Goal: Task Accomplishment & Management: Complete application form

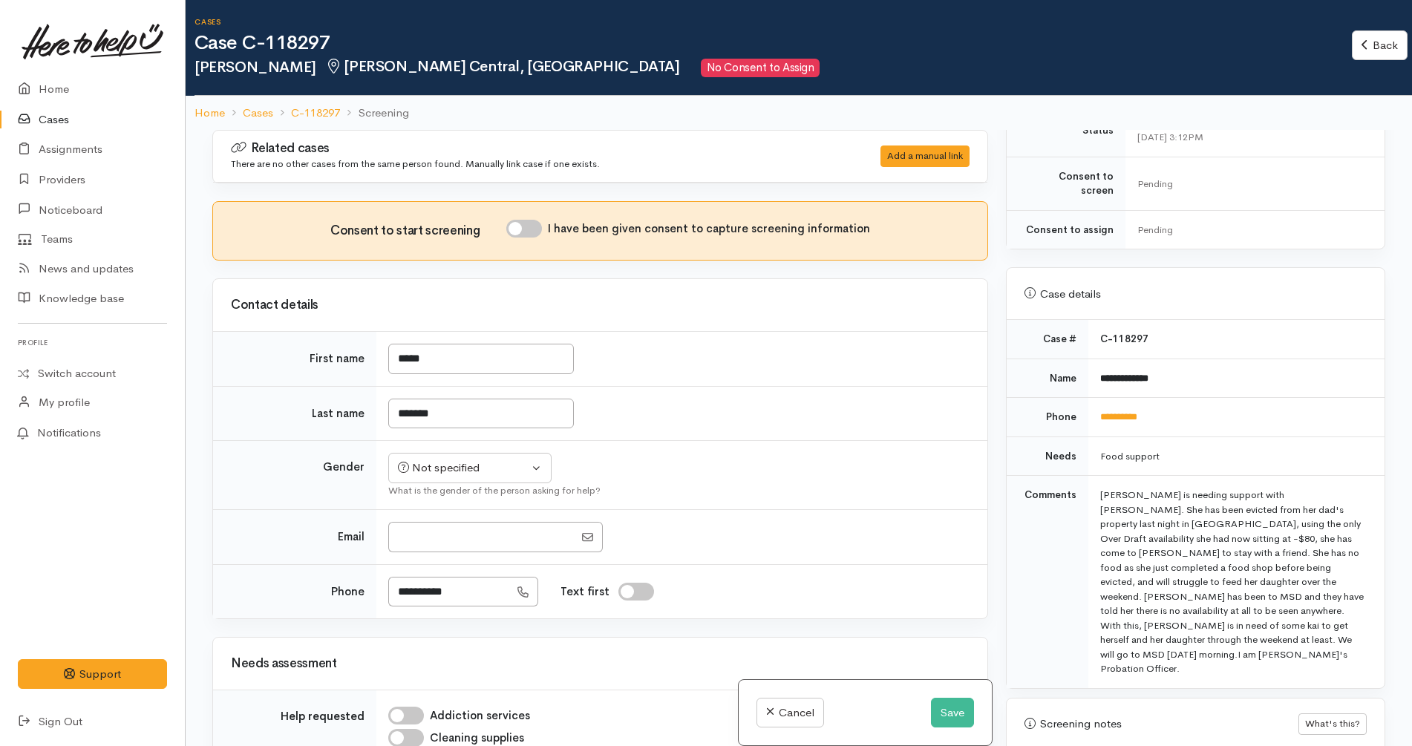
scroll to position [464, 0]
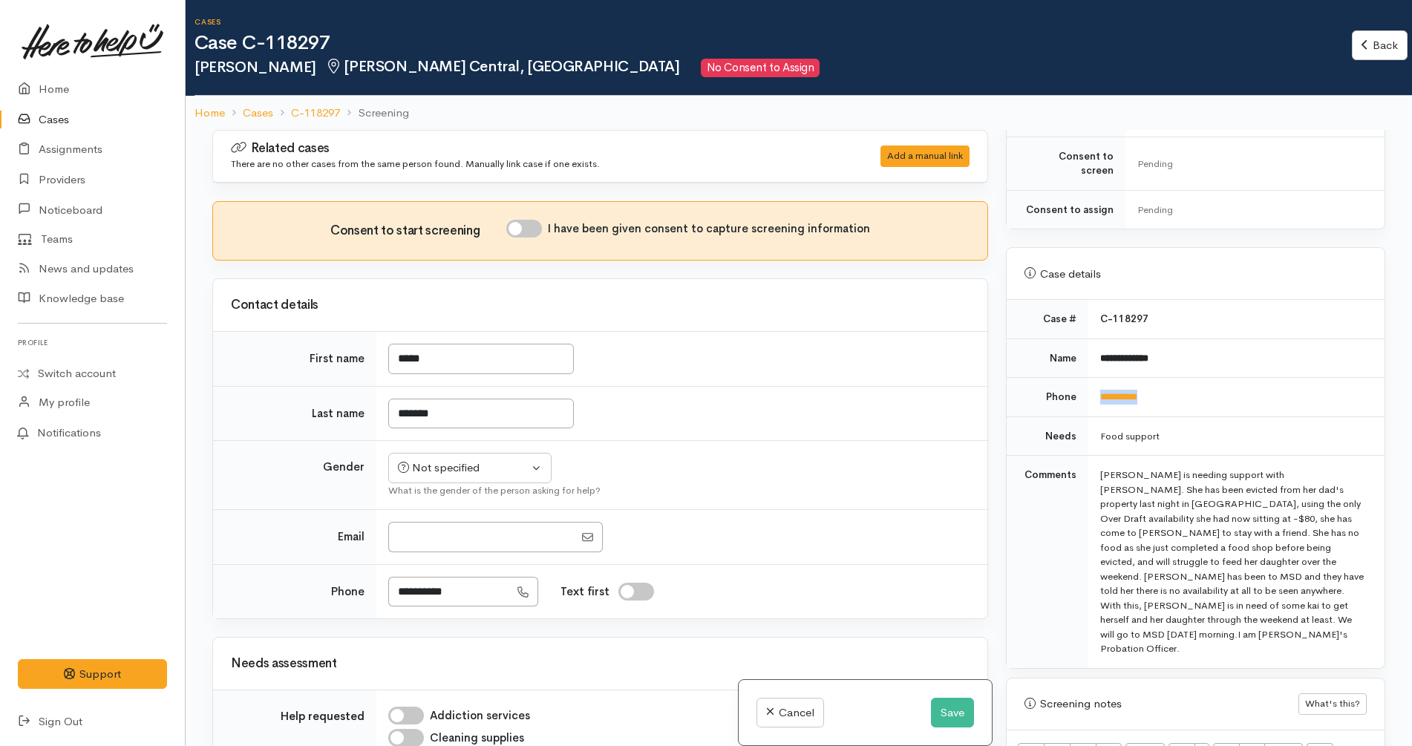
drag, startPoint x: 1185, startPoint y: 386, endPoint x: 1093, endPoint y: 389, distance: 91.3
click at [1093, 389] on td "**********" at bounding box center [1236, 397] width 296 height 39
copy link "**********"
click at [1225, 307] on td "C-118297" at bounding box center [1236, 319] width 296 height 39
click at [516, 453] on button "Not specified" at bounding box center [469, 468] width 163 height 30
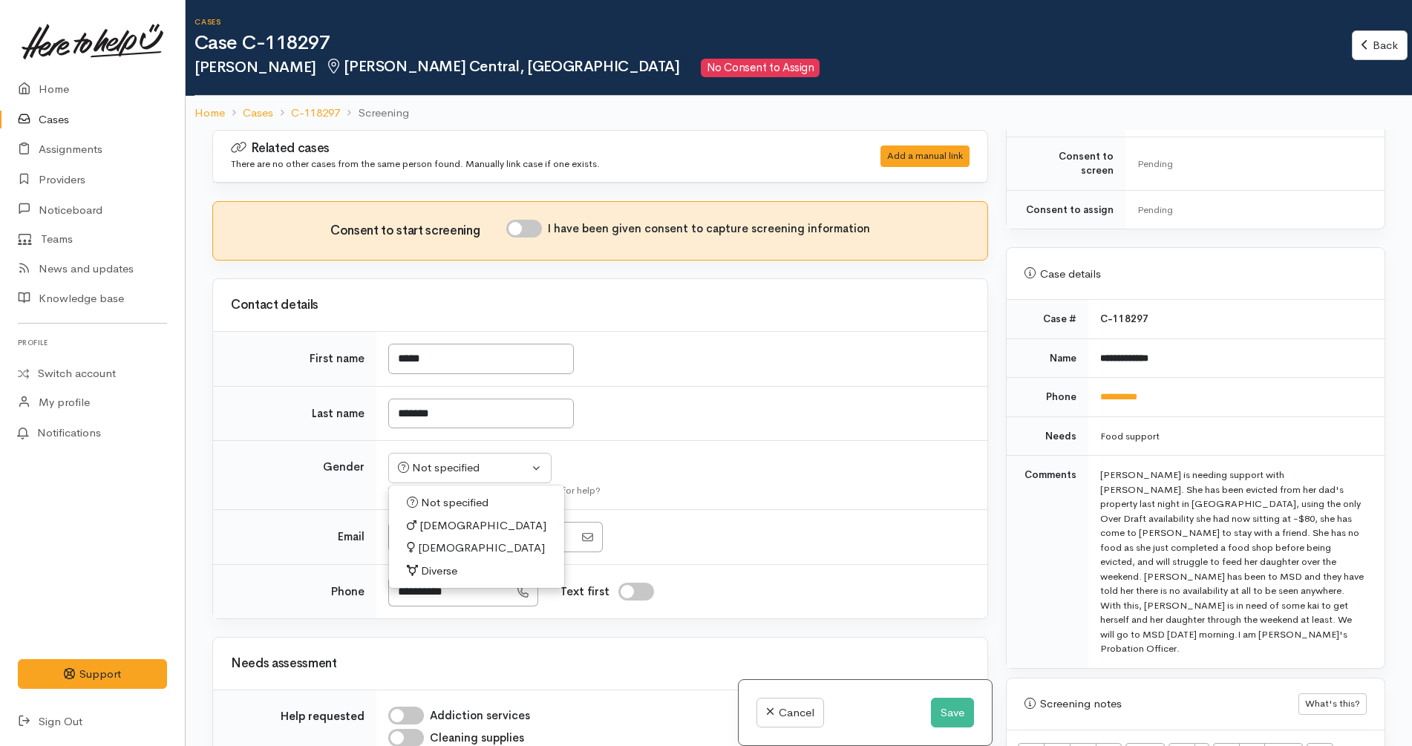
click at [446, 548] on span "[DEMOGRAPHIC_DATA]" at bounding box center [481, 548] width 127 height 17
select select "[DEMOGRAPHIC_DATA]"
click at [1205, 416] on td "Food support" at bounding box center [1236, 435] width 296 height 39
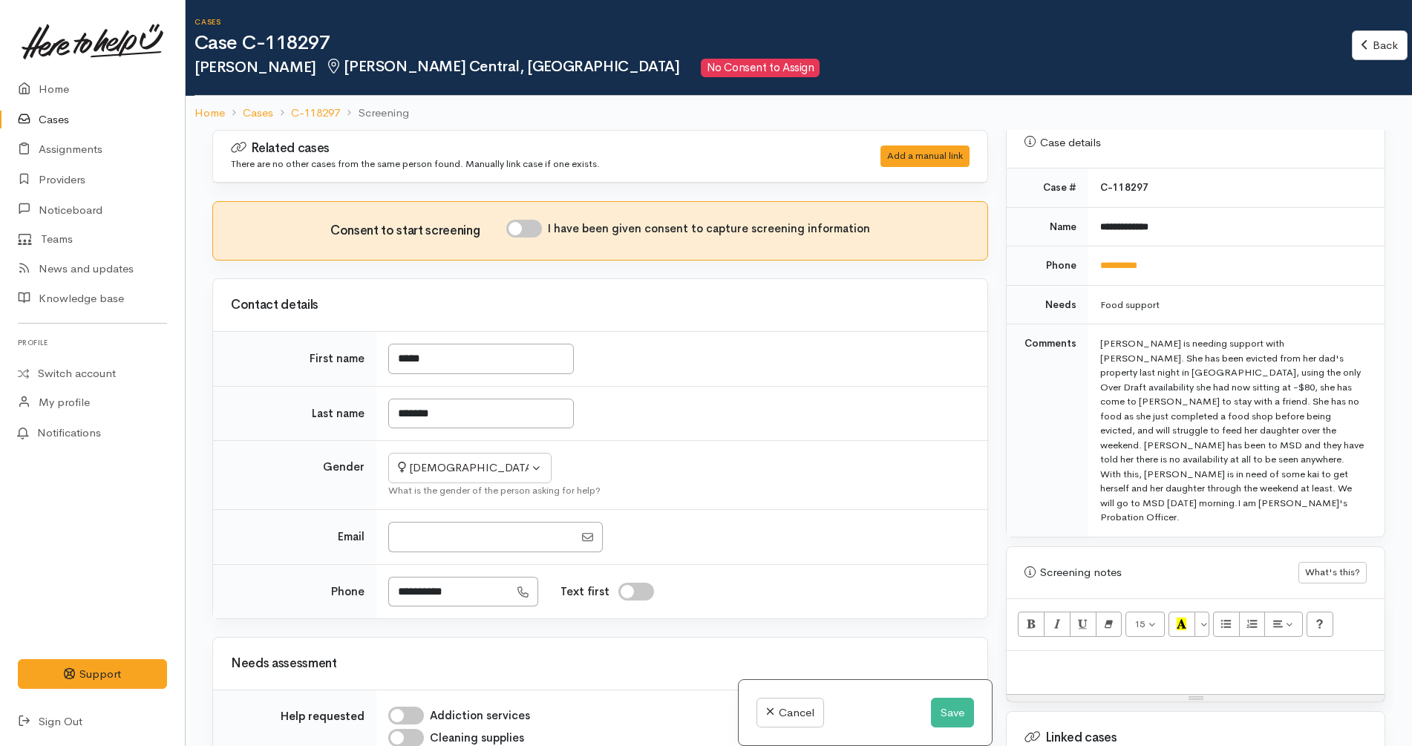
scroll to position [742, 0]
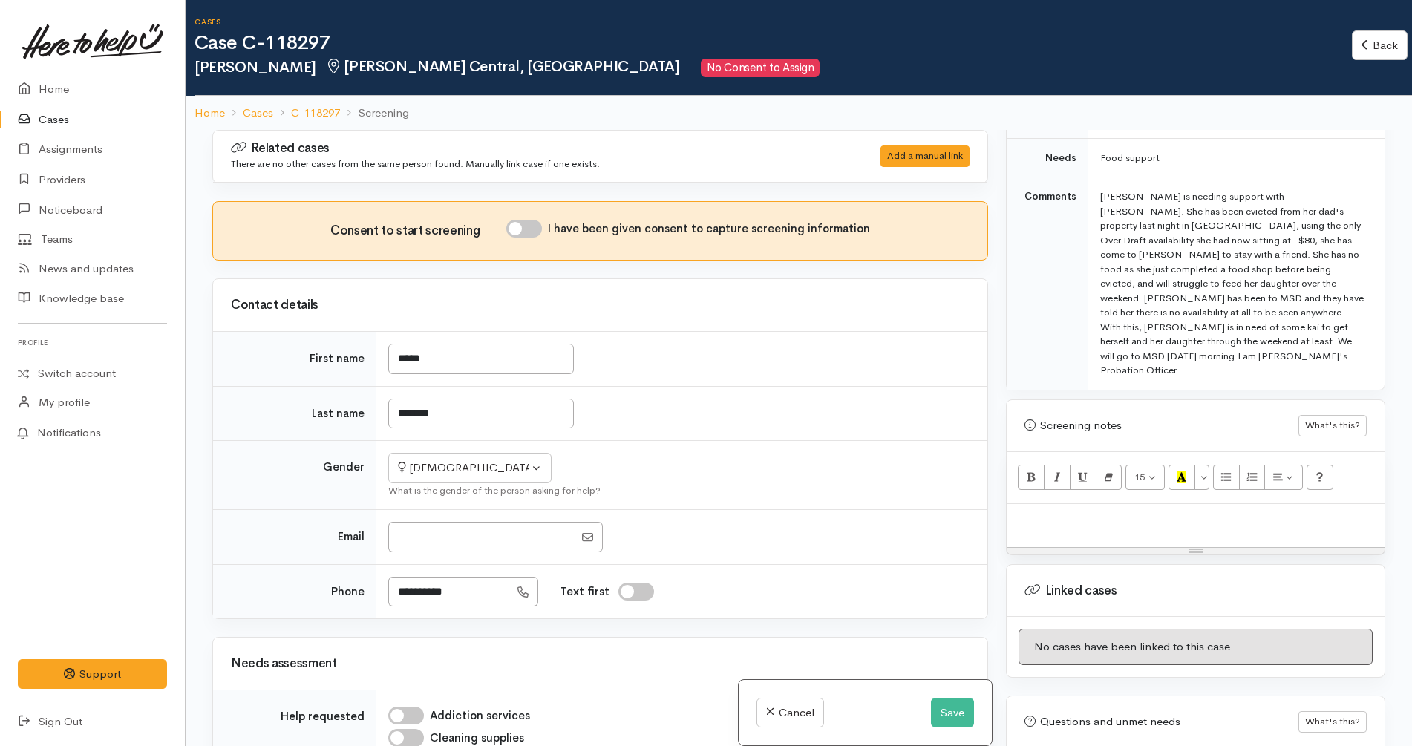
click at [1189, 504] on div at bounding box center [1195, 526] width 378 height 44
click at [1110, 504] on div at bounding box center [1195, 526] width 378 height 44
paste div
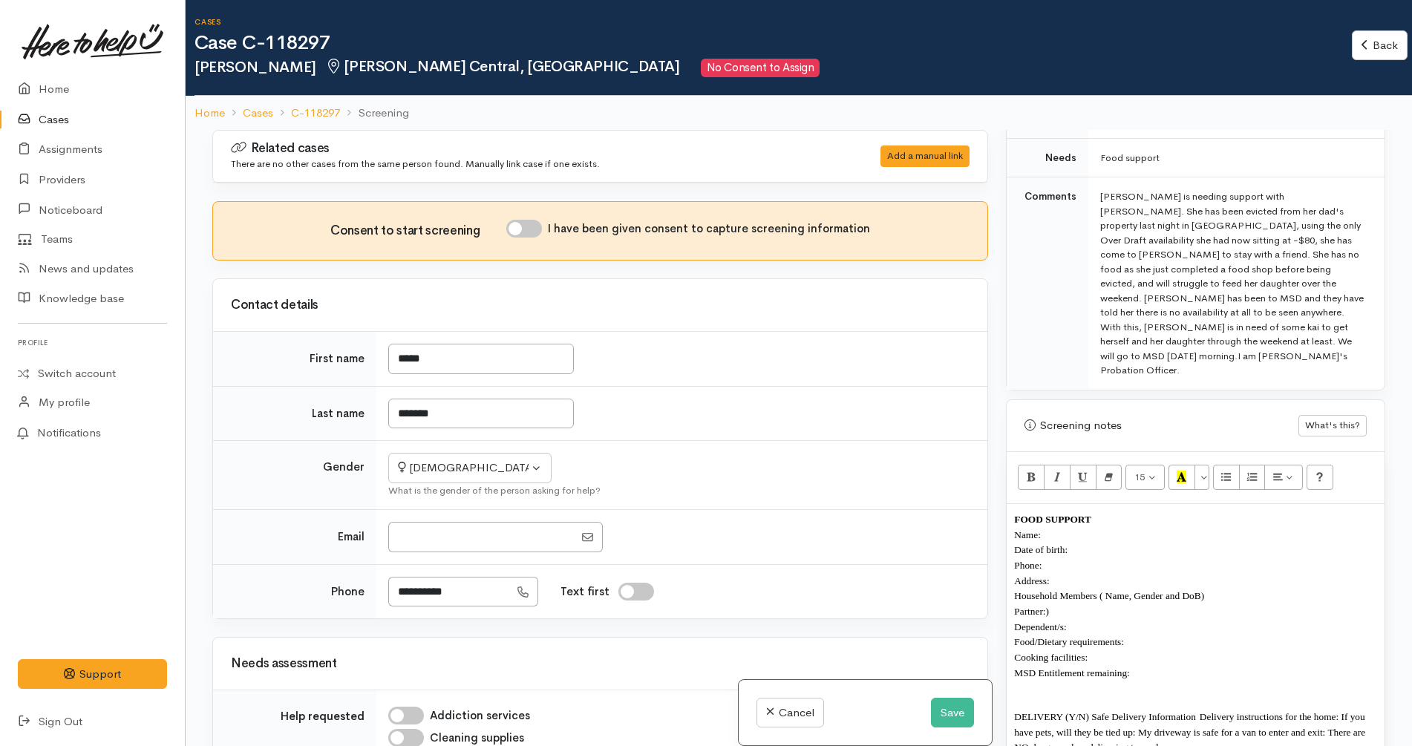
scroll to position [97, 0]
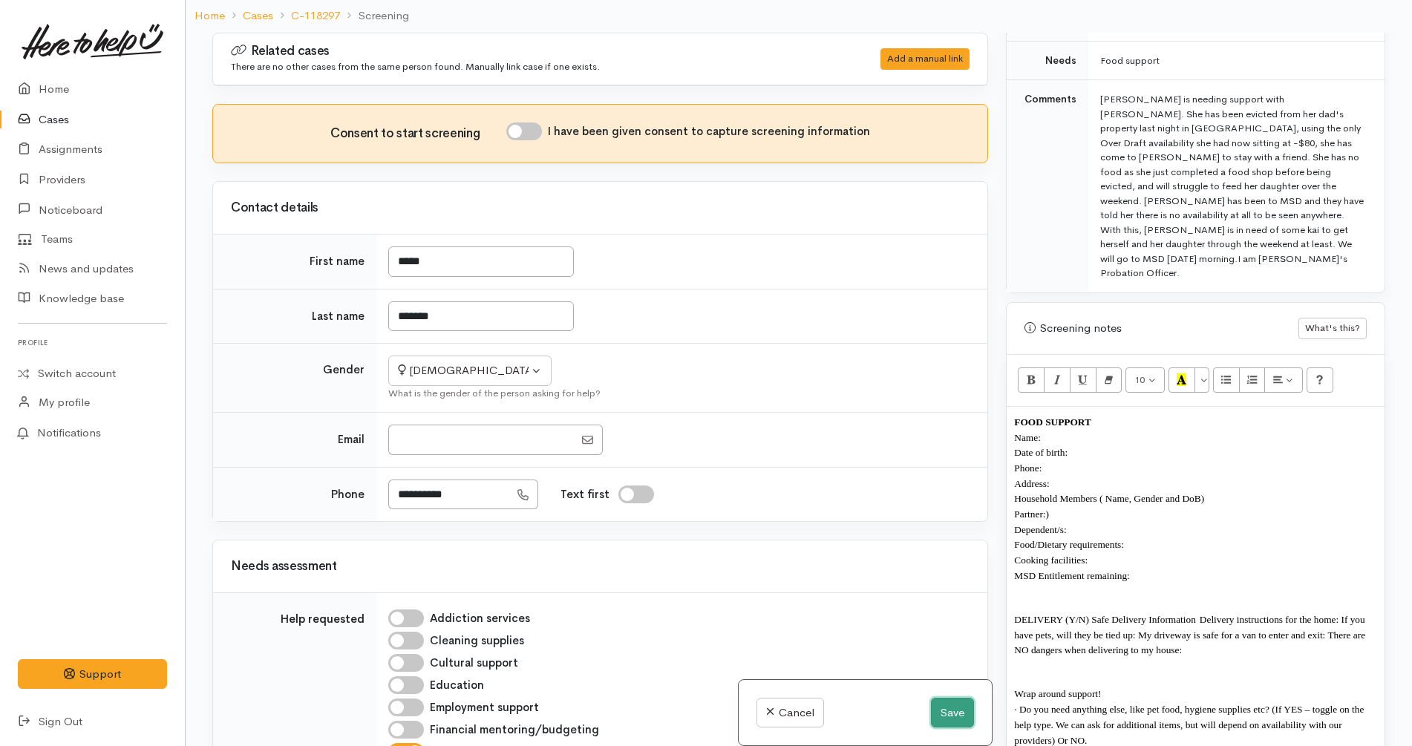
click at [952, 715] on button "Save" at bounding box center [952, 713] width 43 height 30
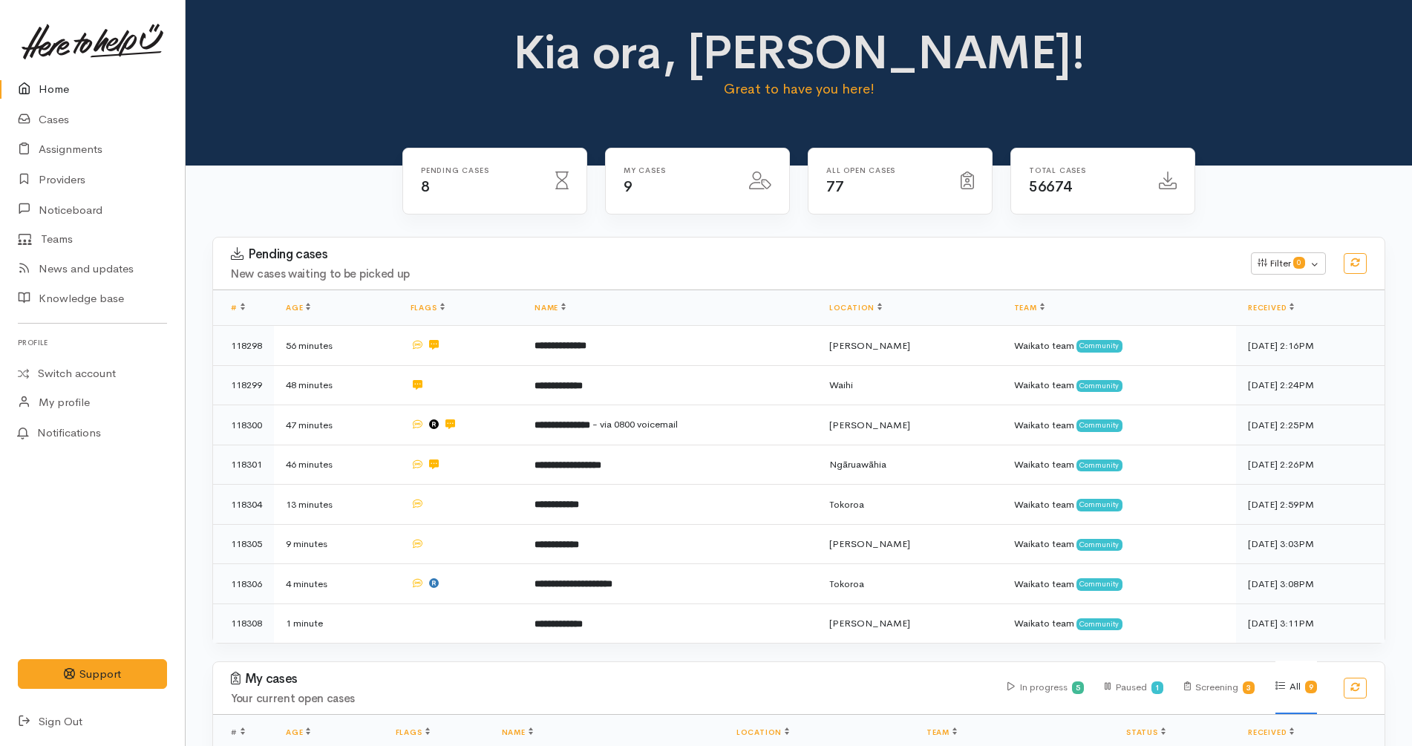
scroll to position [371, 0]
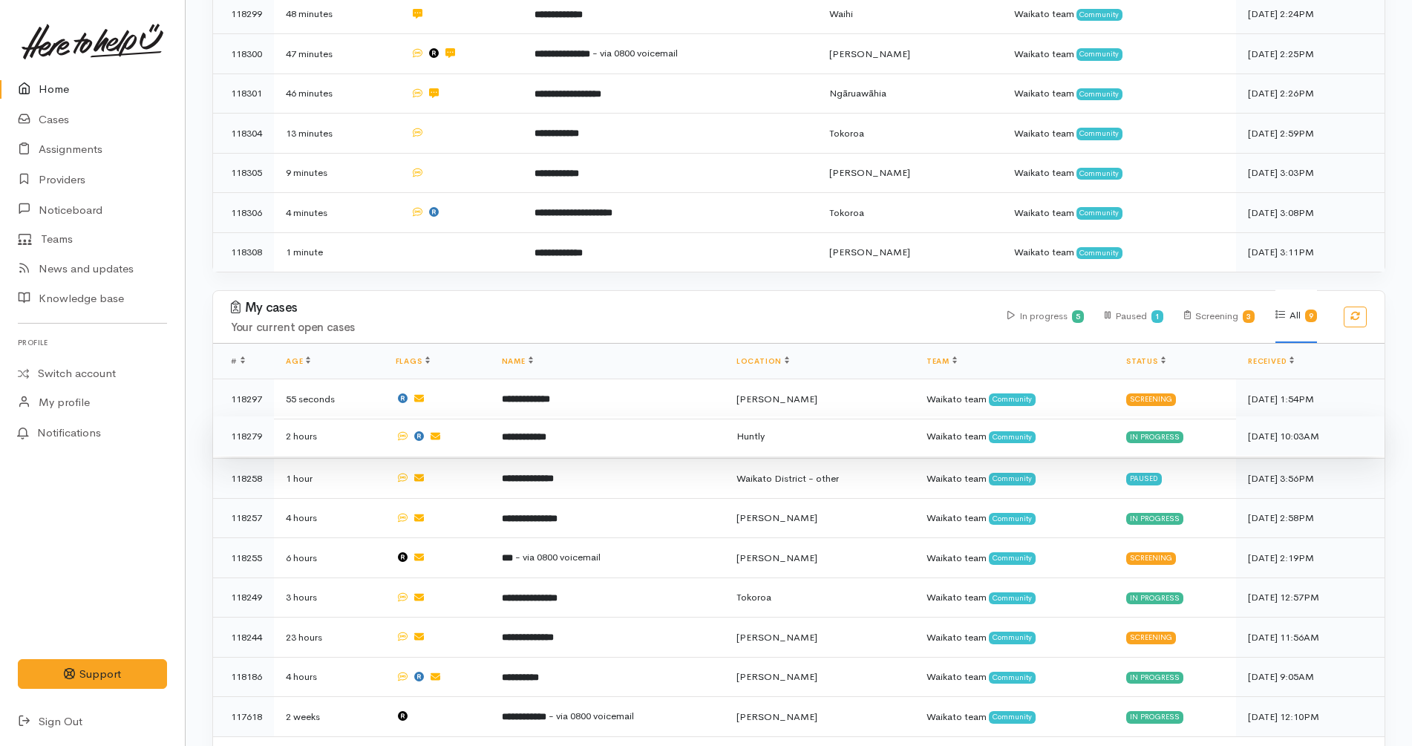
click at [623, 431] on td "**********" at bounding box center [607, 436] width 235 height 40
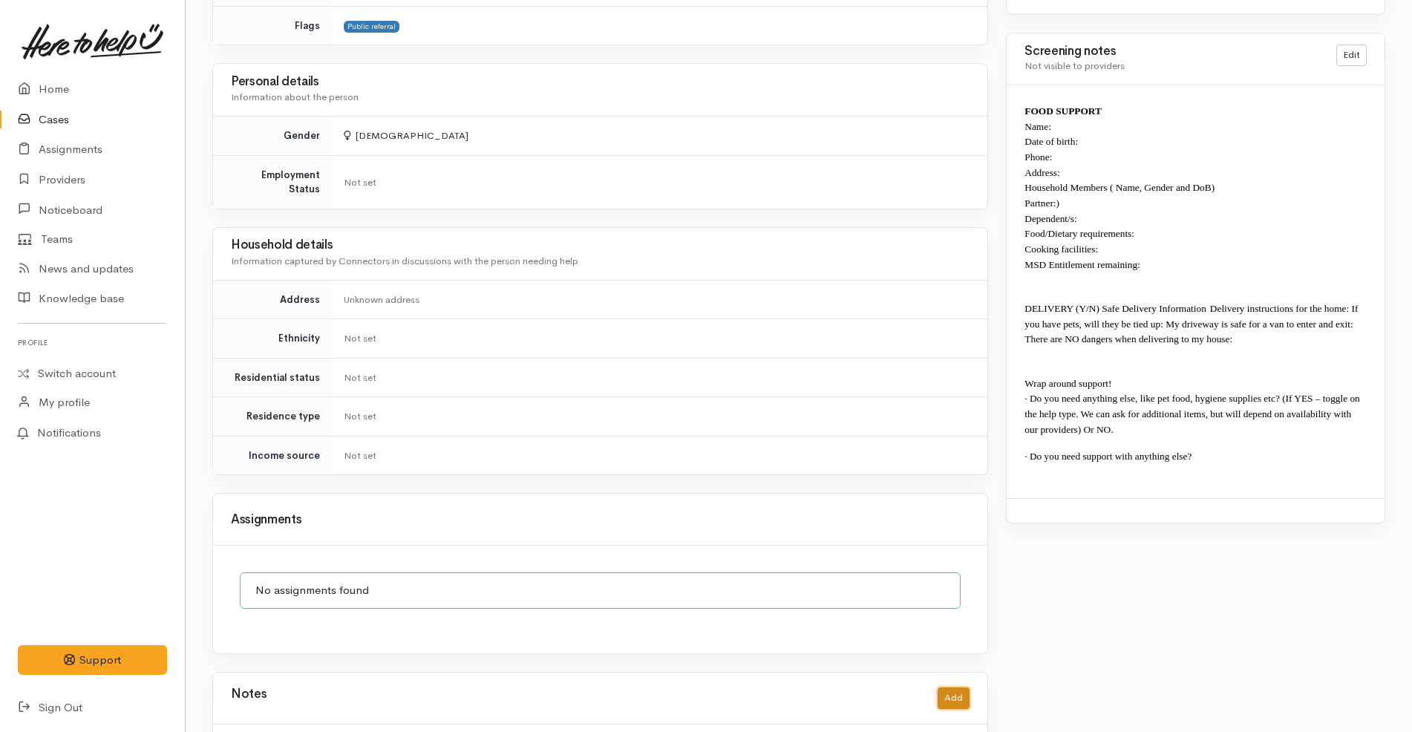
click at [957, 687] on button "Add" at bounding box center [953, 698] width 32 height 22
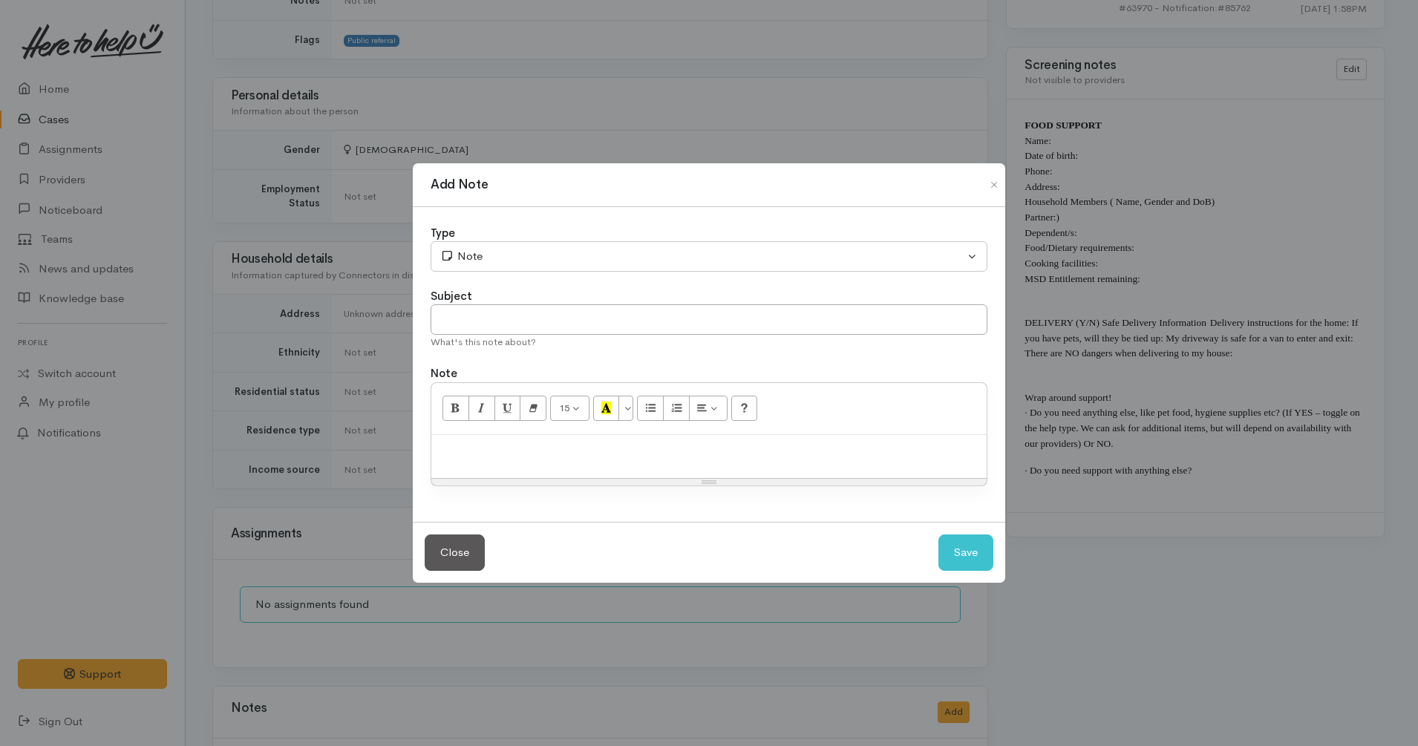
click at [713, 464] on div at bounding box center [708, 457] width 555 height 44
click at [586, 448] on p "Callback midday Monday as she needs to go to MSD to get a decline letter" at bounding box center [709, 450] width 540 height 17
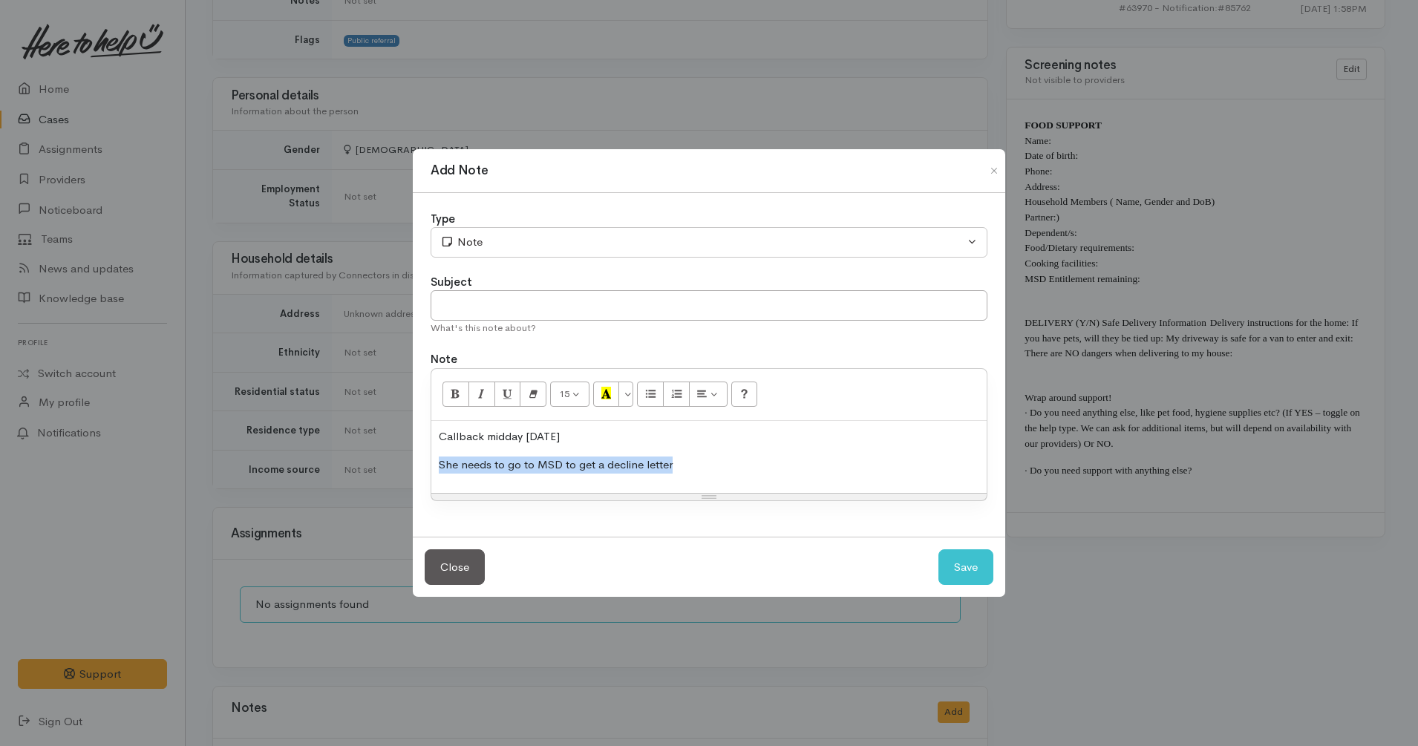
copy p "She needs to go to MSD to get a decline letter"
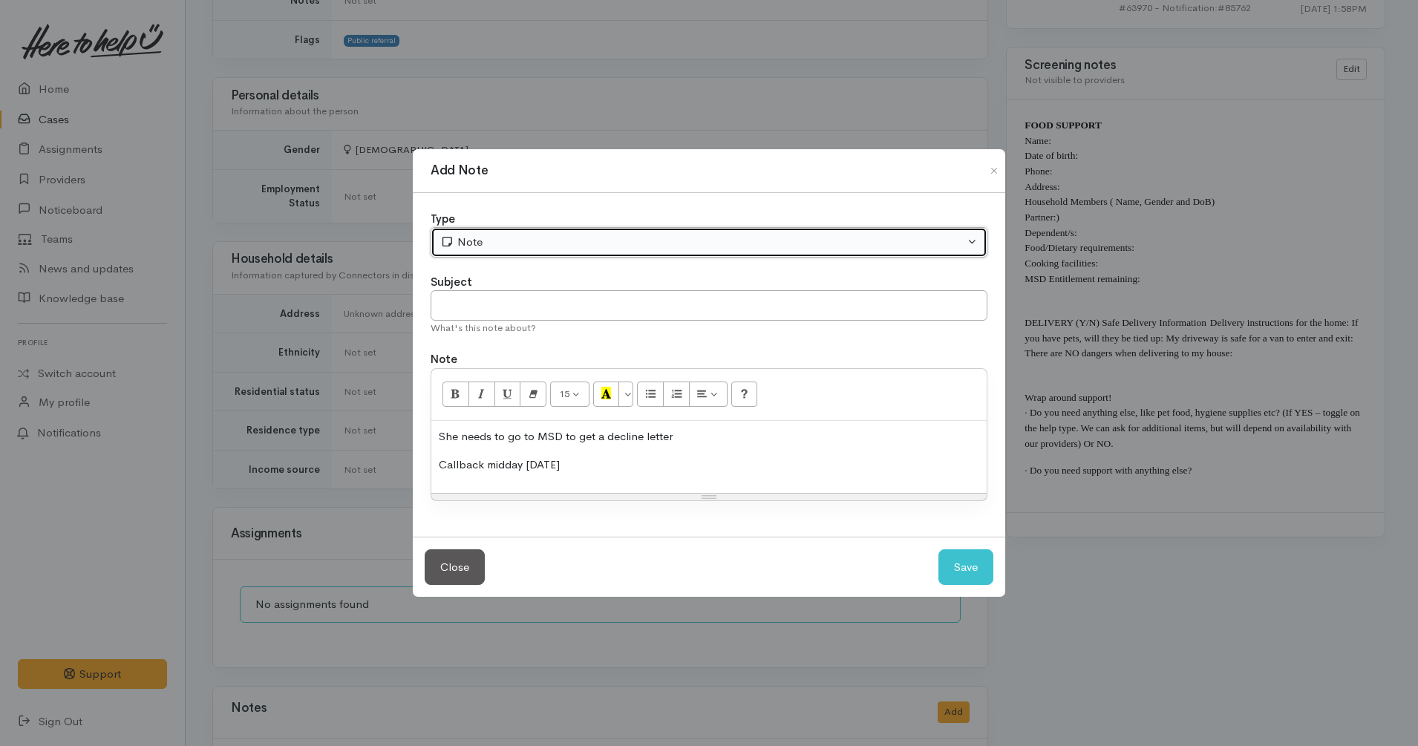
click at [542, 240] on div "Note" at bounding box center [702, 242] width 524 height 17
click at [484, 249] on div "Note" at bounding box center [702, 242] width 524 height 17
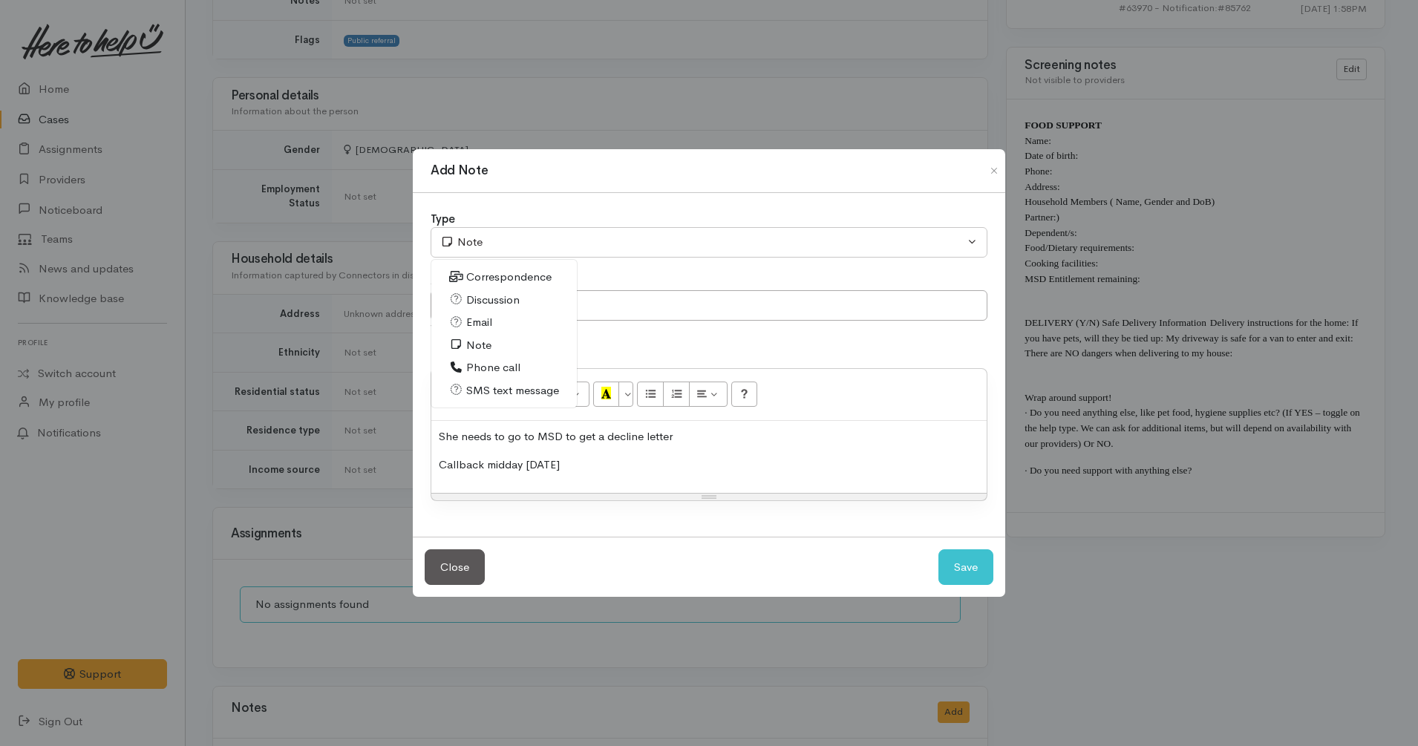
click at [482, 362] on span "Phone call" at bounding box center [493, 367] width 54 height 17
click at [951, 558] on button "Save" at bounding box center [965, 567] width 55 height 36
select select "1"
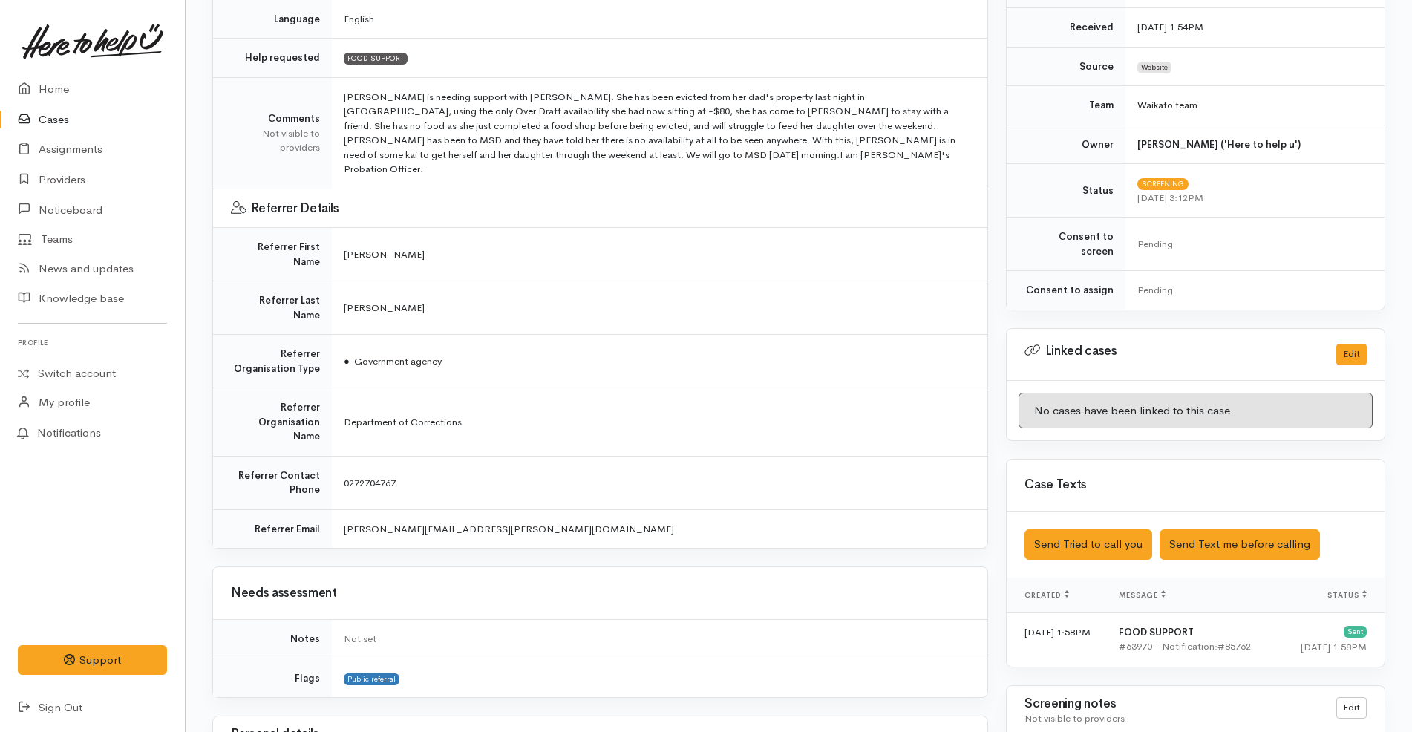
scroll to position [0, 0]
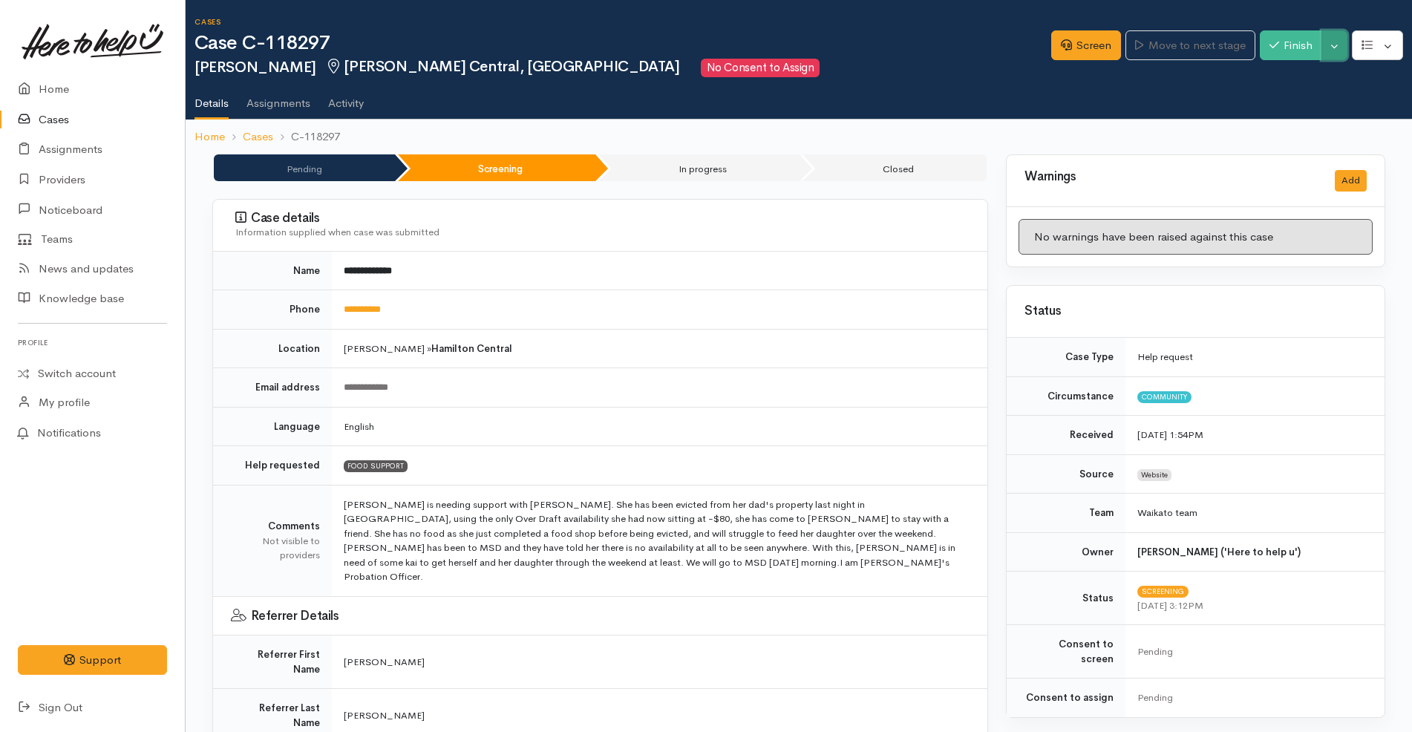
click at [1333, 39] on button "Toggle Dropdown" at bounding box center [1334, 45] width 26 height 30
click at [1305, 79] on link "Pause" at bounding box center [1287, 80] width 117 height 23
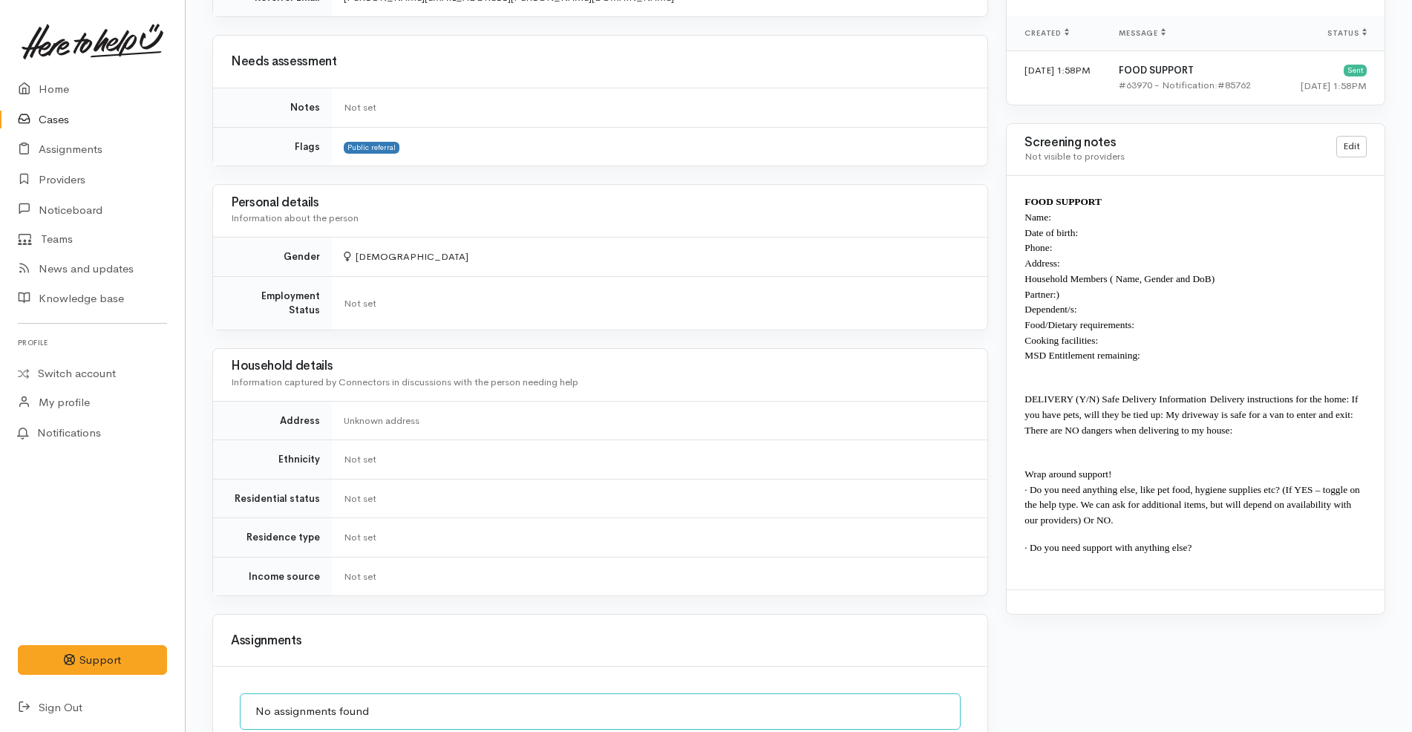
scroll to position [1150, 0]
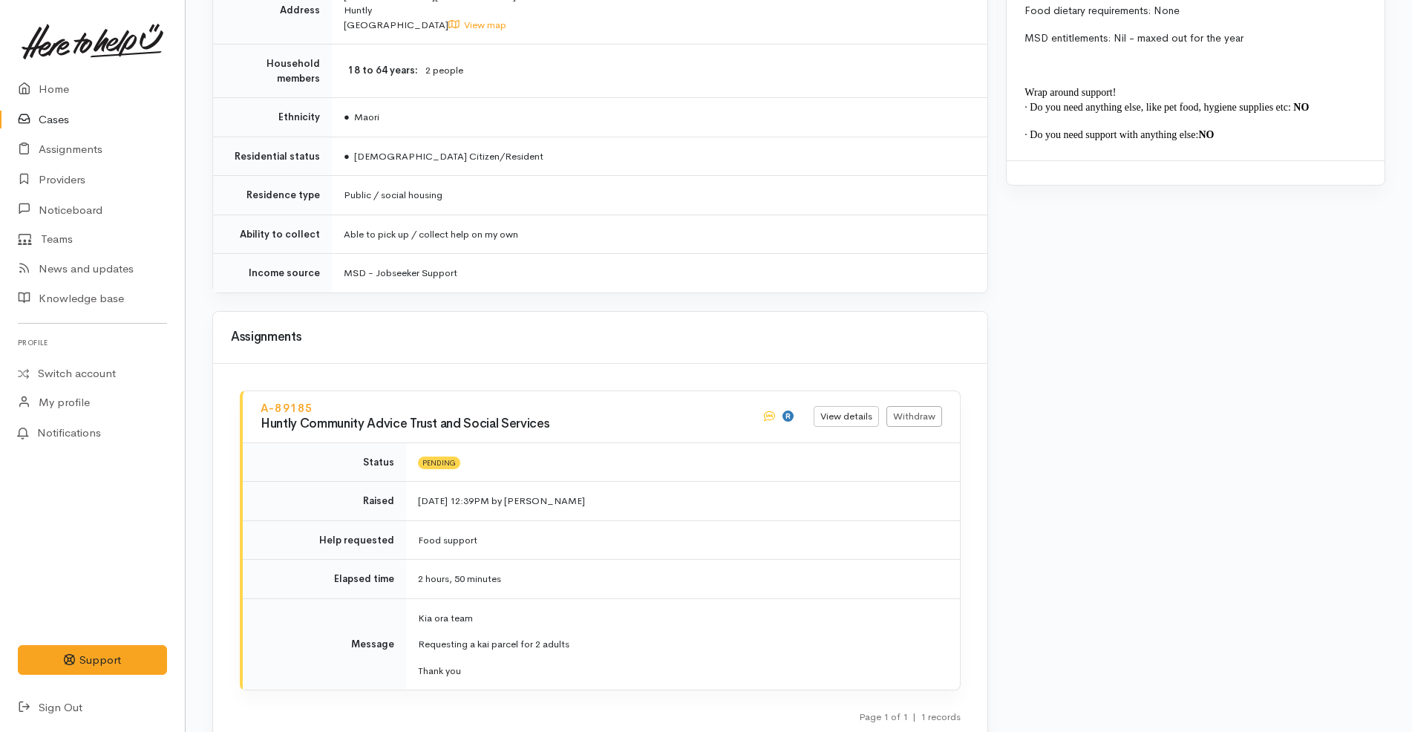
scroll to position [1699, 0]
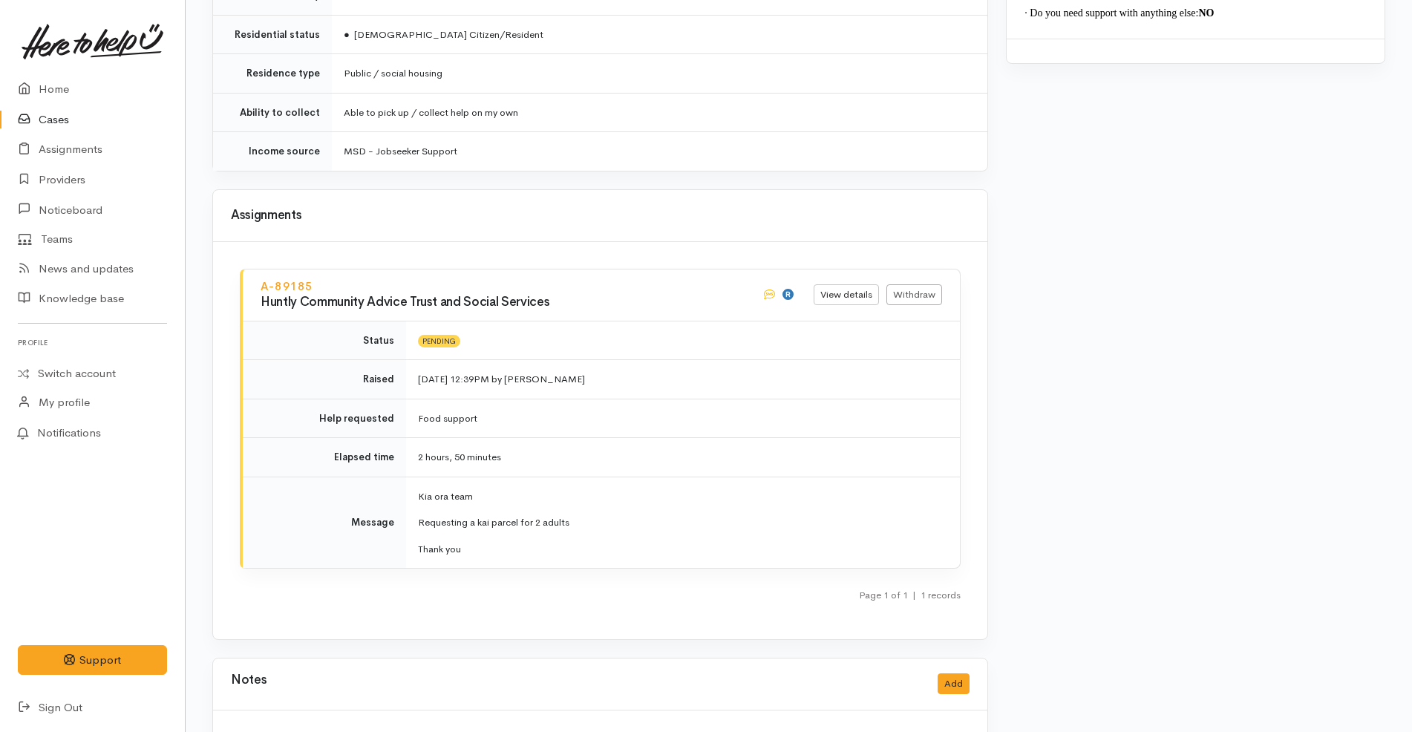
click at [91, 115] on link "Cases" at bounding box center [92, 120] width 185 height 30
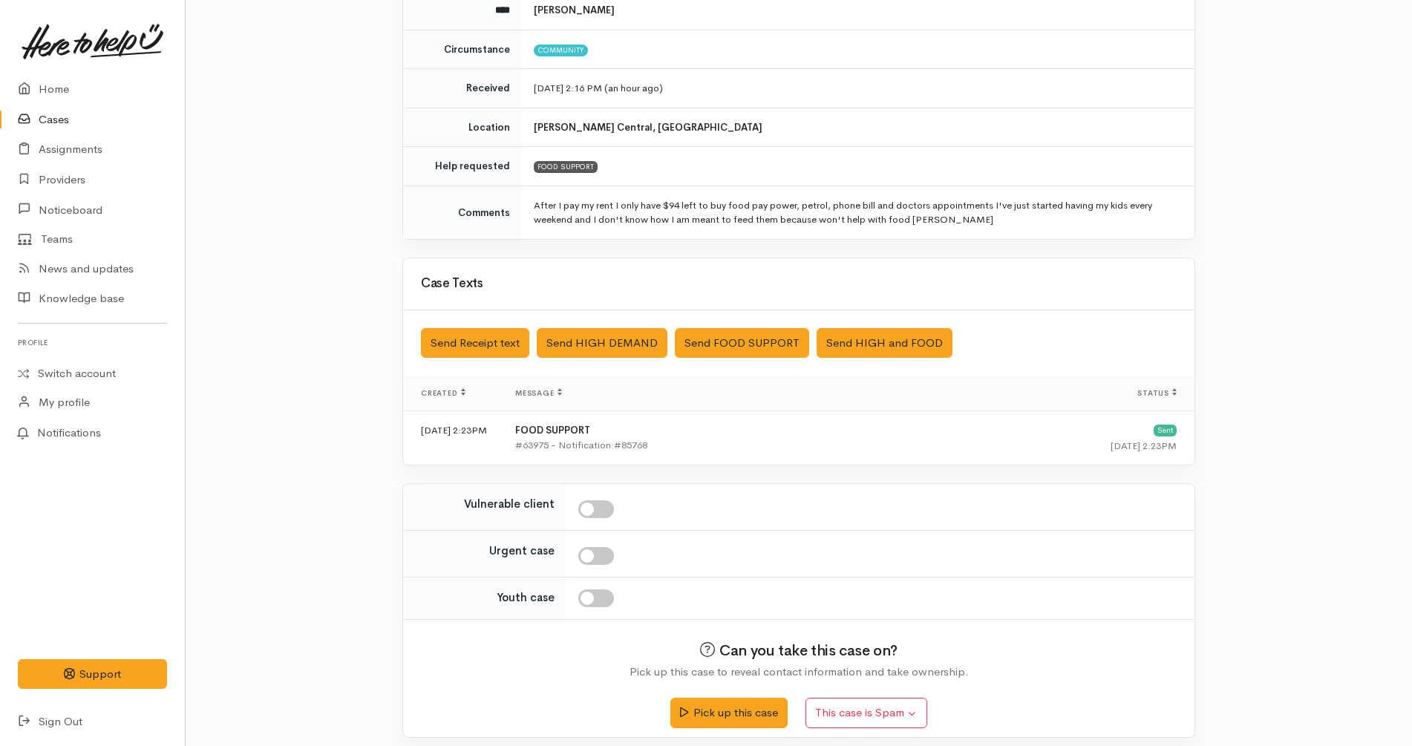
scroll to position [201, 0]
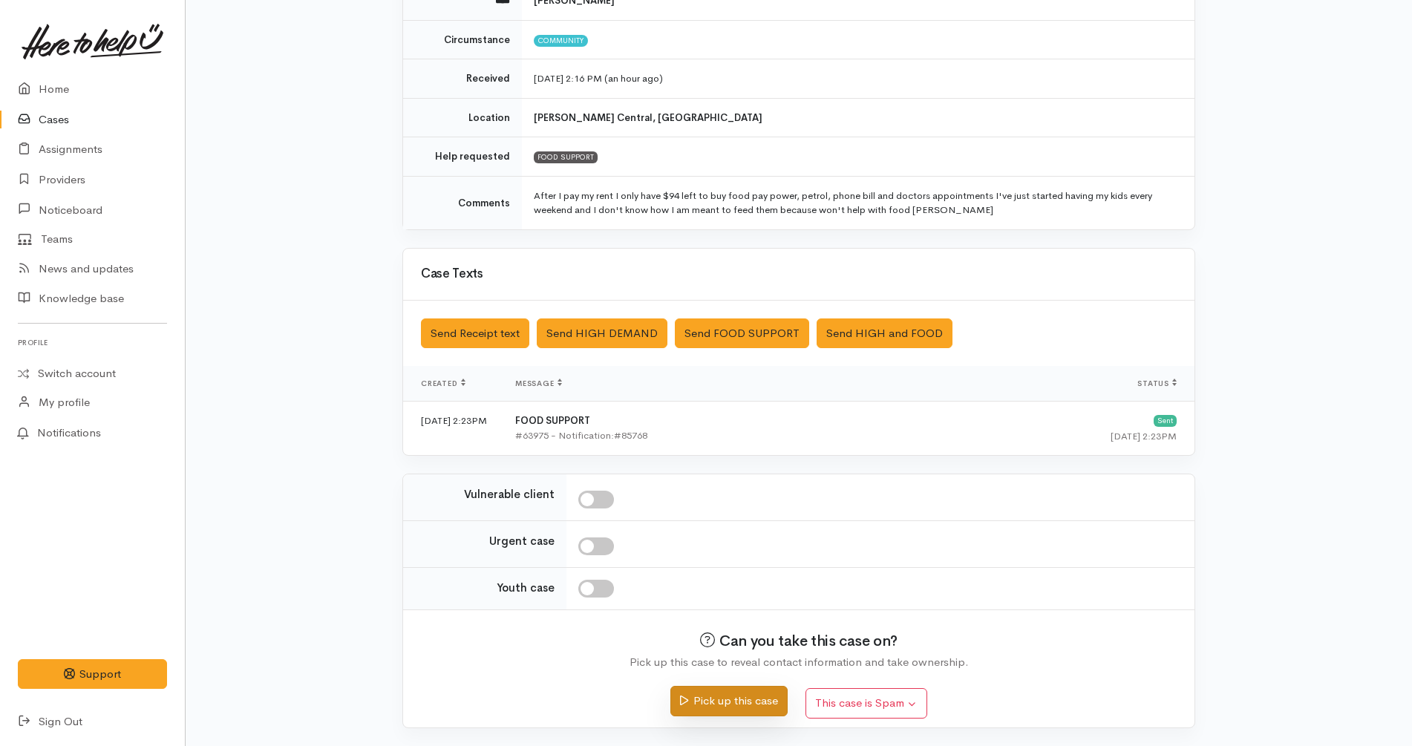
click at [752, 701] on button "Pick up this case" at bounding box center [728, 701] width 117 height 30
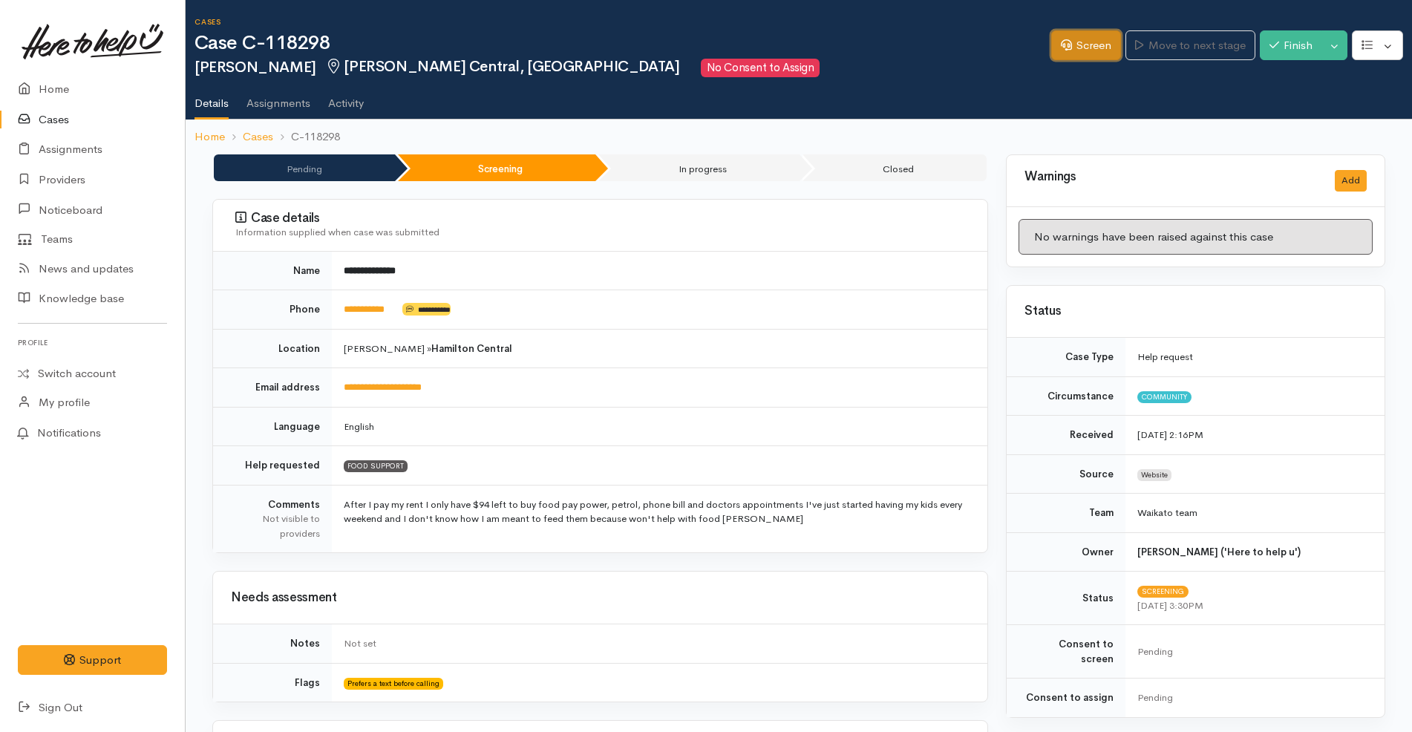
click at [1061, 47] on icon at bounding box center [1066, 44] width 11 height 11
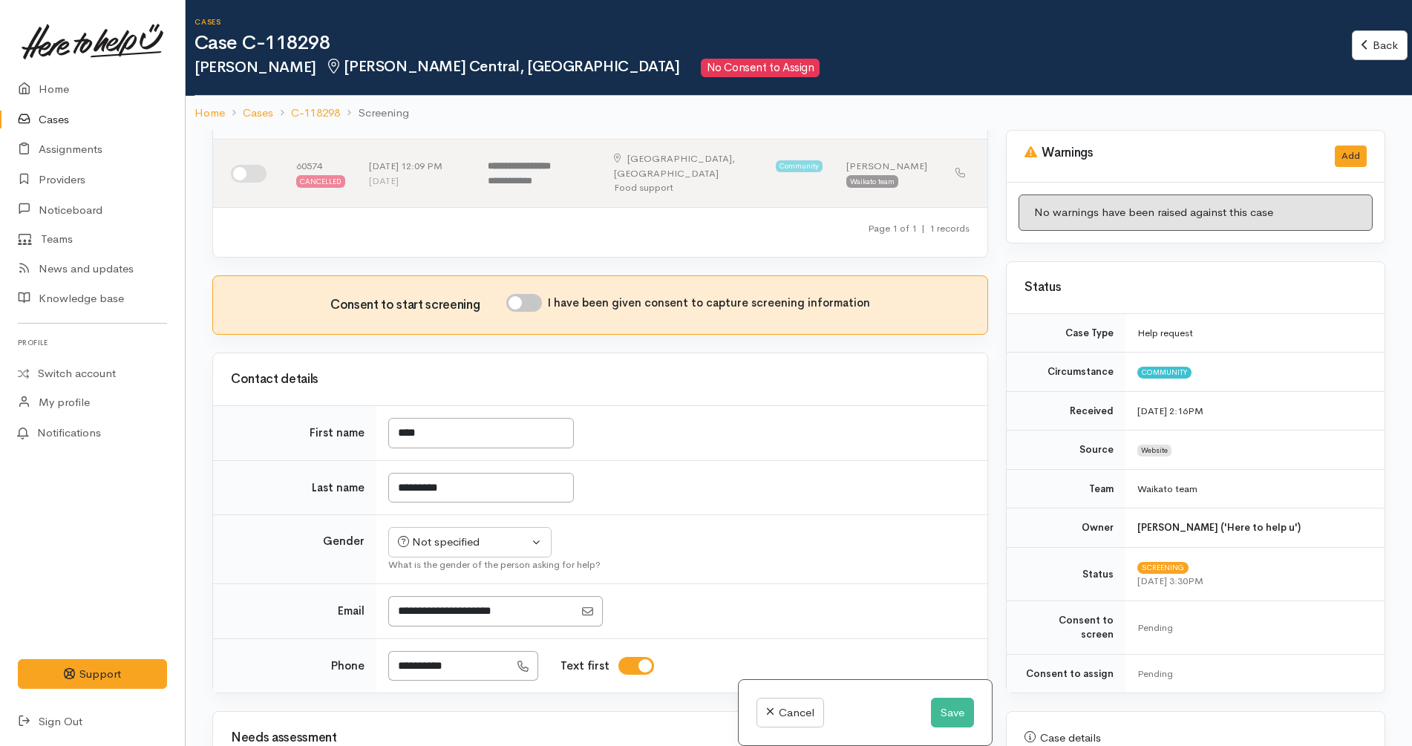
scroll to position [186, 0]
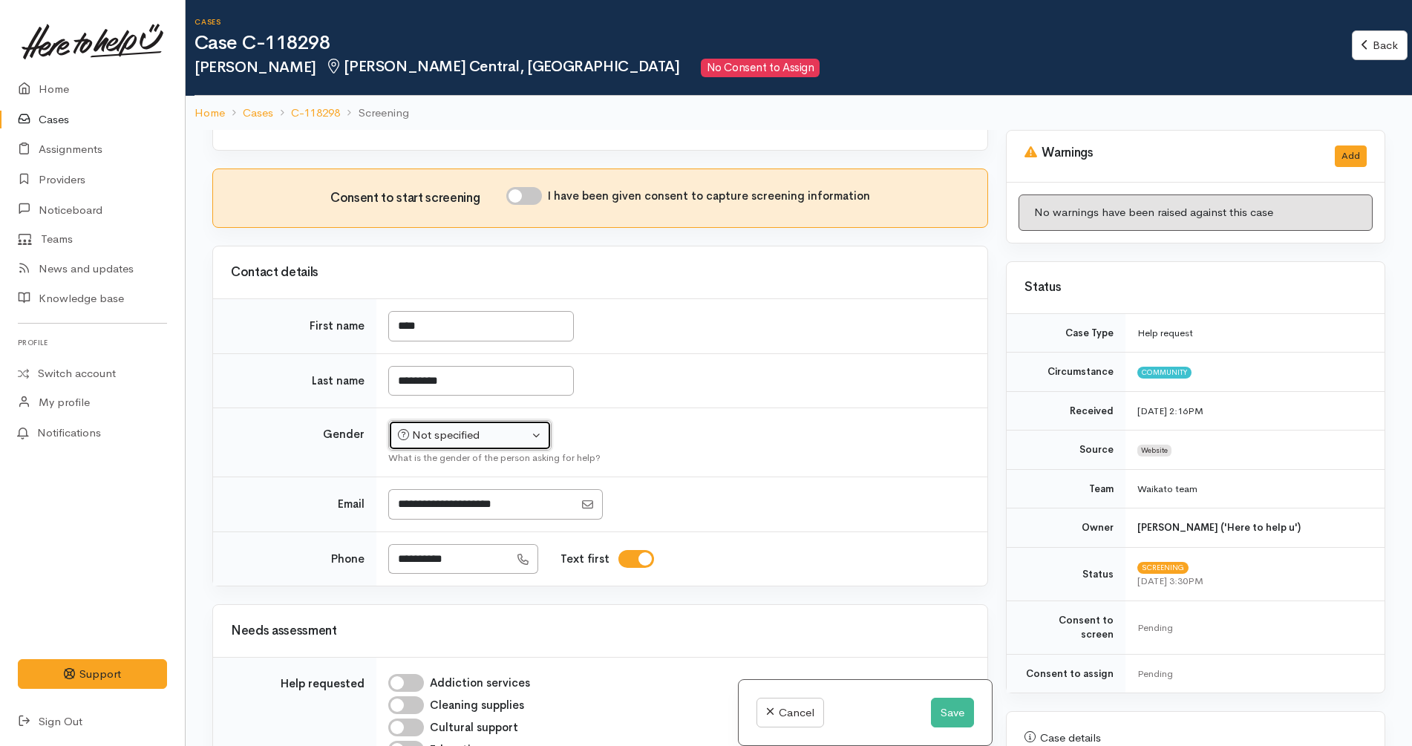
click at [493, 428] on div "Not specified" at bounding box center [463, 435] width 131 height 17
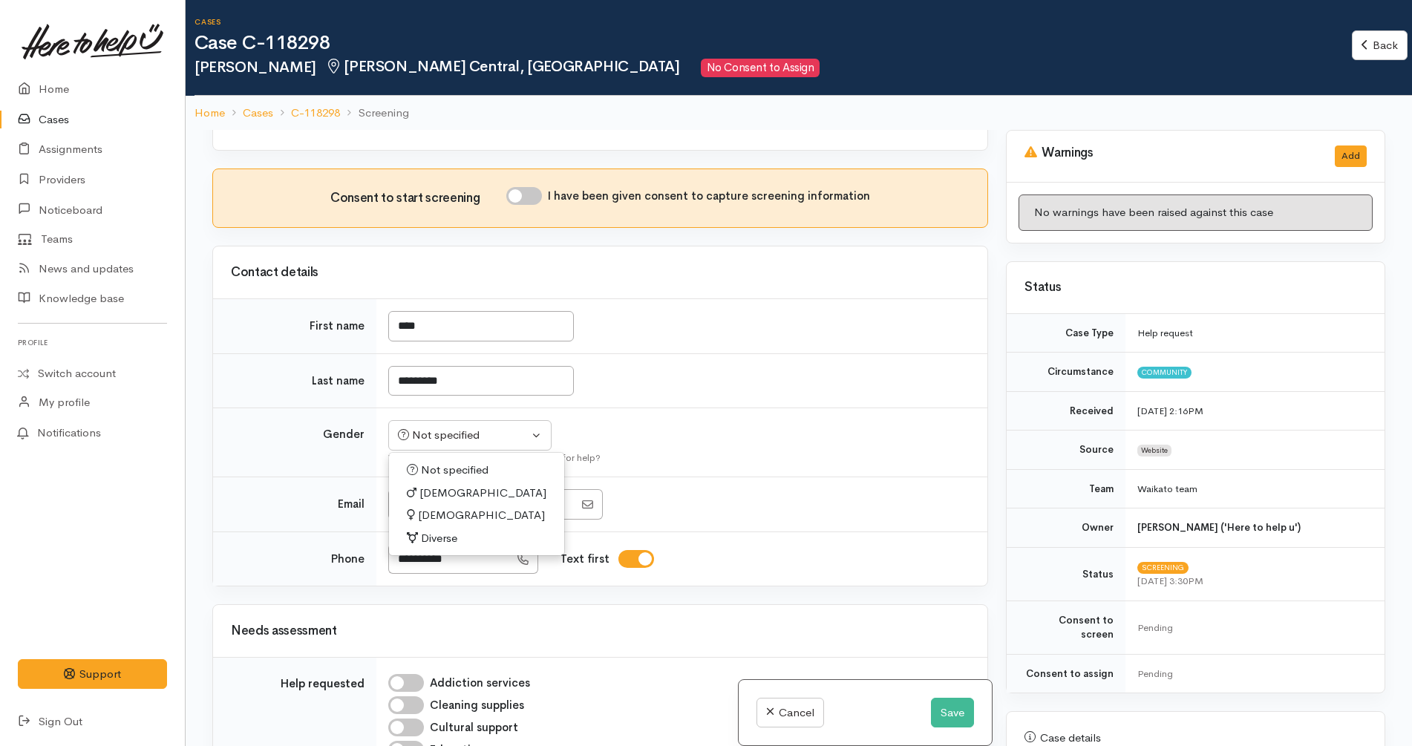
click at [468, 504] on link "[DEMOGRAPHIC_DATA]" at bounding box center [476, 515] width 175 height 23
select select "[DEMOGRAPHIC_DATA]"
click at [704, 433] on td "Not specified Male Female Diverse Female Not specified Male Female Diverse What…" at bounding box center [681, 442] width 611 height 69
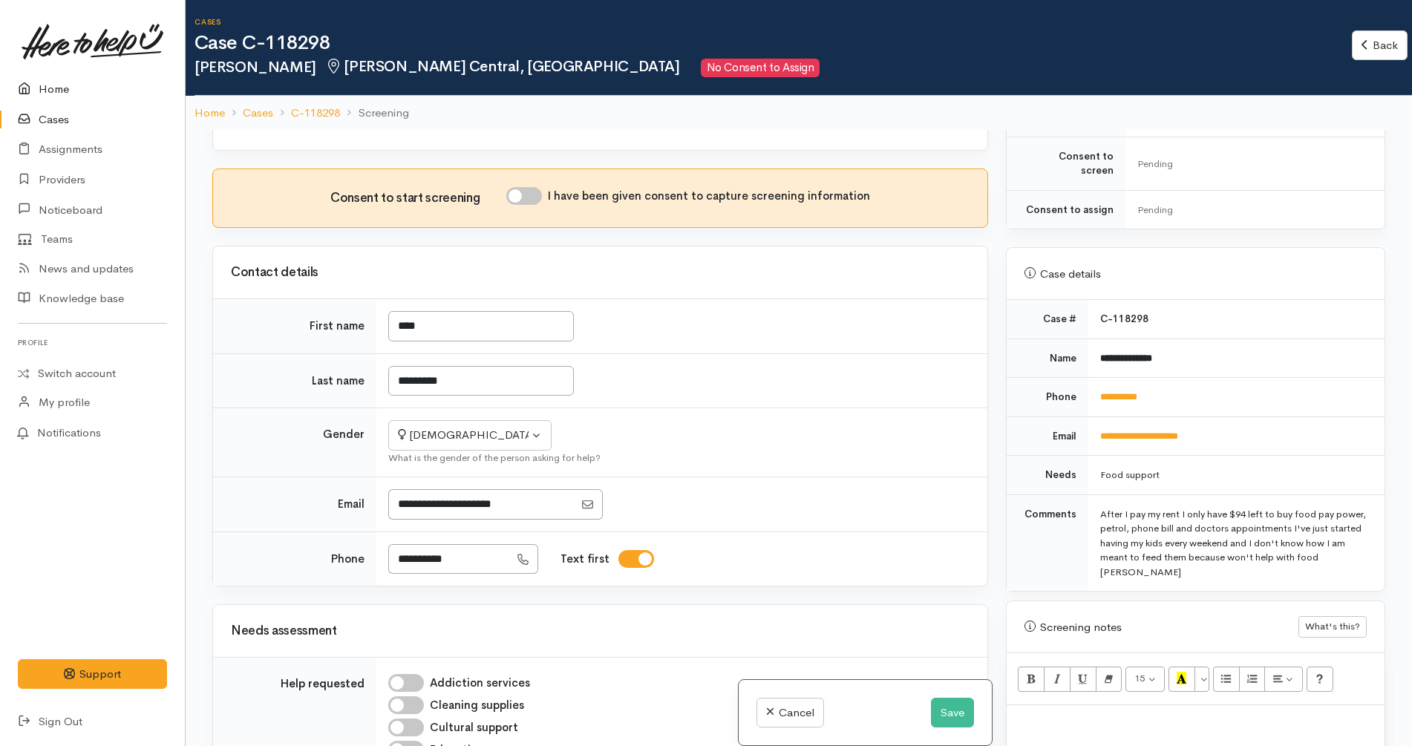
scroll to position [649, 0]
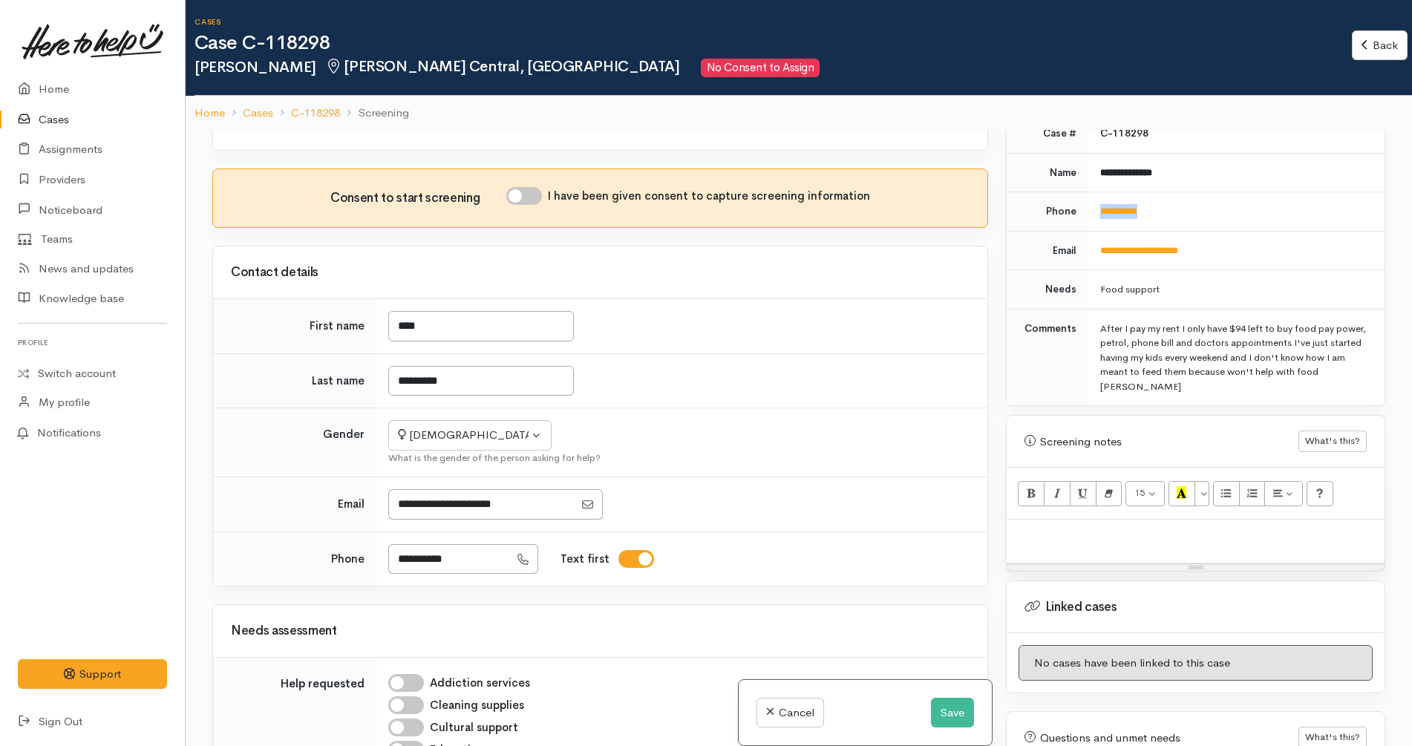
drag, startPoint x: 1168, startPoint y: 194, endPoint x: 1096, endPoint y: 195, distance: 72.8
click at [1096, 195] on td "**********" at bounding box center [1236, 211] width 296 height 39
copy link "**********"
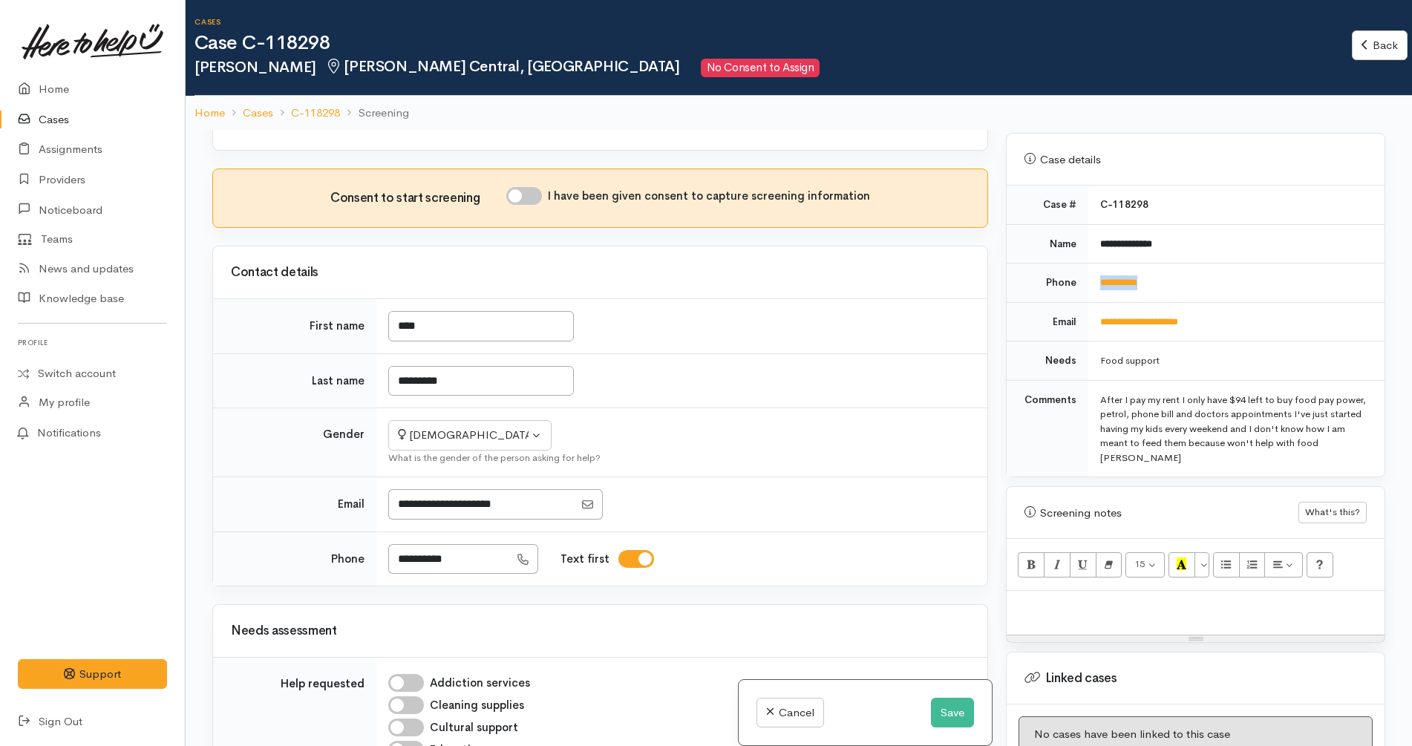
scroll to position [746, 0]
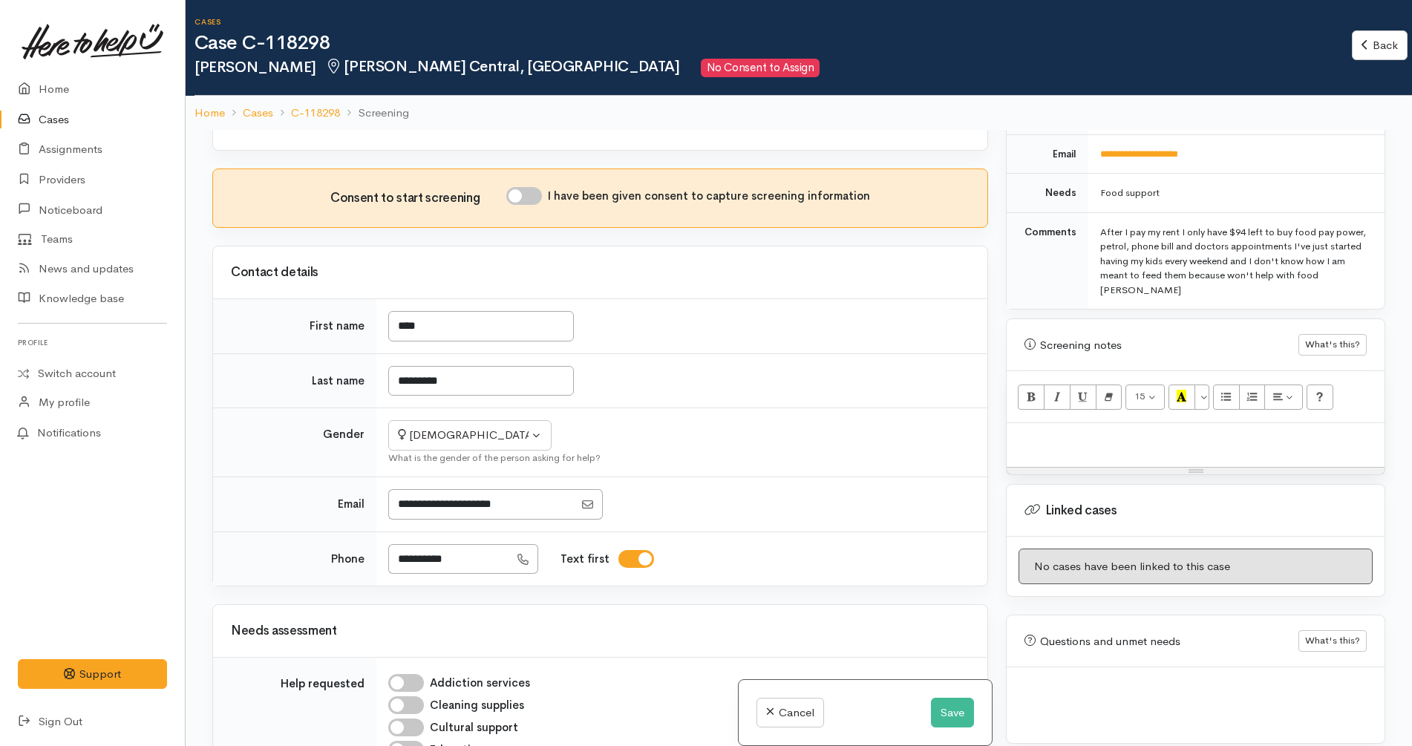
click at [1052, 437] on div at bounding box center [1195, 445] width 378 height 44
paste div
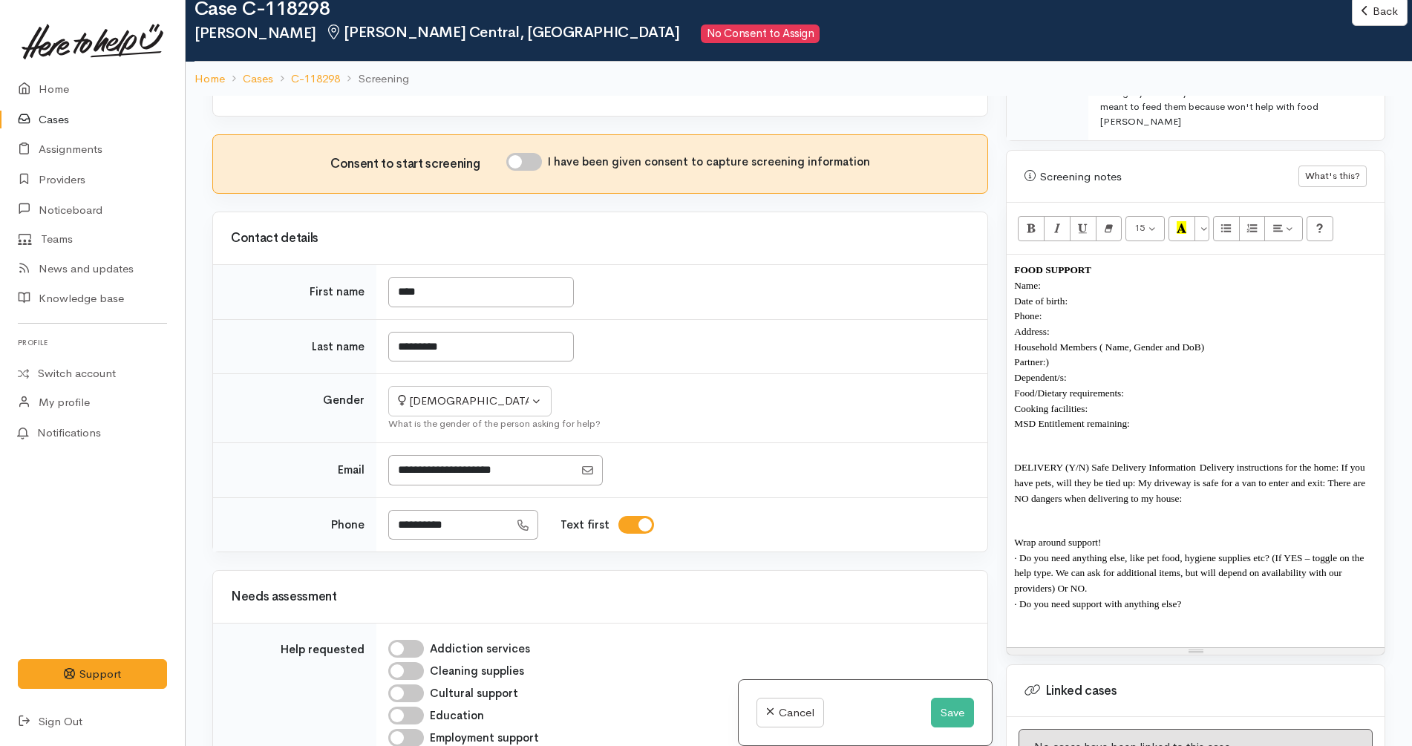
scroll to position [931, 0]
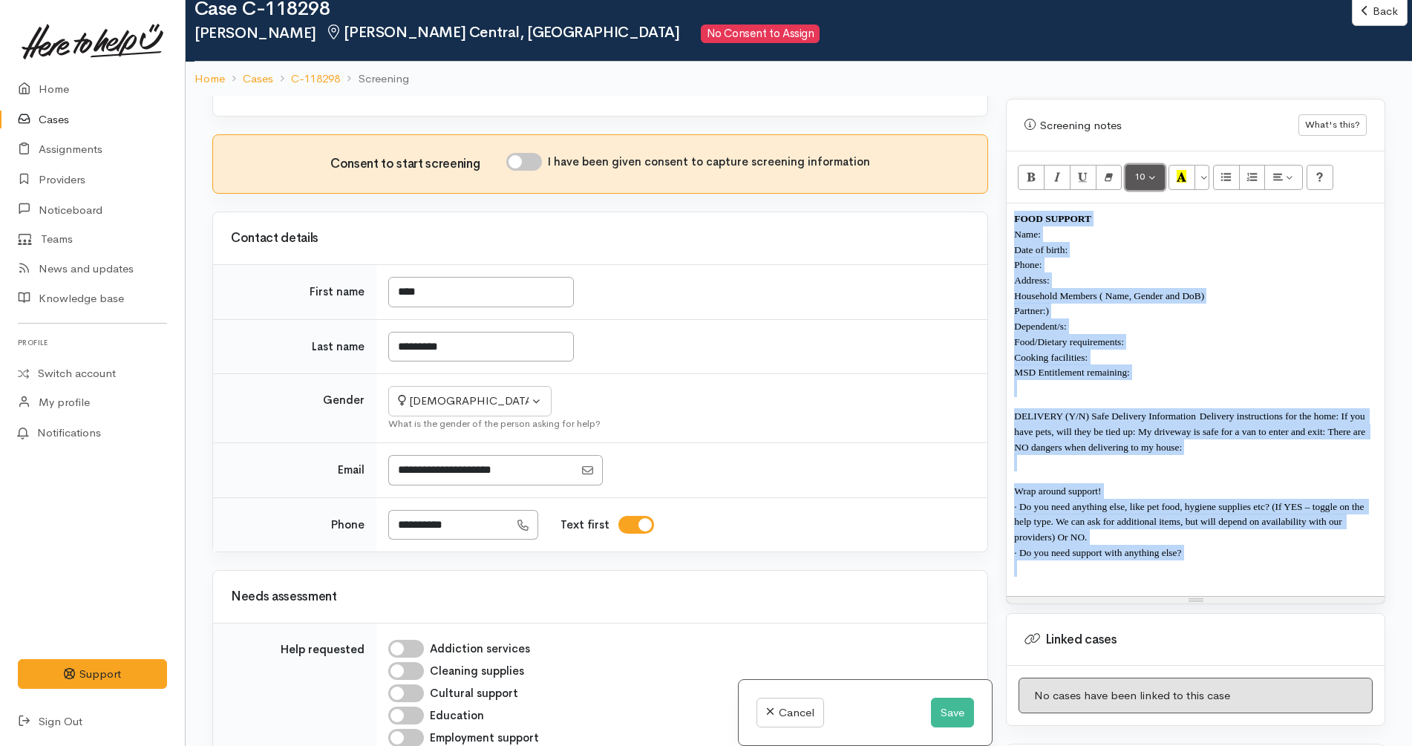
click at [1152, 165] on button "10" at bounding box center [1144, 177] width 39 height 25
click at [1173, 292] on link "12" at bounding box center [1184, 304] width 117 height 24
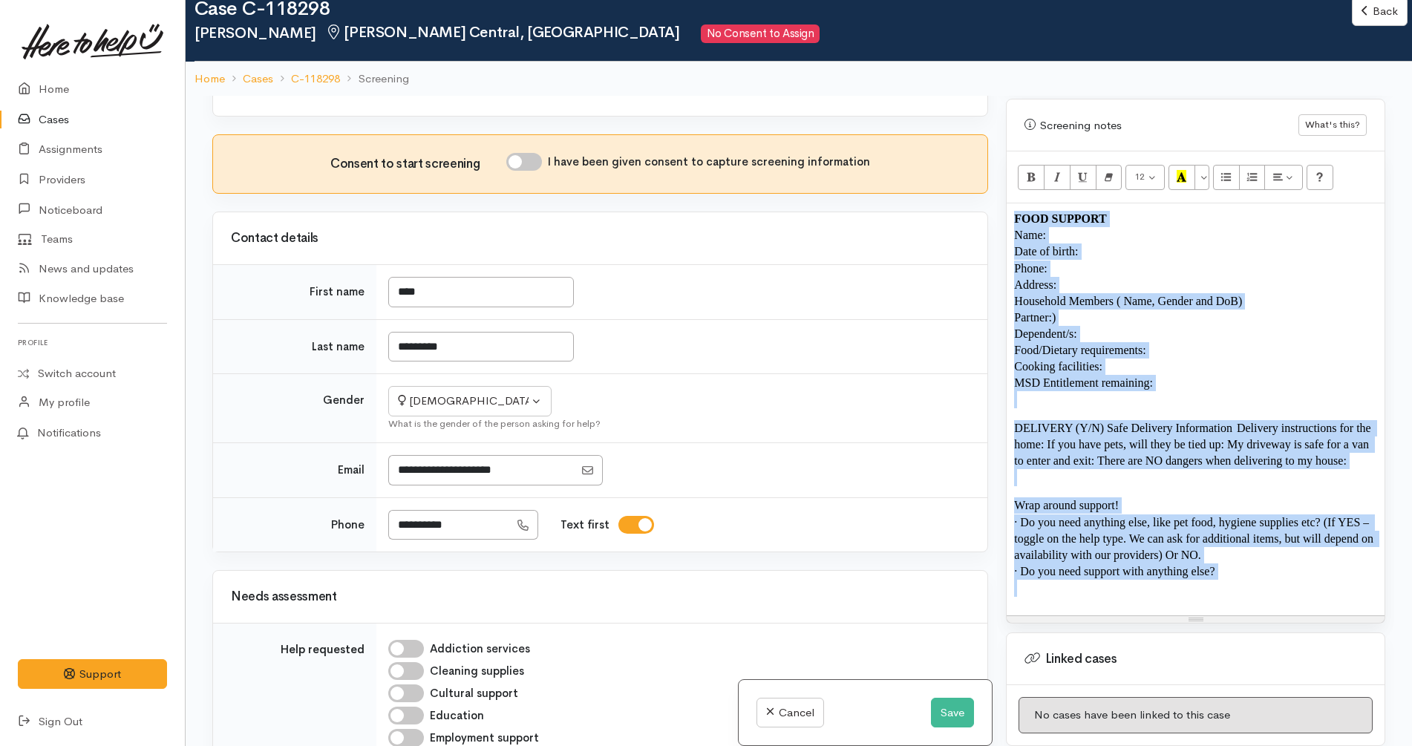
click at [1102, 592] on div "FOOD SUPPORT Name: Date of birth: Phone: Address:  Household Members ( Name, Ge…" at bounding box center [1195, 409] width 378 height 412
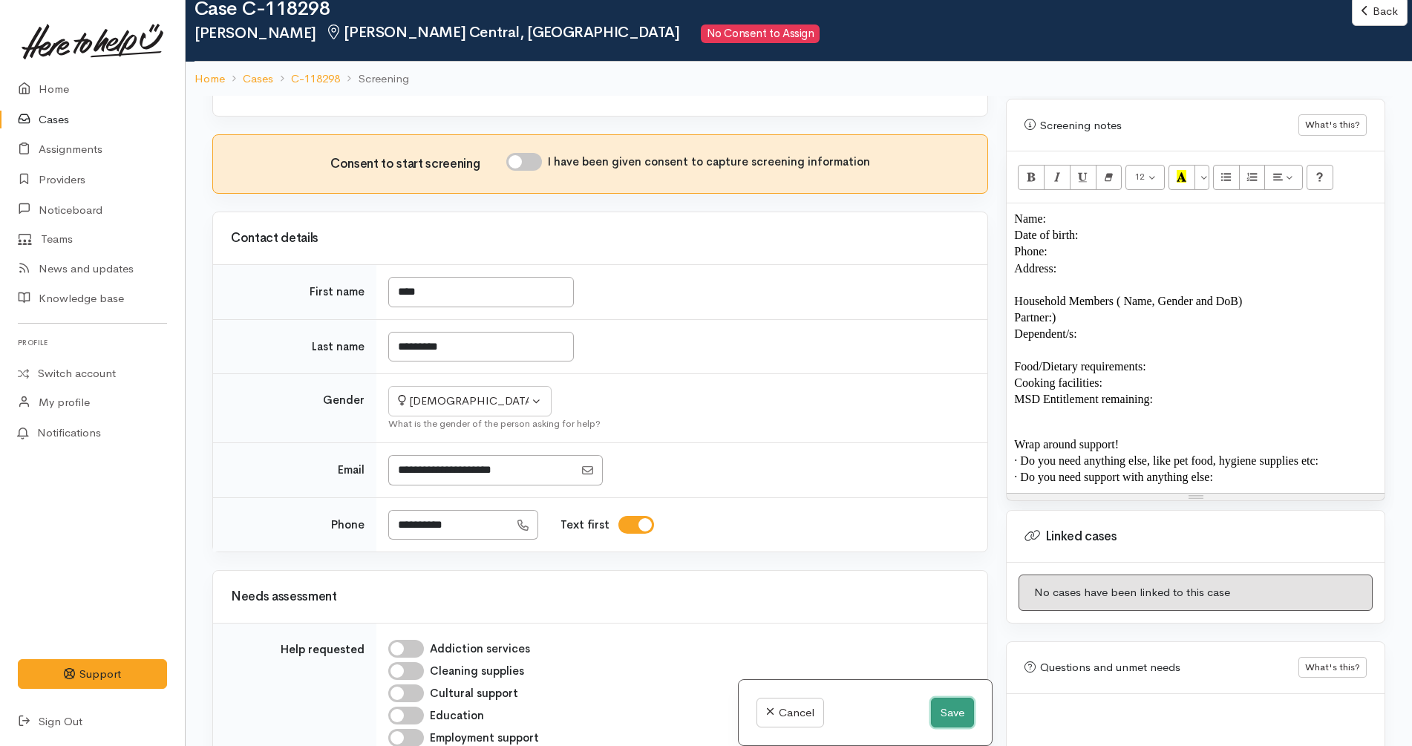
click at [945, 713] on button "Save" at bounding box center [952, 713] width 43 height 30
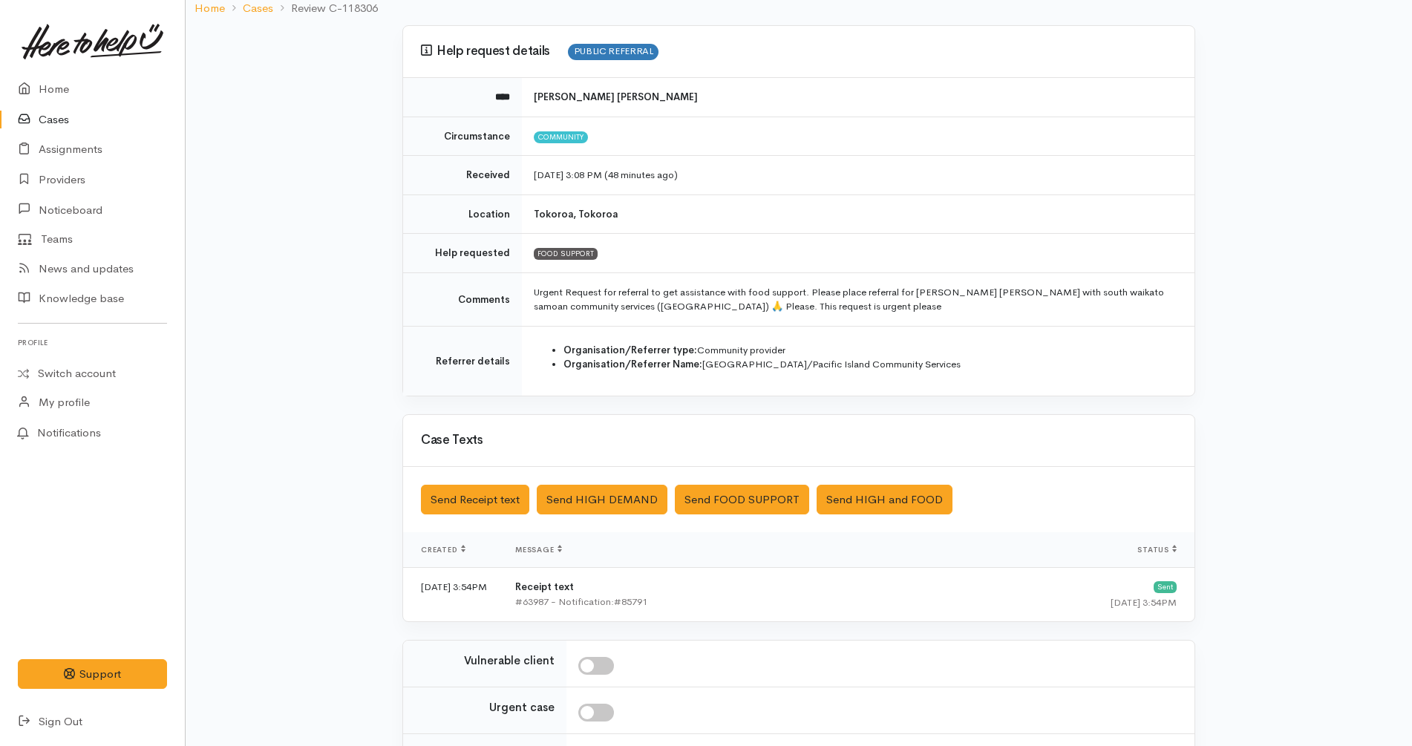
scroll to position [271, 0]
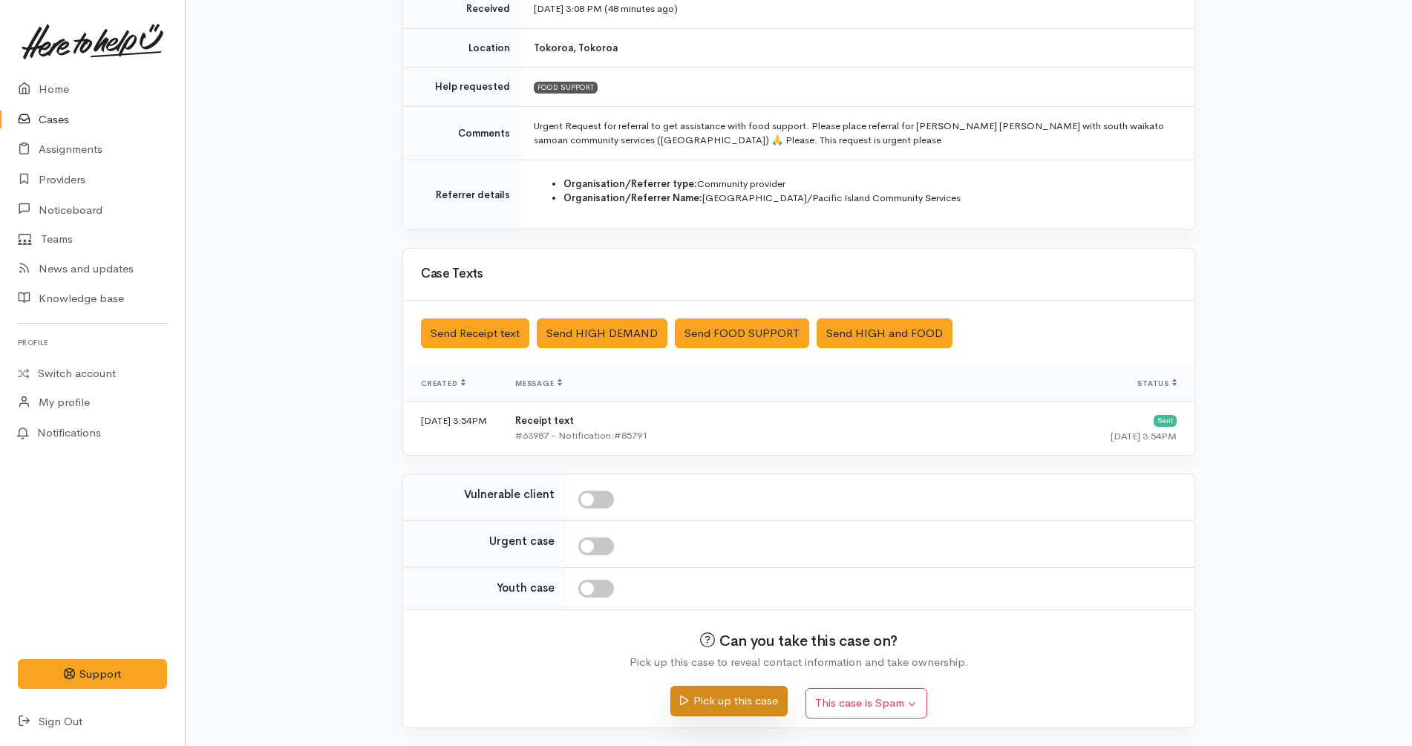
click at [731, 704] on button "Pick up this case" at bounding box center [728, 701] width 117 height 30
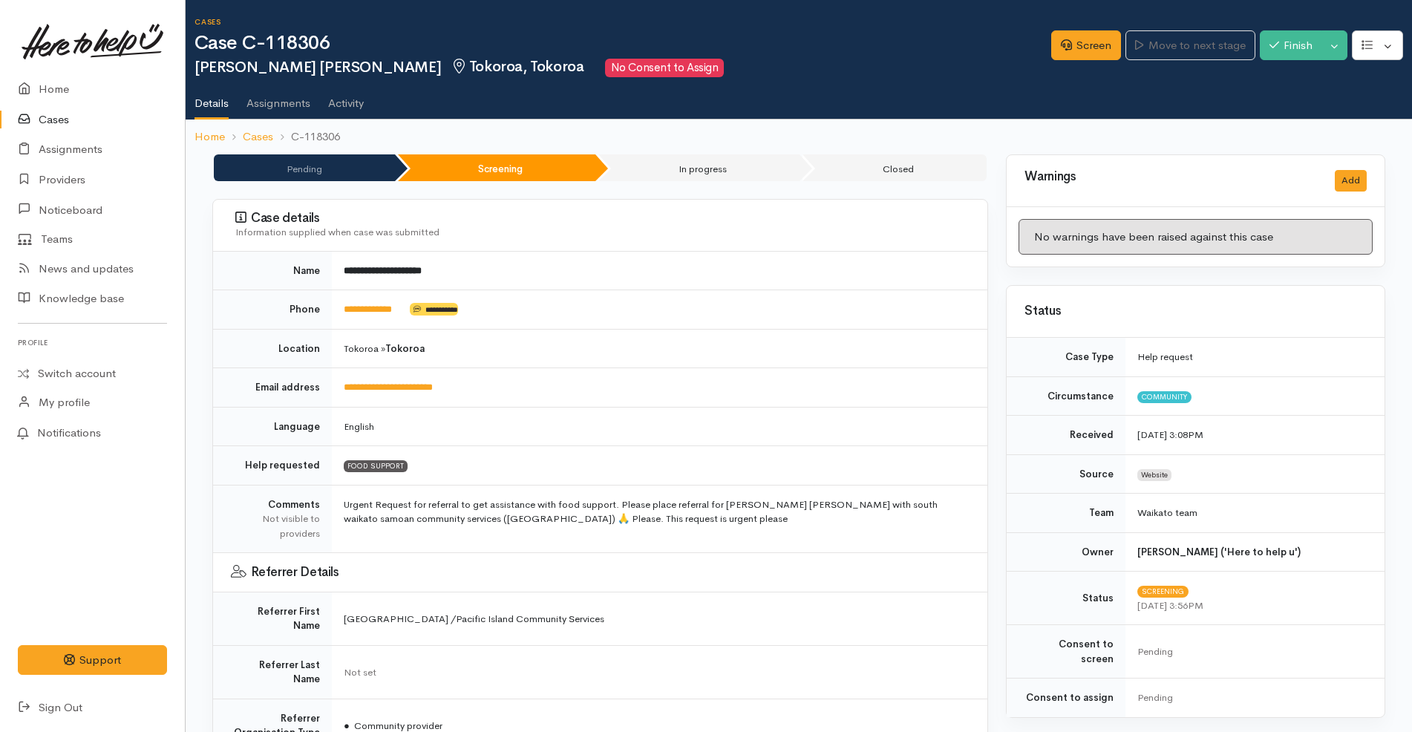
click at [1053, 64] on div "Screen Move to next stage Finish Toggle Dropdown Pause" at bounding box center [1231, 47] width 361 height 50
click at [1061, 55] on link "Screen" at bounding box center [1086, 45] width 70 height 30
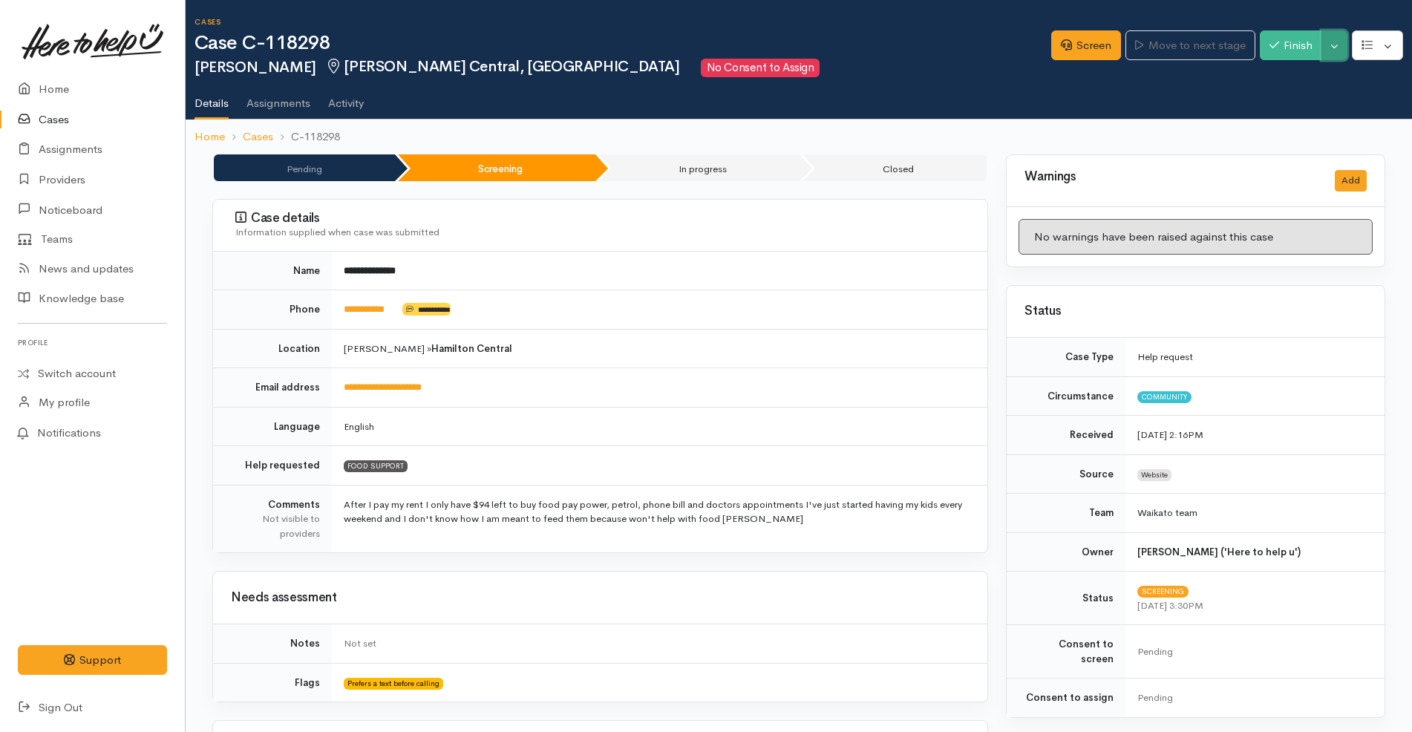
click at [1329, 45] on button "Toggle Dropdown" at bounding box center [1334, 45] width 26 height 30
click at [1286, 79] on link "Pause" at bounding box center [1287, 80] width 117 height 23
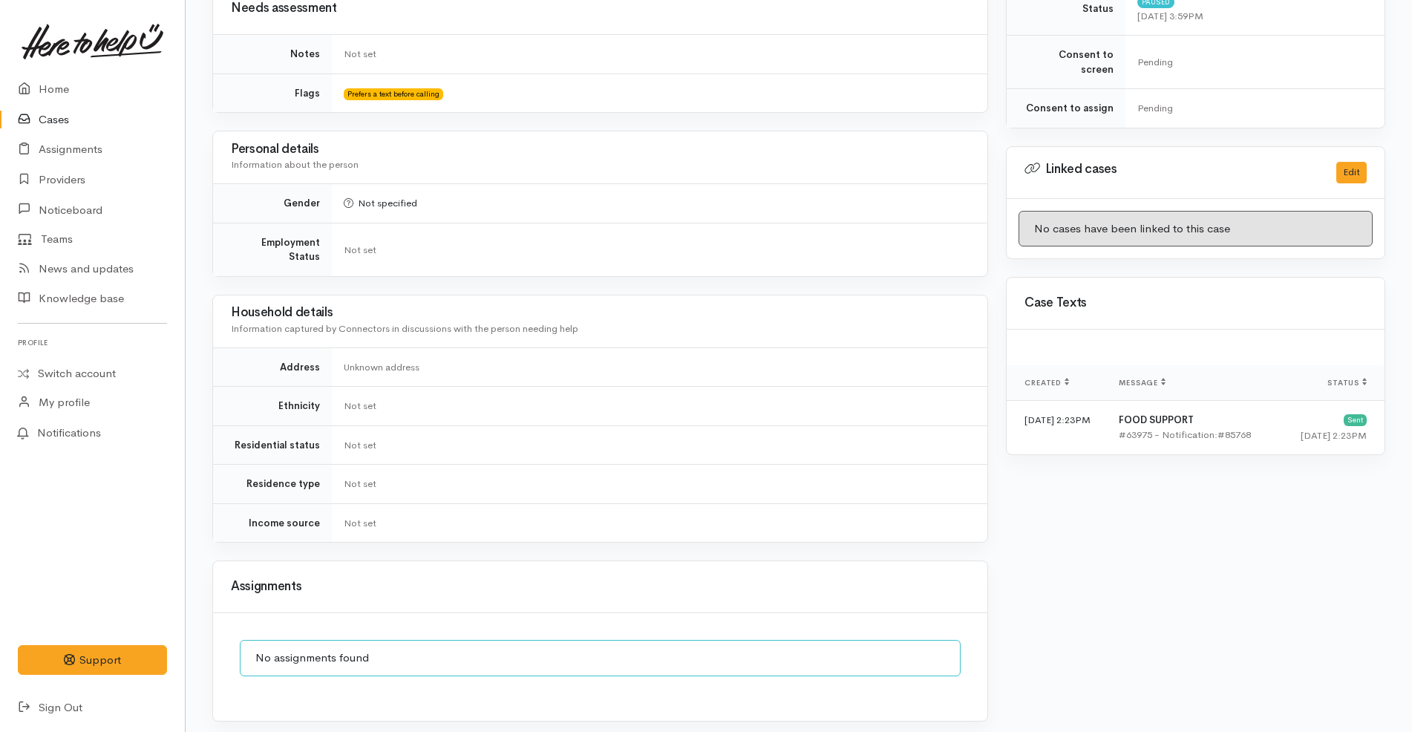
scroll to position [715, 0]
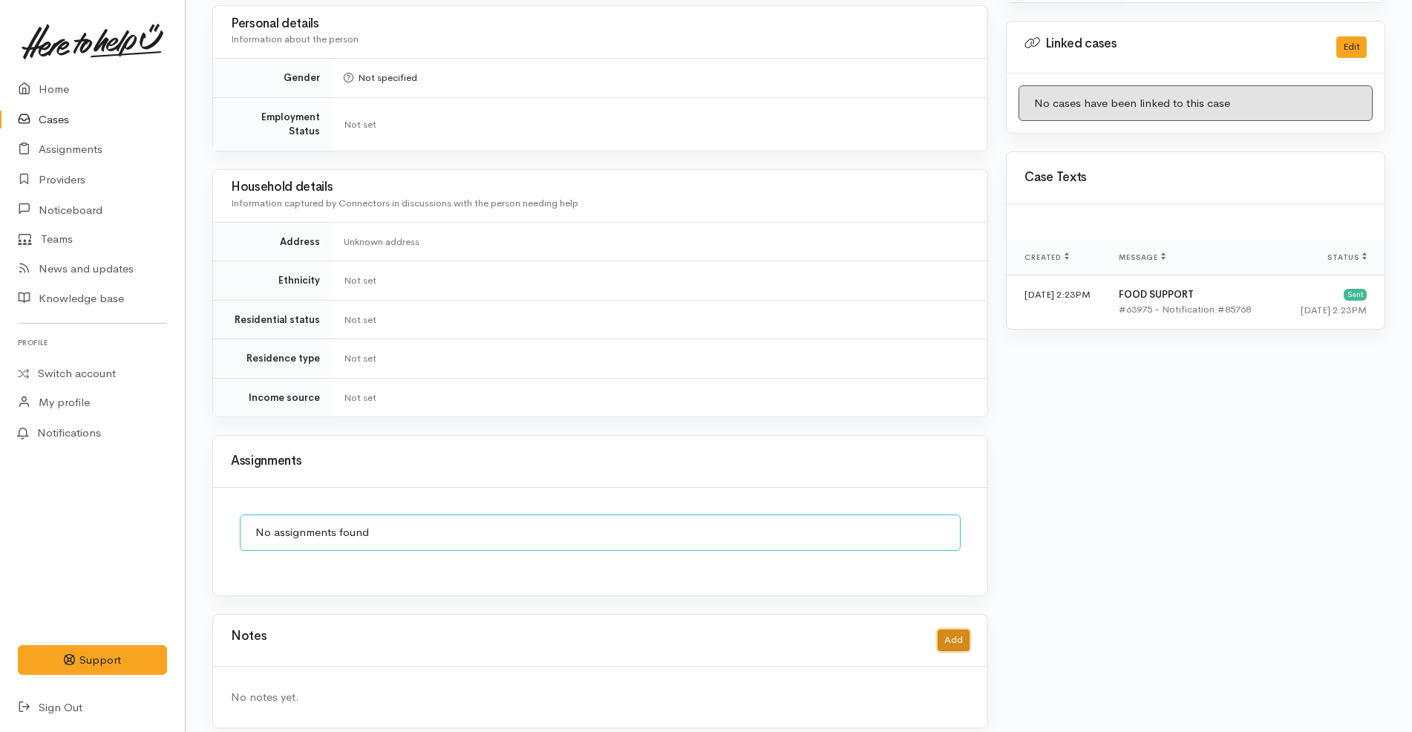
click at [954, 630] on button "Add" at bounding box center [953, 640] width 32 height 22
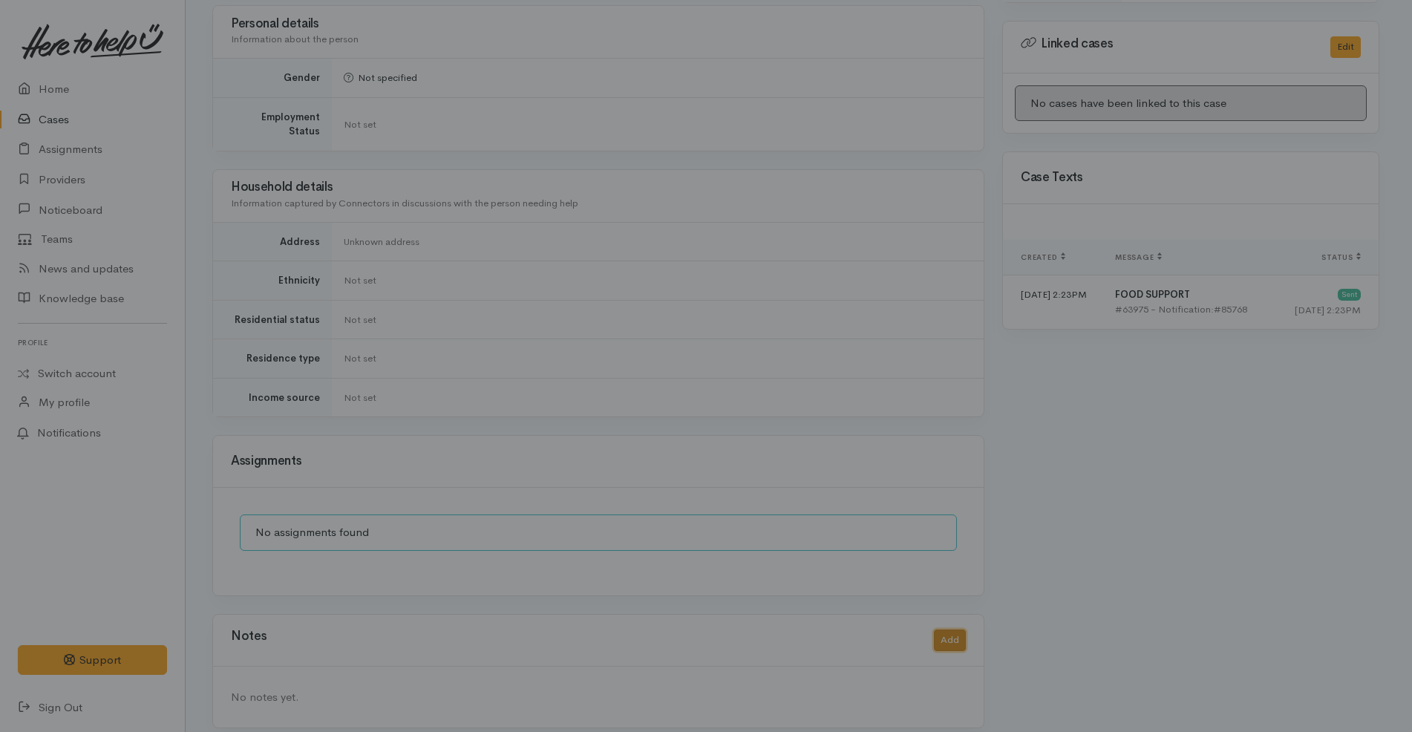
scroll to position [701, 0]
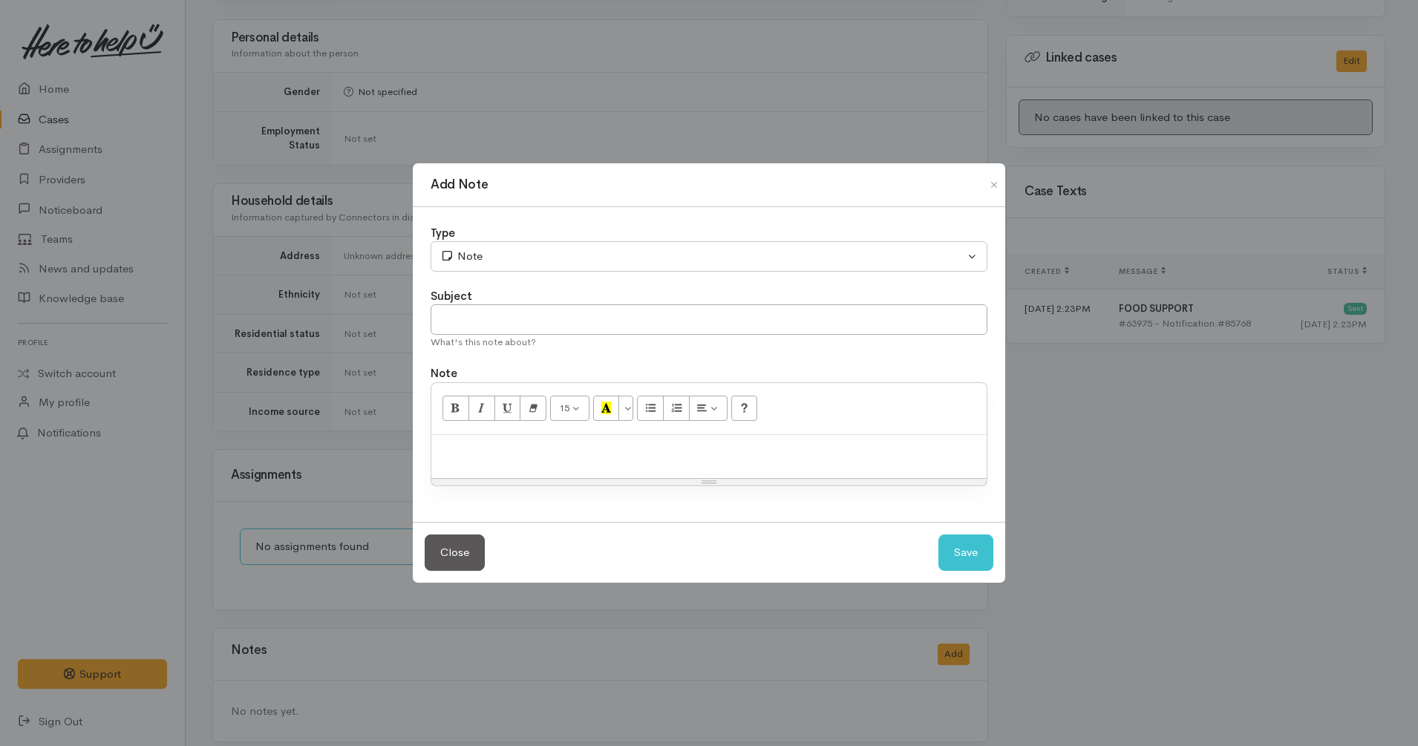
click at [646, 454] on p at bounding box center [709, 450] width 540 height 17
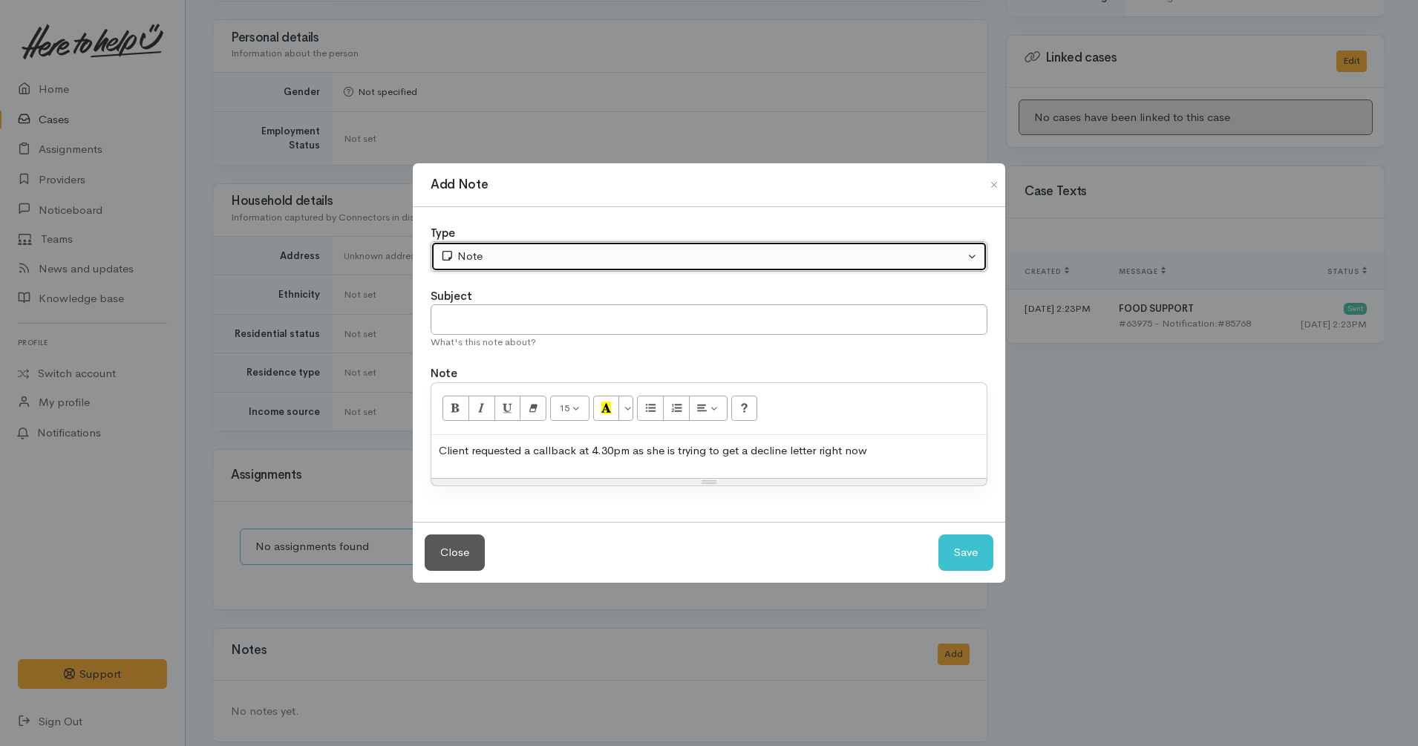
click at [566, 258] on div "Note" at bounding box center [702, 256] width 524 height 17
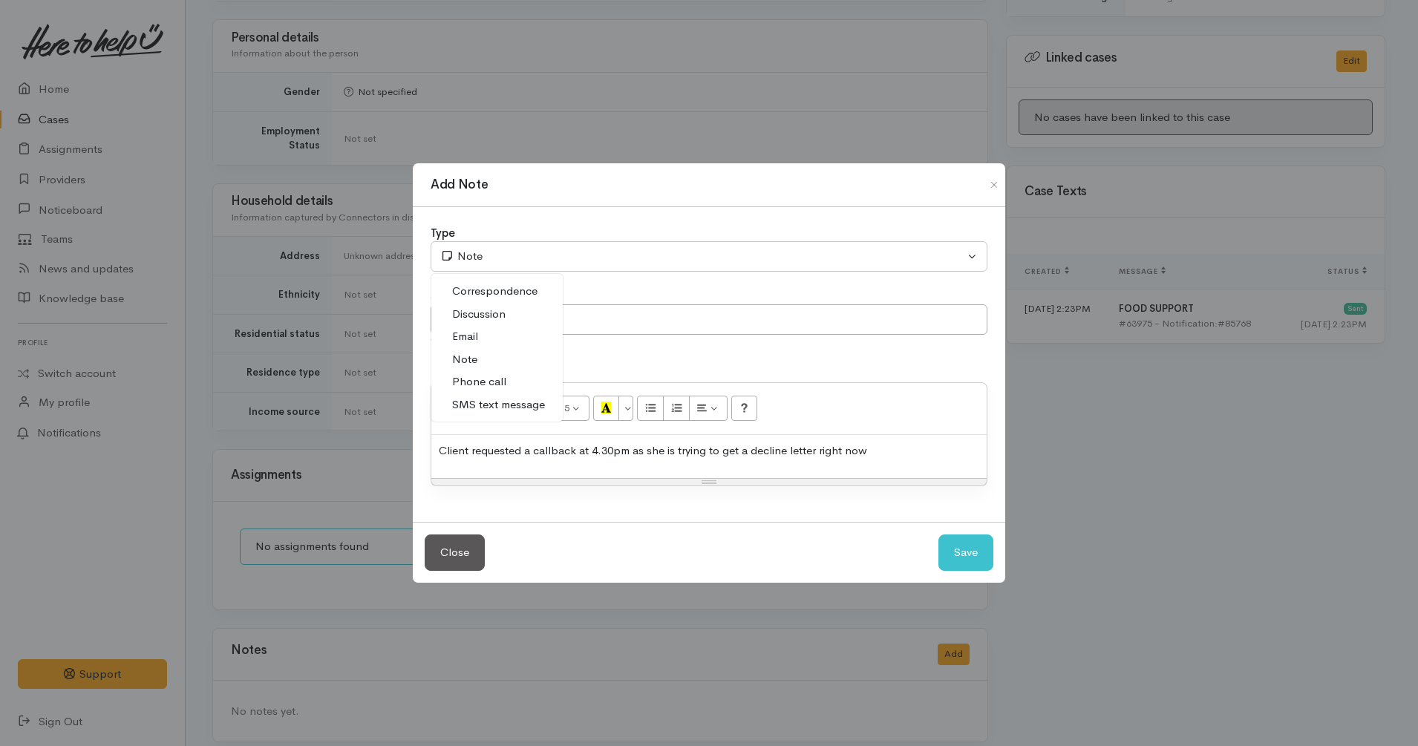
click at [494, 315] on span "Discussion" at bounding box center [478, 314] width 53 height 17
click at [953, 536] on button "Save" at bounding box center [965, 552] width 55 height 36
select select "1"
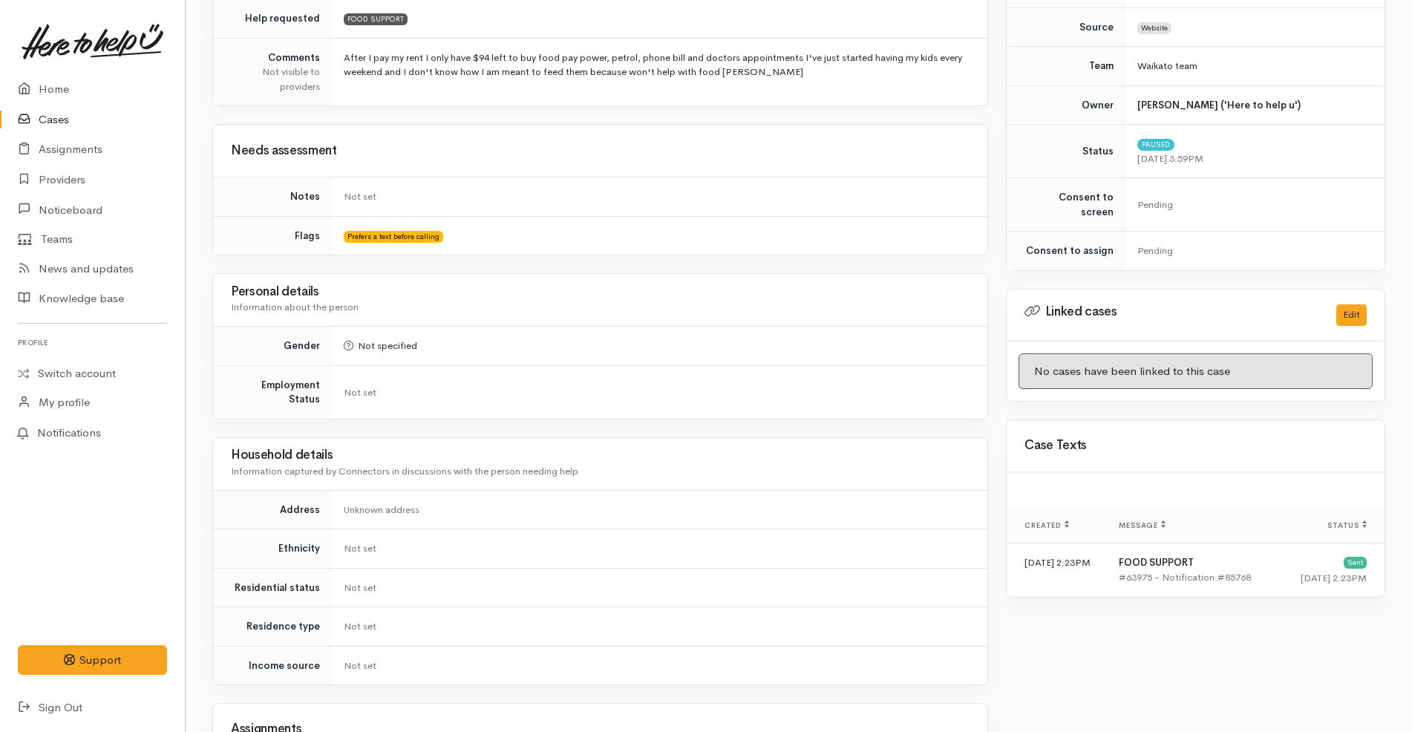
scroll to position [0, 0]
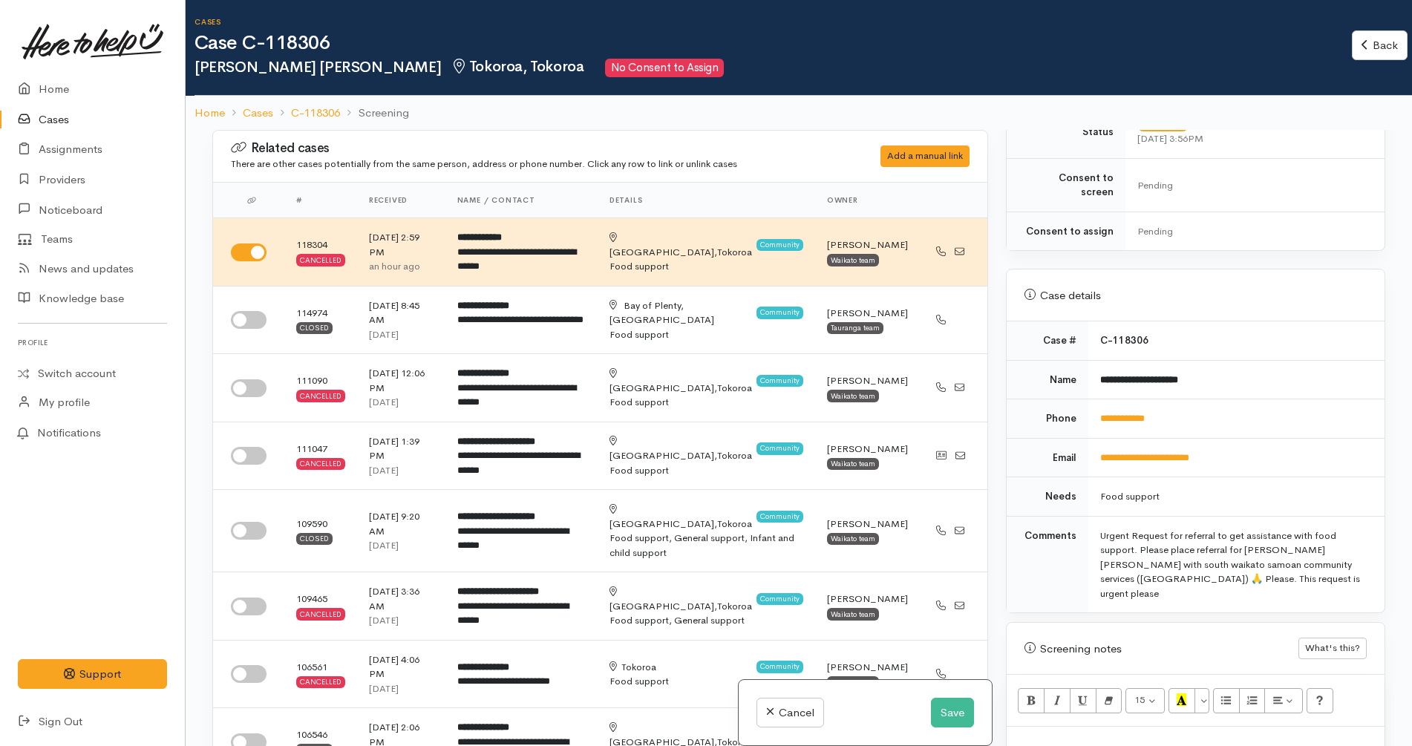
scroll to position [464, 0]
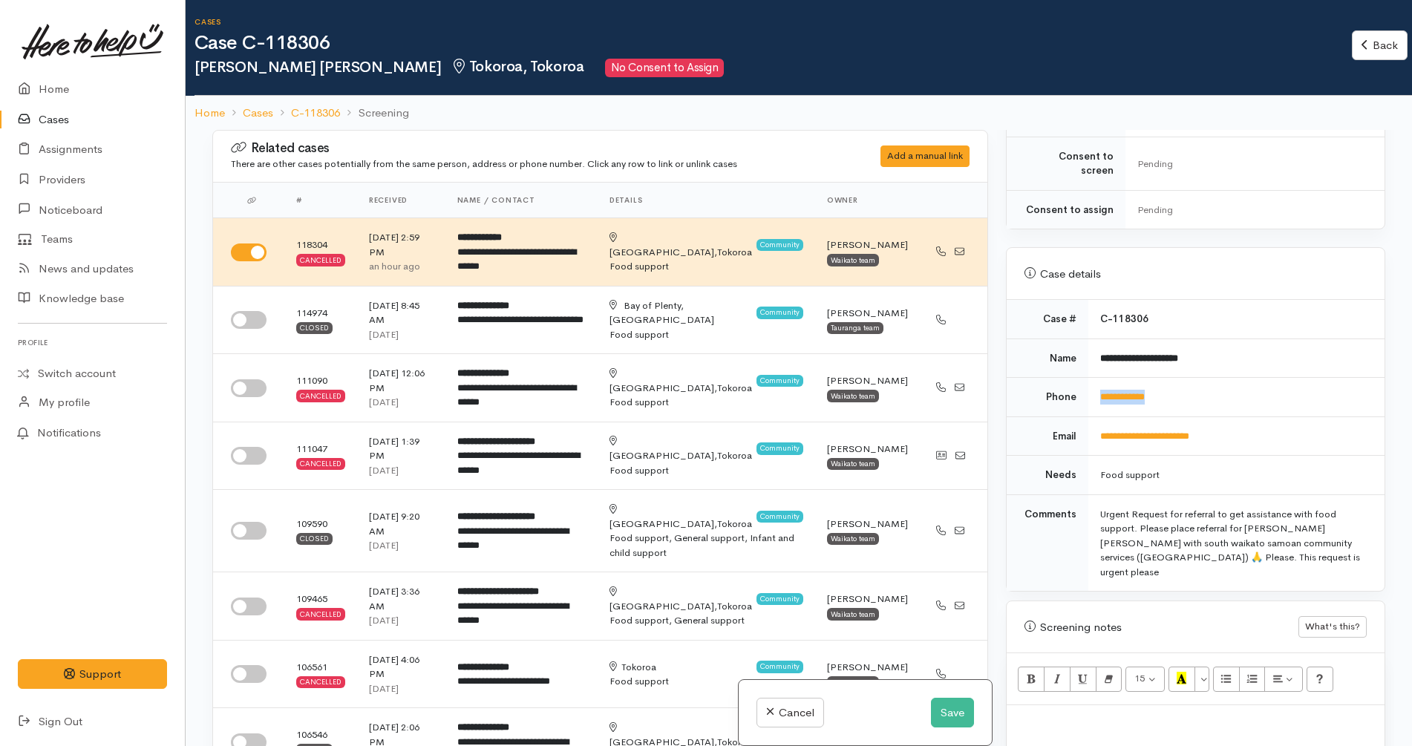
drag, startPoint x: 1183, startPoint y: 389, endPoint x: 1096, endPoint y: 389, distance: 86.8
click at [1096, 389] on td "**********" at bounding box center [1236, 397] width 296 height 39
copy link "**********"
click at [246, 312] on input "checkbox" at bounding box center [249, 320] width 36 height 18
checkbox input "true"
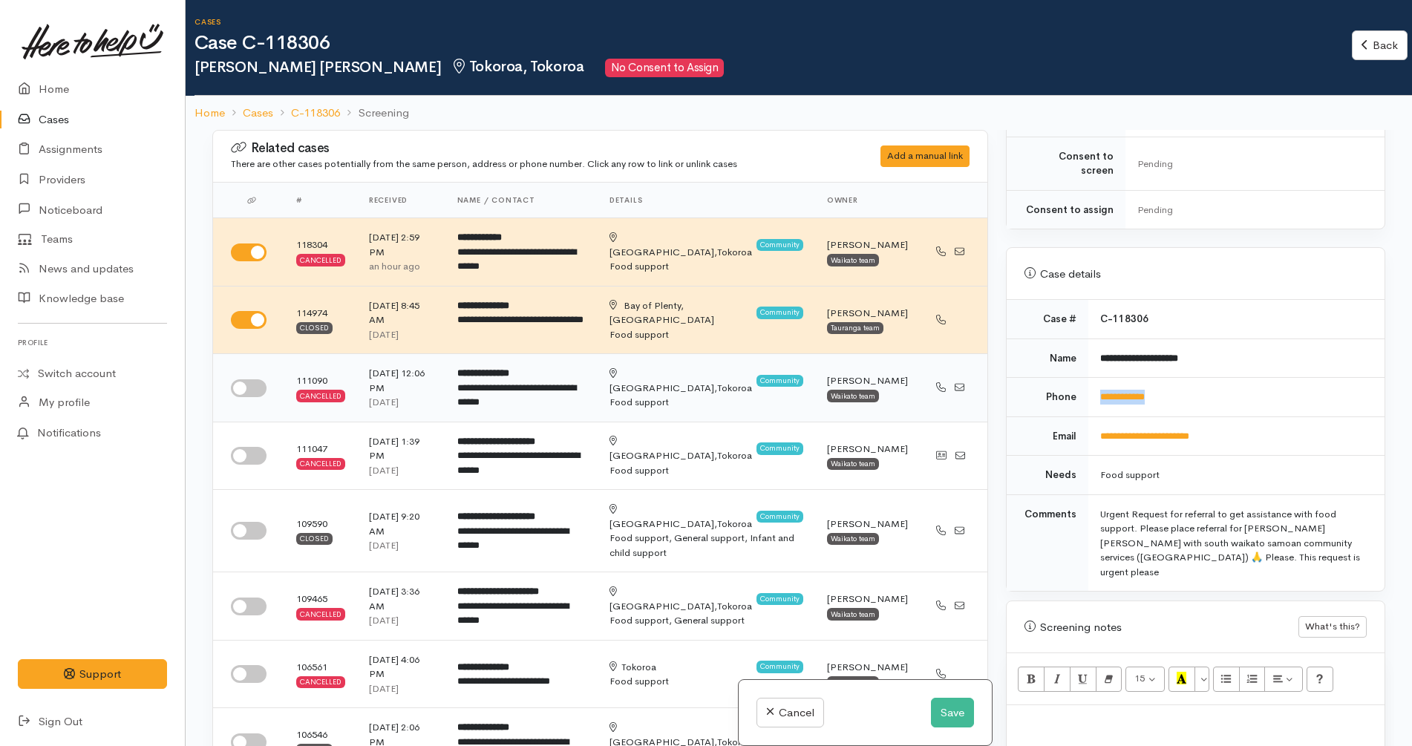
click at [256, 383] on input "checkbox" at bounding box center [249, 388] width 36 height 18
checkbox input "true"
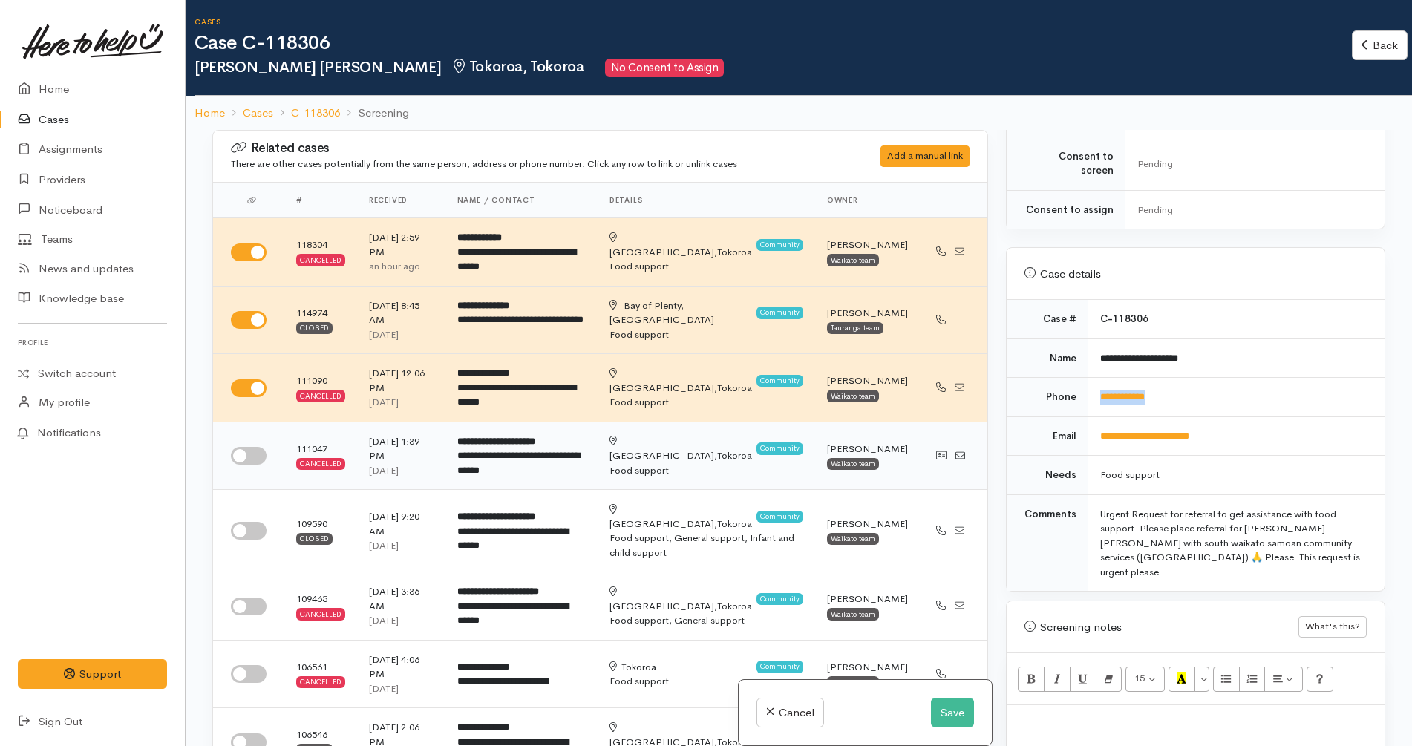
click at [252, 448] on input "checkbox" at bounding box center [249, 456] width 36 height 18
checkbox input "true"
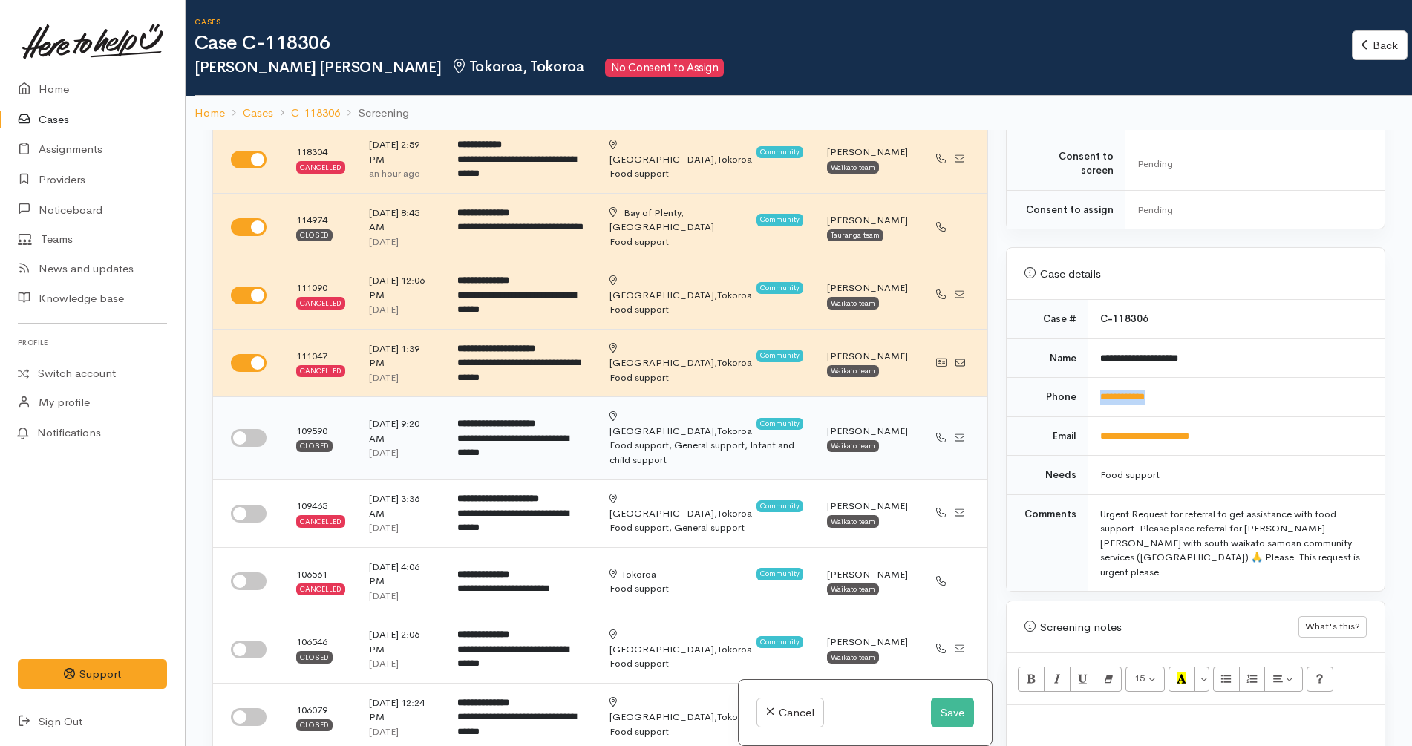
click at [245, 429] on input "checkbox" at bounding box center [249, 438] width 36 height 18
checkbox input "true"
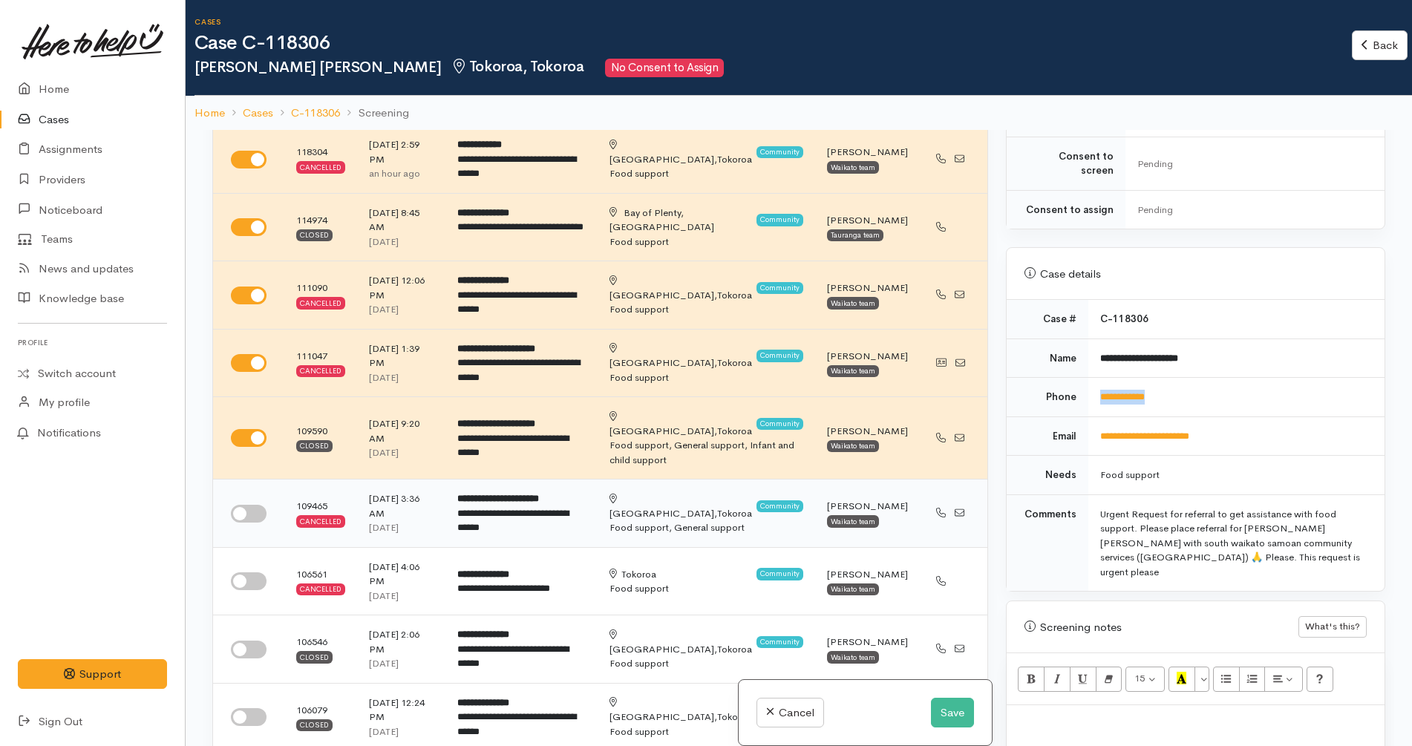
click at [251, 505] on input "checkbox" at bounding box center [249, 514] width 36 height 18
checkbox input "true"
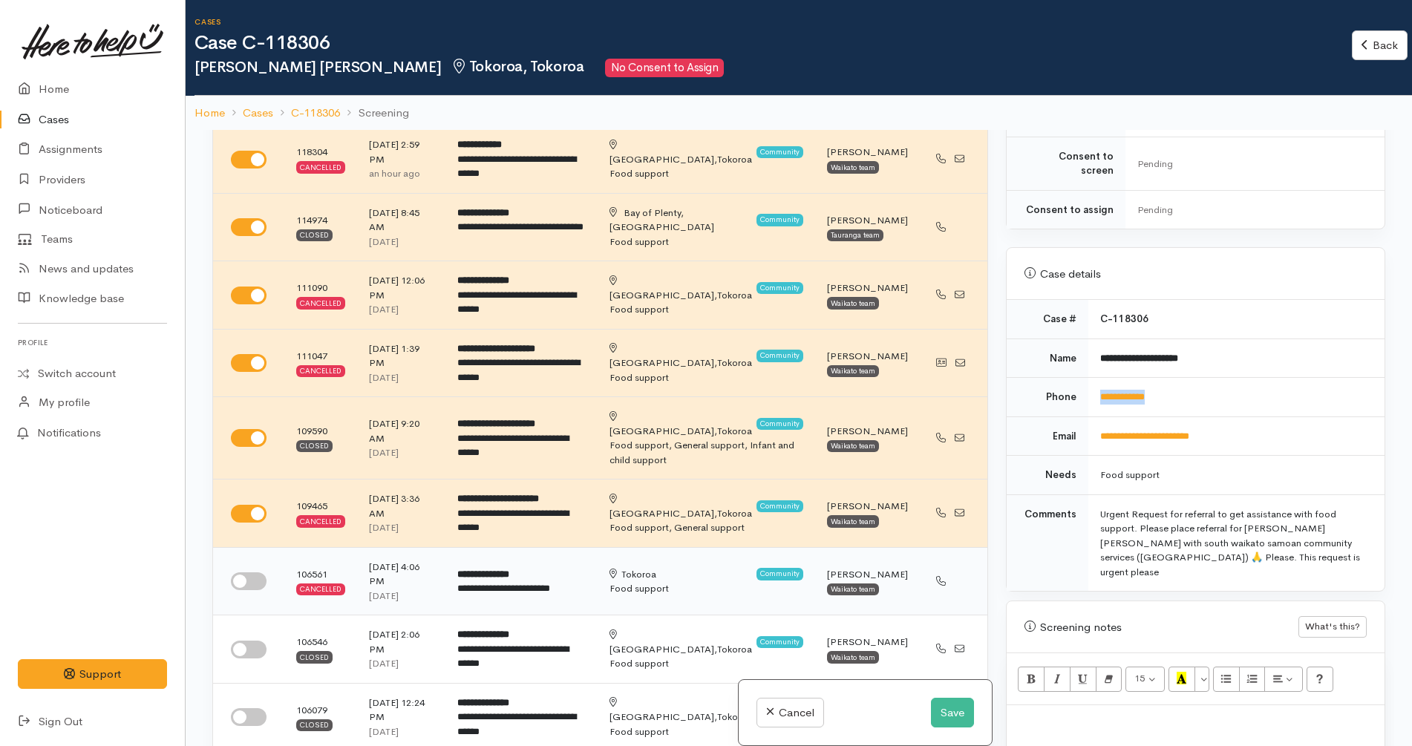
click at [241, 572] on input "checkbox" at bounding box center [249, 581] width 36 height 18
checkbox input "true"
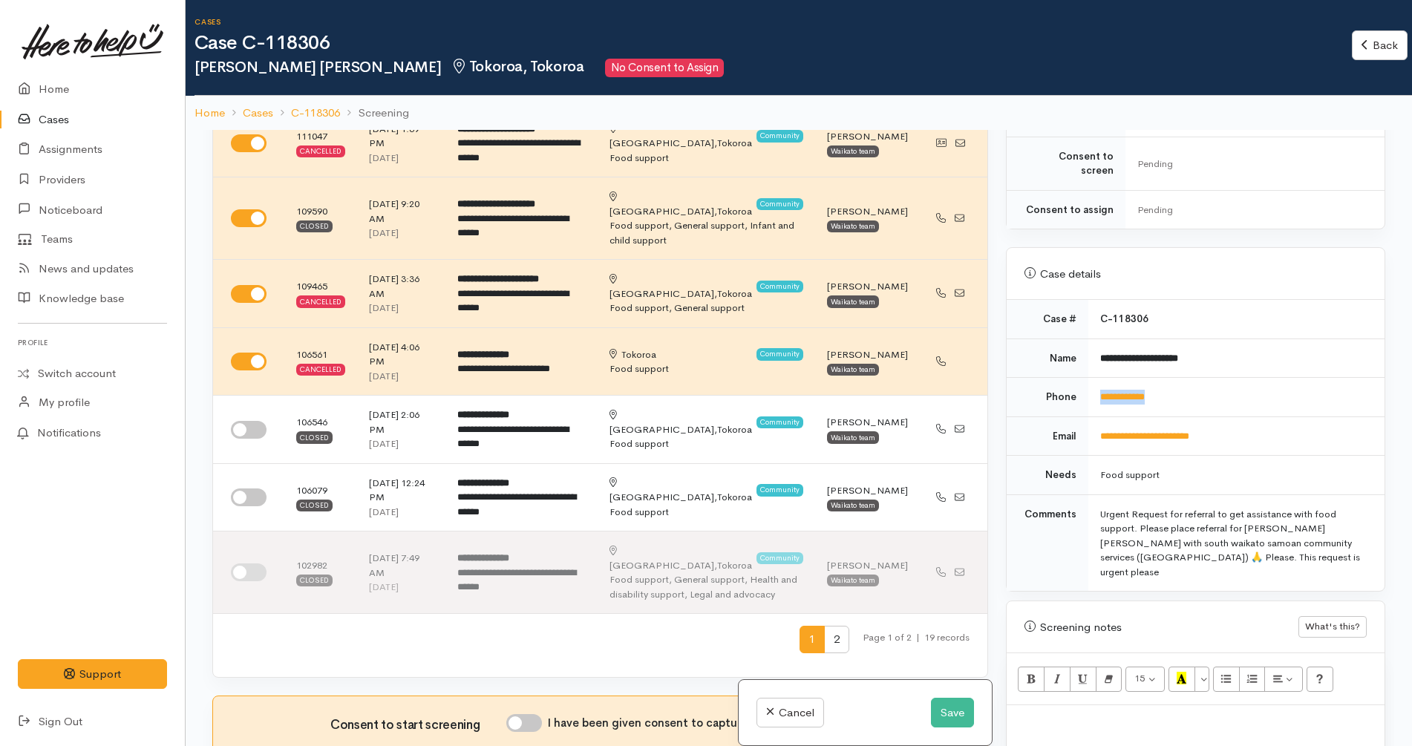
scroll to position [371, 0]
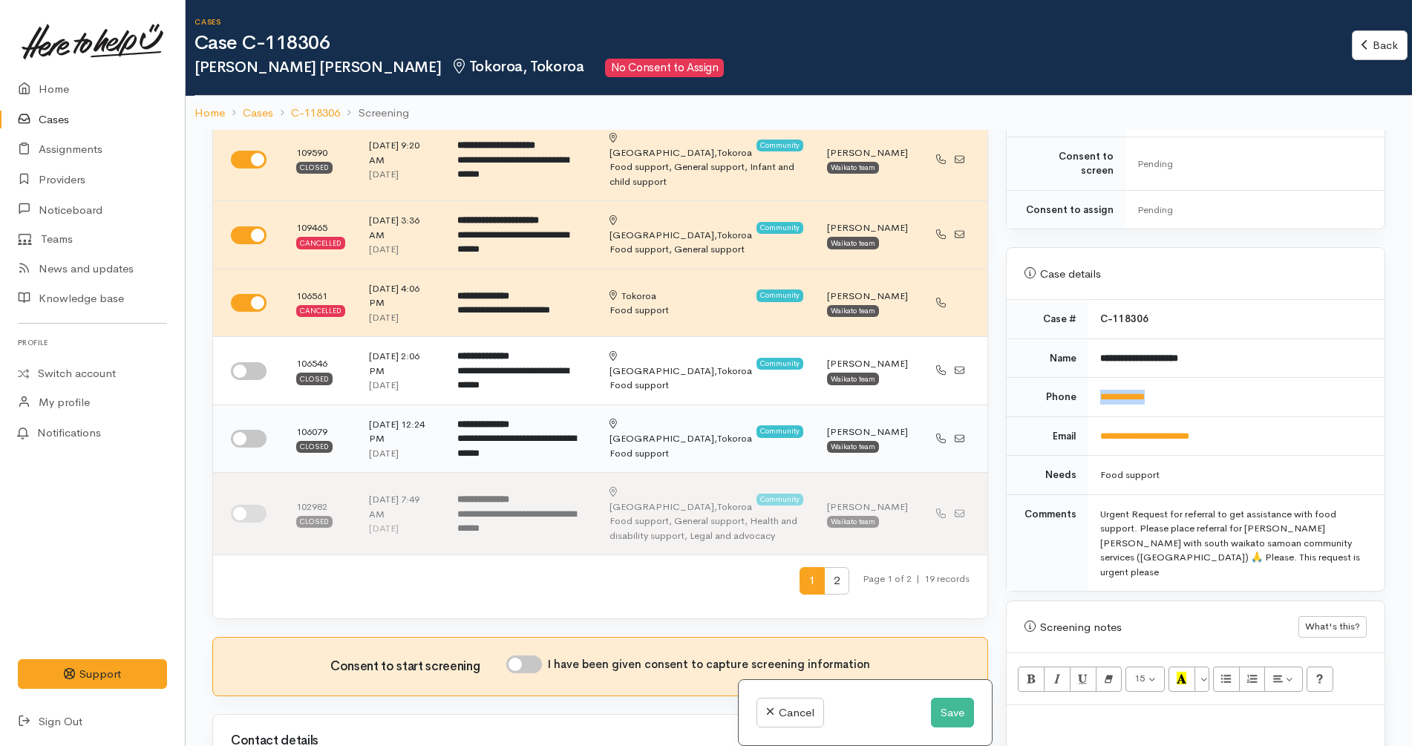
click at [252, 430] on input "checkbox" at bounding box center [249, 439] width 36 height 18
checkbox input "true"
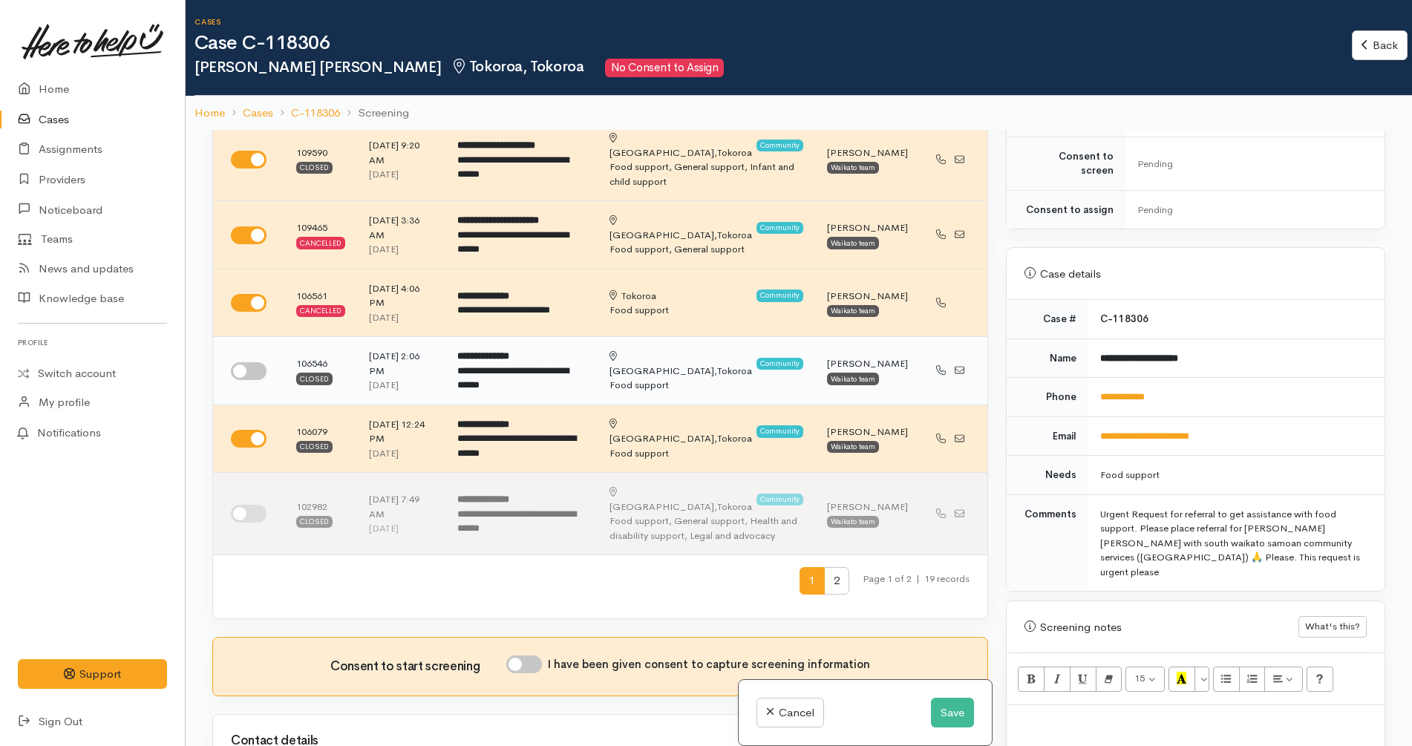
click at [246, 337] on td at bounding box center [248, 371] width 71 height 68
click at [246, 362] on input "checkbox" at bounding box center [249, 371] width 36 height 18
checkbox input "true"
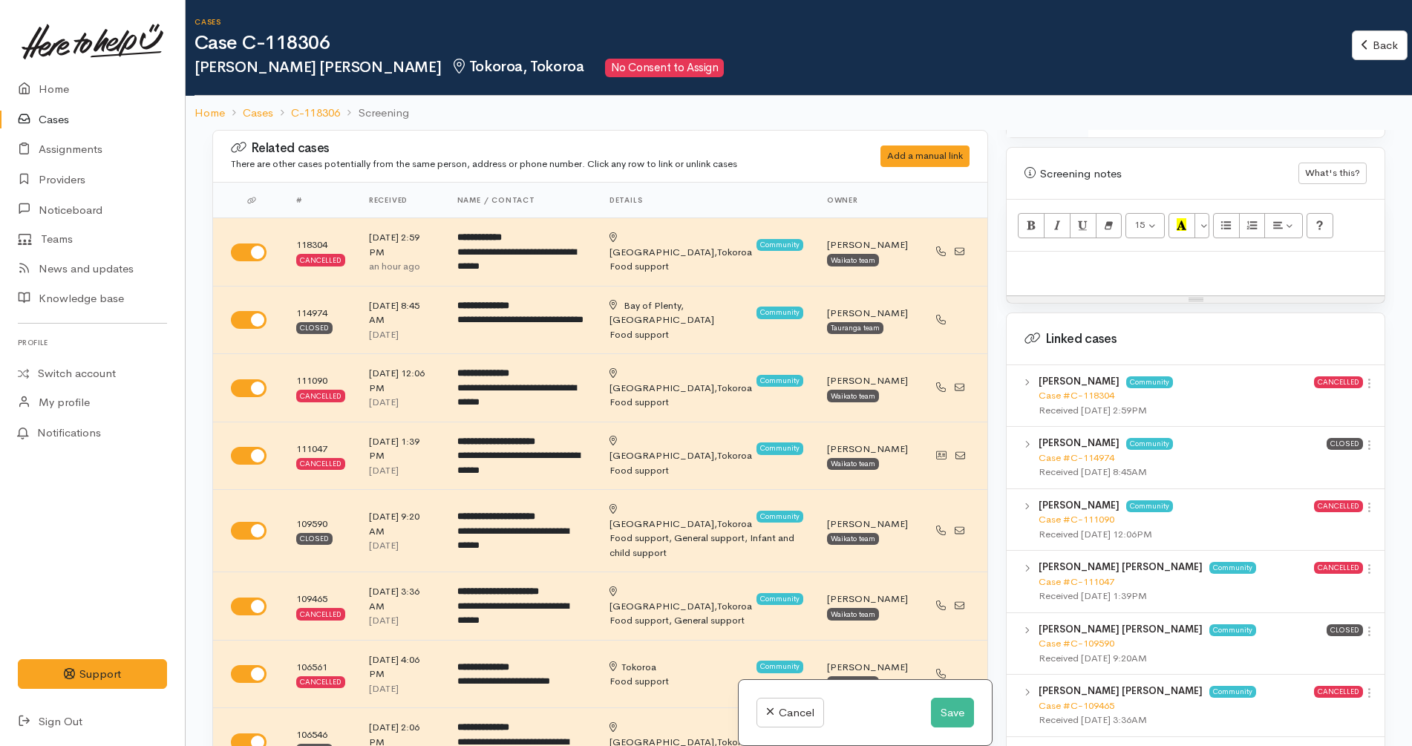
scroll to position [928, 0]
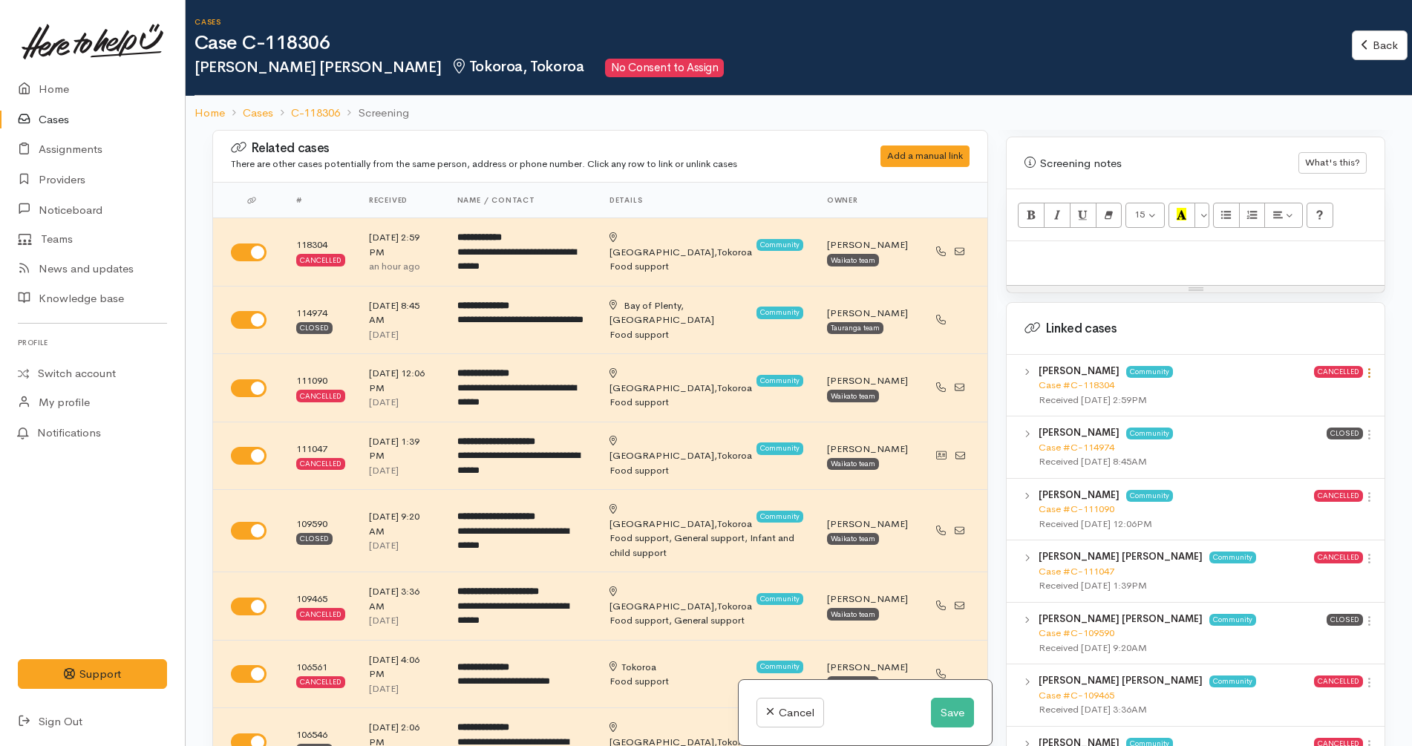
click at [1363, 367] on icon at bounding box center [1369, 373] width 13 height 13
click at [1332, 390] on link "View case" at bounding box center [1315, 401] width 117 height 23
click at [1363, 428] on icon at bounding box center [1369, 434] width 13 height 13
click at [1332, 452] on link "View case" at bounding box center [1315, 463] width 117 height 23
click at [1170, 249] on p at bounding box center [1195, 257] width 363 height 17
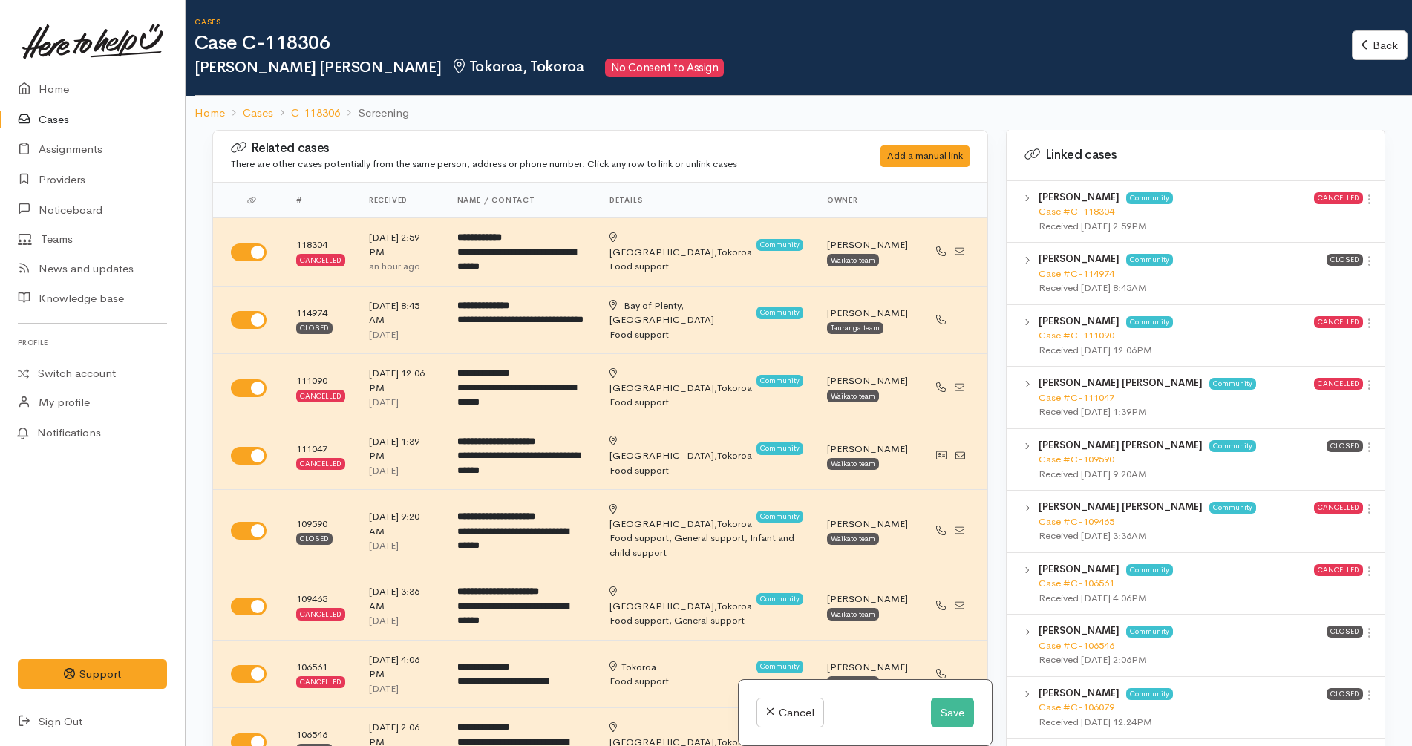
scroll to position [1113, 0]
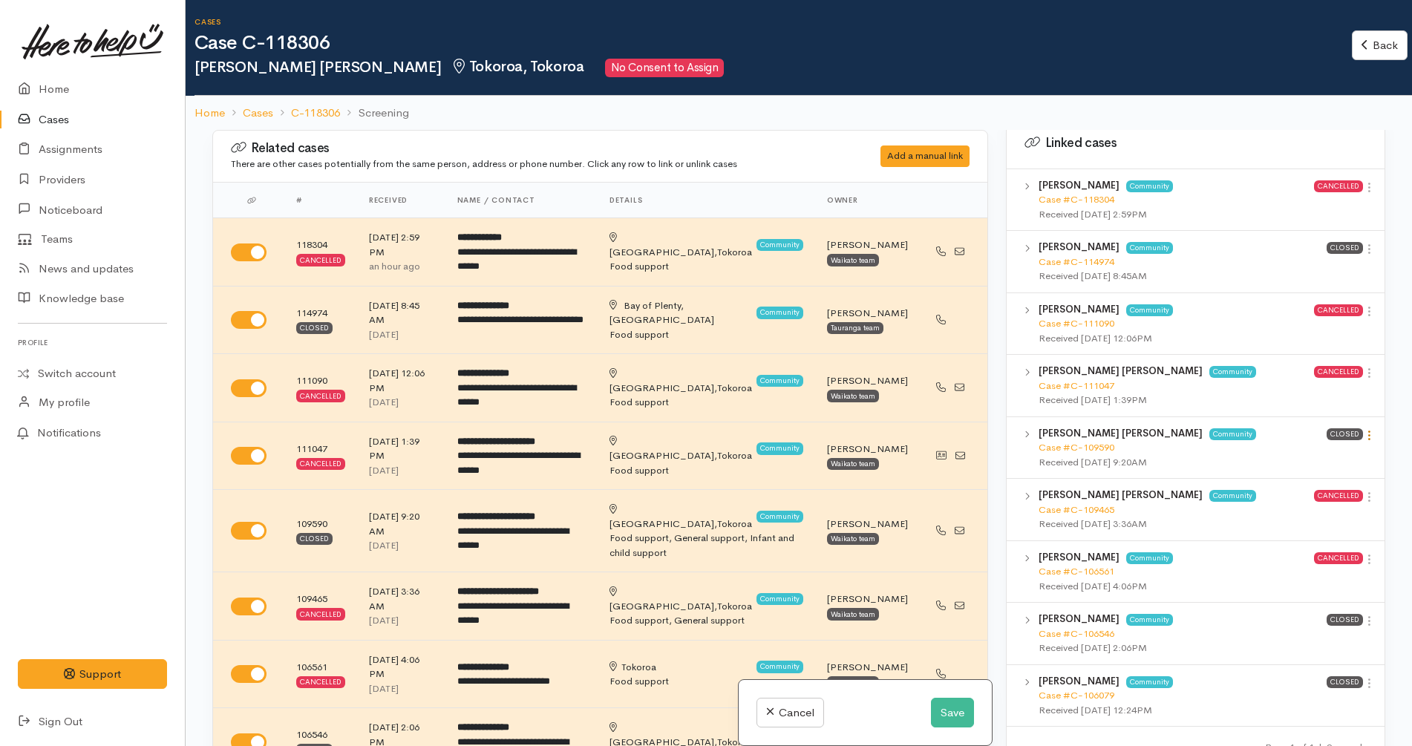
click at [1363, 429] on icon at bounding box center [1369, 435] width 13 height 13
click at [1335, 453] on link "View case" at bounding box center [1315, 464] width 117 height 23
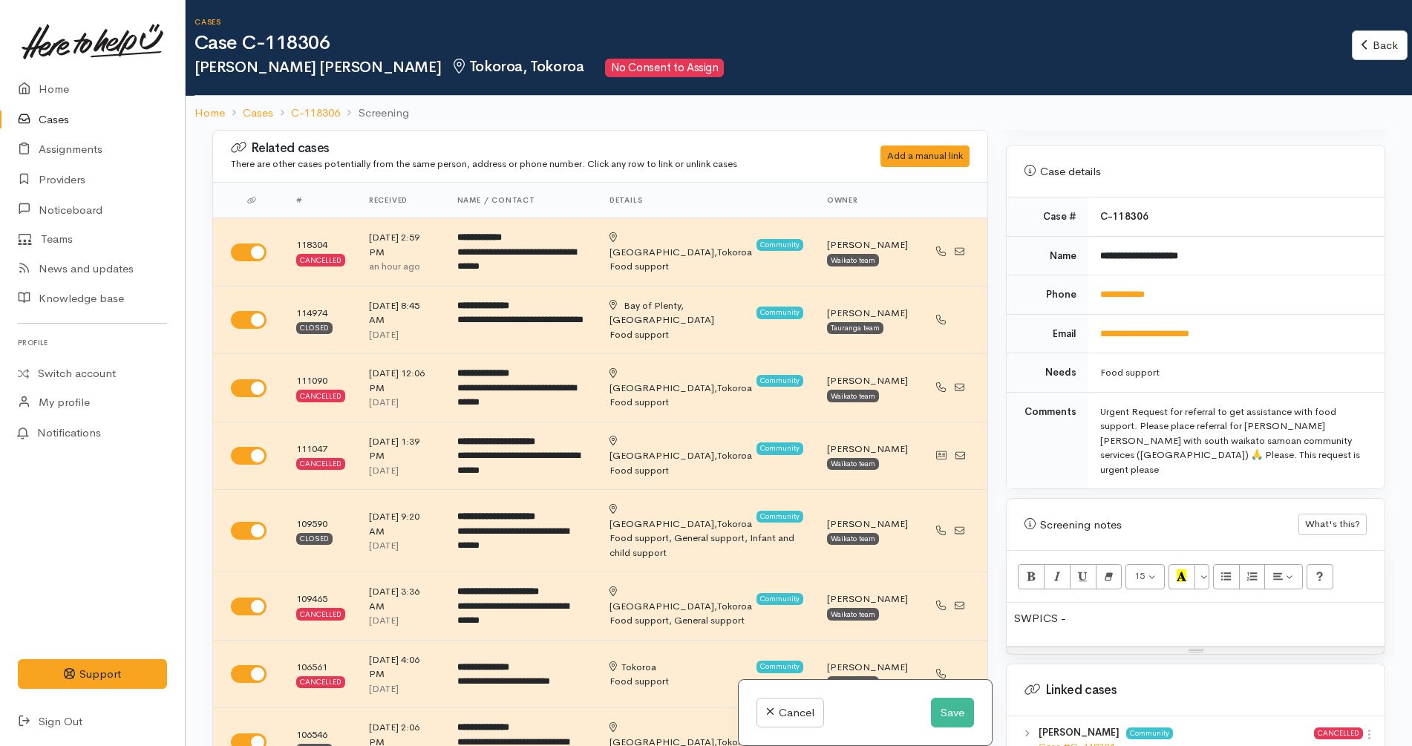
scroll to position [557, 0]
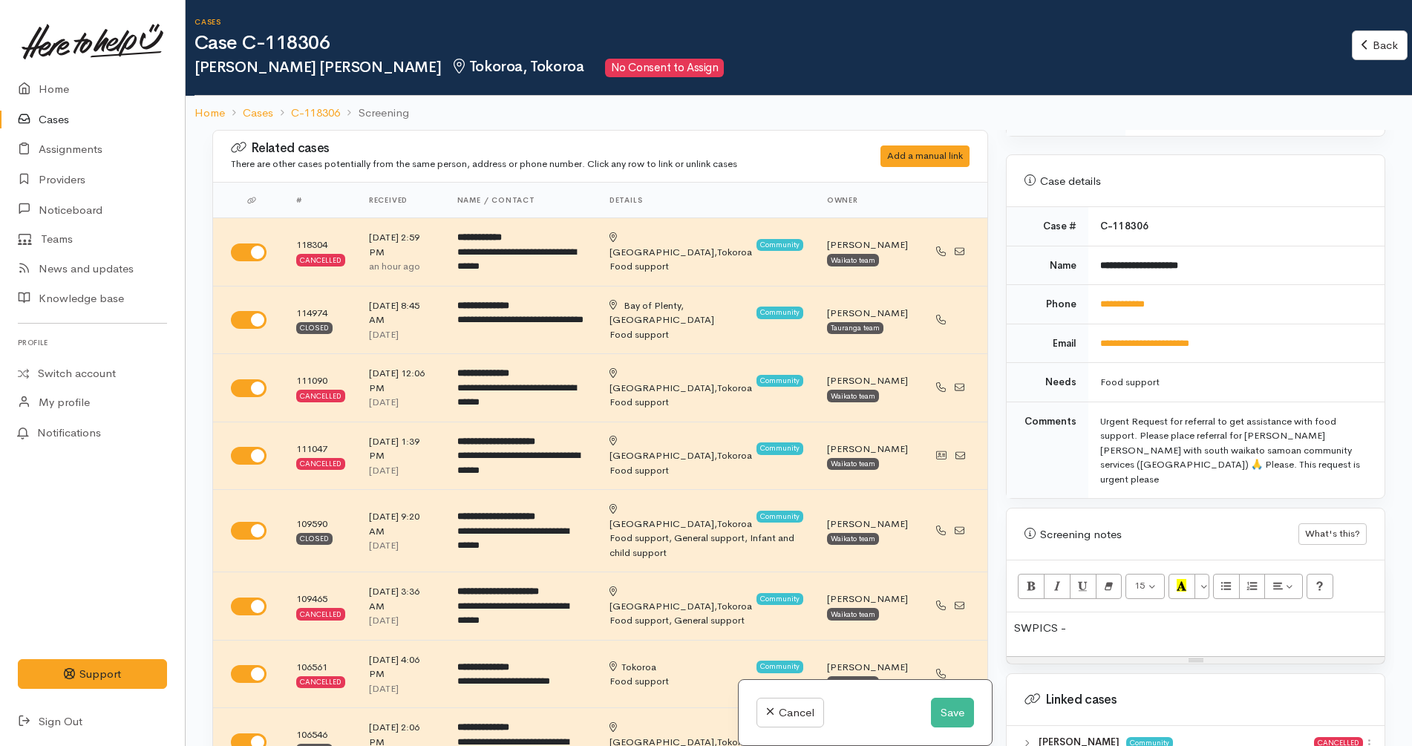
drag, startPoint x: 1114, startPoint y: 603, endPoint x: 997, endPoint y: 597, distance: 117.4
click at [997, 597] on div "Warnings Add No warnings have been raised against this case Add Warning Title ●…" at bounding box center [1195, 503] width 397 height 746
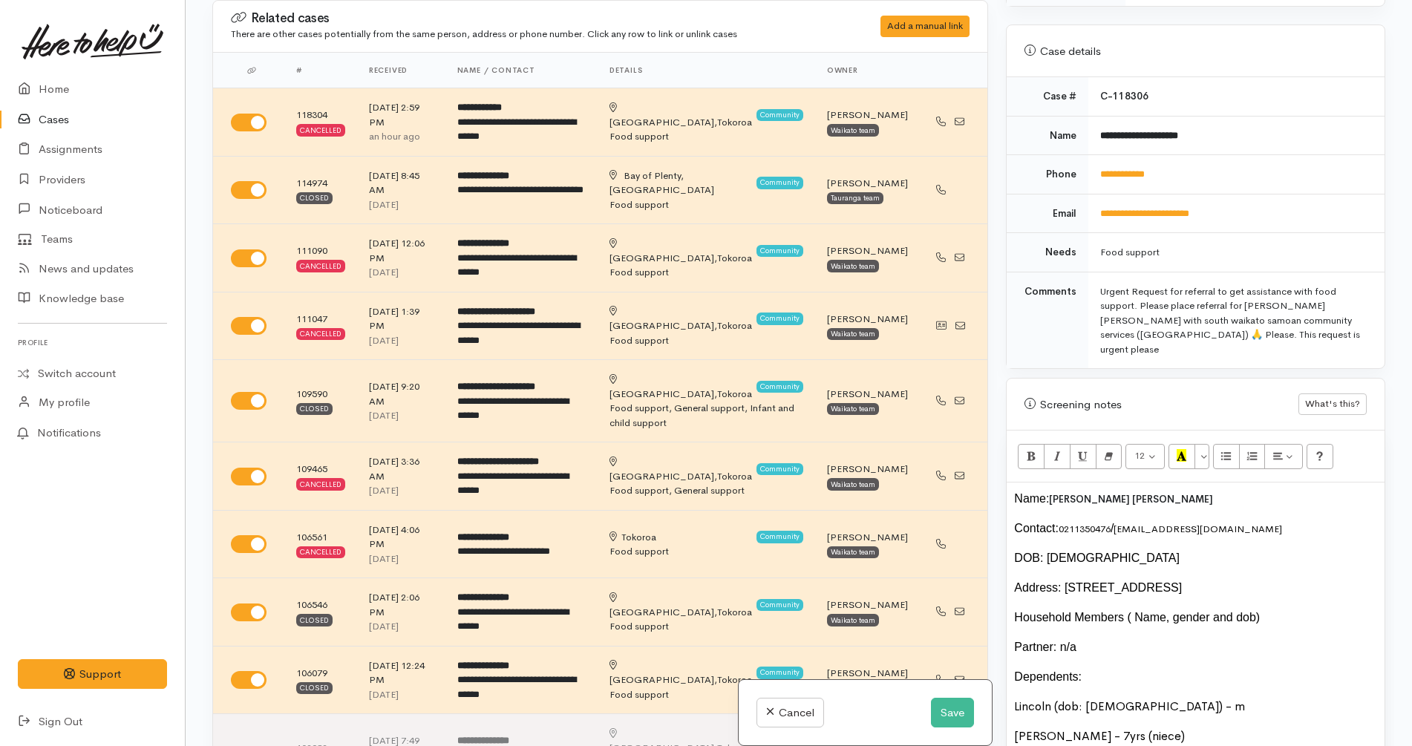
scroll to position [781, 0]
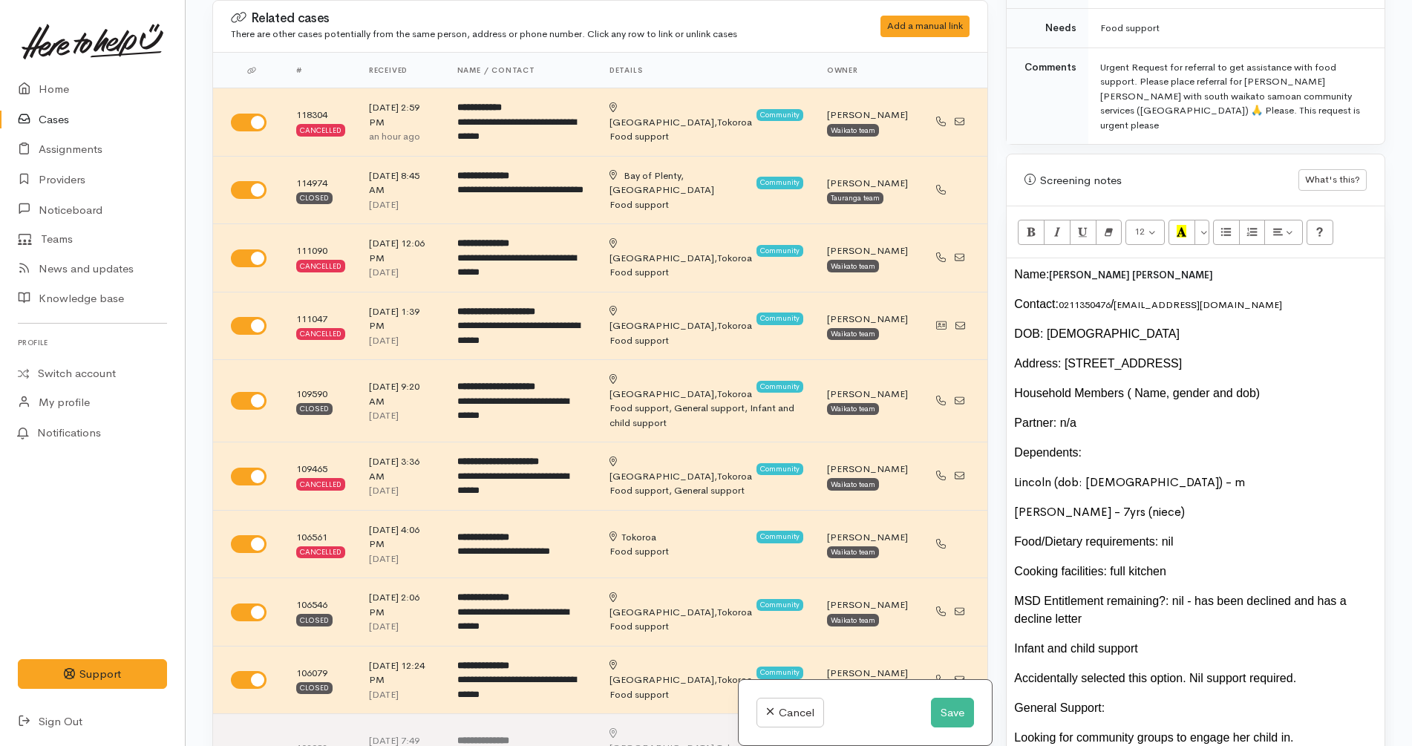
click at [1070, 325] on div "DOB: 23.10.1999" at bounding box center [1195, 334] width 363 height 18
copy div "/"
click at [1294, 355] on div "Address: [STREET_ADDRESS]" at bounding box center [1195, 364] width 363 height 18
click at [1281, 384] on div "Household Members ( Name, gender and dob)" at bounding box center [1195, 393] width 363 height 18
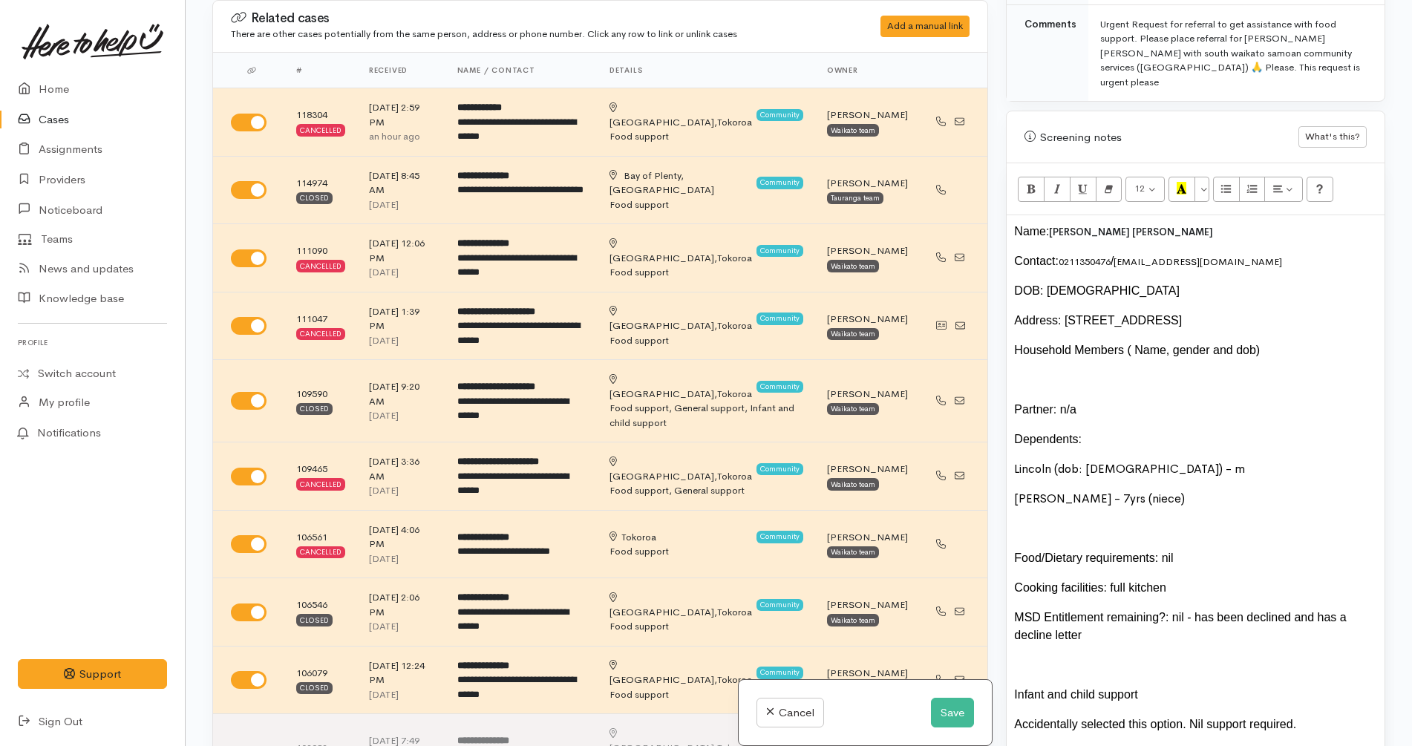
scroll to position [829, 0]
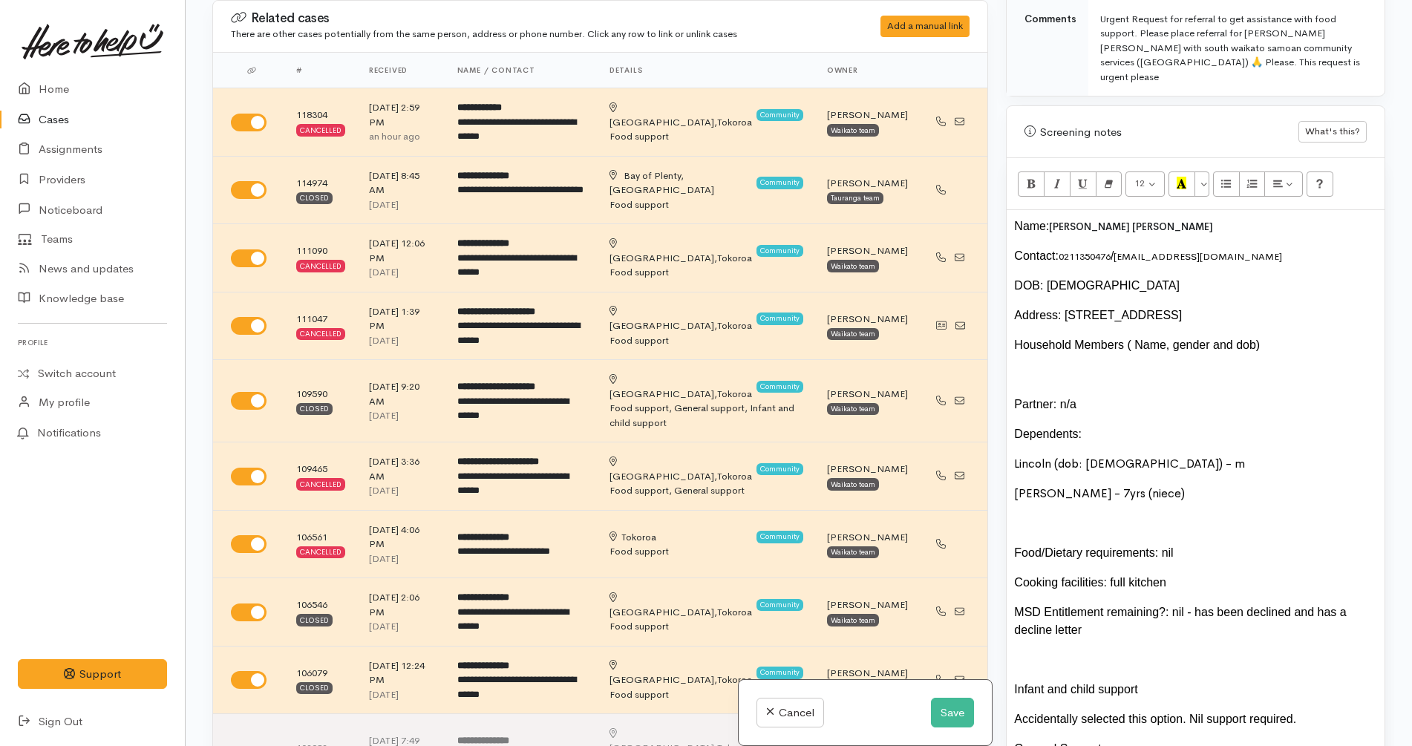
click at [1211, 455] on div "Lincoln (dob: 8.7.2020) - m" at bounding box center [1195, 464] width 363 height 18
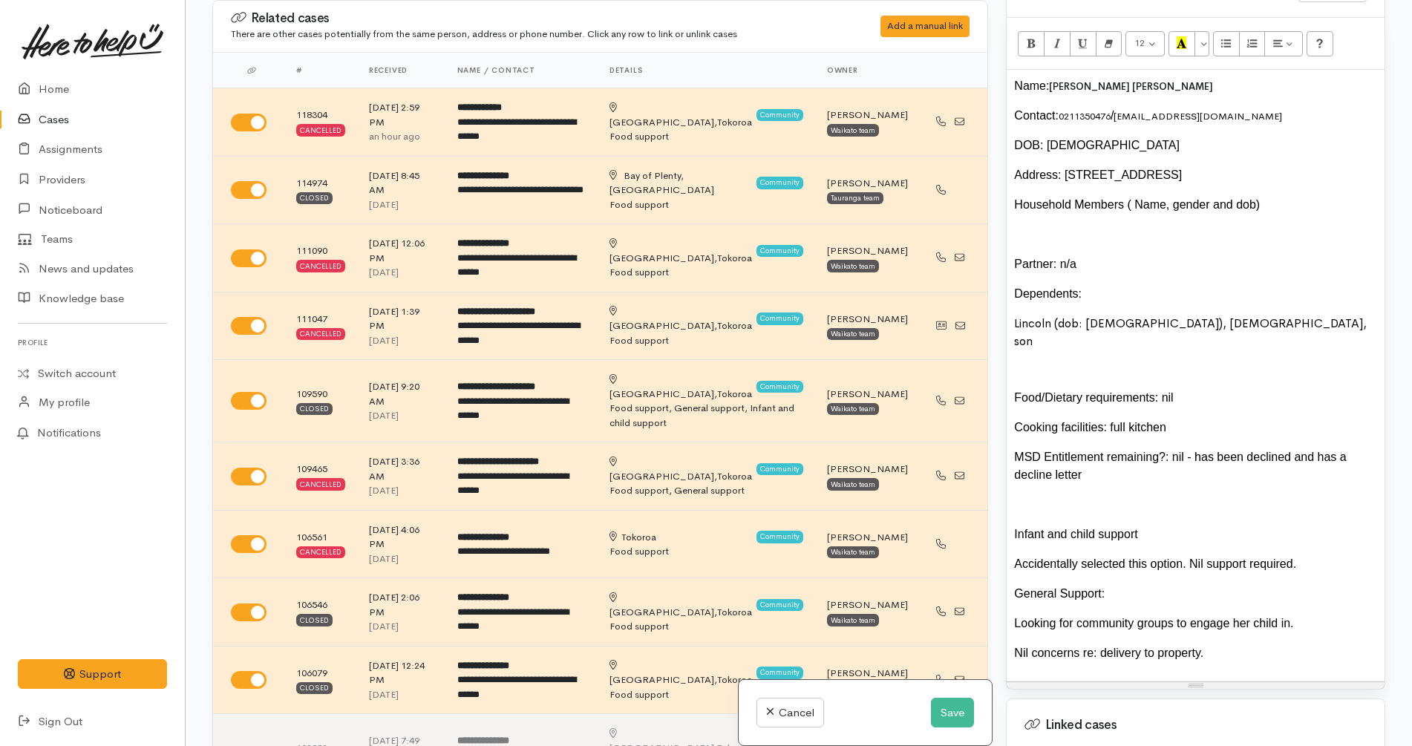
scroll to position [974, 0]
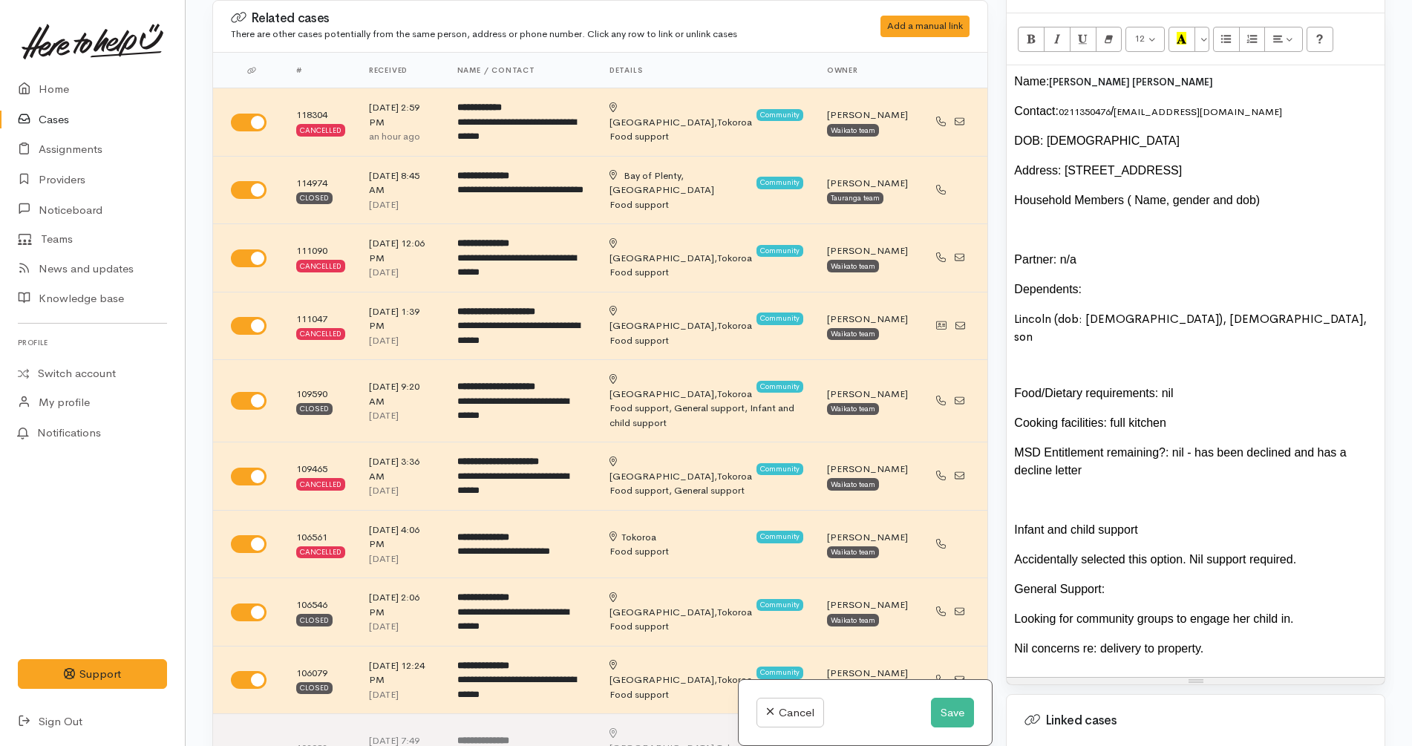
click at [1101, 521] on div "Infant and child support" at bounding box center [1195, 530] width 363 height 18
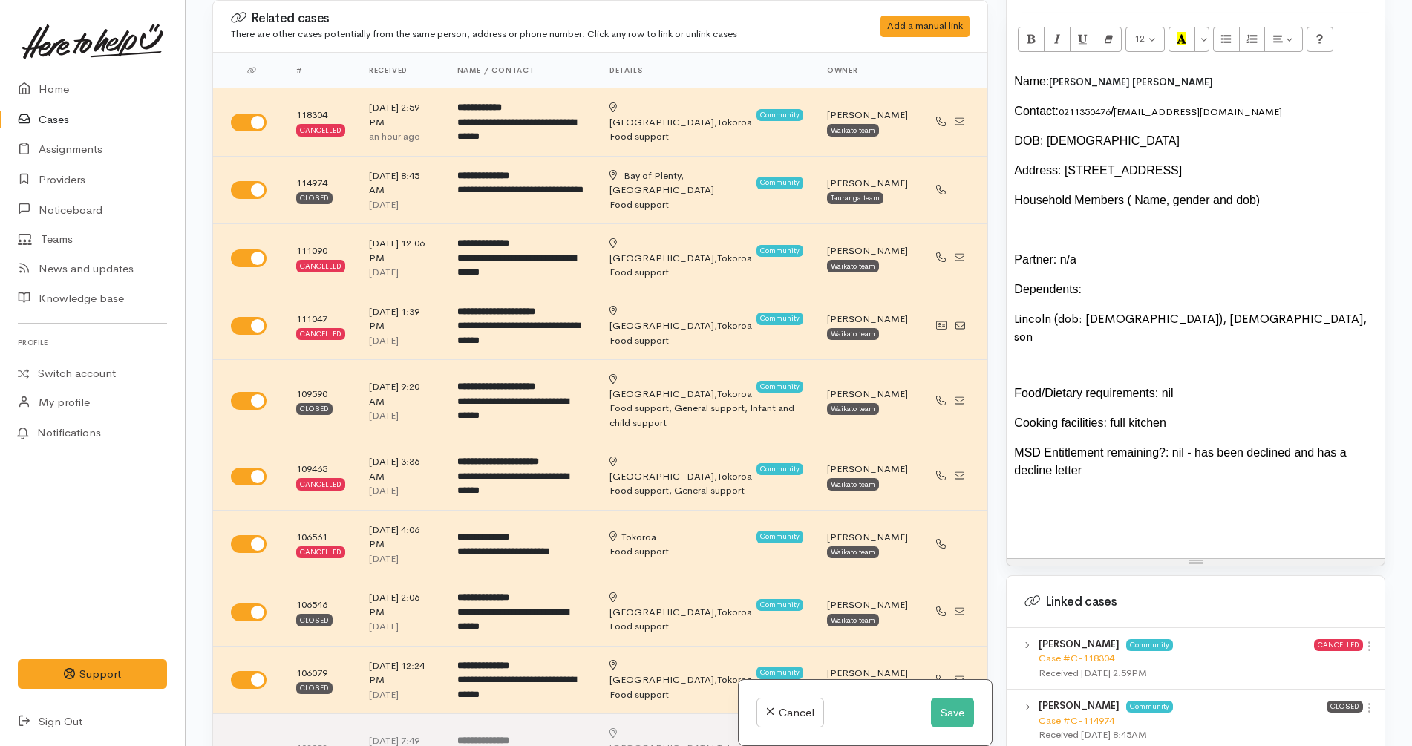
click at [1097, 521] on div at bounding box center [1195, 530] width 363 height 18
click at [1093, 470] on div "Name: Paige brooke Morrison Contact: 0211350476 / Paigeybrooke00@gmail.com DOB:…" at bounding box center [1195, 311] width 378 height 493
click at [1095, 491] on div at bounding box center [1195, 500] width 363 height 18
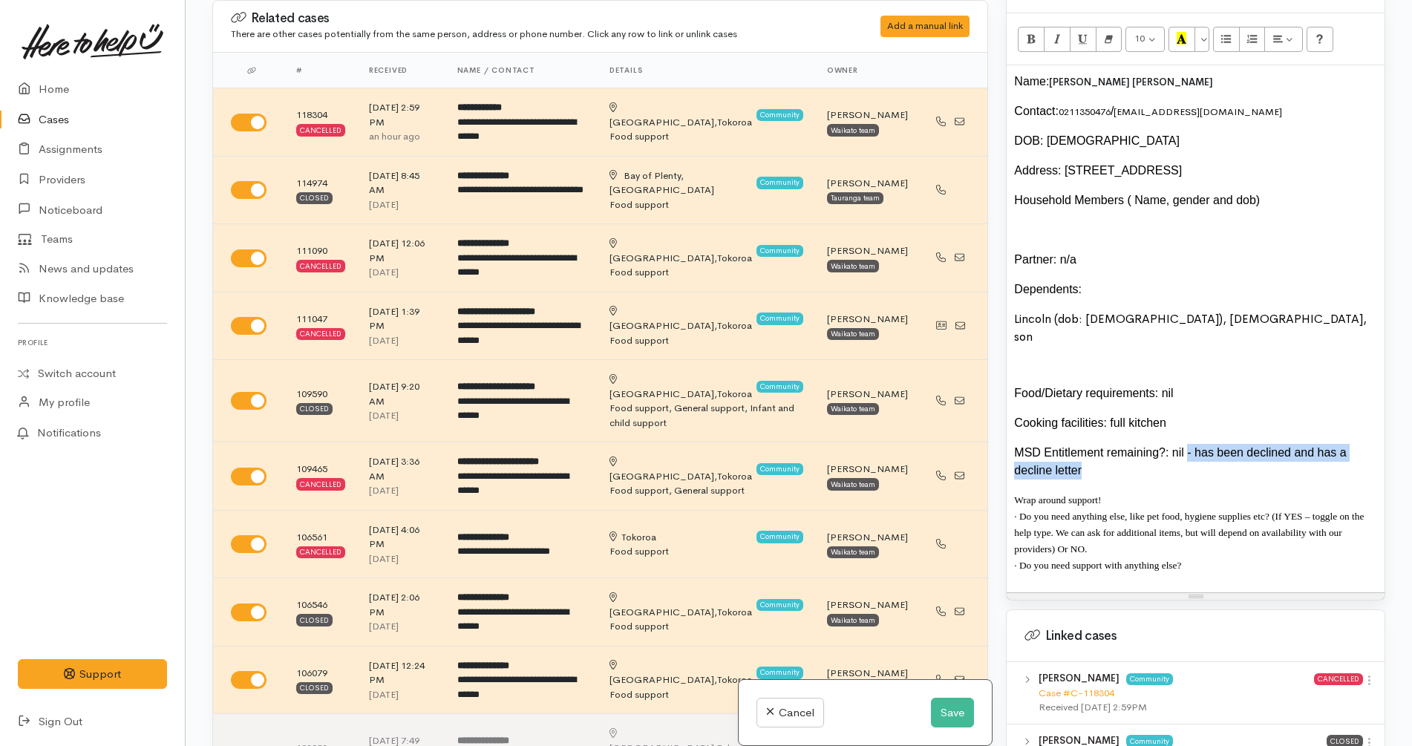
drag, startPoint x: 1182, startPoint y: 432, endPoint x: 1174, endPoint y: 407, distance: 26.3
click at [1174, 444] on div "MSD Entitlement remaining?: nil - has been declined and has a decline letter" at bounding box center [1195, 462] width 363 height 36
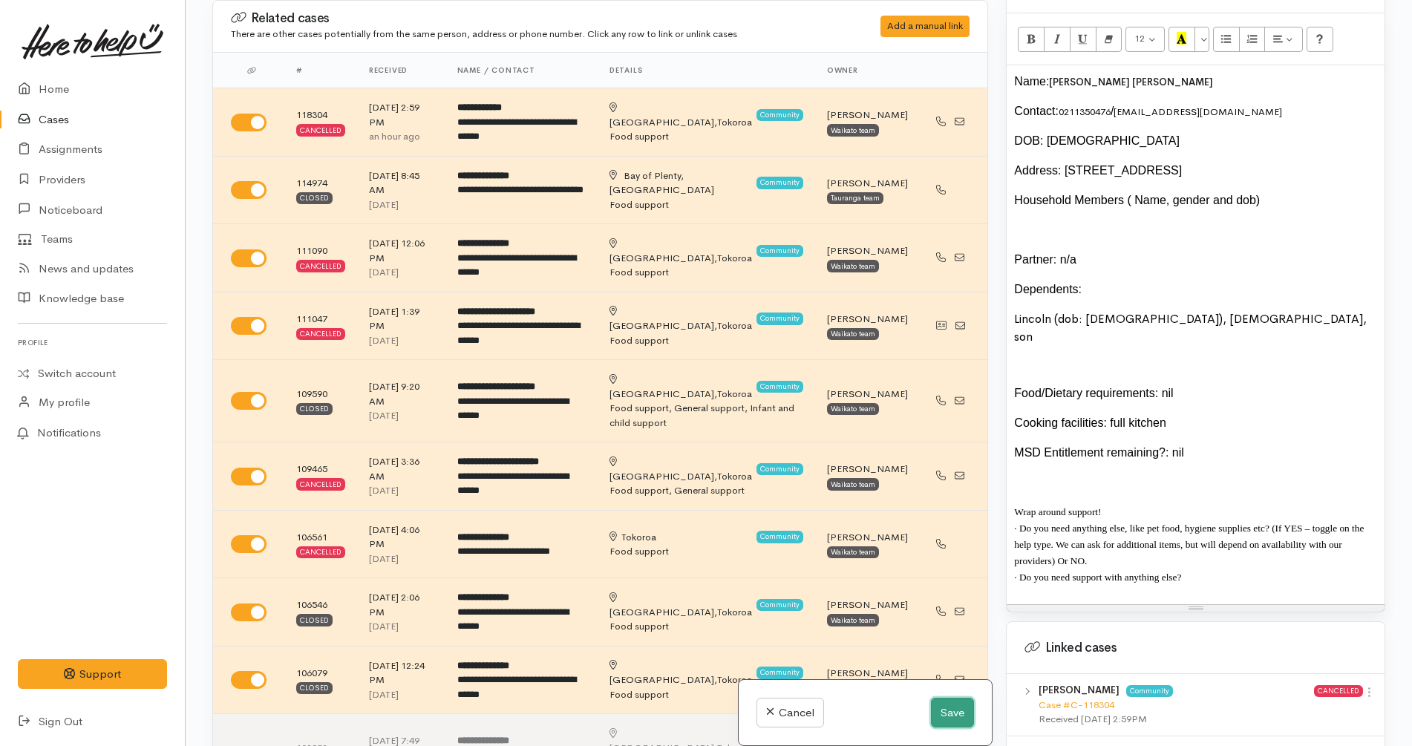
click at [957, 713] on button "Save" at bounding box center [952, 713] width 43 height 30
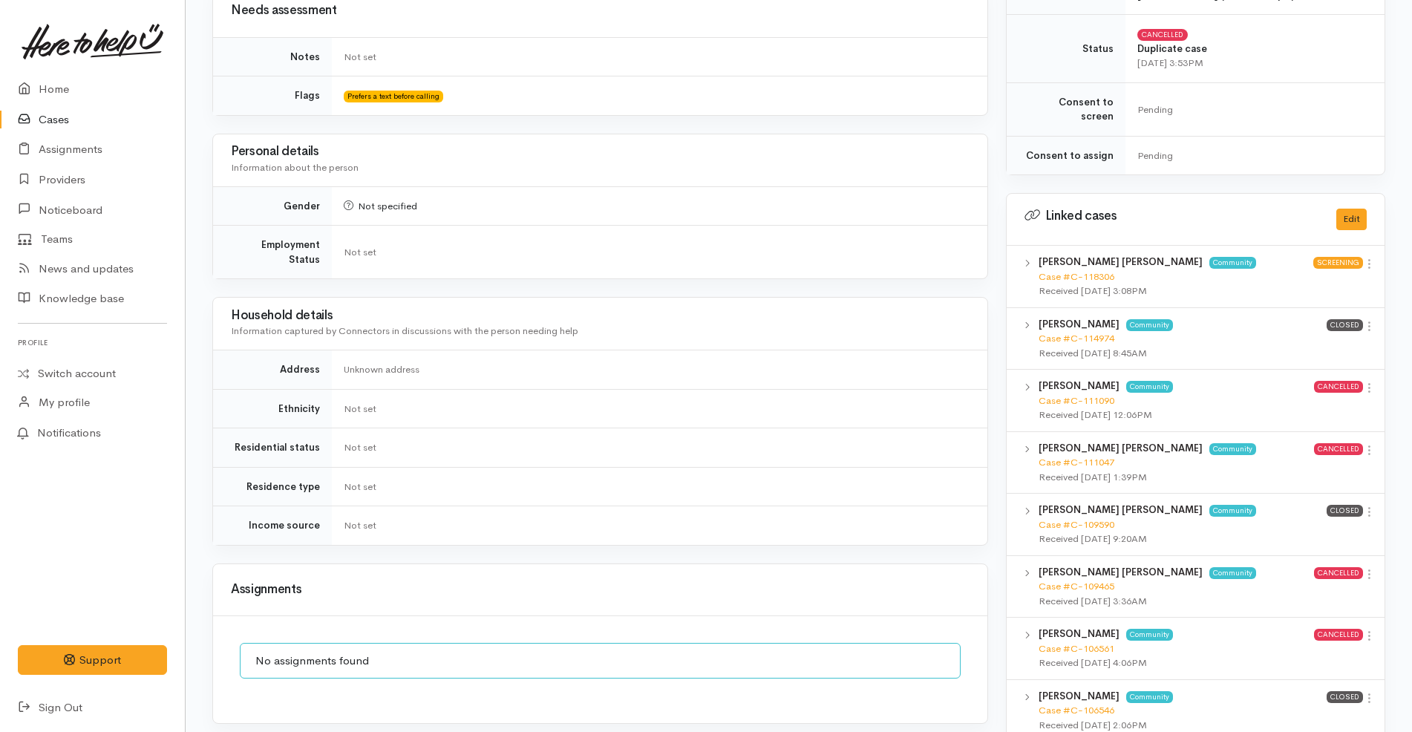
scroll to position [746, 0]
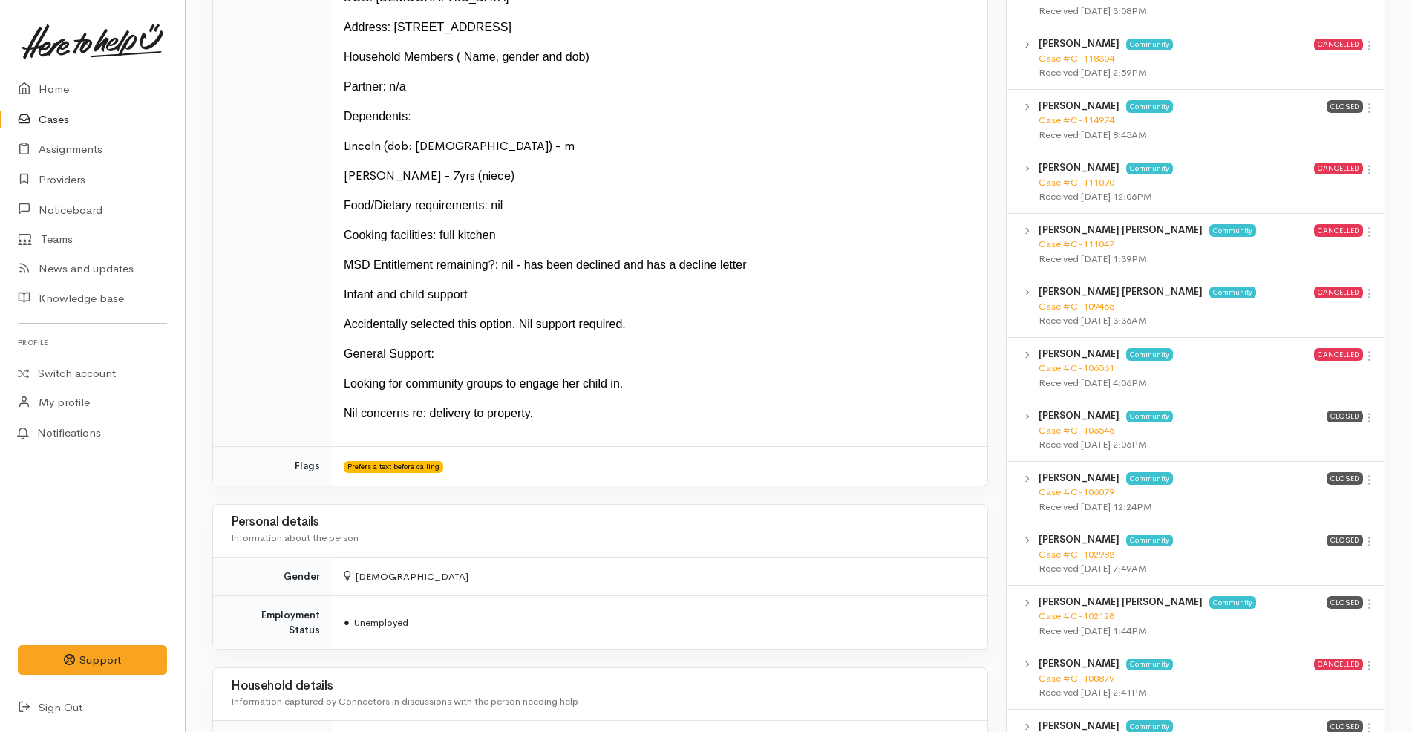
scroll to position [649, 0]
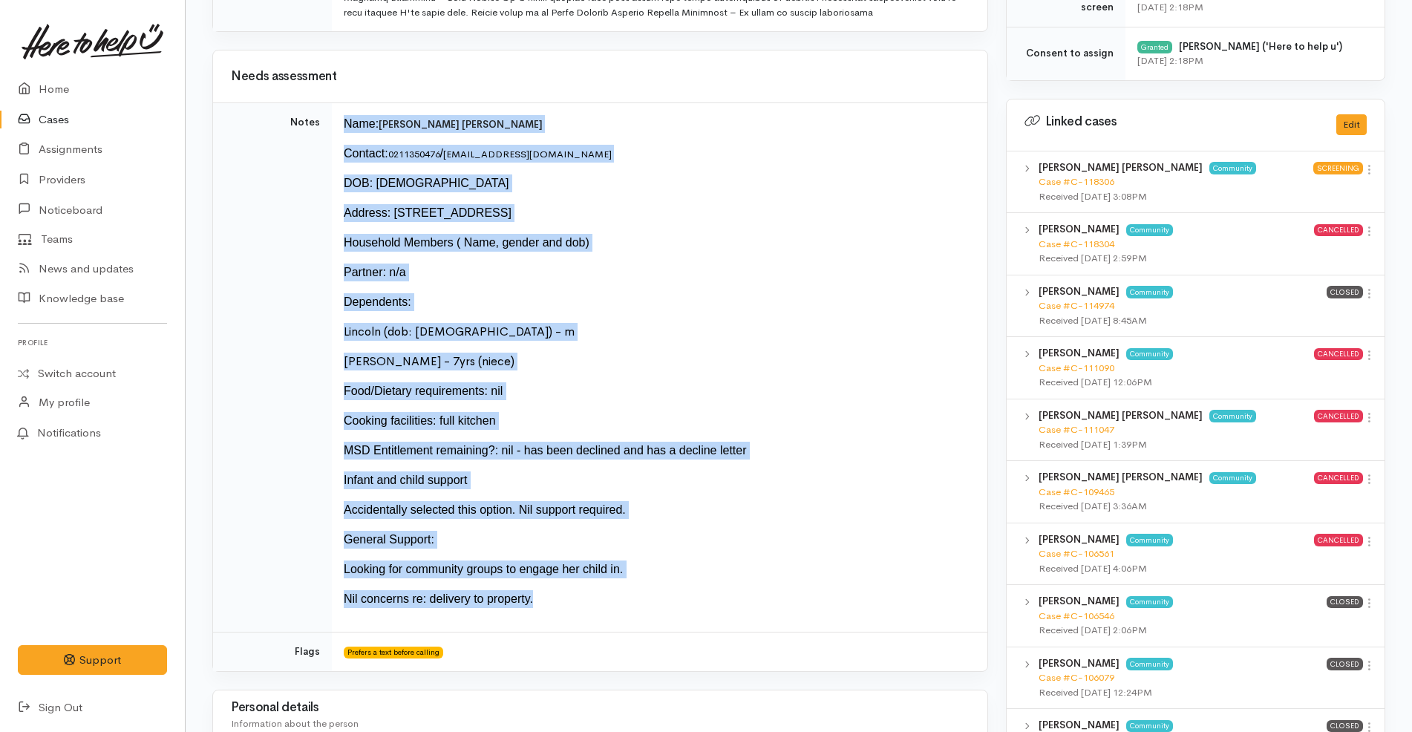
drag, startPoint x: 342, startPoint y: 119, endPoint x: 559, endPoint y: 596, distance: 524.2
click at [559, 596] on td "Name: [PERSON_NAME] [PERSON_NAME] Contact: [PHONE_NUMBER] / [EMAIL_ADDRESS][DOM…" at bounding box center [659, 367] width 655 height 529
copy td "Name: [PERSON_NAME] [PERSON_NAME] Contact: [PHONE_NUMBER] / [EMAIL_ADDRESS][DOM…"
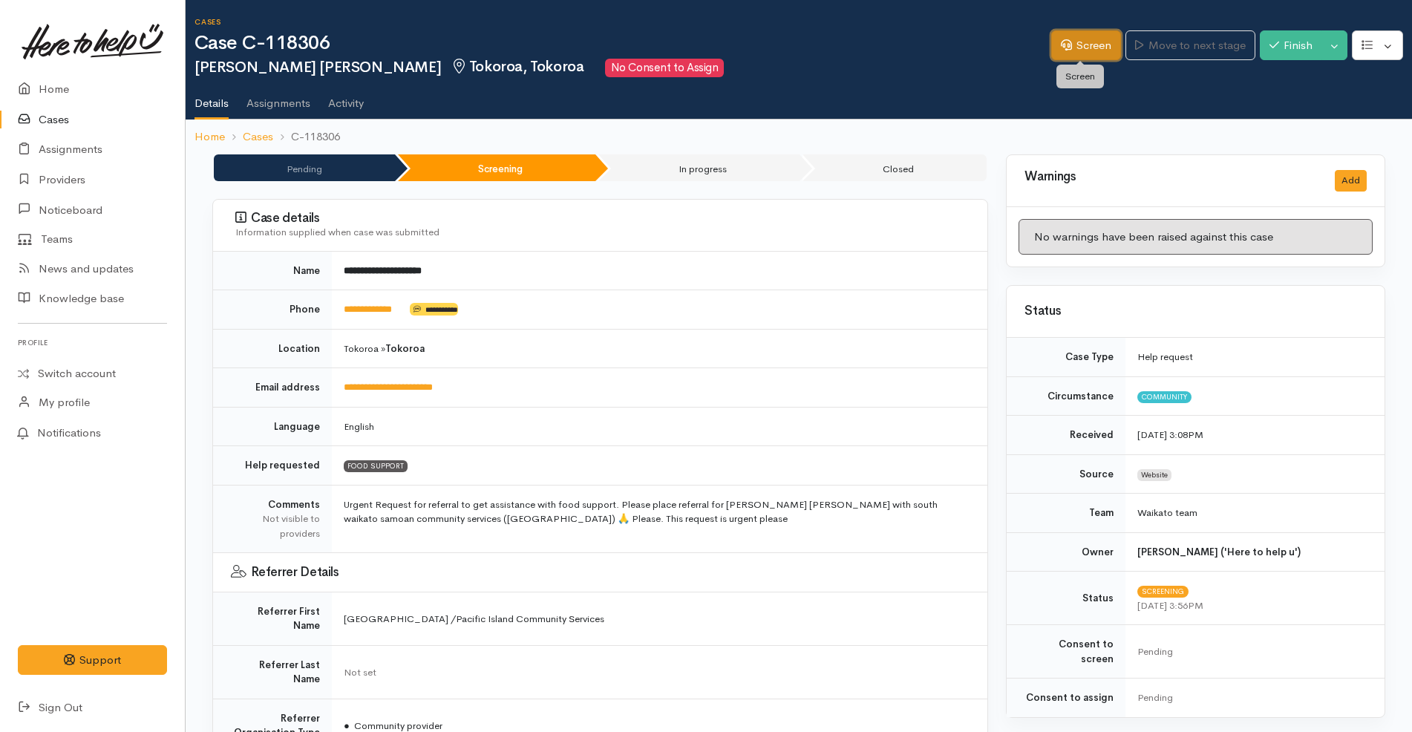
click at [1082, 42] on link "Screen" at bounding box center [1086, 45] width 70 height 30
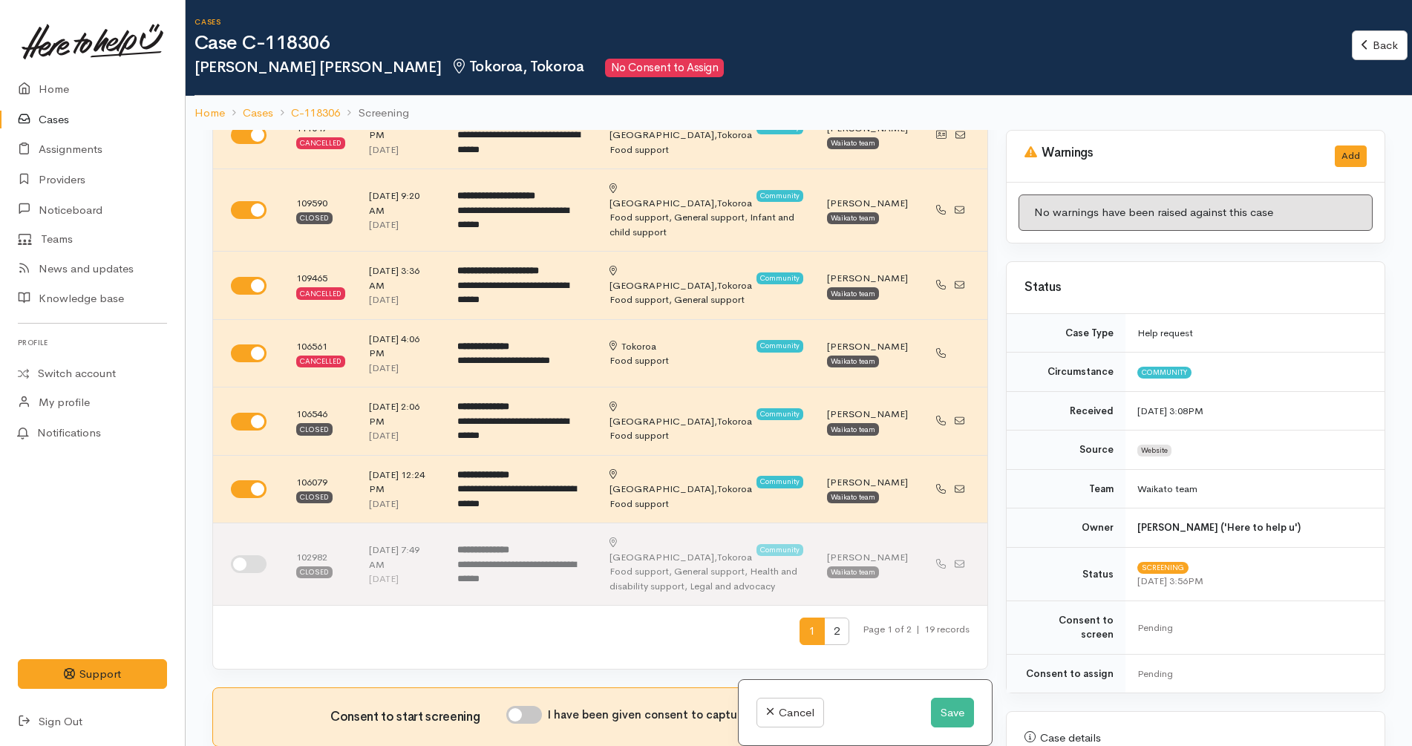
scroll to position [464, 0]
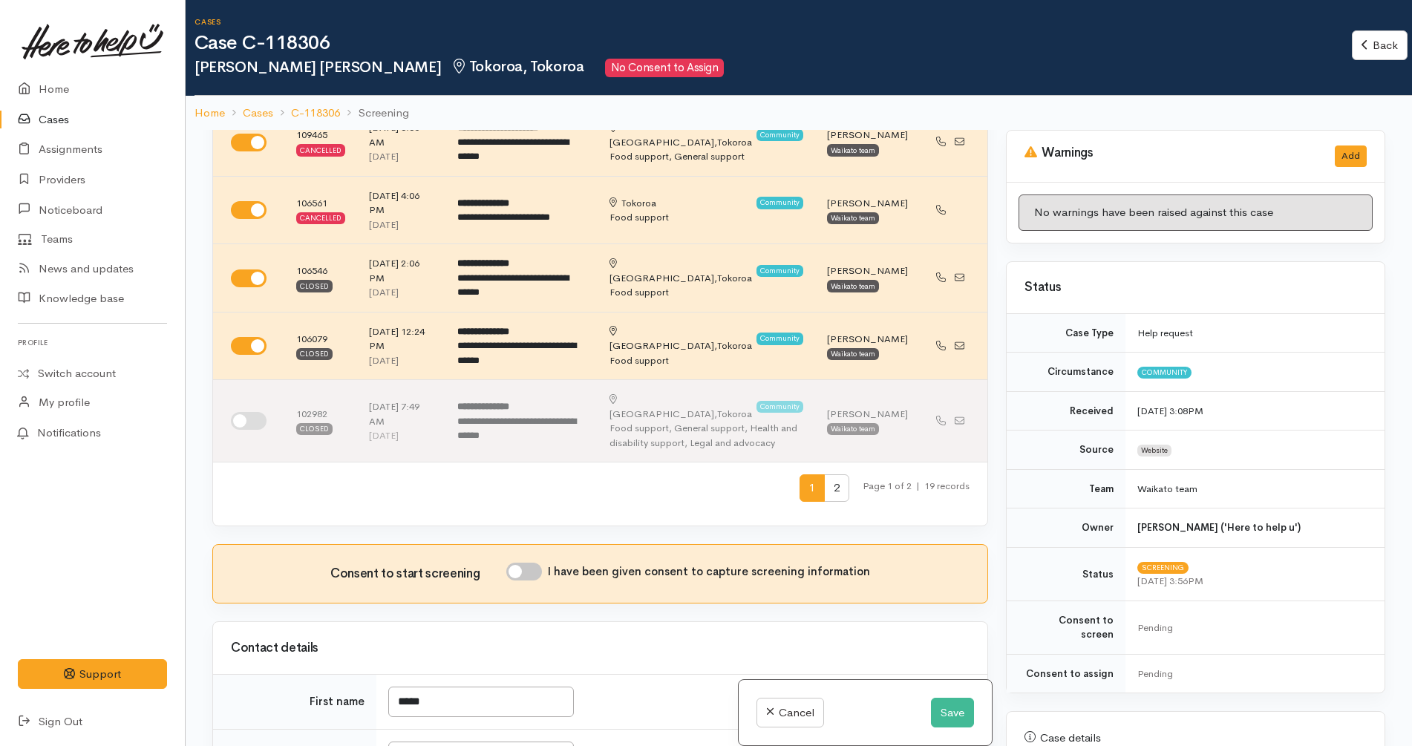
click at [533, 563] on input "I have been given consent to capture screening information" at bounding box center [524, 572] width 36 height 18
checkbox input "true"
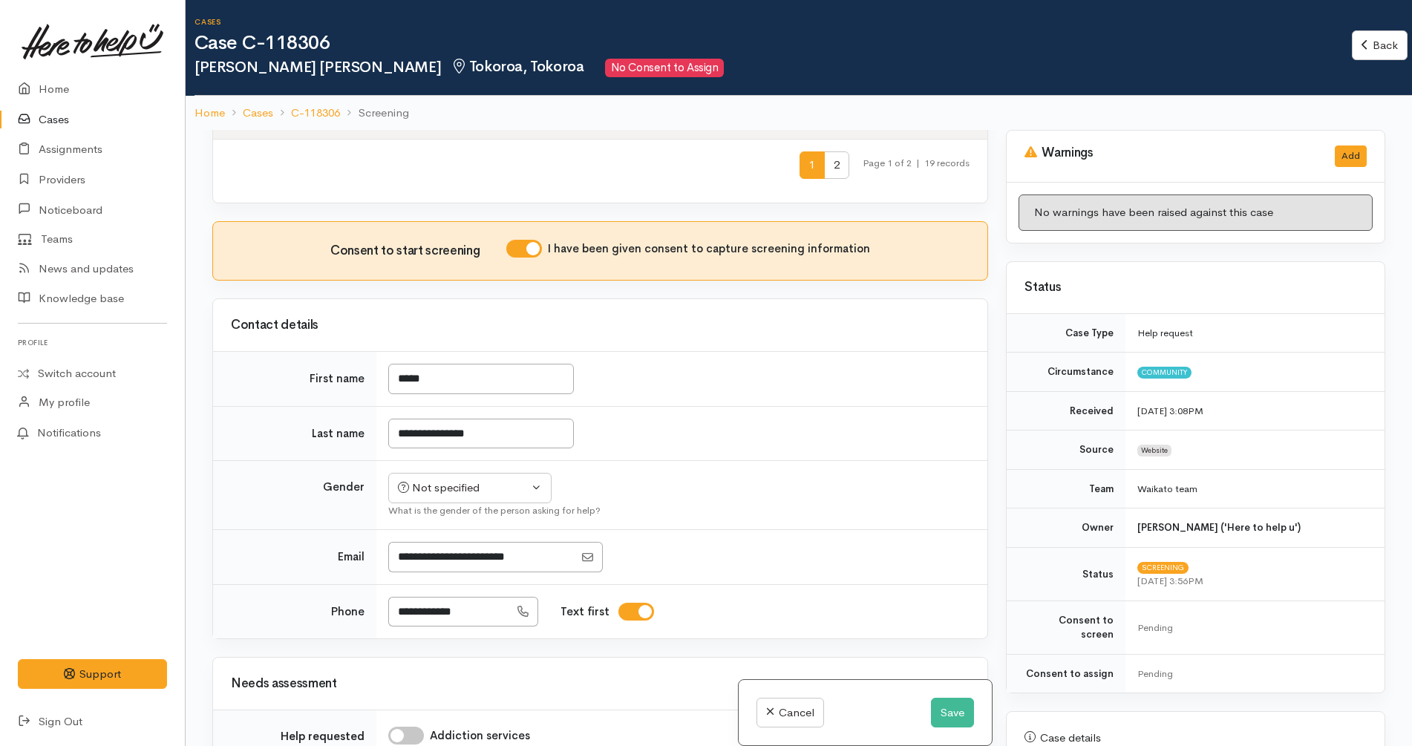
scroll to position [835, 0]
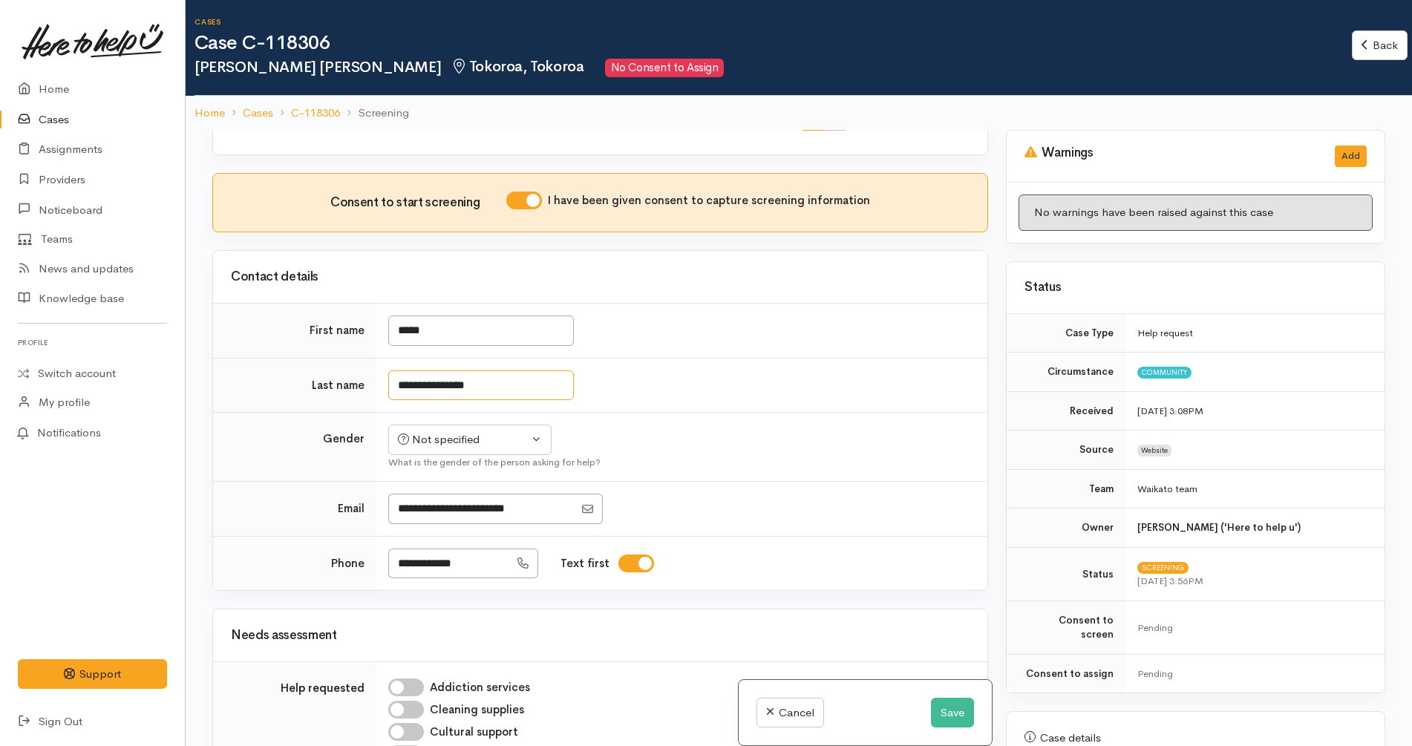
click at [444, 370] on input "**********" at bounding box center [481, 385] width 186 height 30
type input "********"
click at [452, 315] on input "*****" at bounding box center [481, 330] width 186 height 30
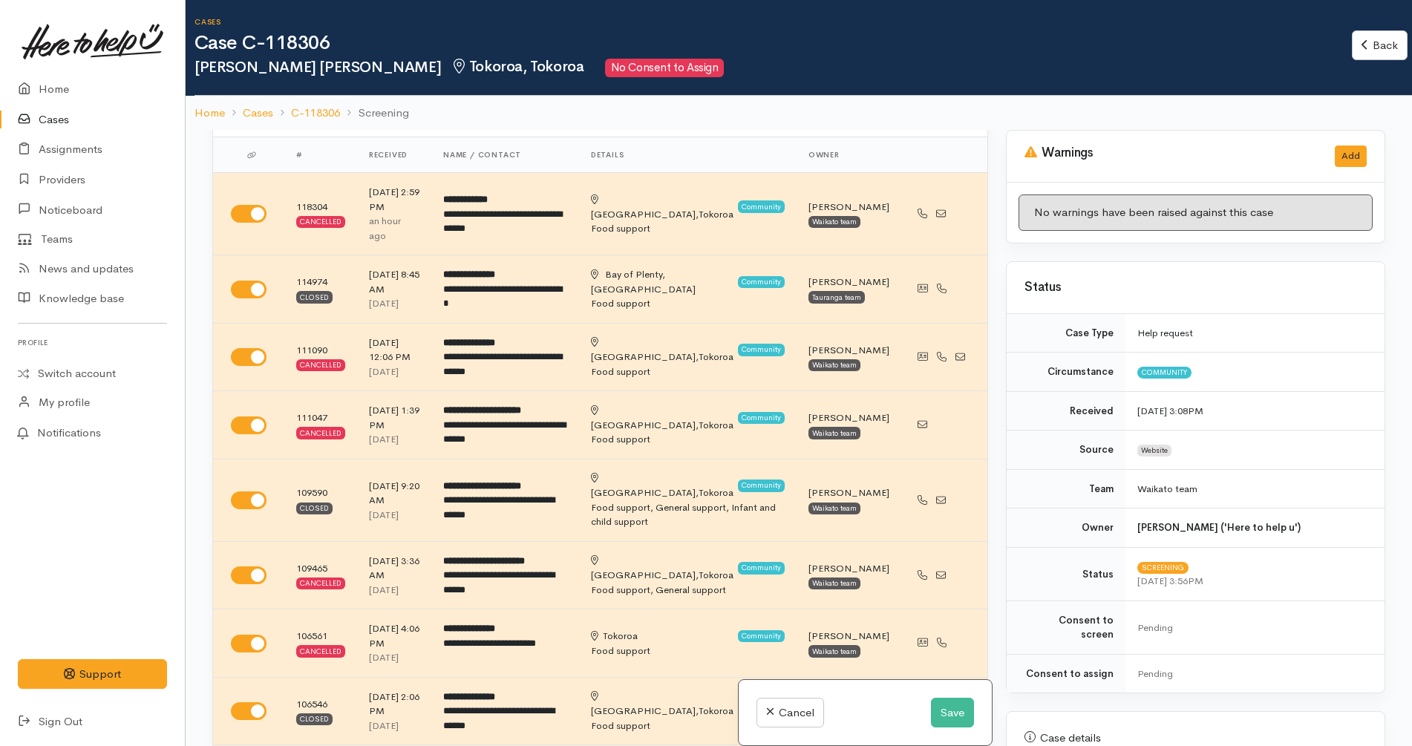
scroll to position [849, 0]
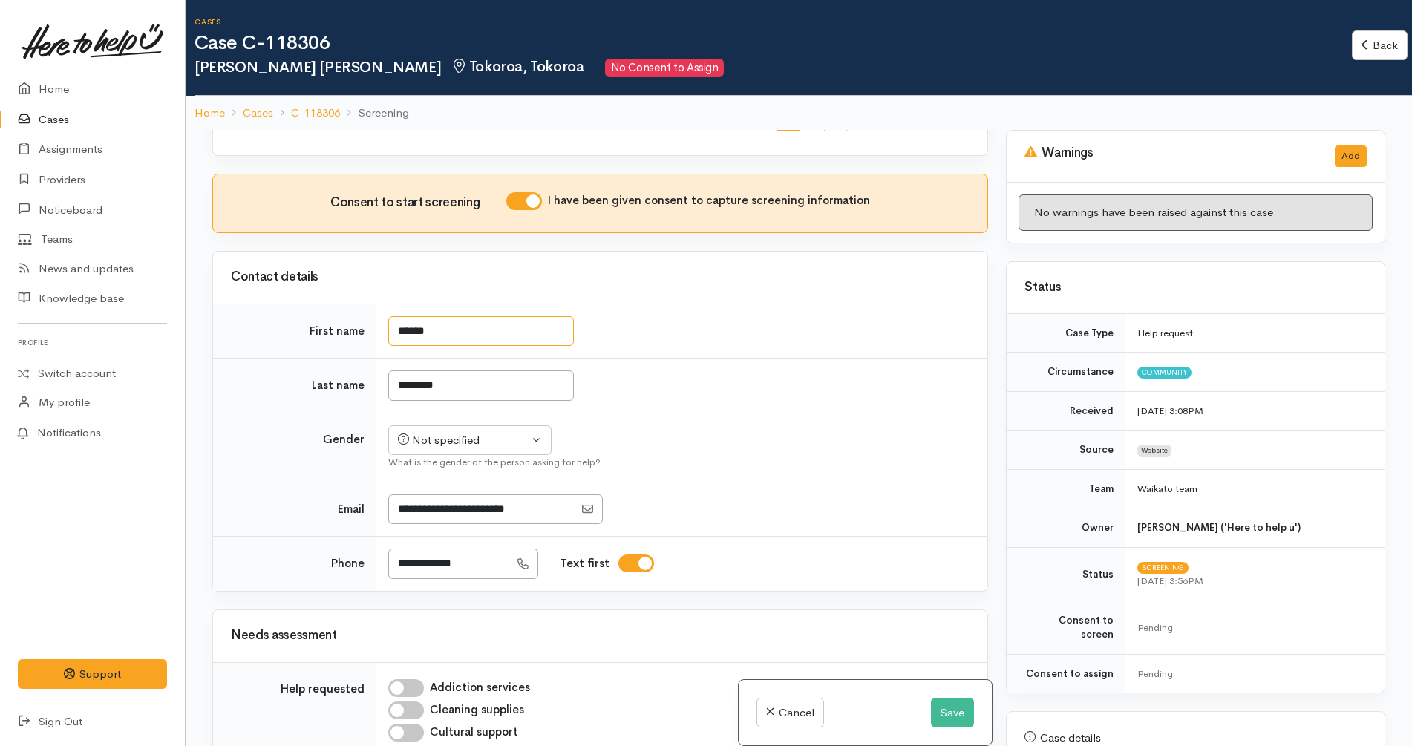
paste input "*******"
type input "**********"
click at [444, 425] on button "Not specified" at bounding box center [469, 440] width 163 height 30
click at [428, 512] on span "Female" at bounding box center [481, 520] width 127 height 17
select select "Female"
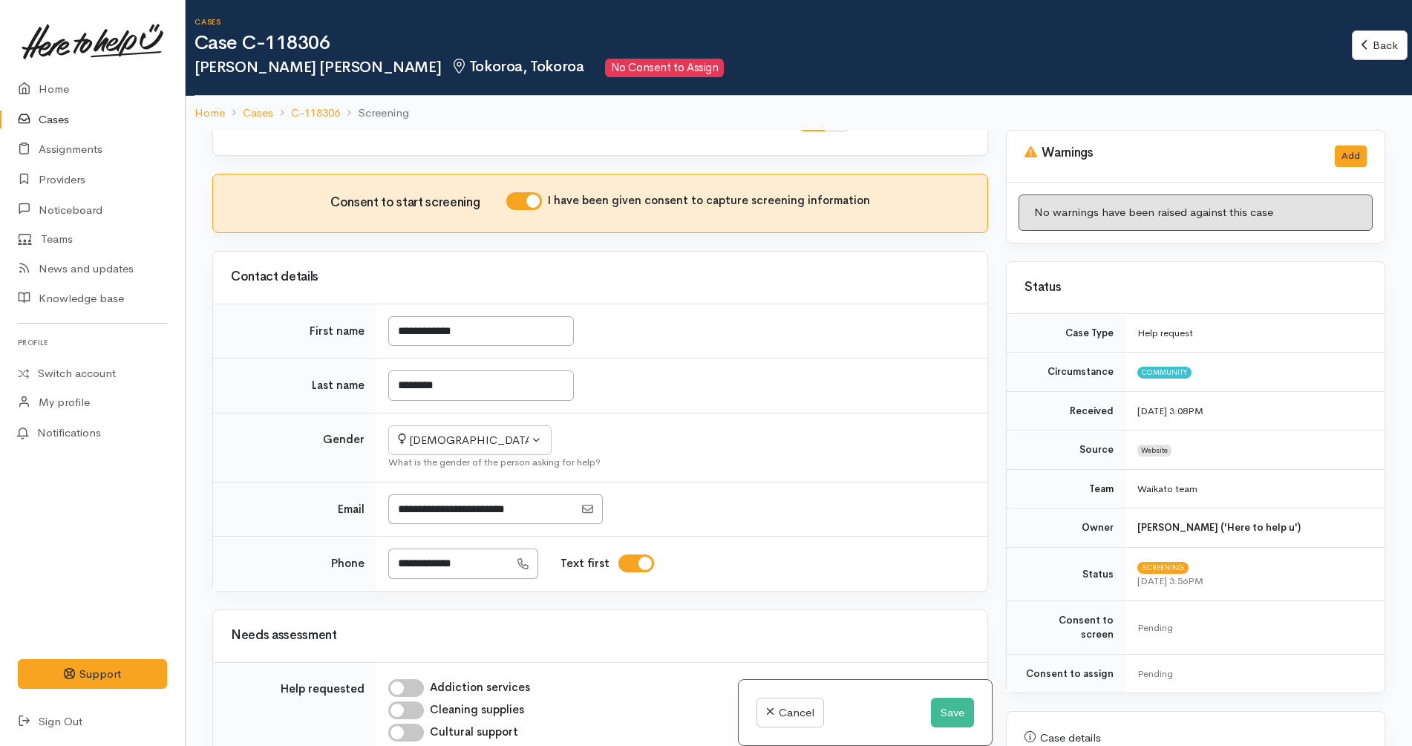
click at [661, 413] on td "Not specified Male Female Diverse Female Not specified Male Female Diverse What…" at bounding box center [681, 447] width 611 height 69
click at [442, 548] on input "**********" at bounding box center [448, 563] width 121 height 30
click at [420, 548] on input "**********" at bounding box center [448, 563] width 121 height 30
type input "**********"
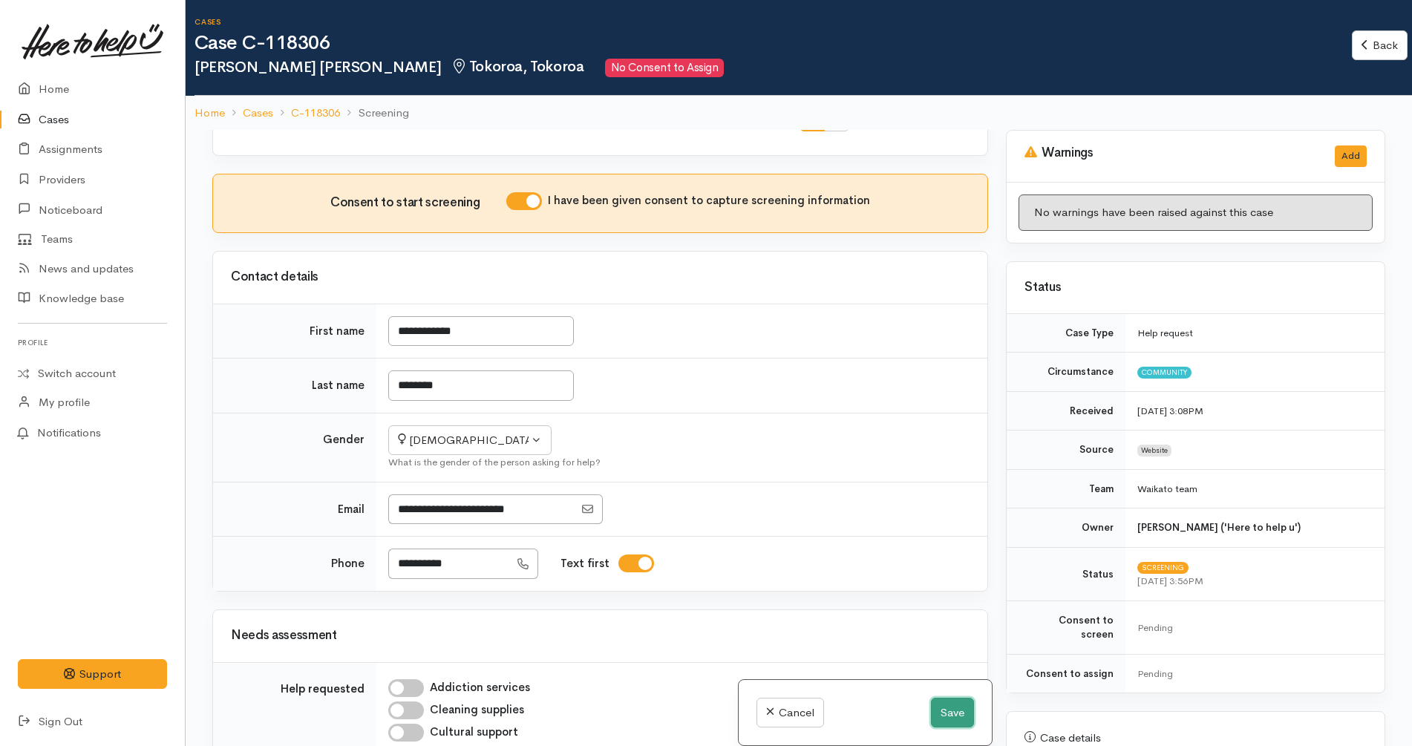
click at [953, 715] on button "Save" at bounding box center [952, 713] width 43 height 30
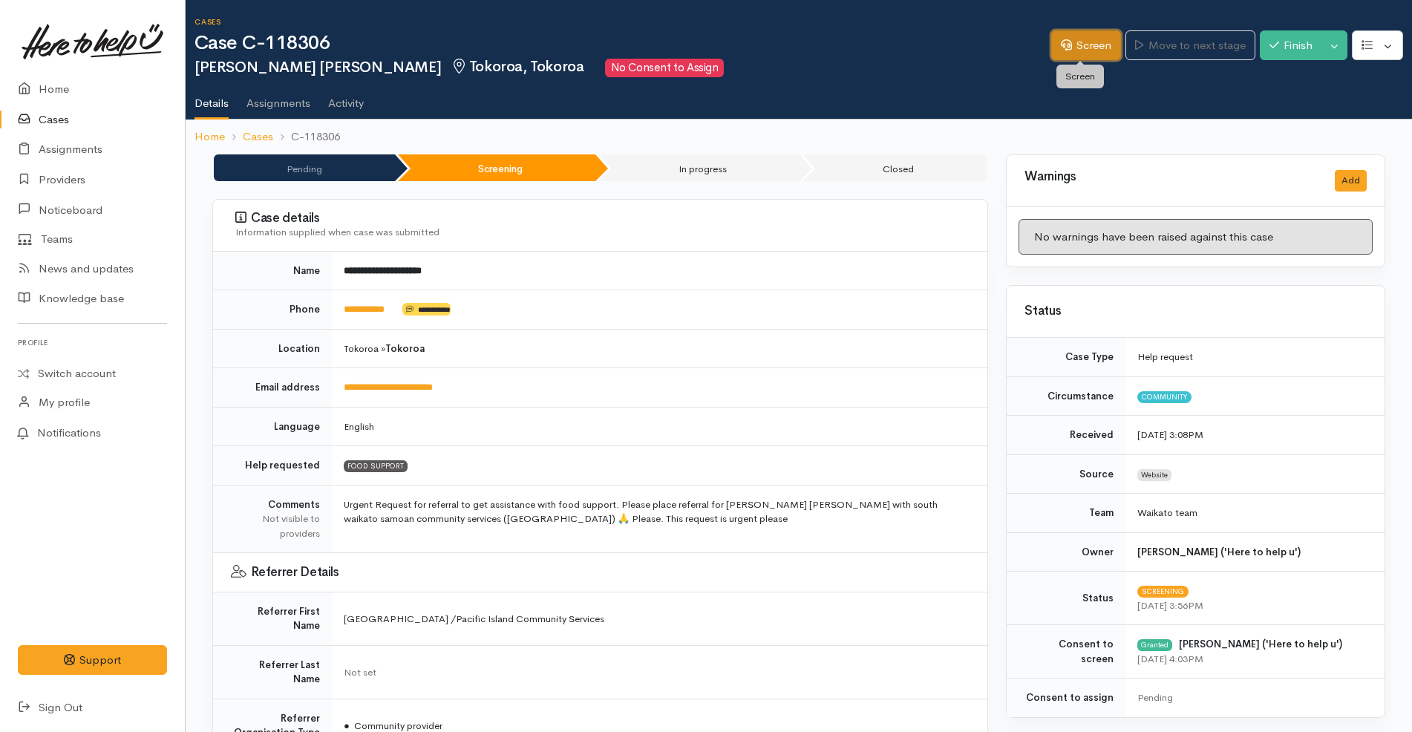
click at [1084, 42] on link "Screen" at bounding box center [1086, 45] width 70 height 30
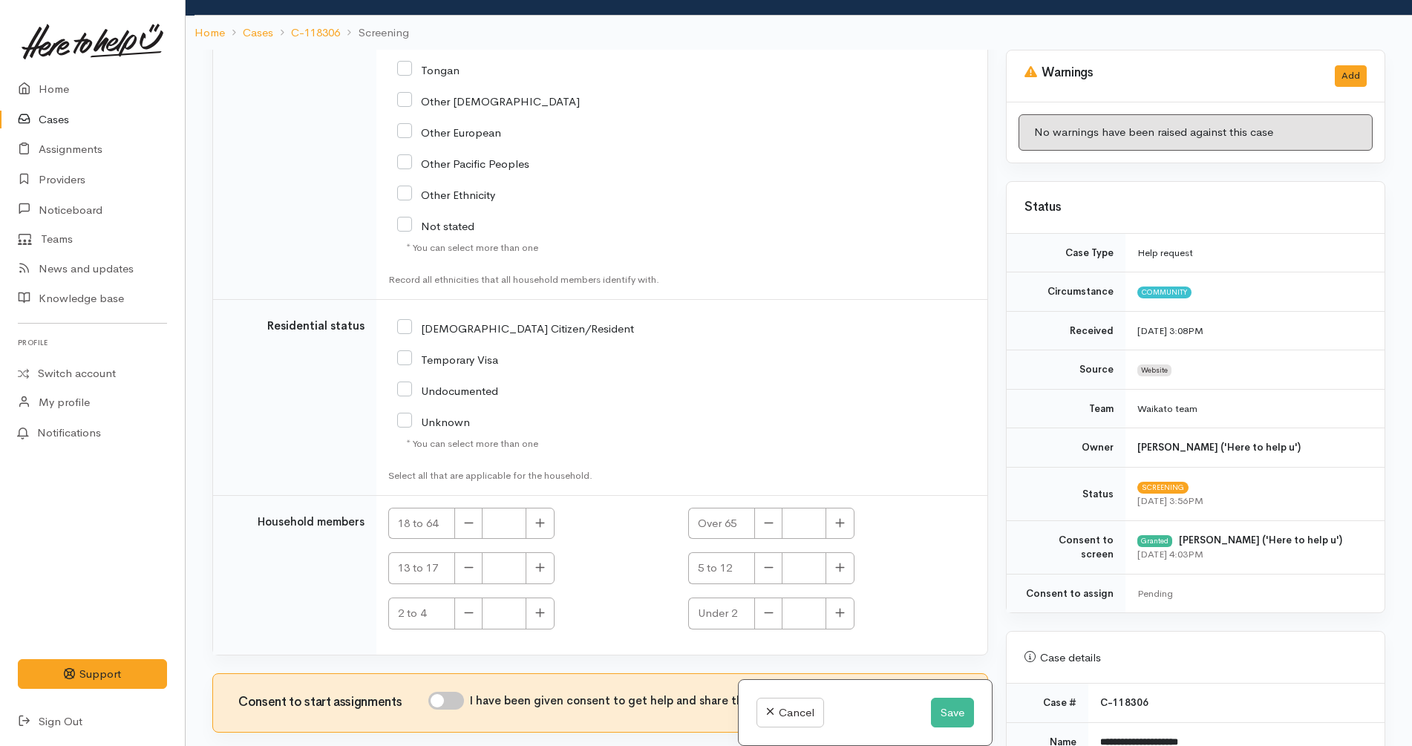
scroll to position [130, 0]
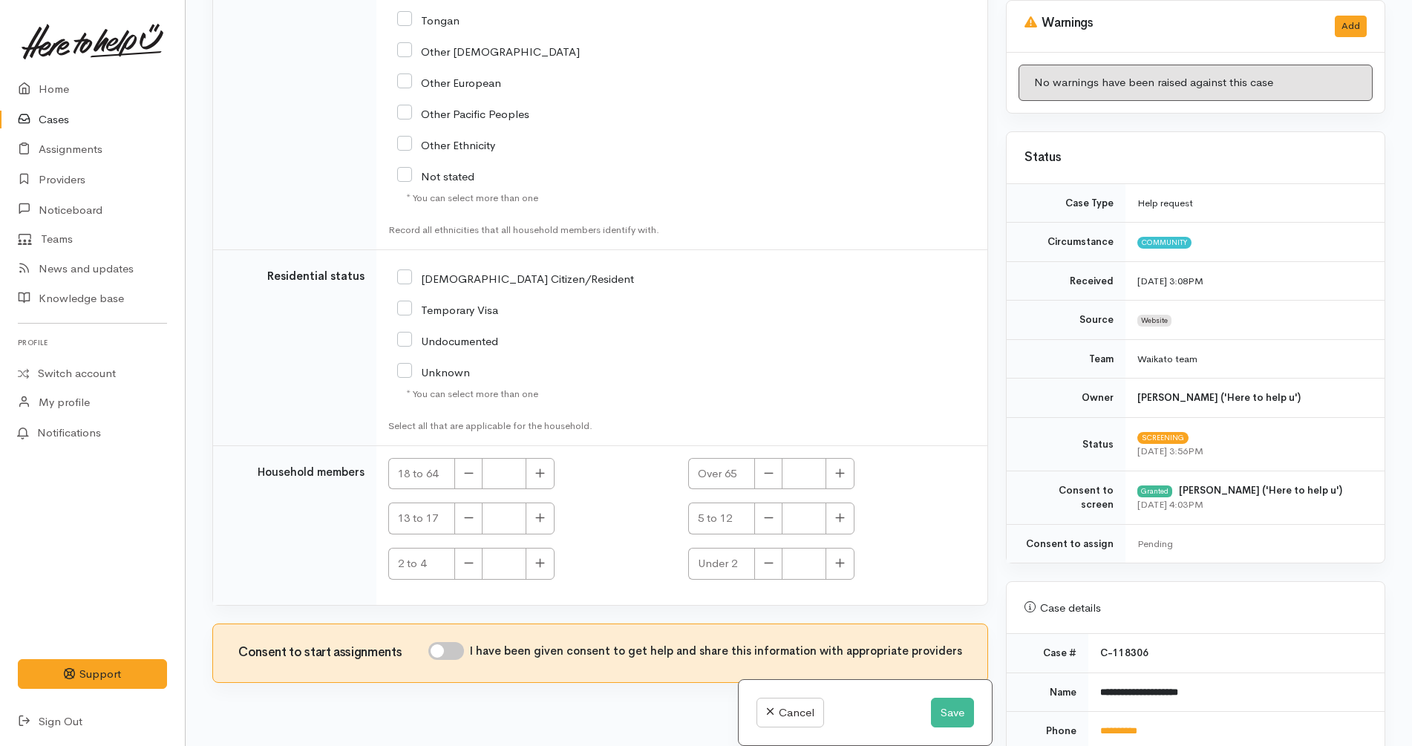
click at [451, 642] on input "I have been given consent to get help and share this information with appropria…" at bounding box center [446, 651] width 36 height 18
checkbox input "true"
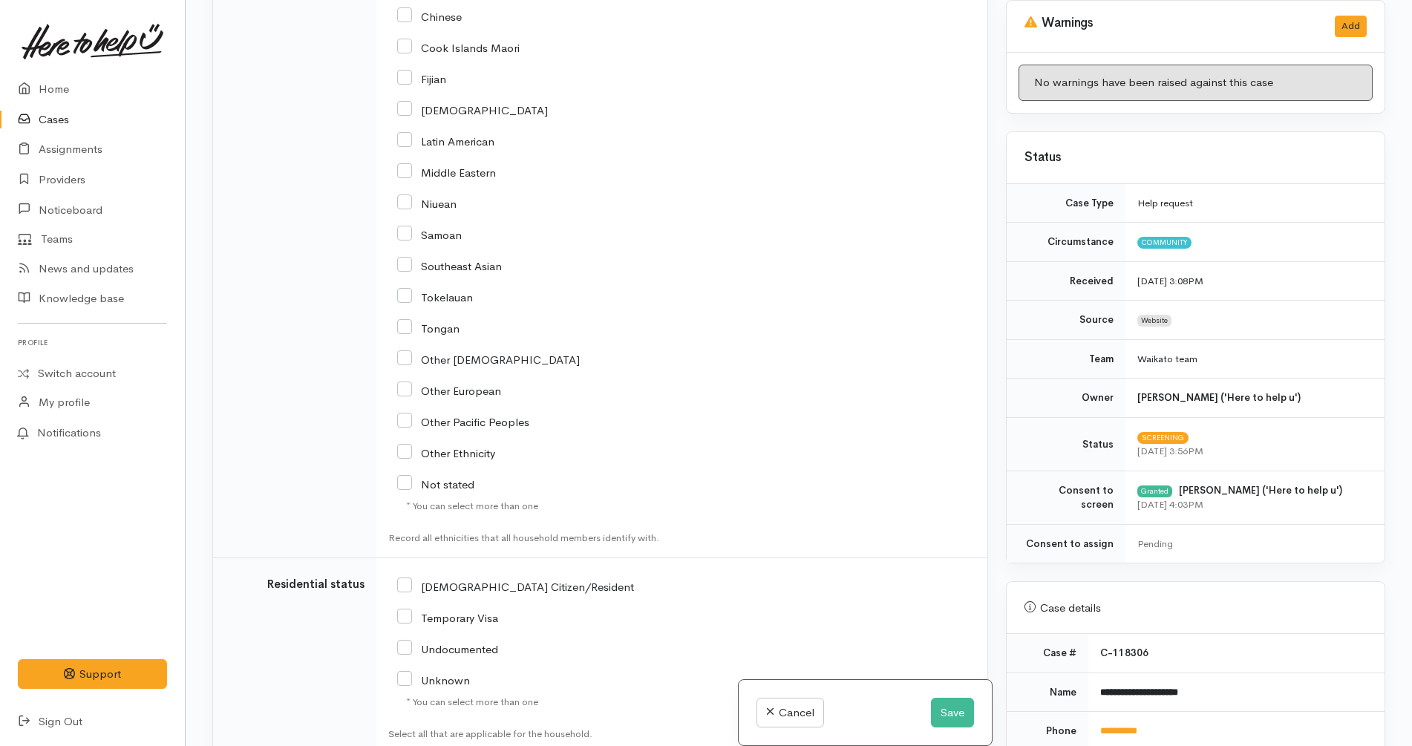
scroll to position [3054, 0]
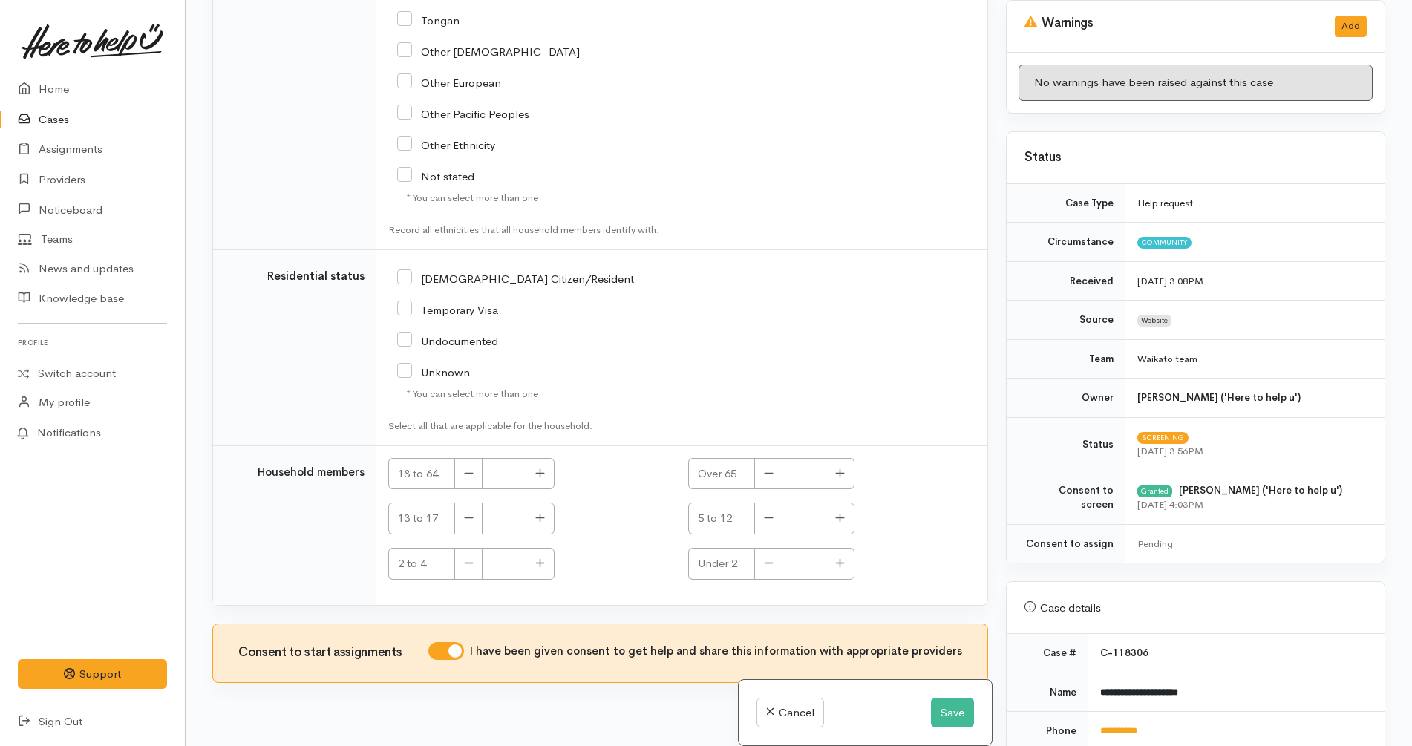
click at [485, 271] on input "NZ Citizen/Resident" at bounding box center [515, 277] width 237 height 13
checkbox input "true"
click at [540, 458] on button "button" at bounding box center [539, 474] width 29 height 32
type input "1"
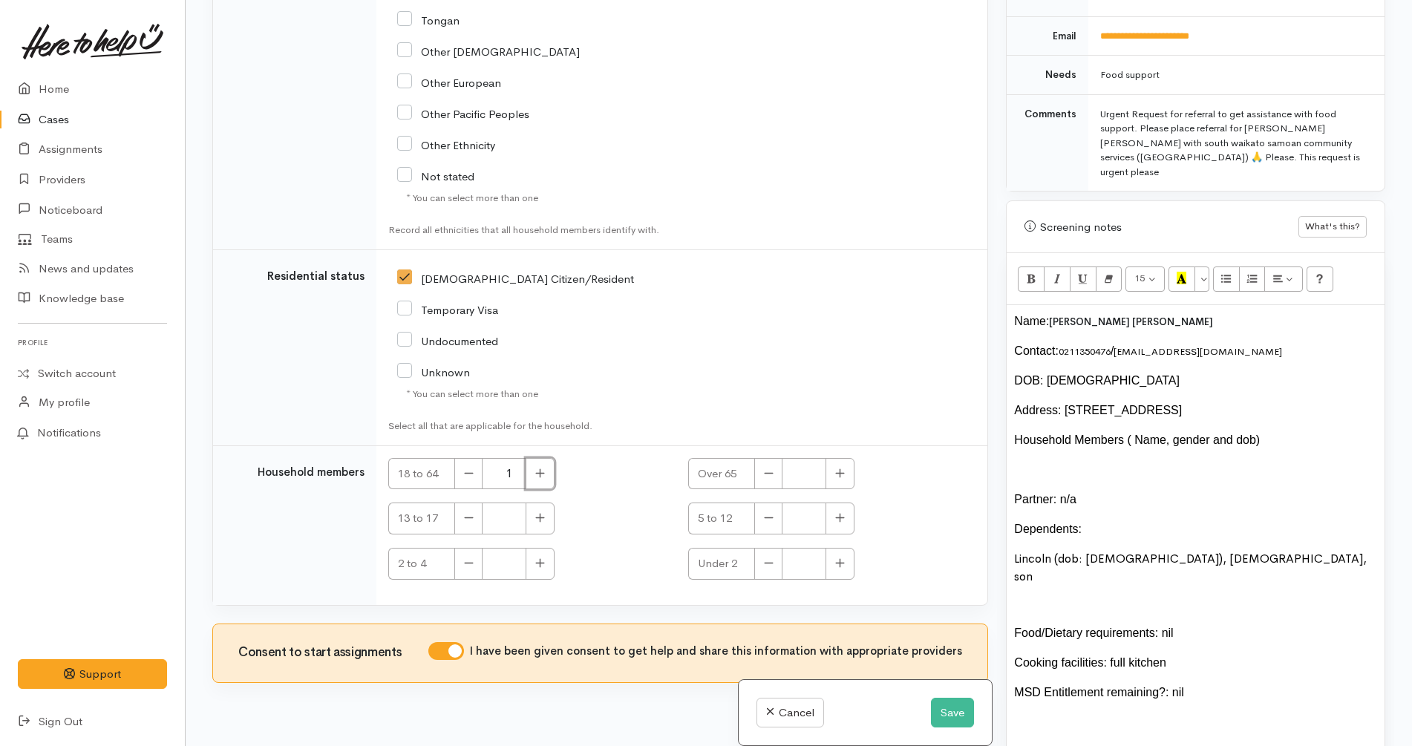
scroll to position [835, 0]
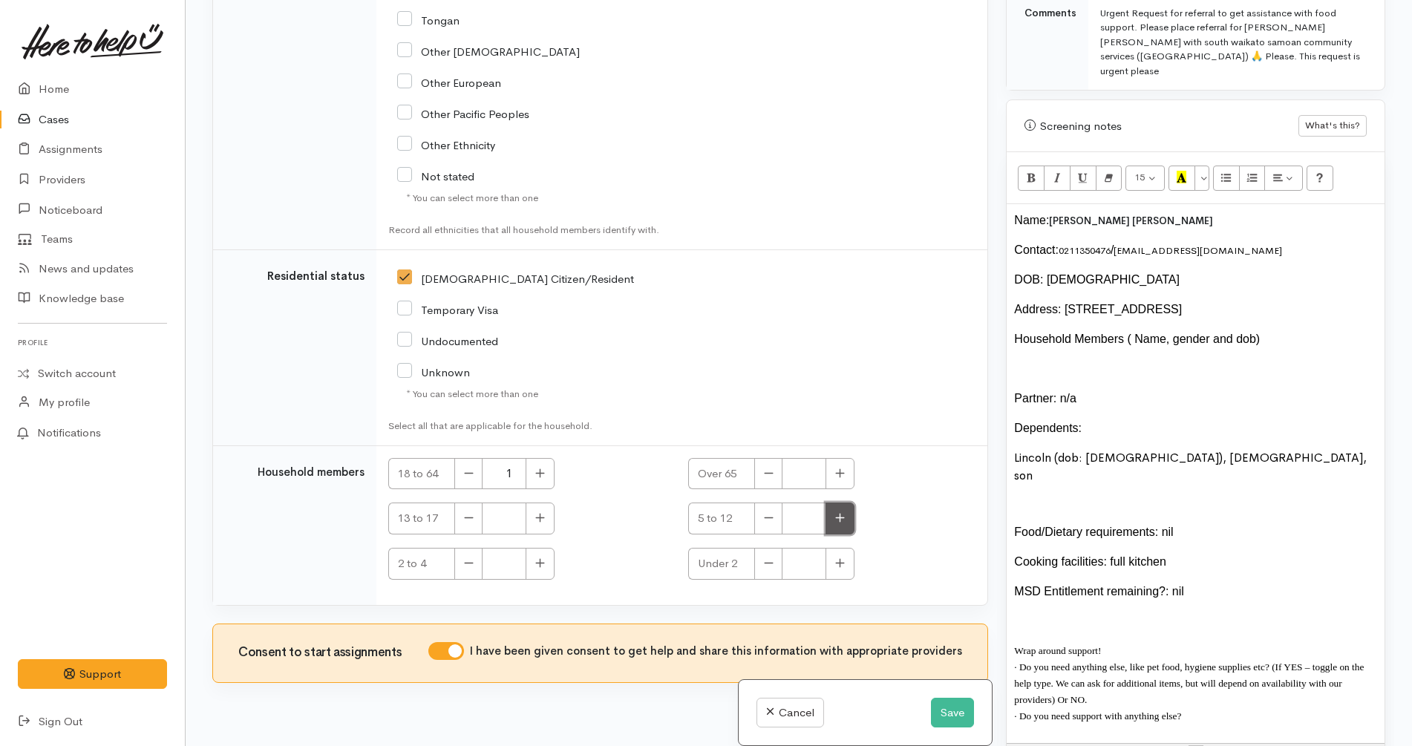
click at [841, 512] on icon "button" at bounding box center [840, 517] width 10 height 11
type input "1"
click at [897, 370] on td "[DEMOGRAPHIC_DATA] Citizen/Resident" at bounding box center [681, 347] width 611 height 196
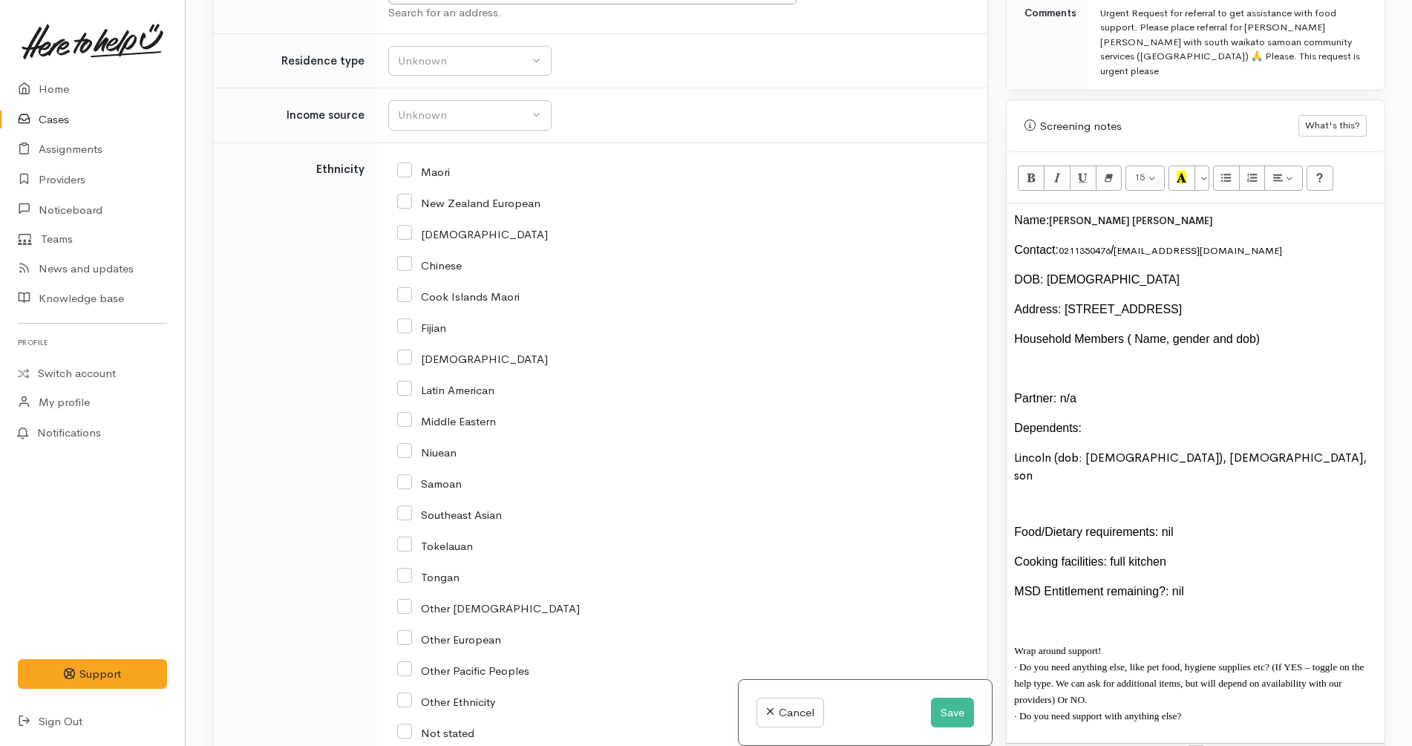
scroll to position [2312, 0]
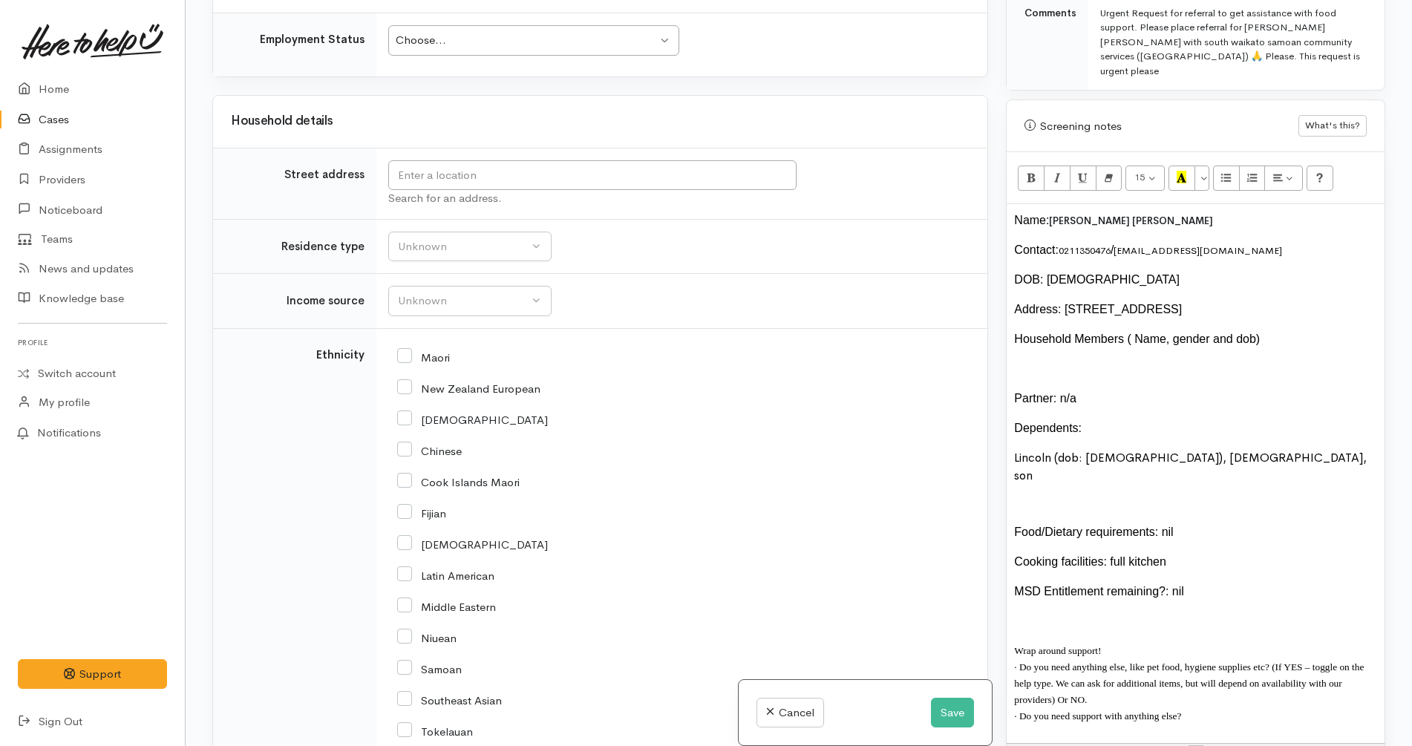
click at [494, 381] on input "New Zealand European" at bounding box center [468, 387] width 143 height 13
checkbox input "true"
click at [490, 232] on button "Unknown" at bounding box center [469, 247] width 163 height 30
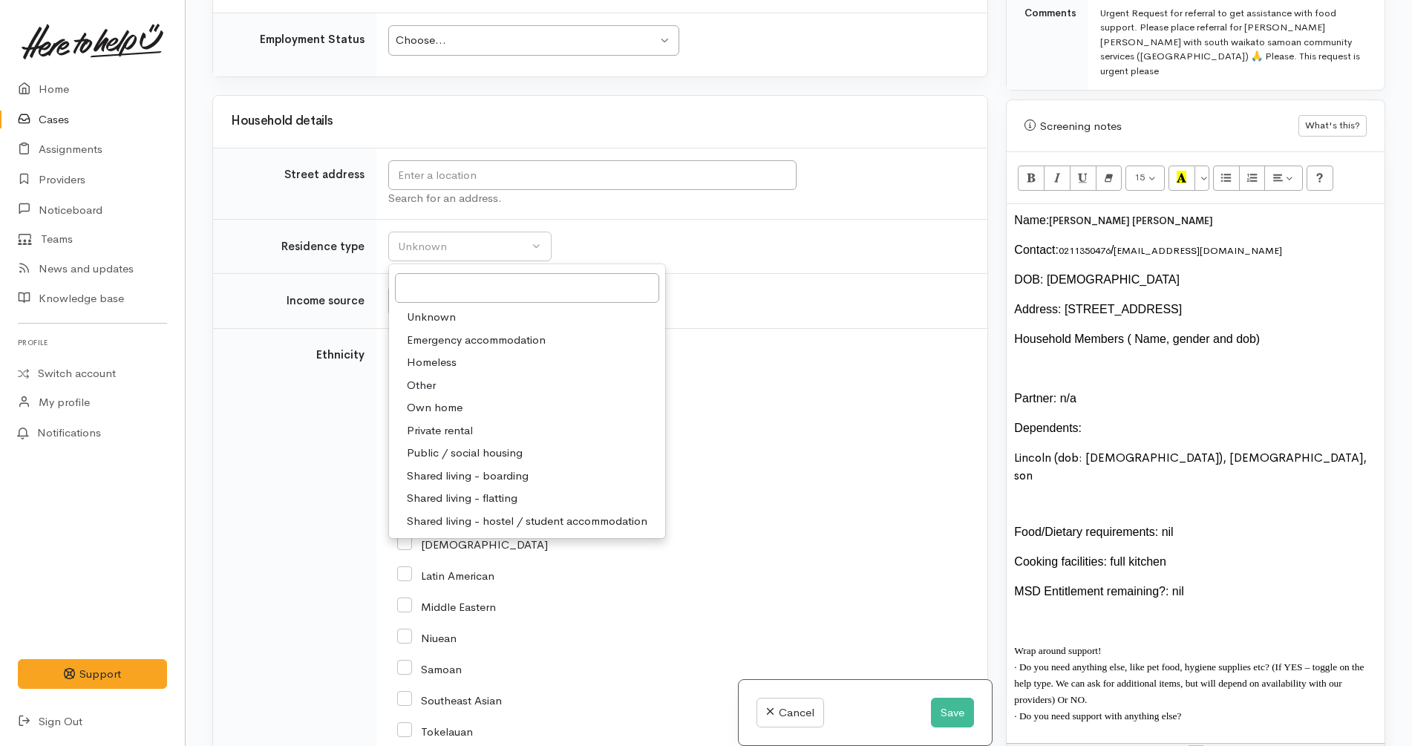
click at [509, 419] on link "Private rental" at bounding box center [527, 430] width 276 height 23
select select "2"
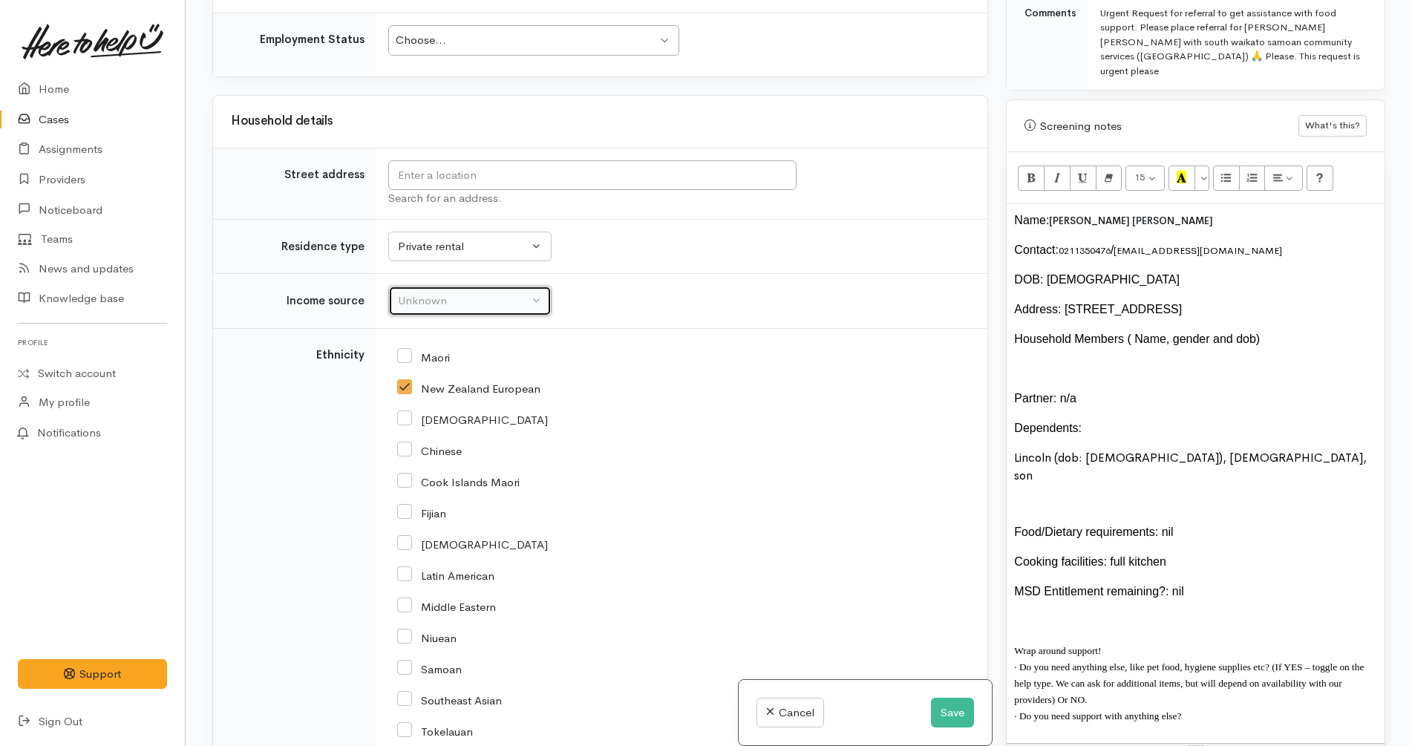
click at [474, 292] on div "Unknown" at bounding box center [463, 300] width 131 height 17
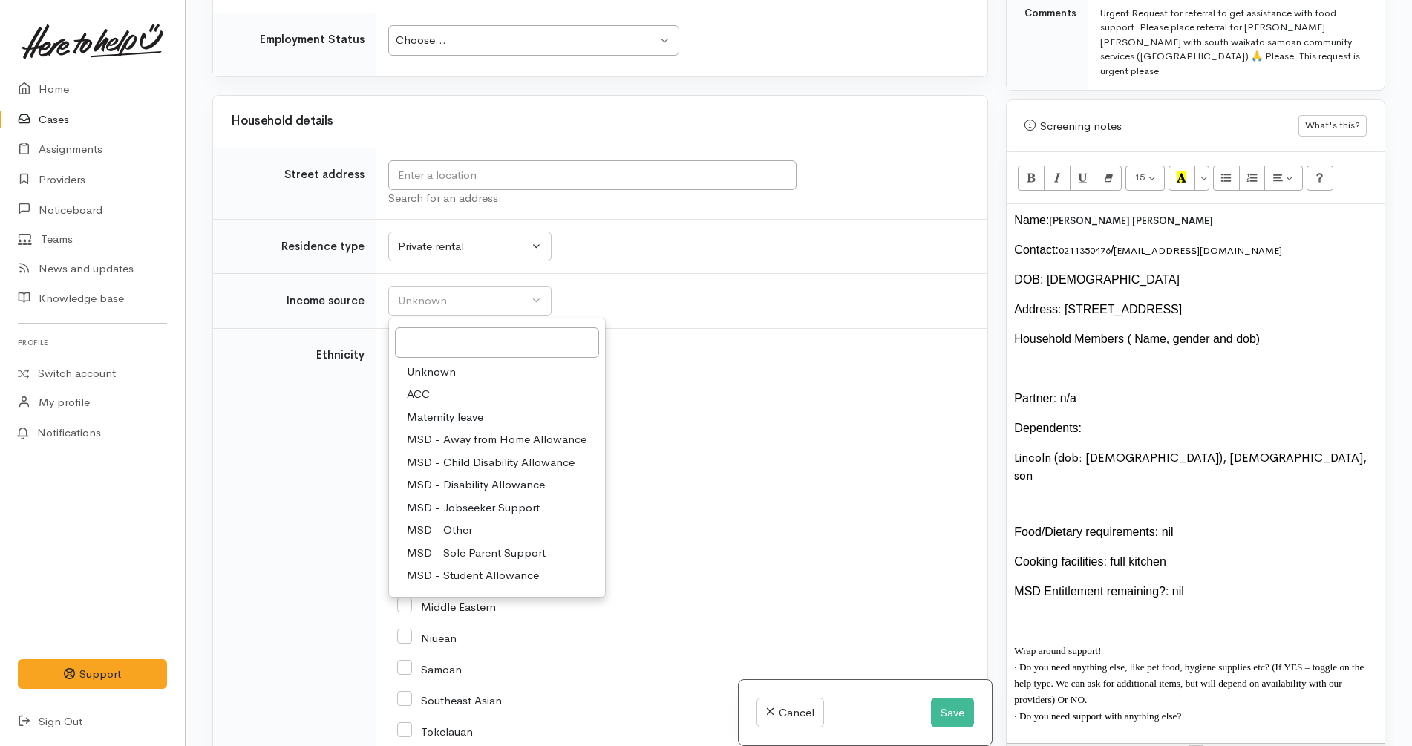
click at [473, 545] on span "MSD - Sole Parent Support" at bounding box center [476, 553] width 139 height 17
select select "7"
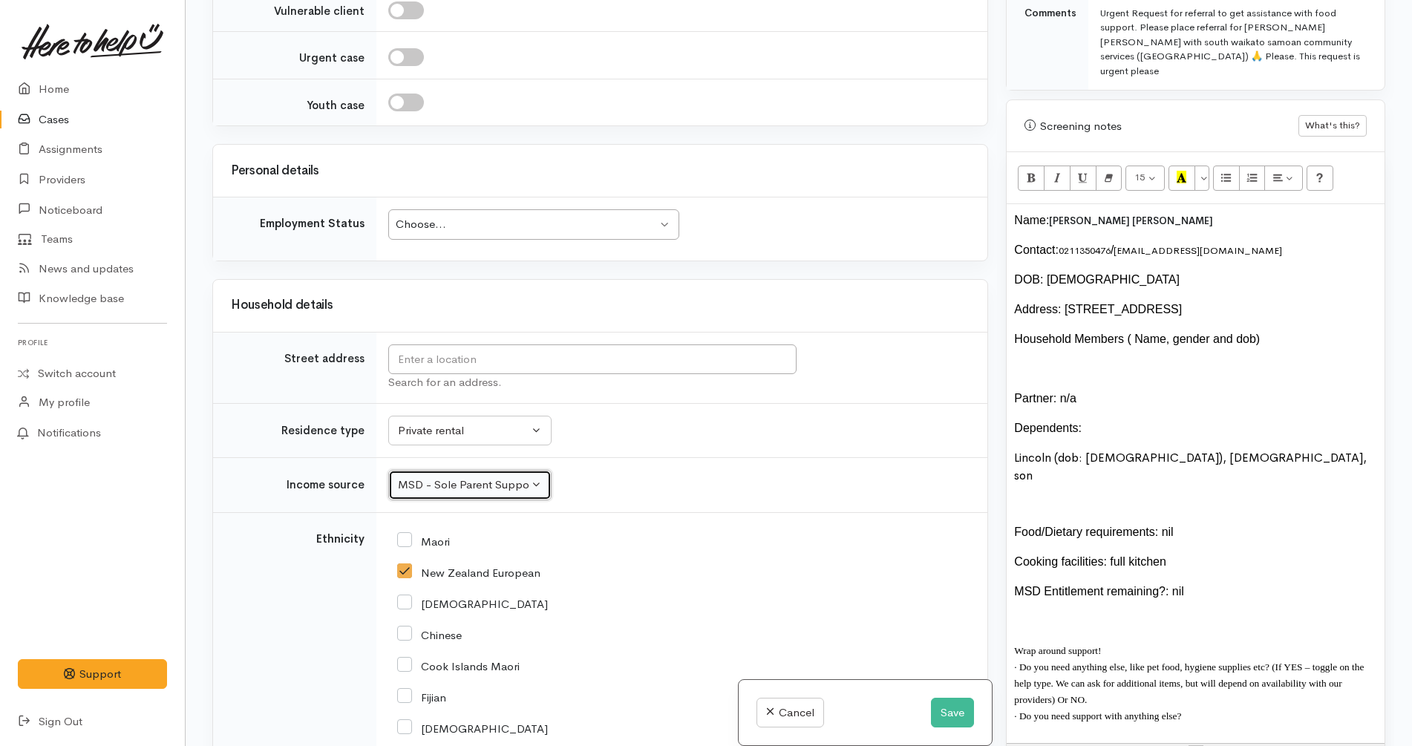
scroll to position [2126, 0]
drag, startPoint x: 1273, startPoint y: 294, endPoint x: 1058, endPoint y: 299, distance: 215.3
click at [1058, 301] on div "Address: [STREET_ADDRESS]" at bounding box center [1195, 310] width 363 height 18
copy div "181 Papanui Street, Tokoroa, New Zealand"
click at [473, 346] on input "text" at bounding box center [592, 361] width 408 height 30
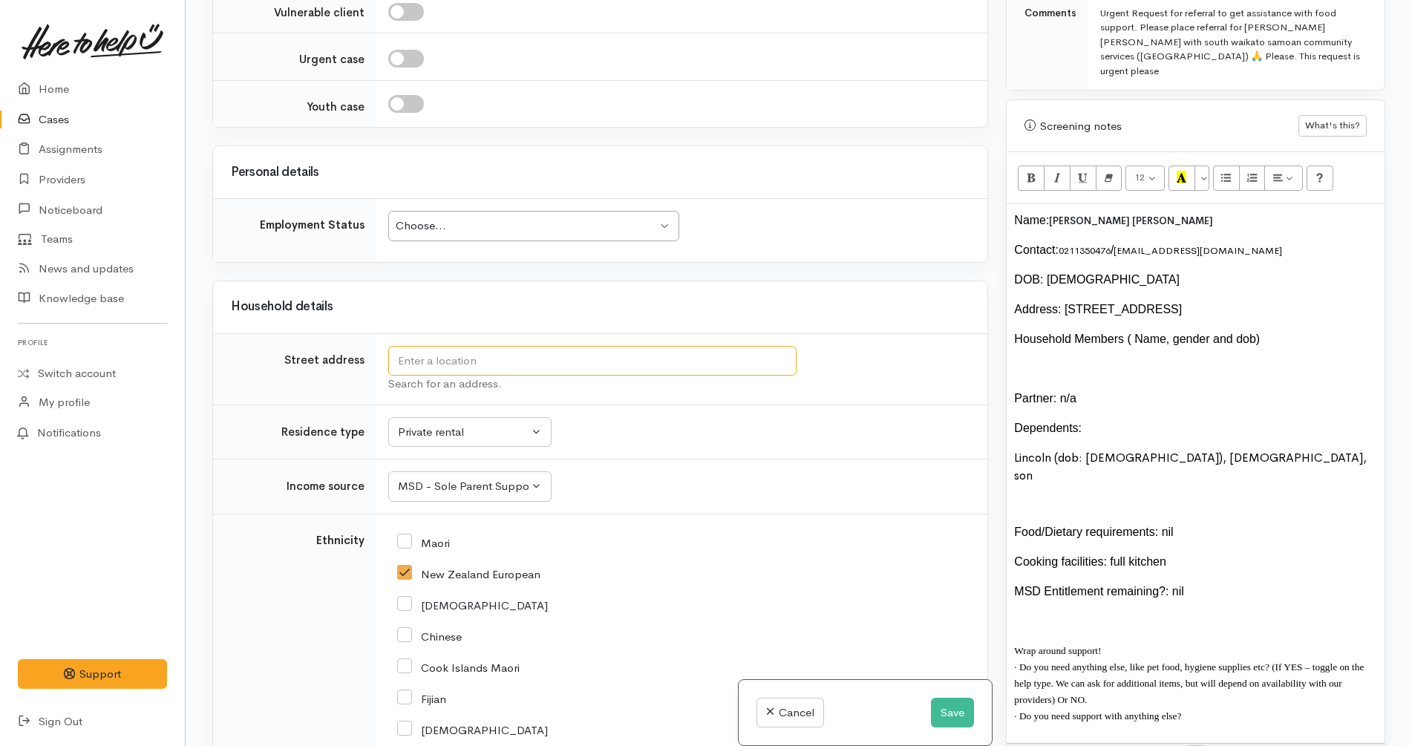
paste input "181 Papanui Street, Tokoroa, New Zealand"
type input "181 Papanui Street, Tokoroa, New Zealand"
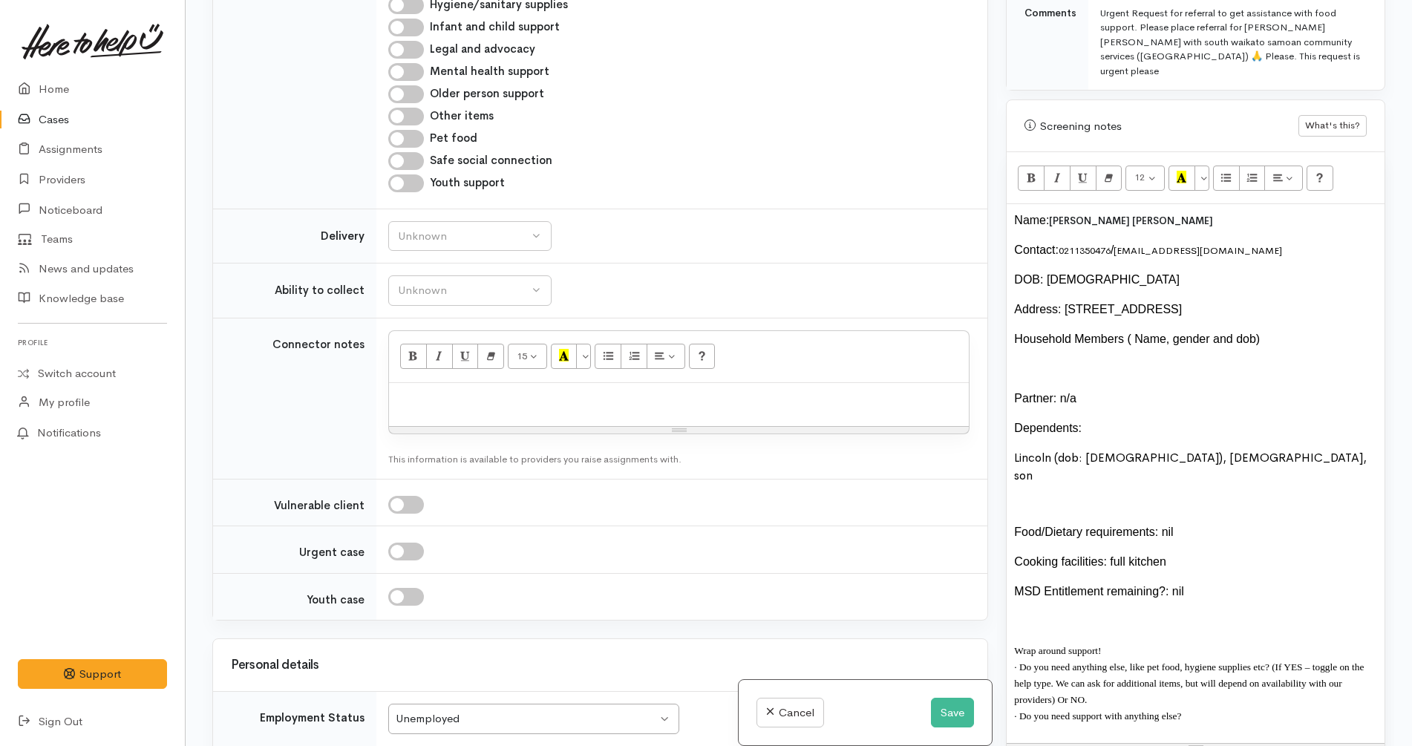
scroll to position [1570, 0]
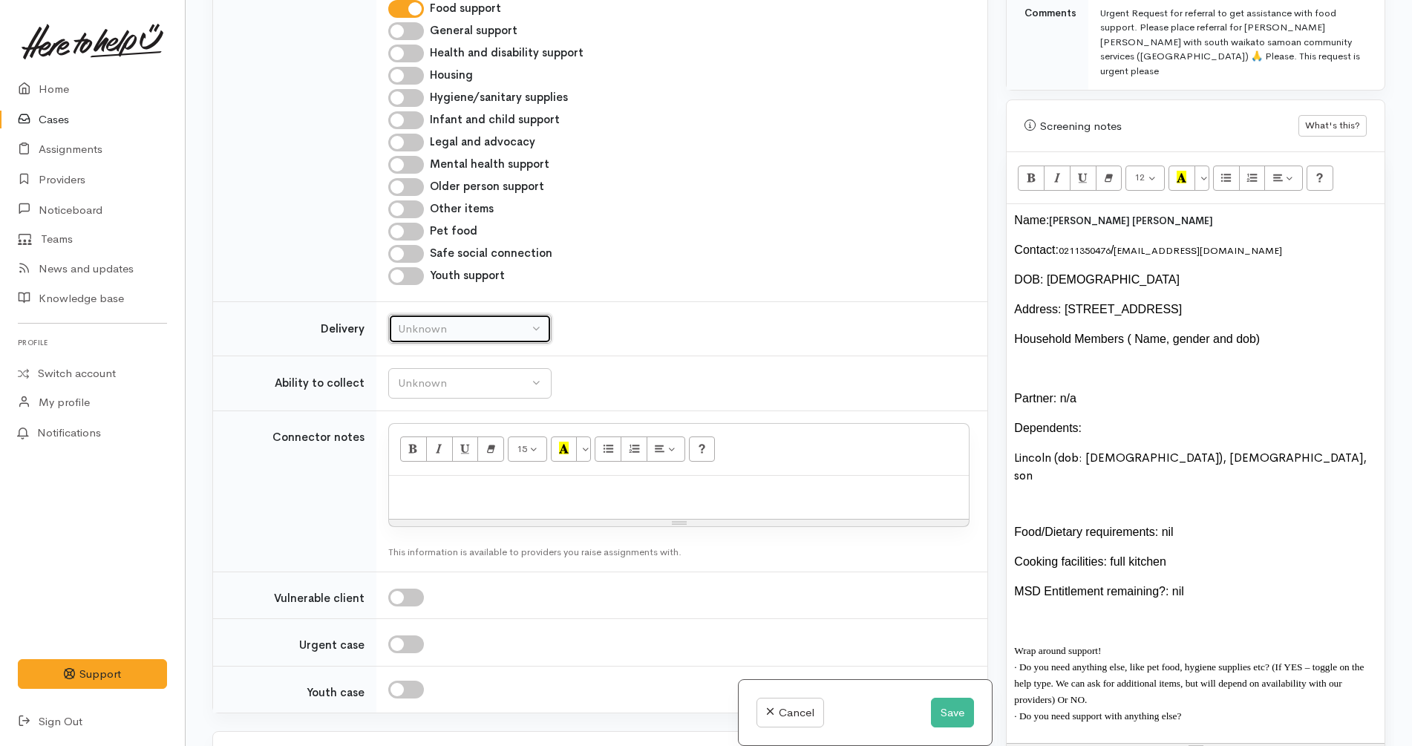
click at [507, 321] on div "Unknown" at bounding box center [463, 329] width 131 height 17
click at [472, 456] on link "No" at bounding box center [470, 467] width 162 height 23
select select "1"
click at [521, 375] on div "Unknown" at bounding box center [463, 383] width 131 height 17
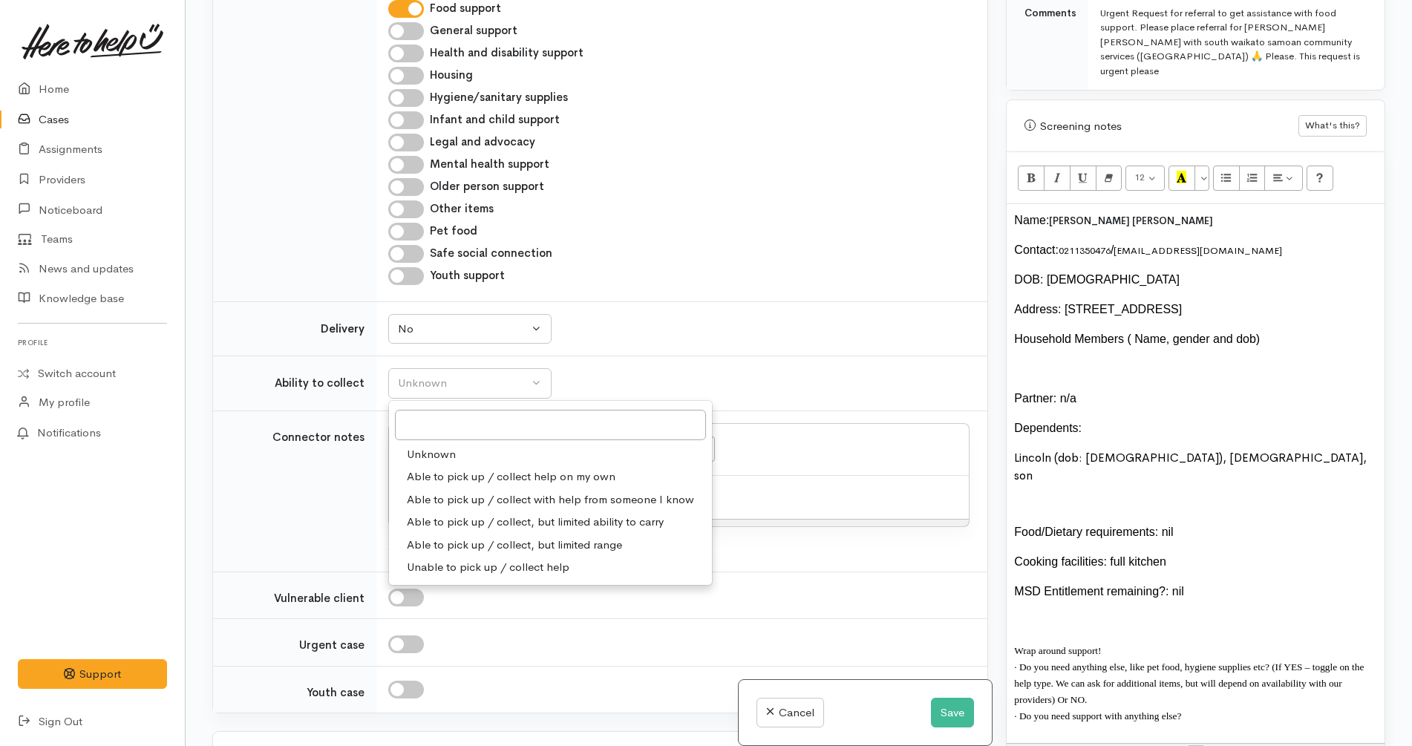
click at [484, 468] on span "Able to pick up / collect help on my own" at bounding box center [511, 476] width 209 height 17
select select "2"
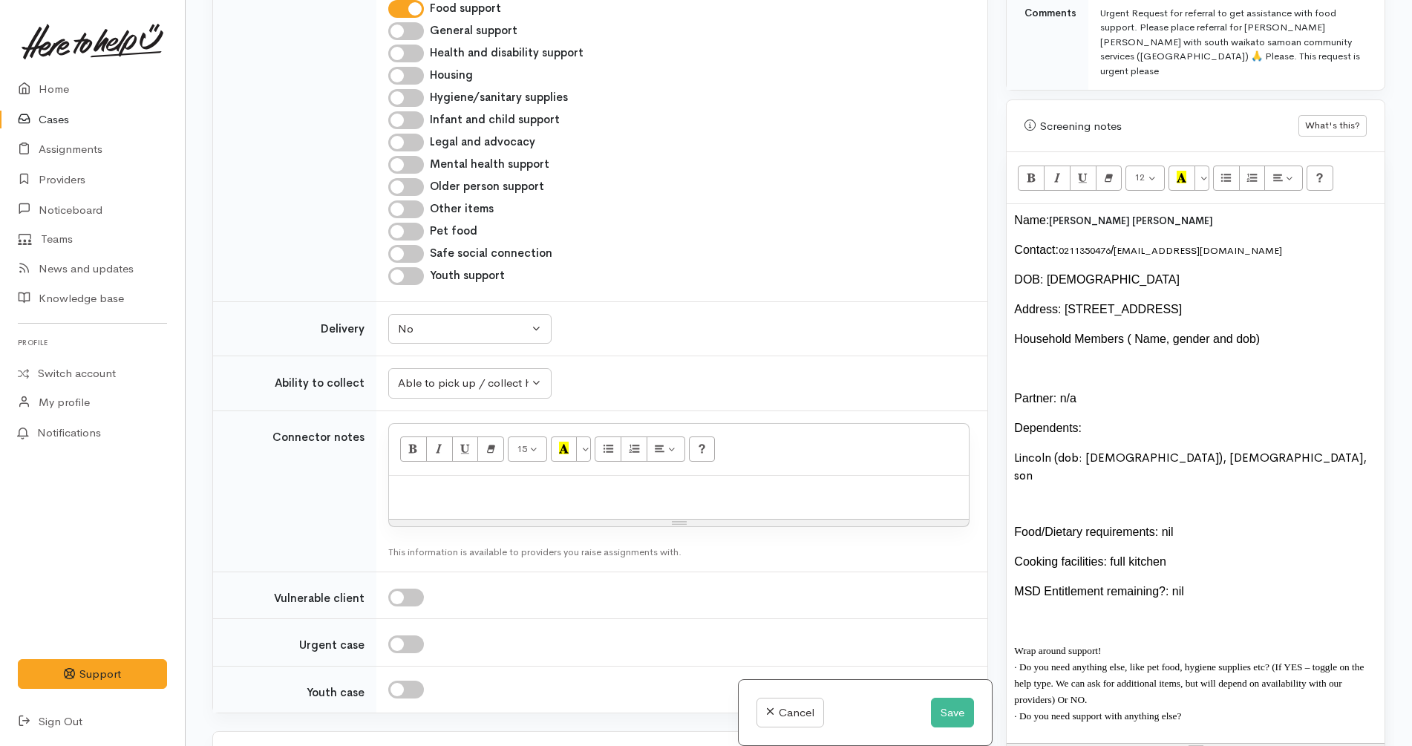
click at [1196, 419] on div "Dependents:" at bounding box center [1195, 428] width 363 height 18
click at [1113, 450] on span "Lincoln (dob: 8.7.2020), male, son" at bounding box center [1190, 466] width 353 height 33
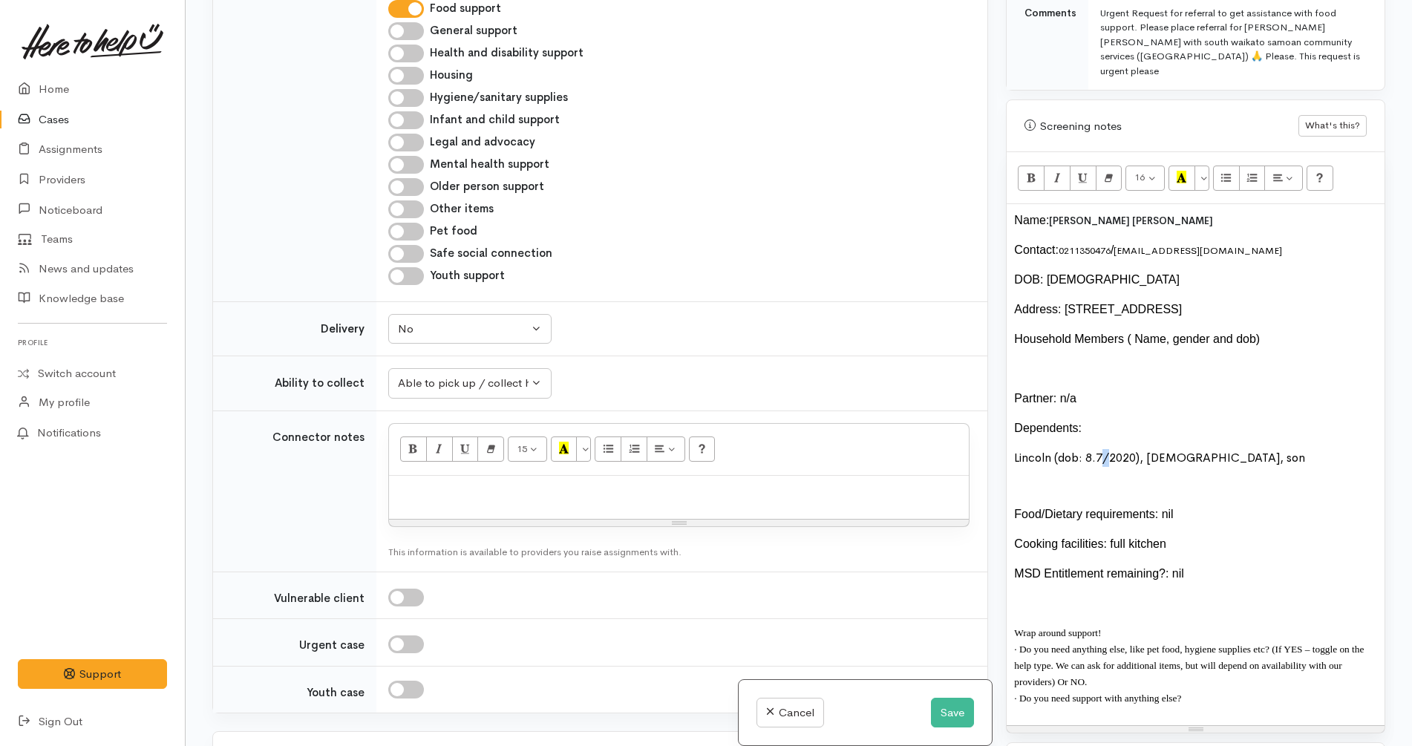
copy span "/"
click at [1229, 565] on div "MSD Entitlement remaining?: nil" at bounding box center [1195, 574] width 363 height 18
click at [1209, 690] on p "· Do you need support with anything else?" at bounding box center [1195, 698] width 363 height 16
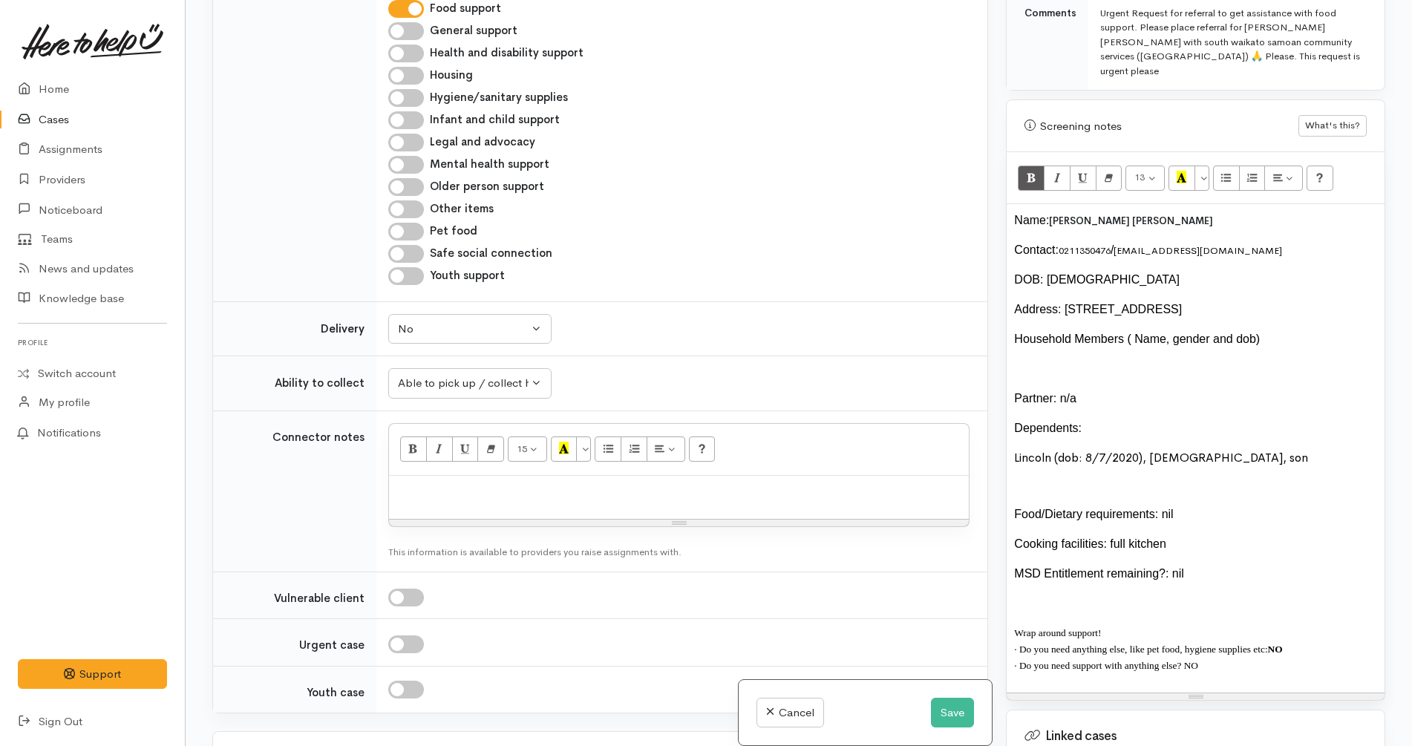
copy span "· D"
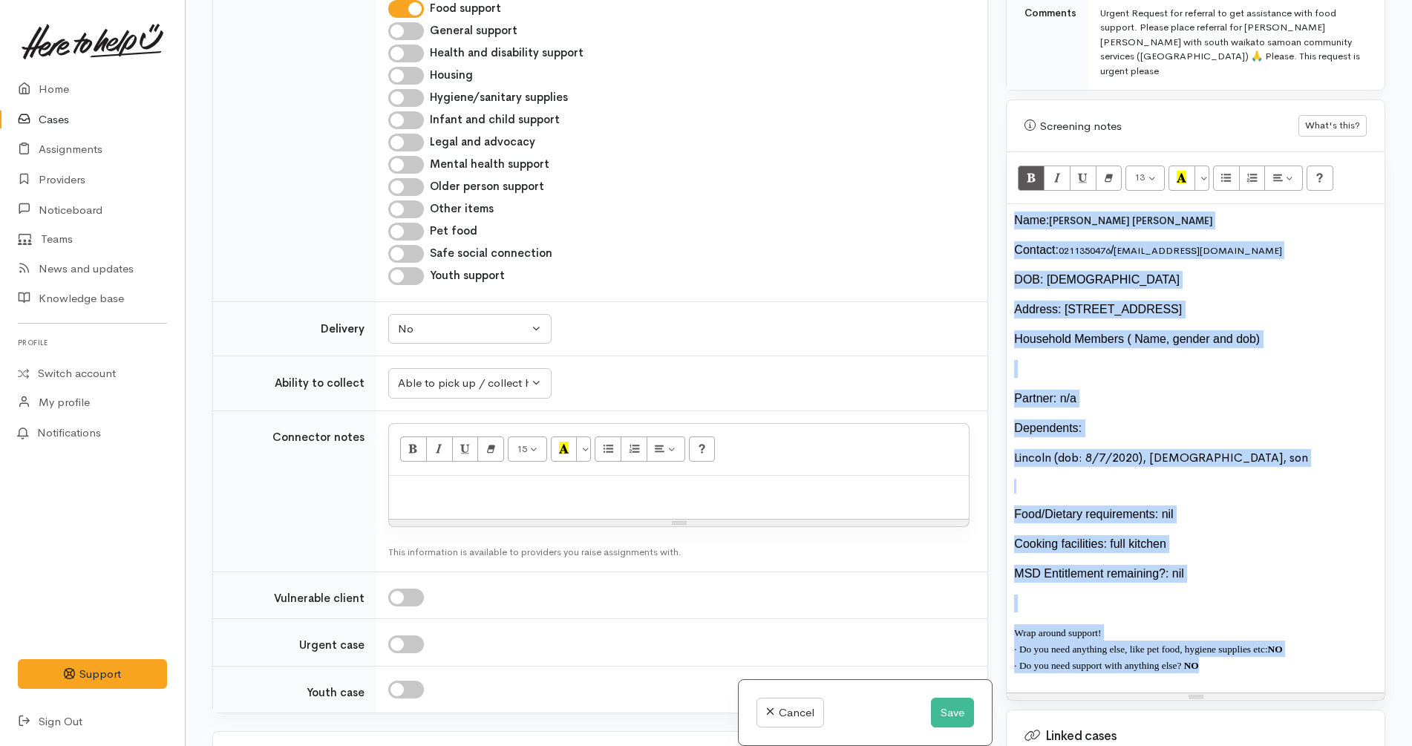
drag, startPoint x: 1224, startPoint y: 657, endPoint x: 993, endPoint y: 173, distance: 536.2
click at [993, 173] on div "Related cases There are other cases potentially from the same person, address o…" at bounding box center [798, 373] width 1191 height 746
click at [1079, 215] on span "Paige brooke Morrison" at bounding box center [1131, 221] width 164 height 13
drag, startPoint x: 1210, startPoint y: 657, endPoint x: 941, endPoint y: 194, distance: 535.4
click at [941, 194] on div "Related cases There are other cases potentially from the same person, address o…" at bounding box center [798, 373] width 1191 height 746
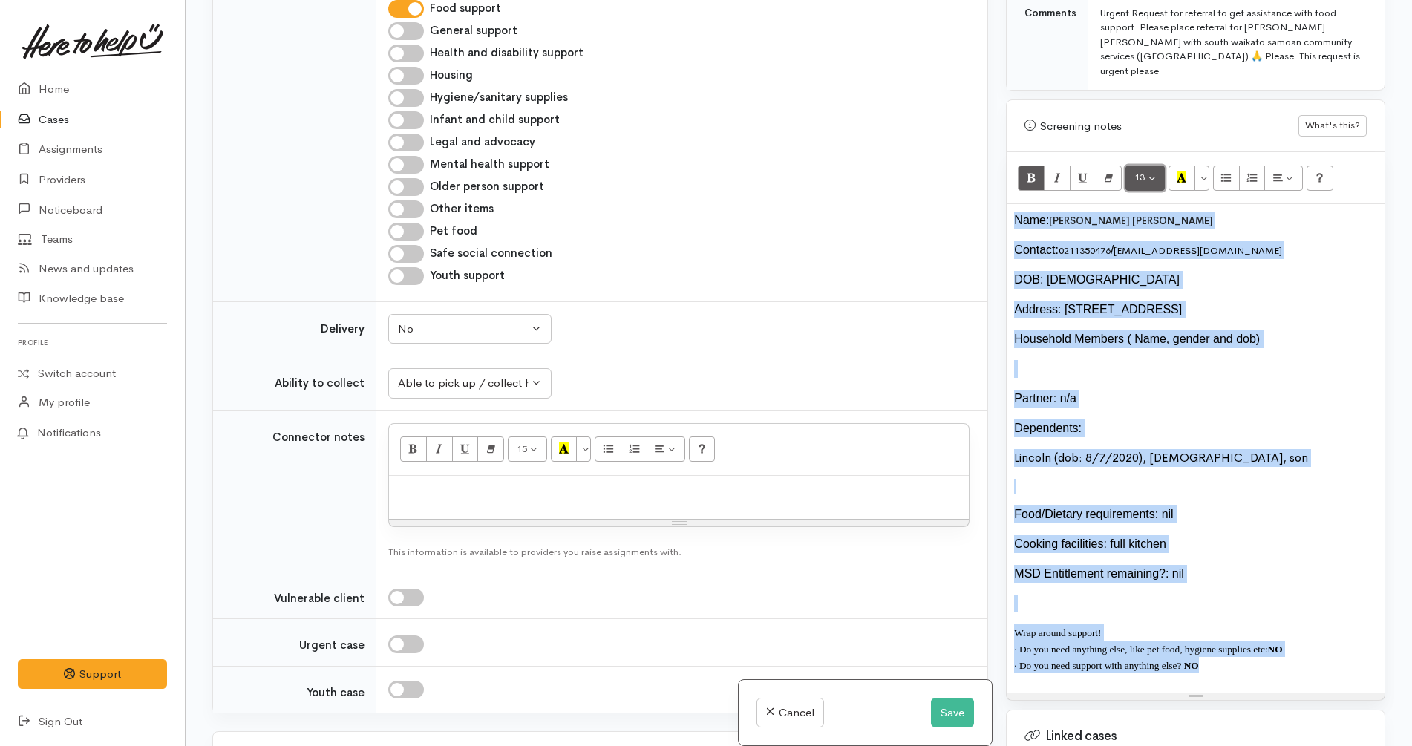
click at [1144, 168] on button "13" at bounding box center [1144, 178] width 39 height 25
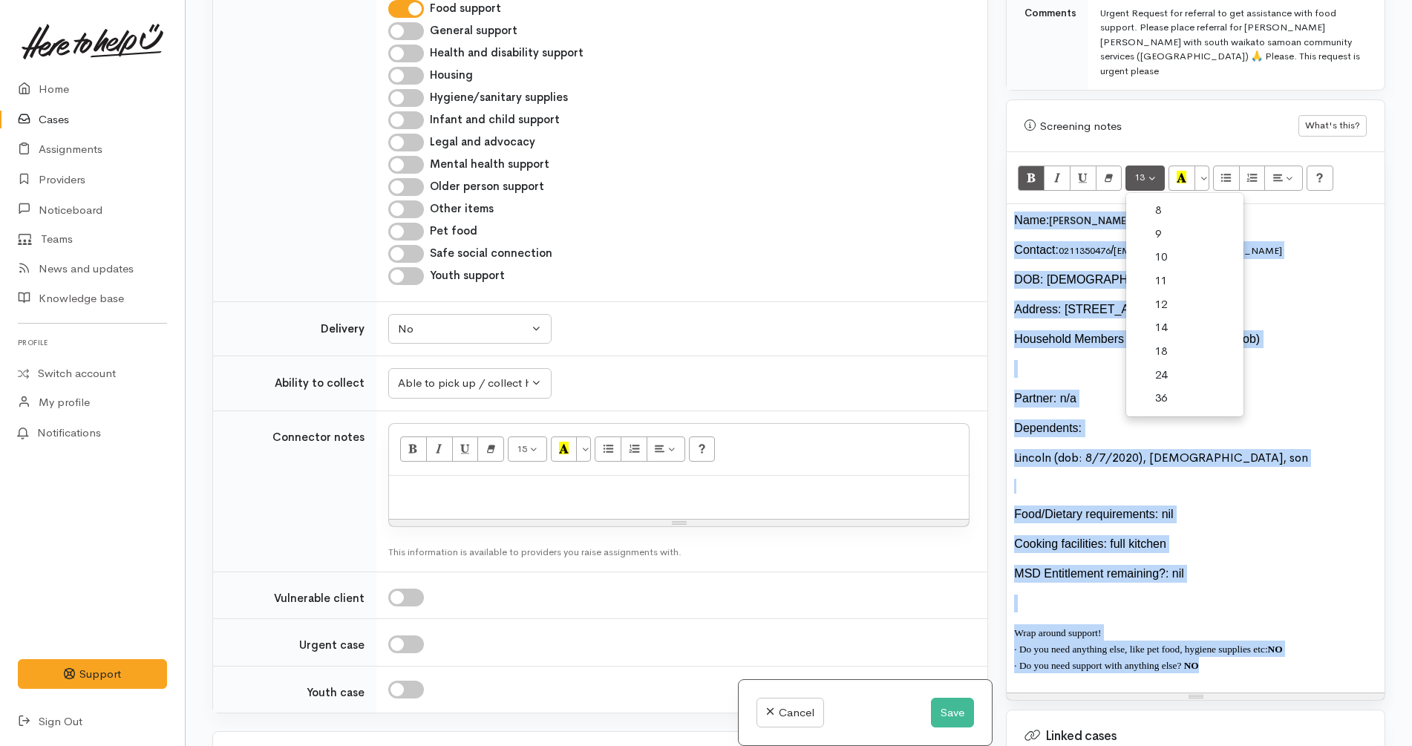
click at [1167, 293] on link "12" at bounding box center [1184, 305] width 117 height 24
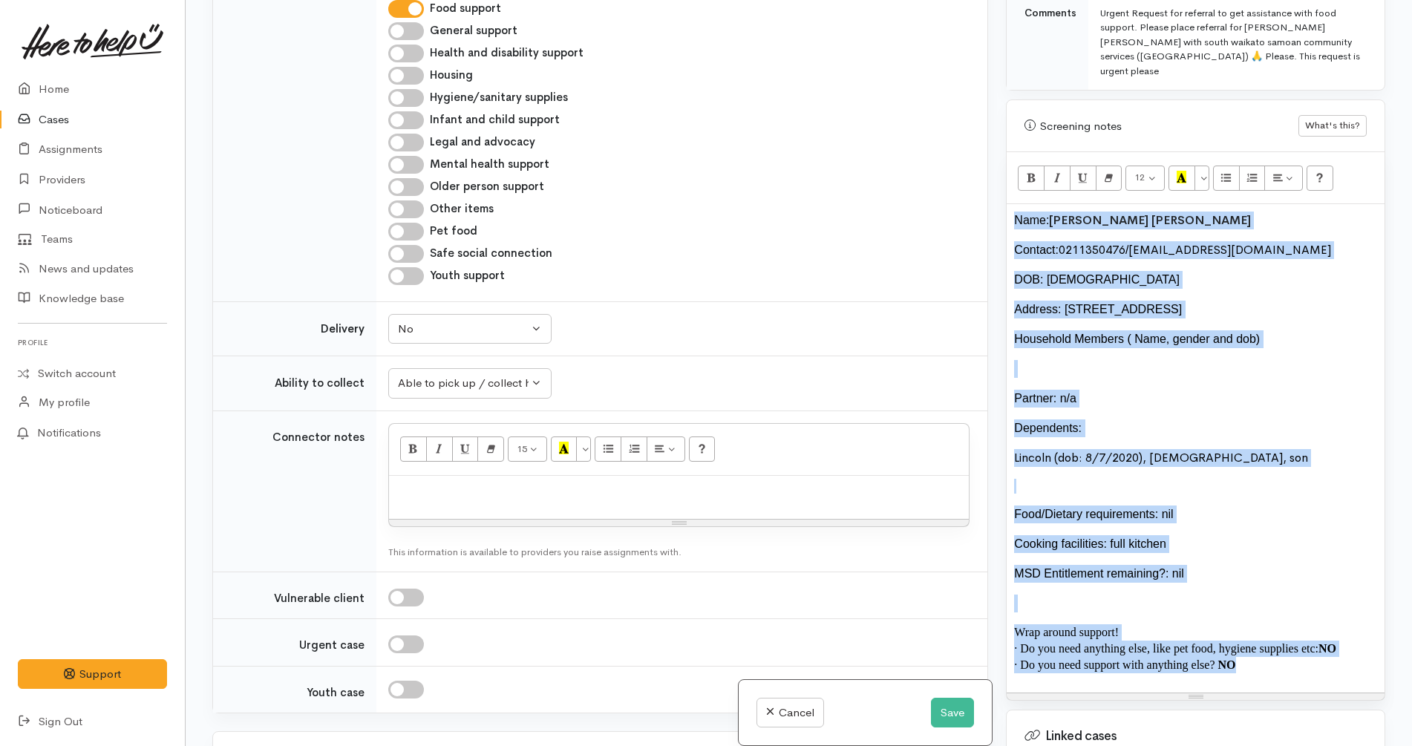
click at [1234, 419] on div "Dependents:" at bounding box center [1195, 428] width 363 height 18
drag, startPoint x: 1268, startPoint y: 652, endPoint x: 999, endPoint y: 138, distance: 579.6
click at [999, 138] on div "Warnings Add No warnings have been raised against this case Add Warning Title ●…" at bounding box center [1195, 373] width 397 height 746
click at [1160, 212] on span "[PERSON_NAME] [PERSON_NAME]" at bounding box center [1150, 220] width 202 height 16
click at [1196, 212] on div "Name: Paige Brooke Morrison" at bounding box center [1195, 221] width 363 height 18
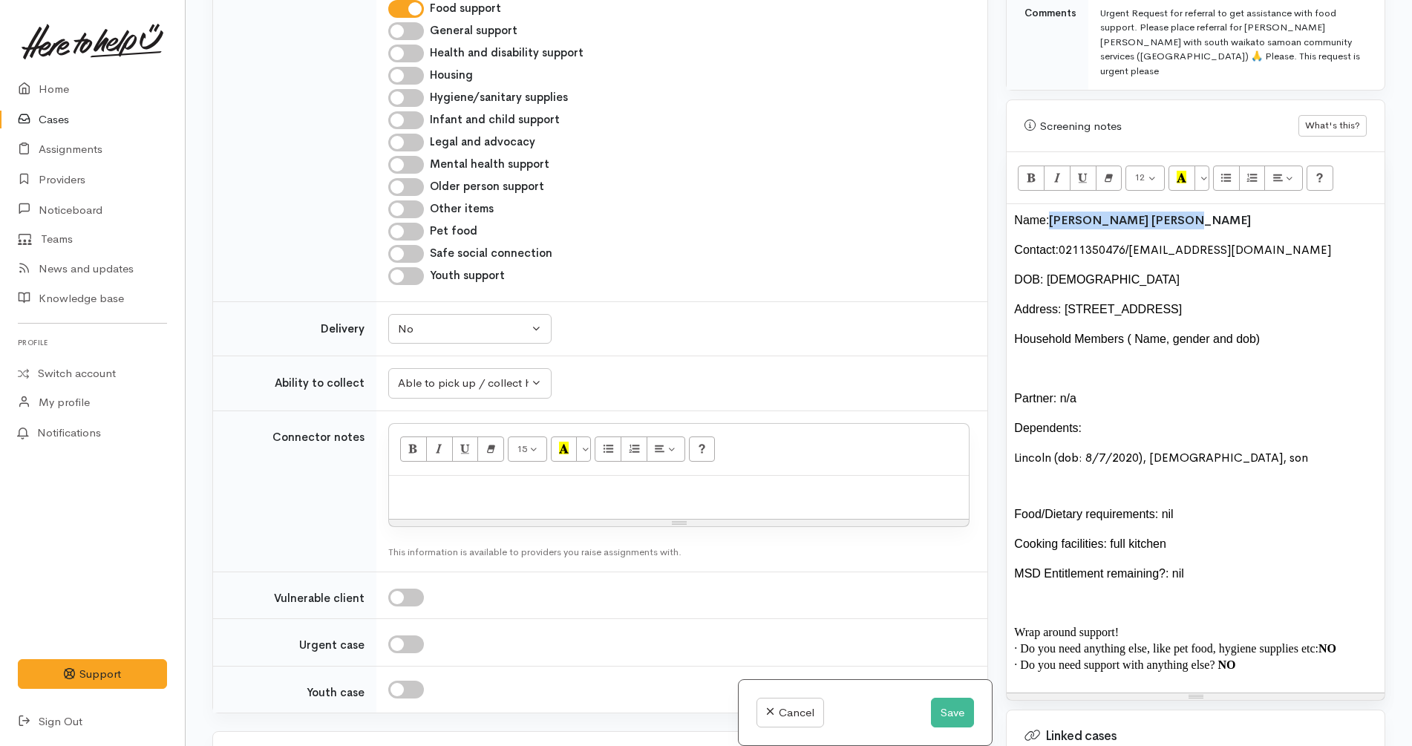
drag, startPoint x: 1202, startPoint y: 203, endPoint x: 1051, endPoint y: 209, distance: 151.5
click at [1051, 212] on div "Name: Paige Brooke Morrison" at bounding box center [1195, 221] width 363 height 18
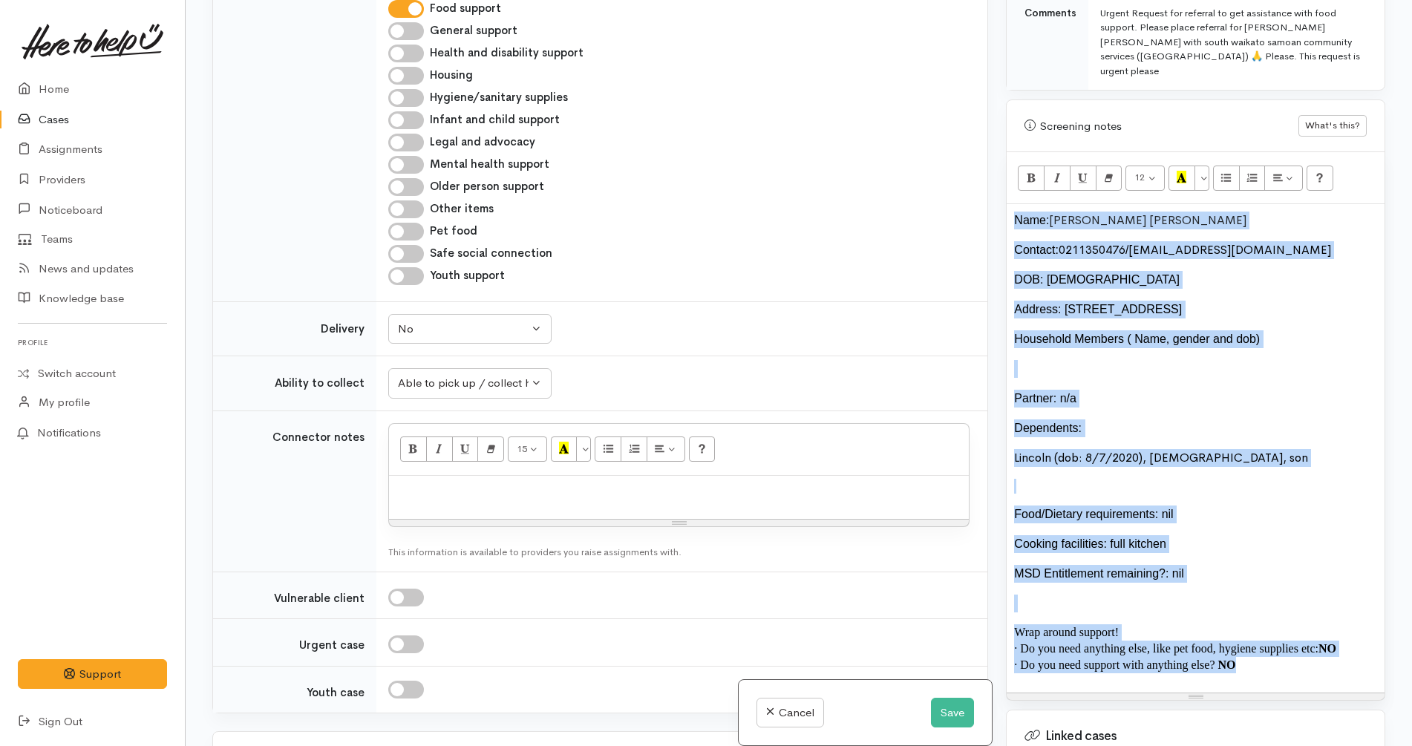
drag, startPoint x: 1263, startPoint y: 652, endPoint x: 962, endPoint y: 165, distance: 572.8
click at [962, 165] on div "Related cases There are other cases potentially from the same person, address o…" at bounding box center [798, 373] width 1191 height 746
copy div "Name: Paige Brooke Morrison Contact: 0211350476 / Paigeybrooke00@gmail.com DOB:…"
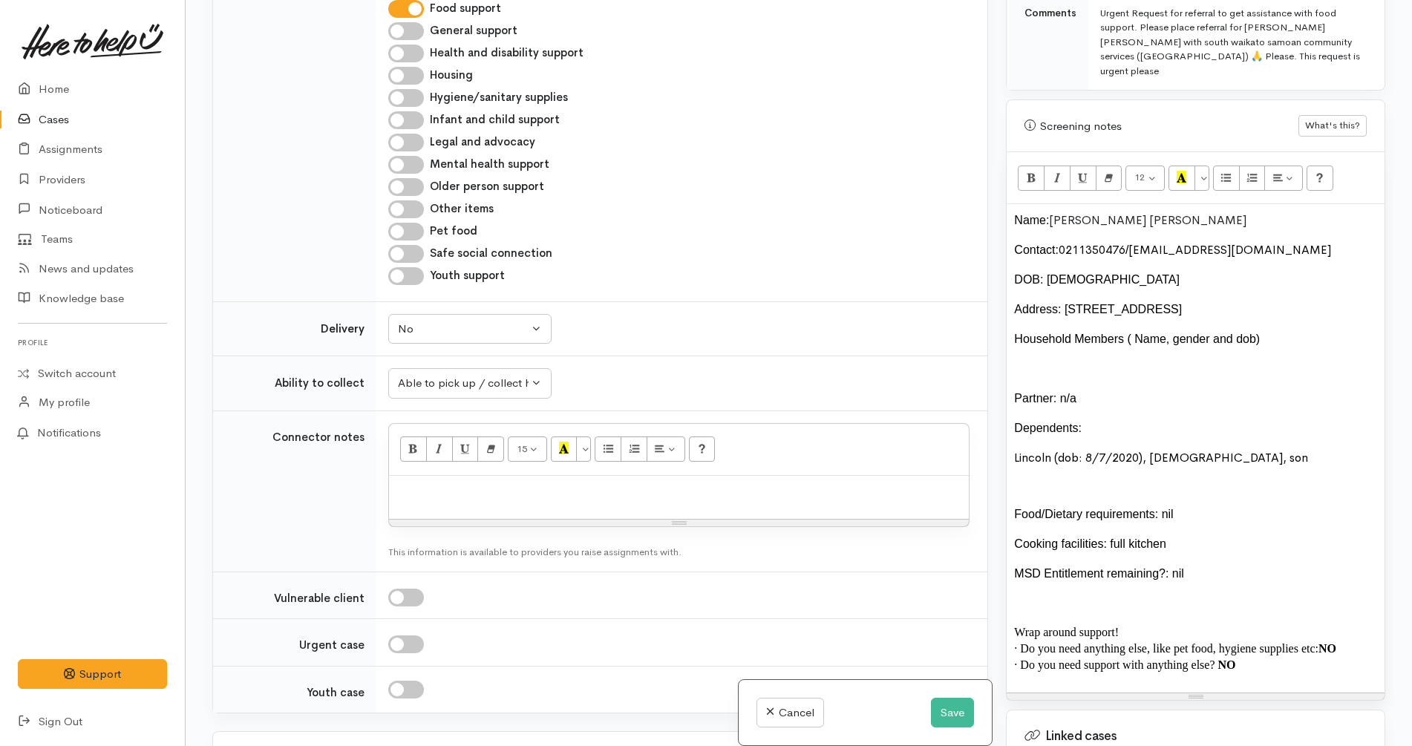
click at [681, 483] on p at bounding box center [678, 491] width 565 height 17
paste div
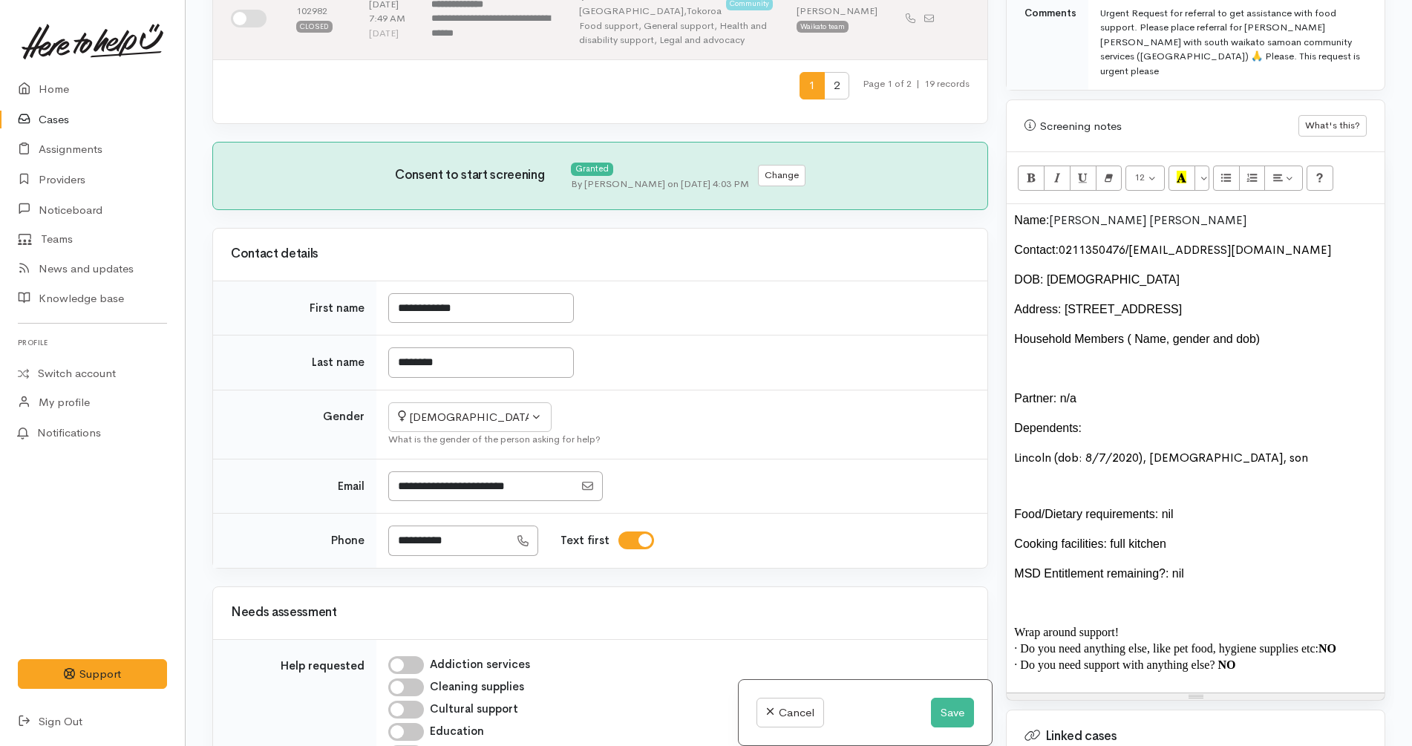
scroll to position [781, 0]
click at [954, 713] on button "Save" at bounding box center [952, 713] width 43 height 30
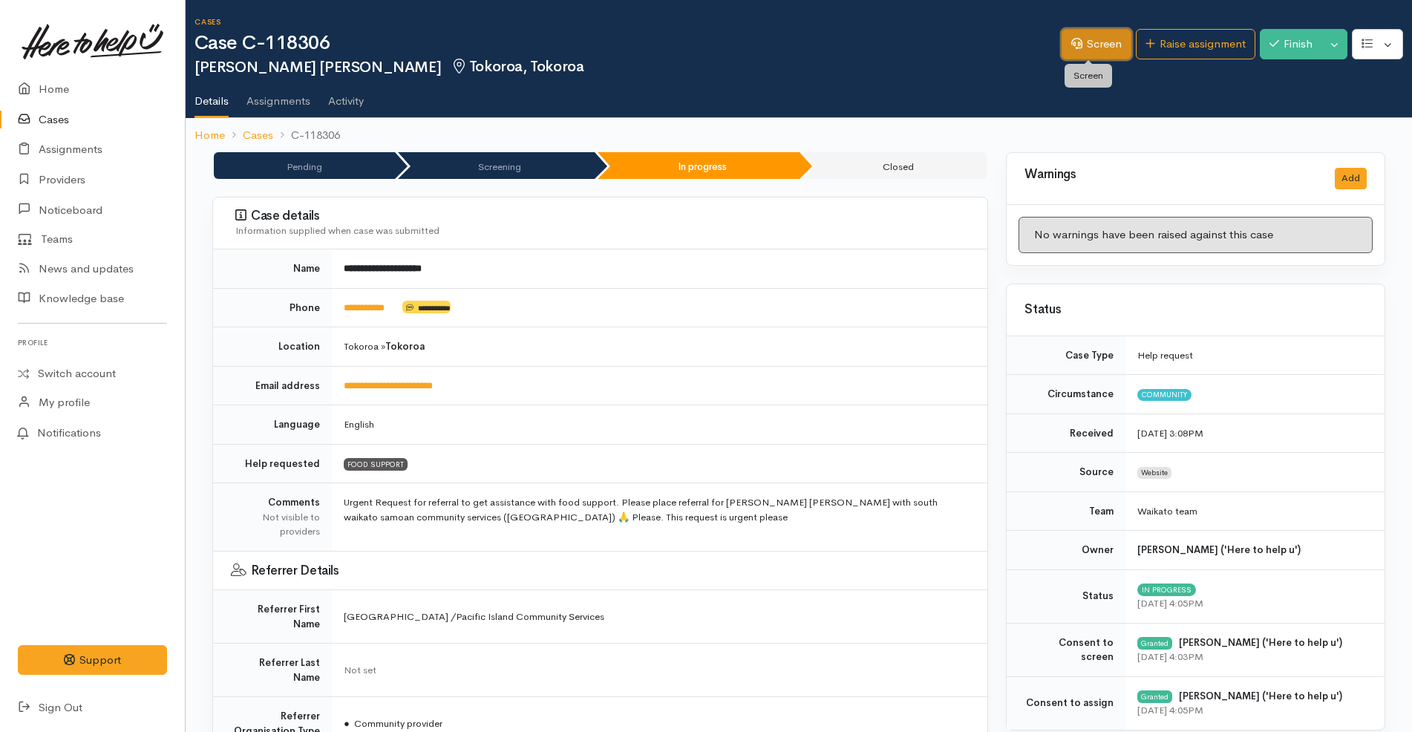
click at [1080, 42] on link "Screen" at bounding box center [1096, 44] width 70 height 30
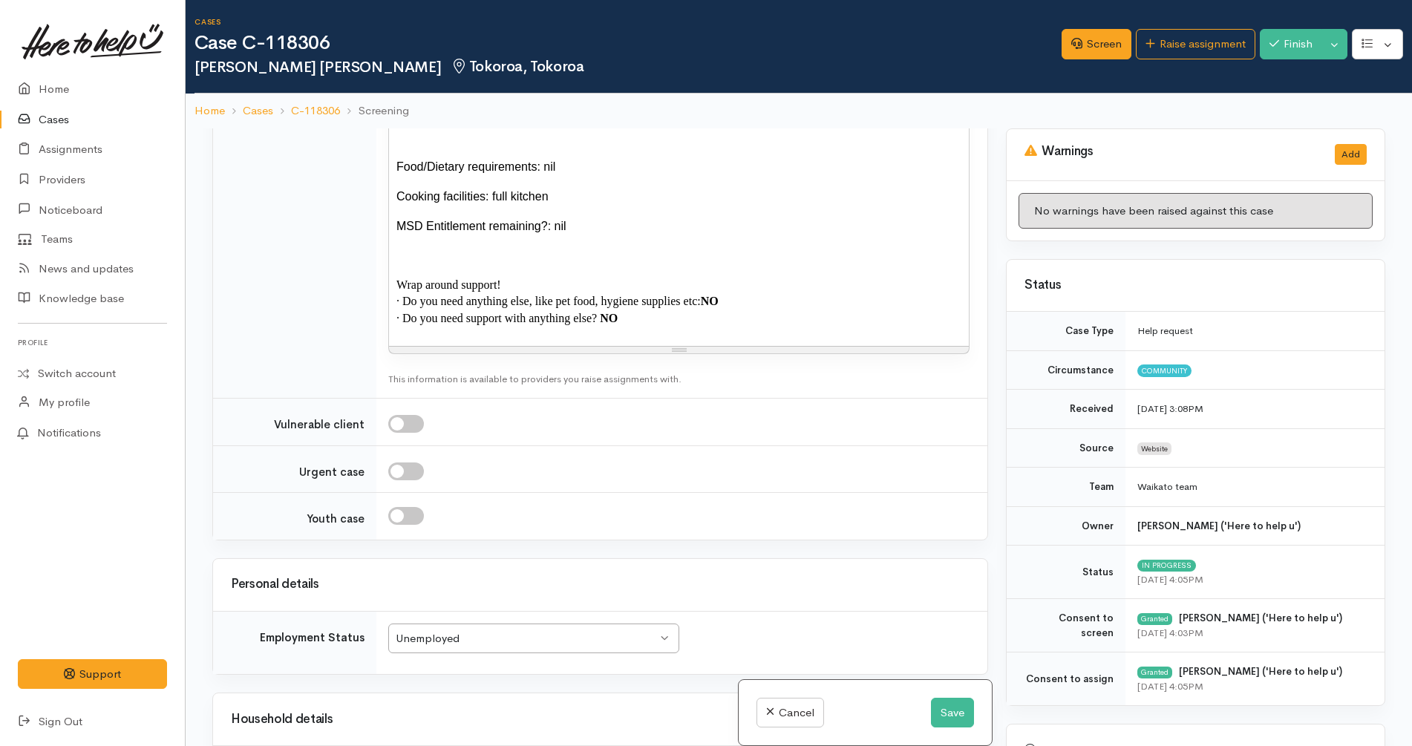
scroll to position [2319, 0]
click at [407, 459] on input "checkbox" at bounding box center [406, 468] width 36 height 18
checkbox input "true"
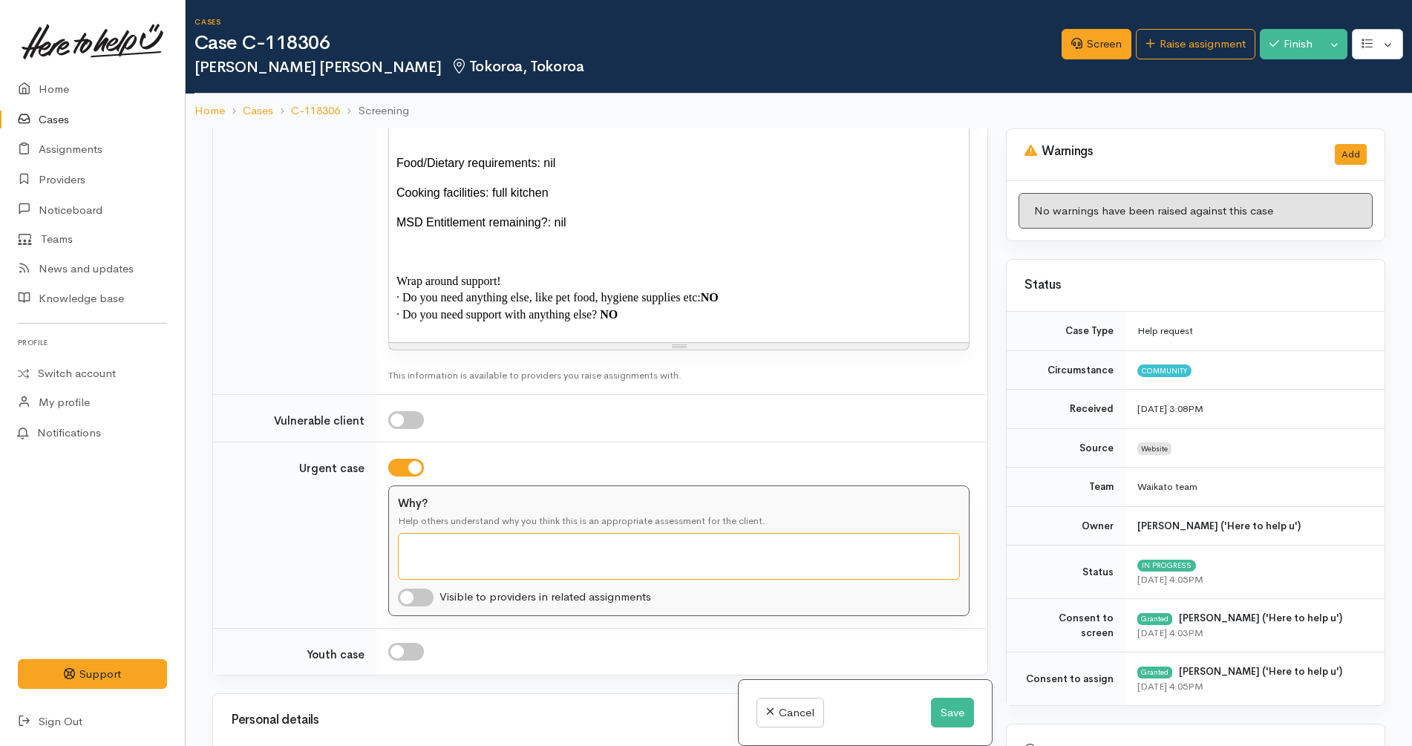
click at [464, 533] on textarea "Why?" at bounding box center [679, 556] width 562 height 47
type textarea "No kai and has a child"
click at [963, 717] on button "Save" at bounding box center [952, 713] width 43 height 30
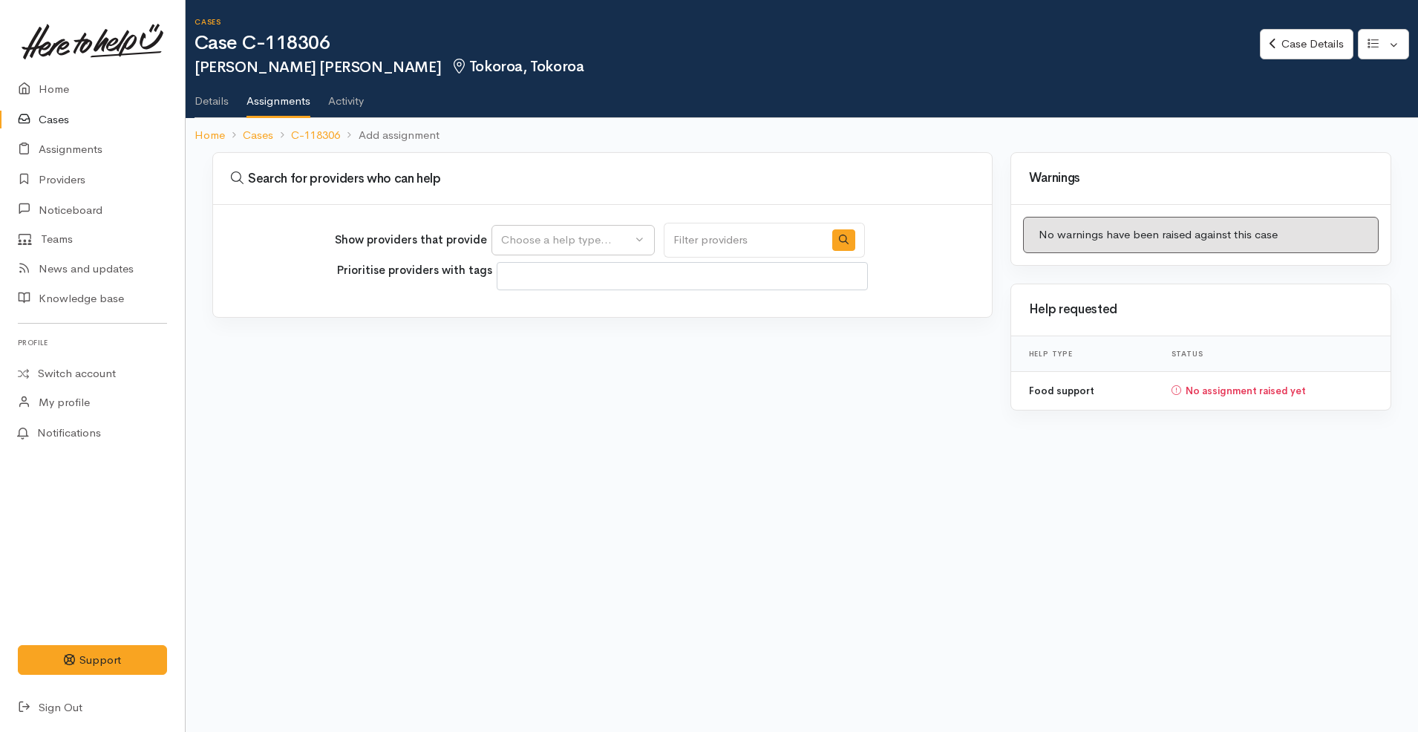
select select
drag, startPoint x: 0, startPoint y: 0, endPoint x: 537, endPoint y: 232, distance: 585.1
click at [537, 232] on button "Choose a help type..." at bounding box center [572, 240] width 163 height 30
click at [547, 319] on span "Food support" at bounding box center [544, 311] width 69 height 17
select select "3"
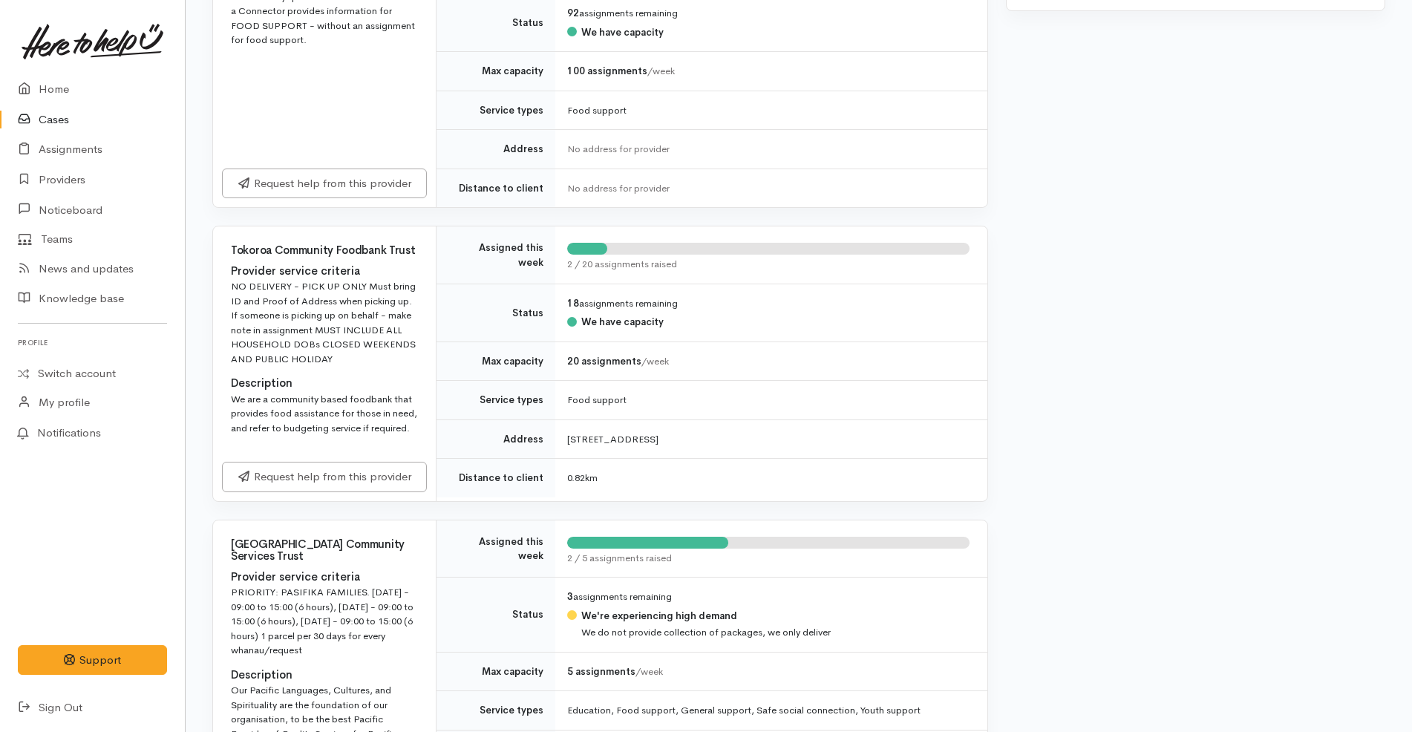
scroll to position [464, 0]
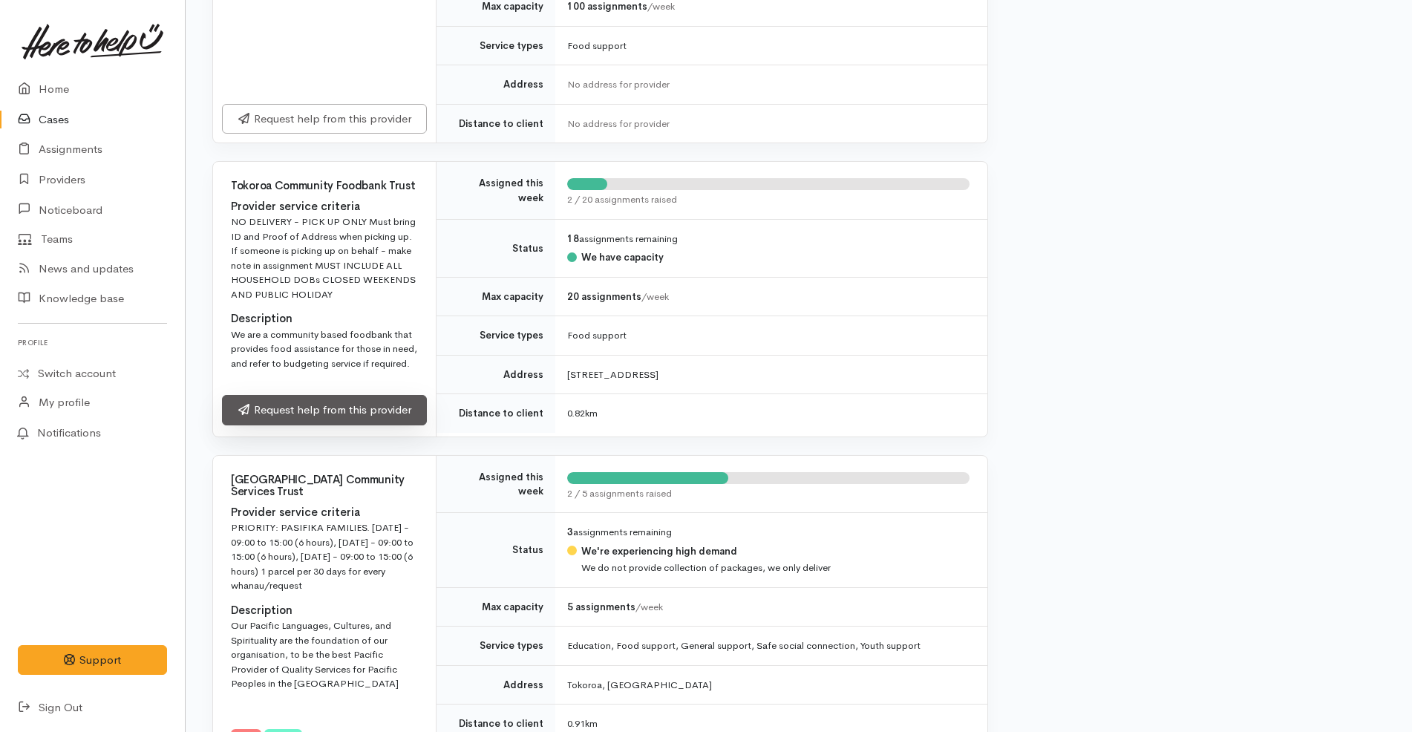
click at [420, 413] on link "Request help from this provider" at bounding box center [324, 410] width 205 height 30
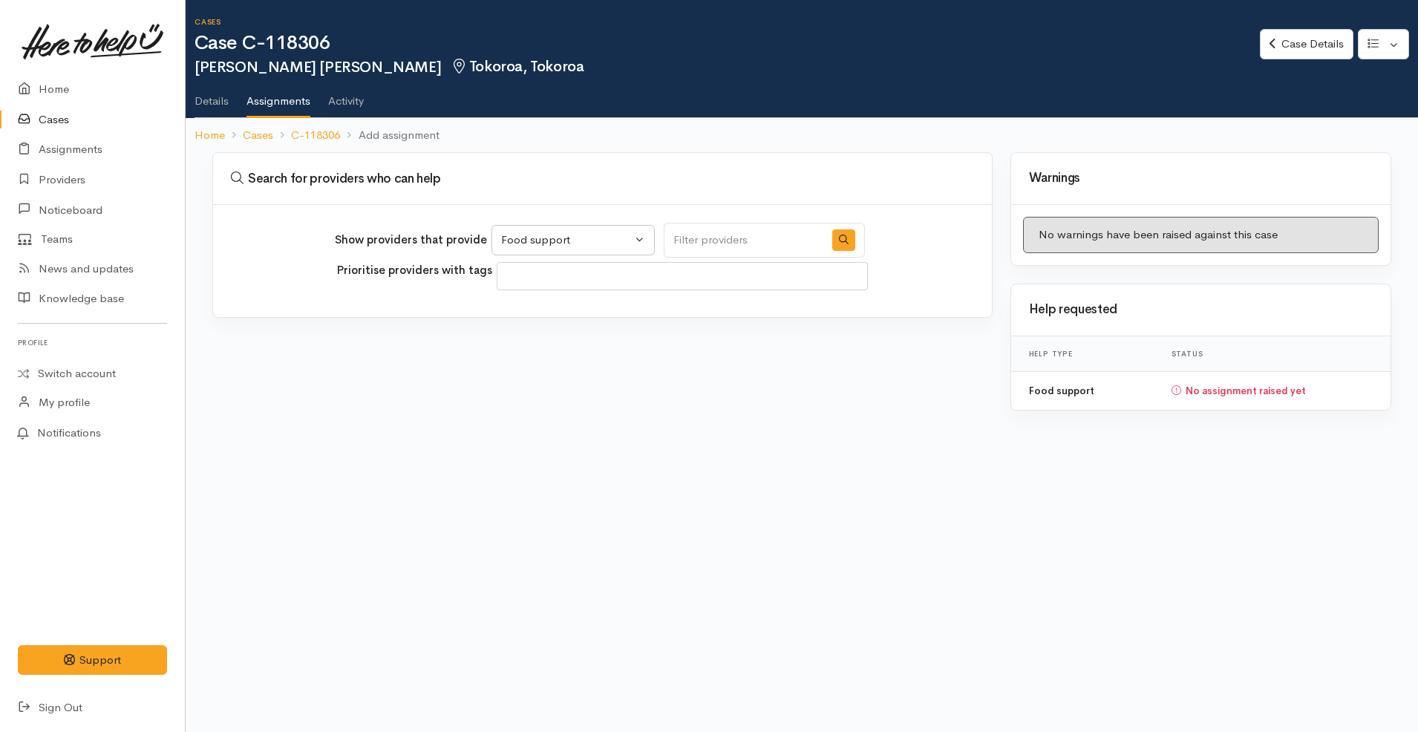
select select "3"
select select
click at [573, 240] on div "Food support" at bounding box center [566, 240] width 131 height 17
click at [839, 237] on icon "button" at bounding box center [844, 240] width 10 height 10
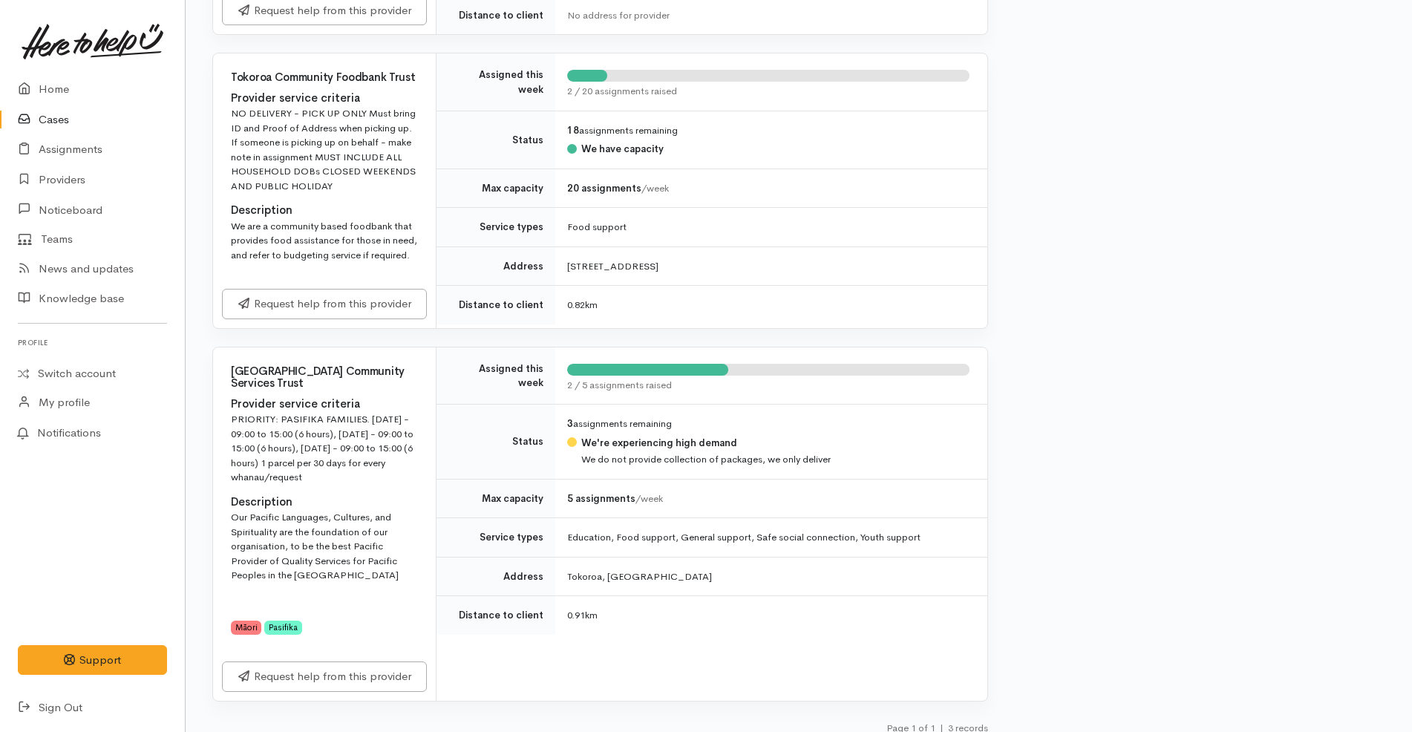
scroll to position [585, 0]
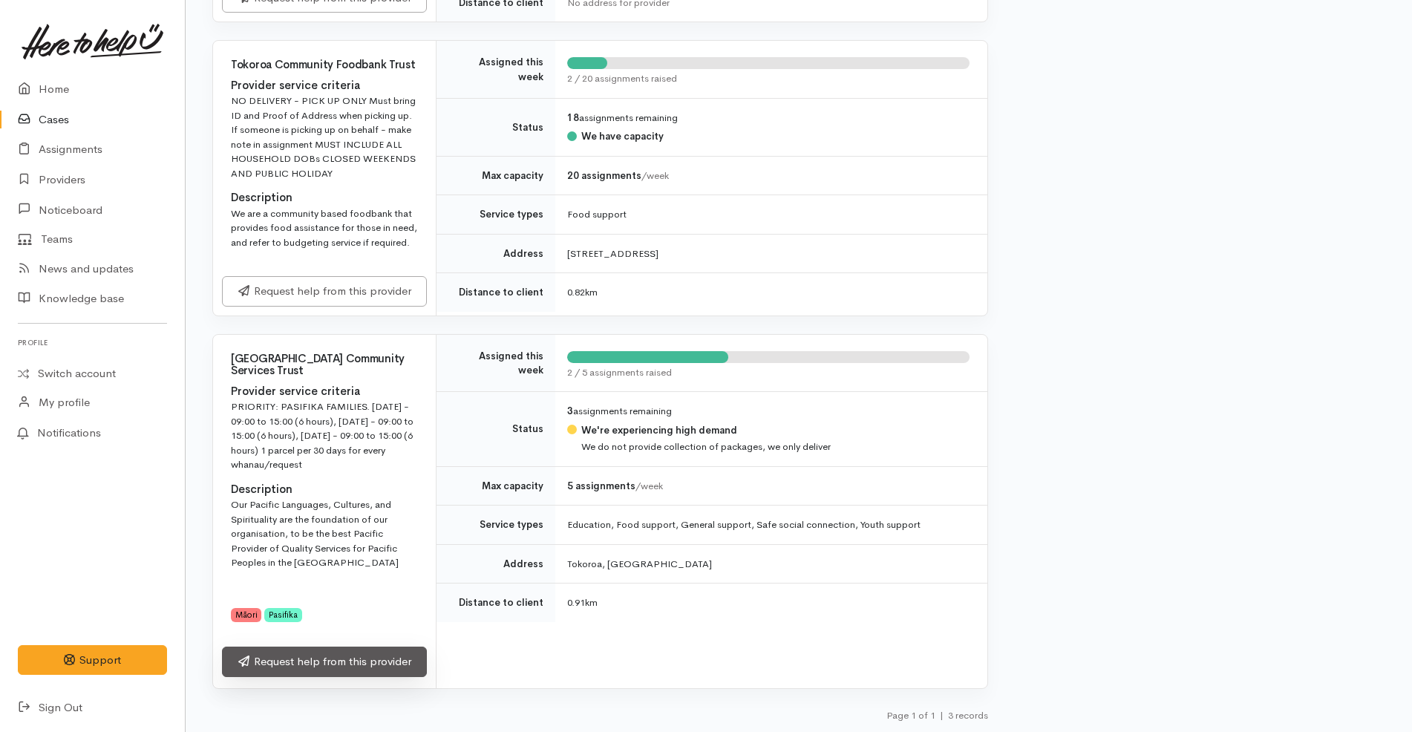
click at [391, 664] on link "Request help from this provider" at bounding box center [324, 661] width 205 height 30
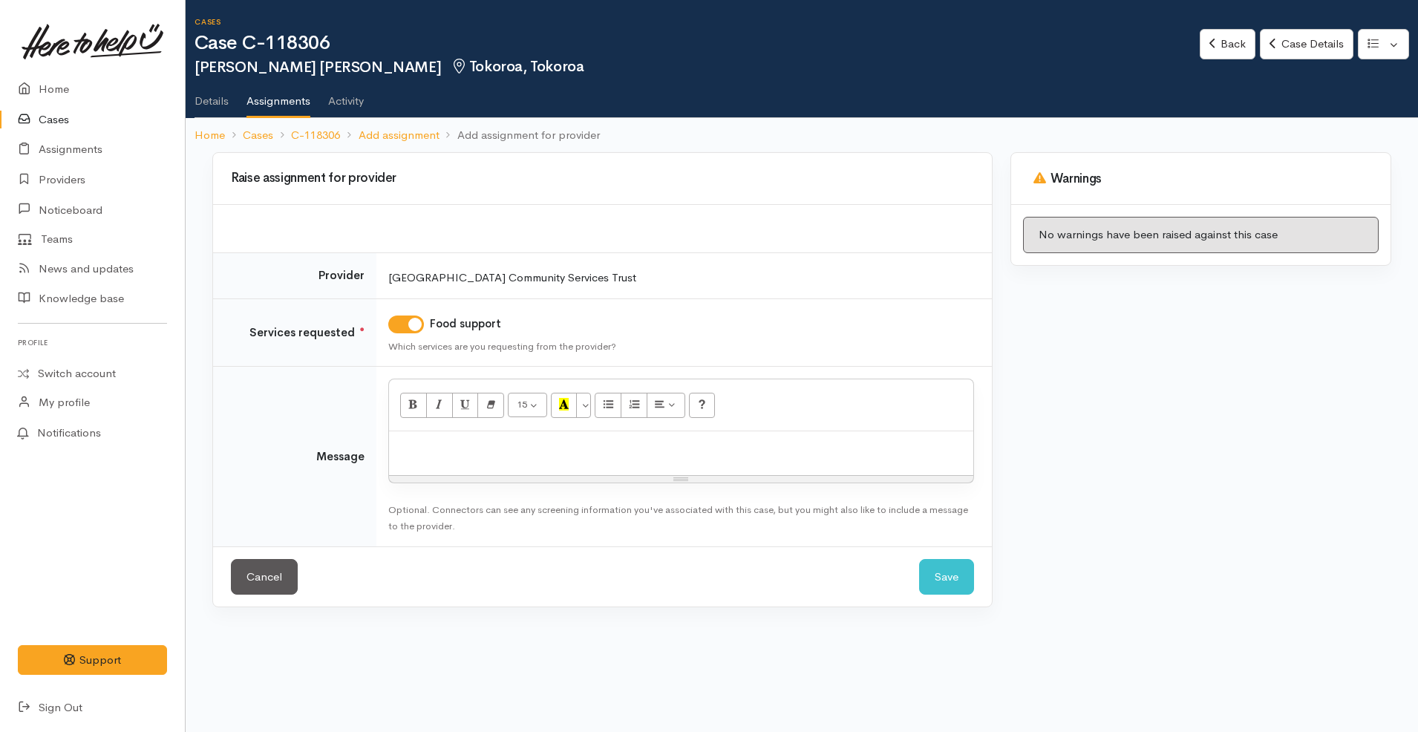
click at [577, 462] on div at bounding box center [681, 453] width 584 height 44
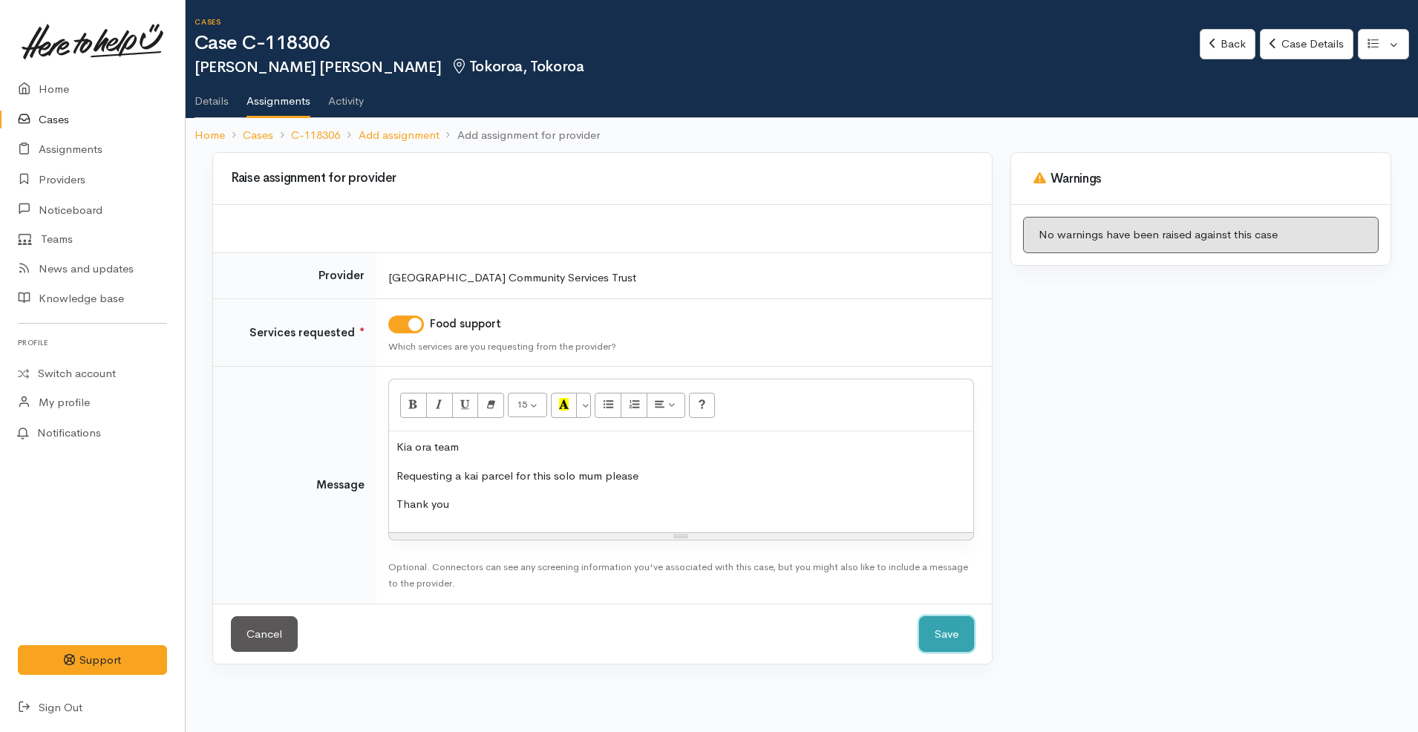
click at [926, 619] on button "Save" at bounding box center [946, 634] width 55 height 36
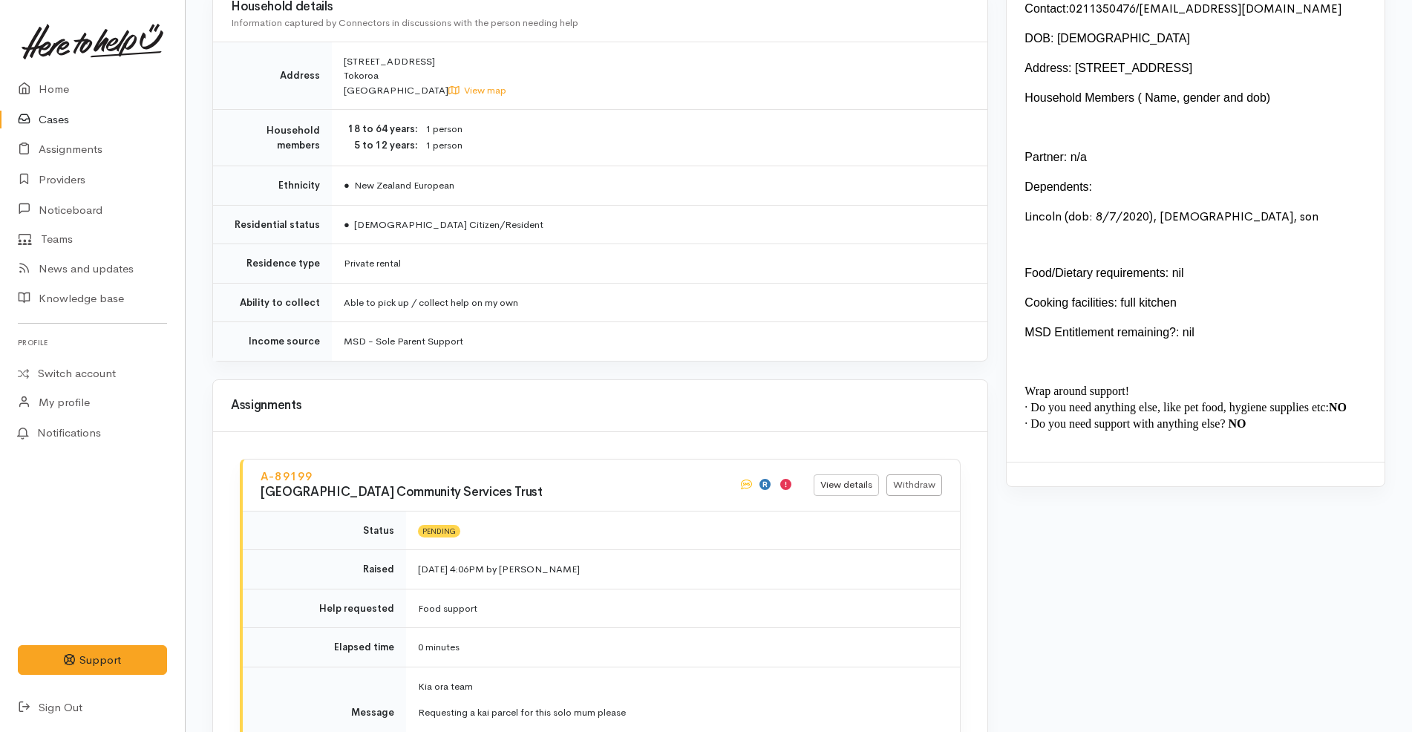
scroll to position [1856, 0]
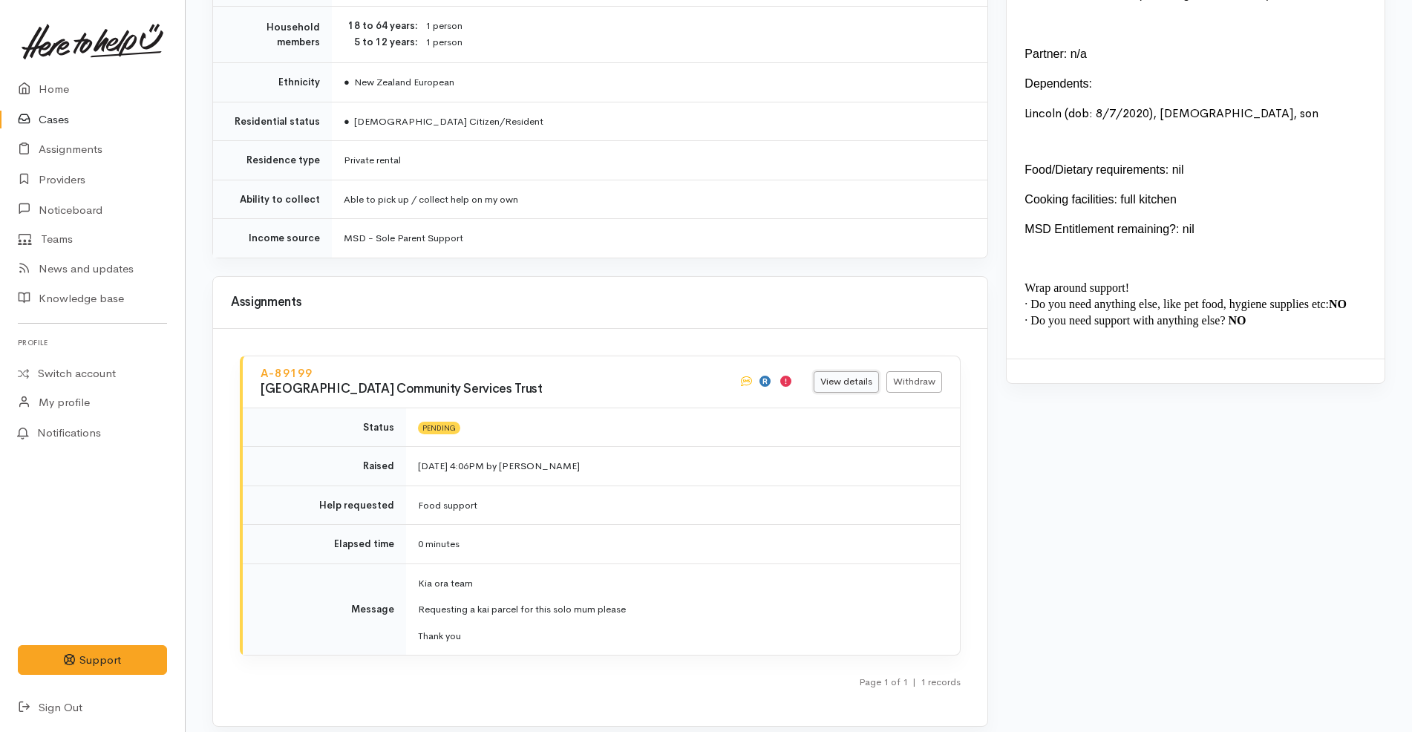
click at [853, 371] on link "View details" at bounding box center [845, 382] width 65 height 22
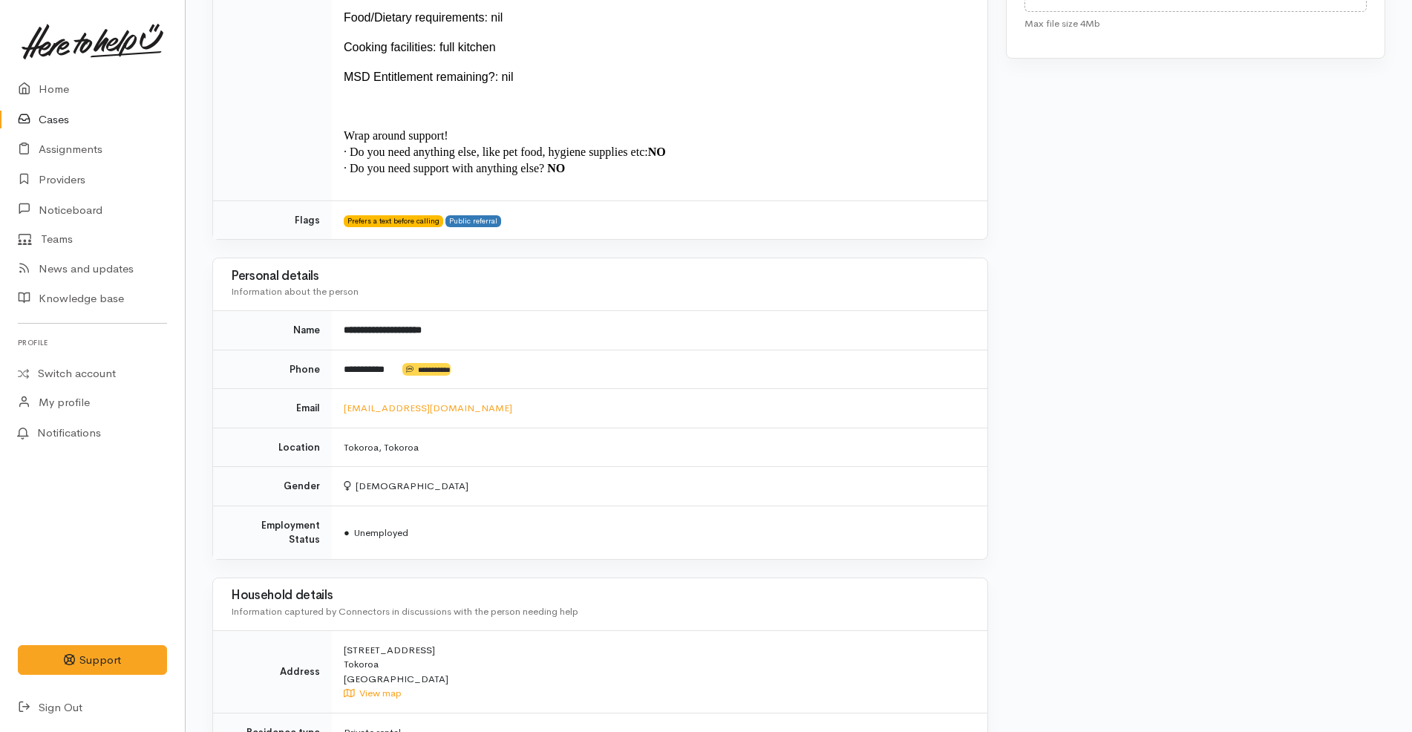
scroll to position [940, 0]
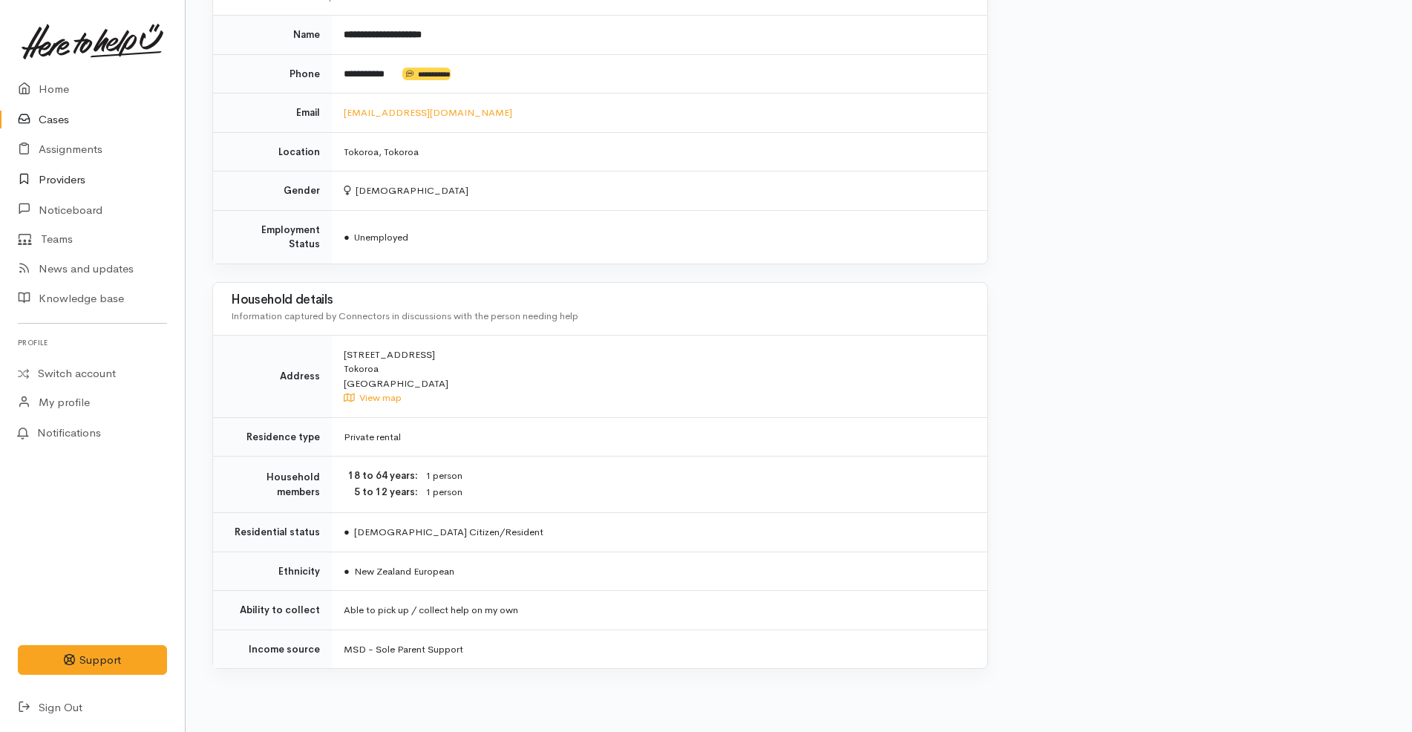
click at [51, 180] on link "Providers" at bounding box center [92, 180] width 185 height 30
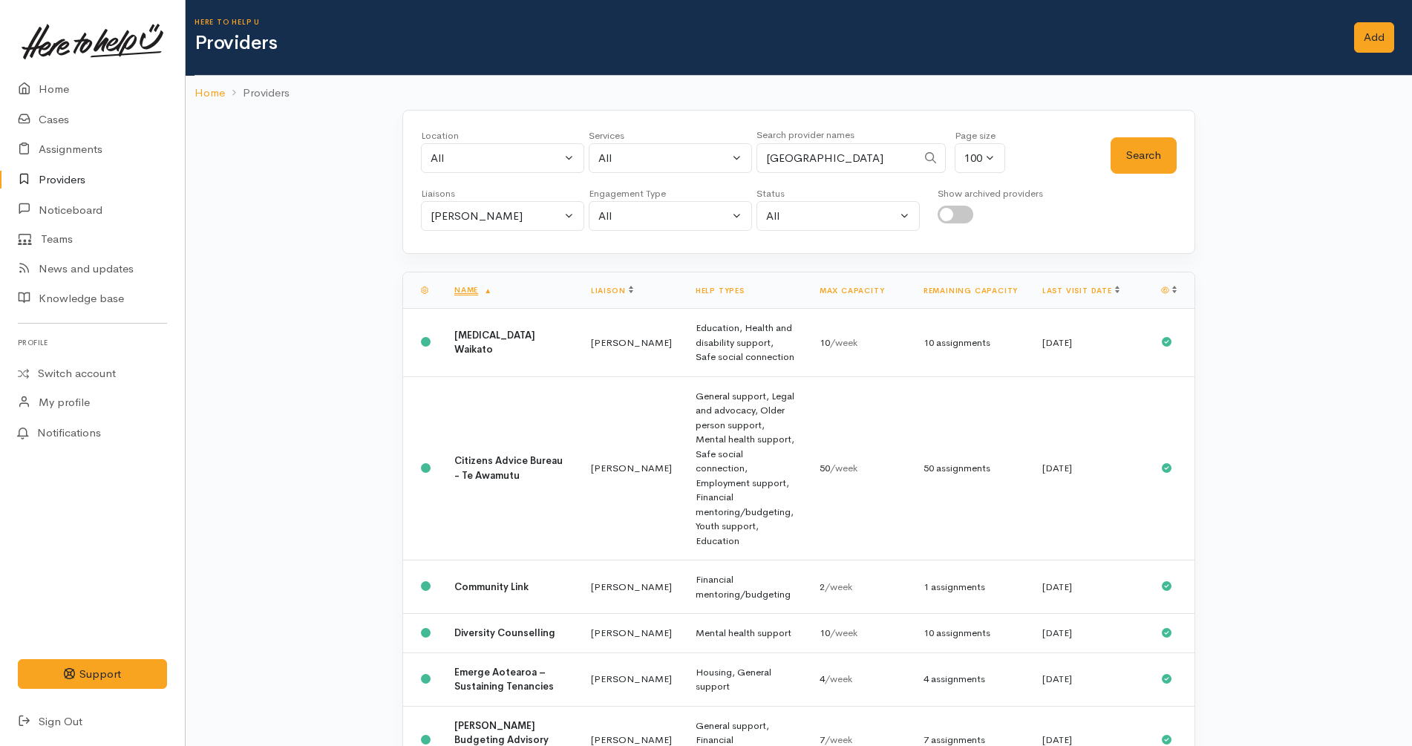
select select "null"
drag, startPoint x: 908, startPoint y: 158, endPoint x: 929, endPoint y: 155, distance: 20.3
click at [925, 155] on div at bounding box center [931, 158] width 30 height 30
click at [925, 161] on icon at bounding box center [930, 157] width 11 height 11
click at [1132, 145] on button "Search" at bounding box center [1143, 155] width 66 height 36
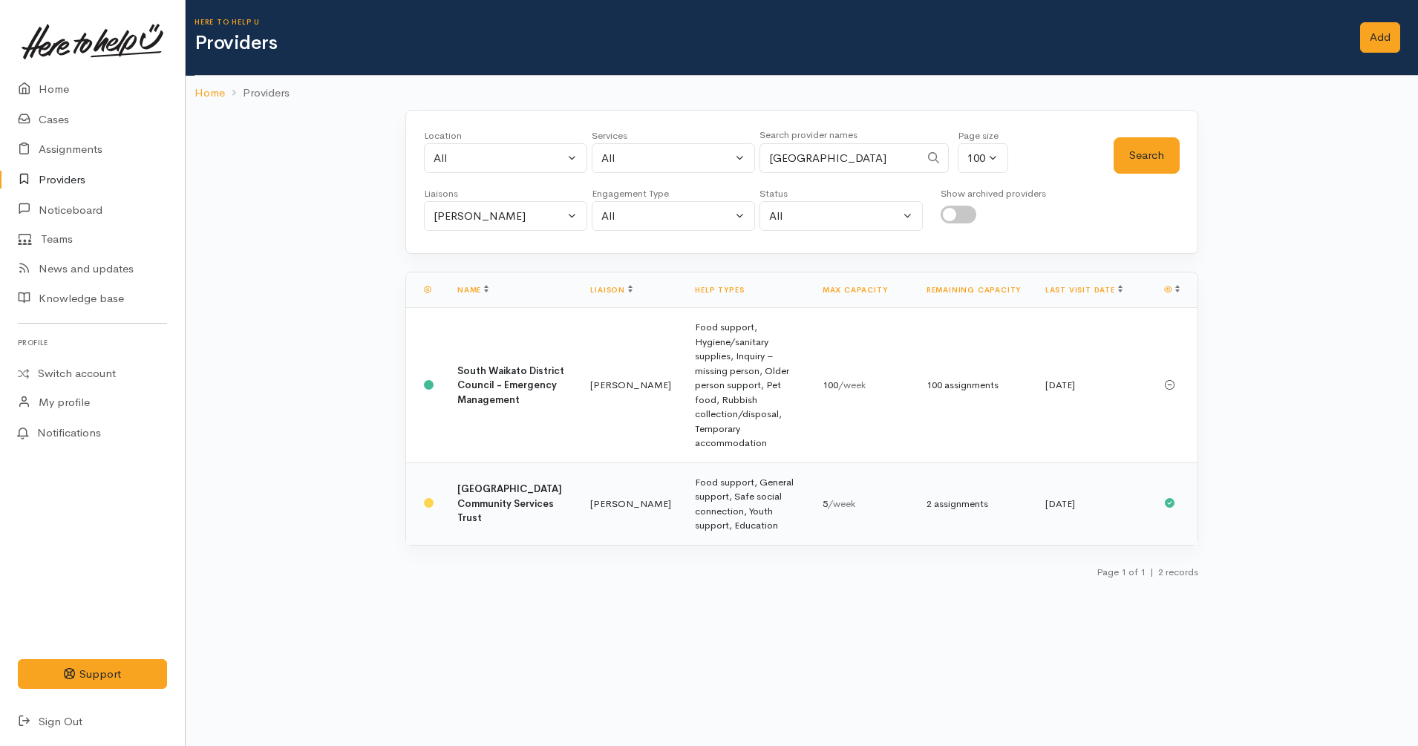
click at [527, 469] on td "[GEOGRAPHIC_DATA] Community Services Trust" at bounding box center [511, 503] width 133 height 82
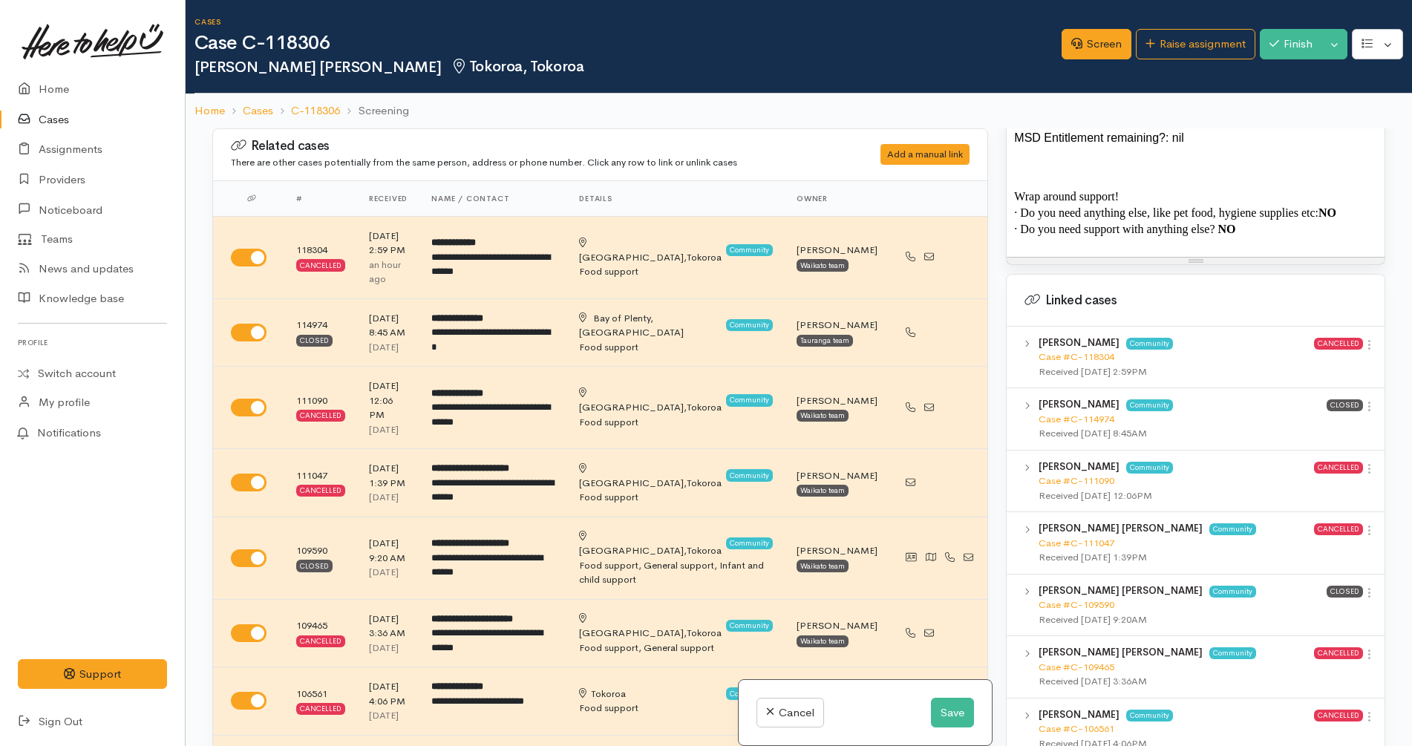
scroll to position [1299, 0]
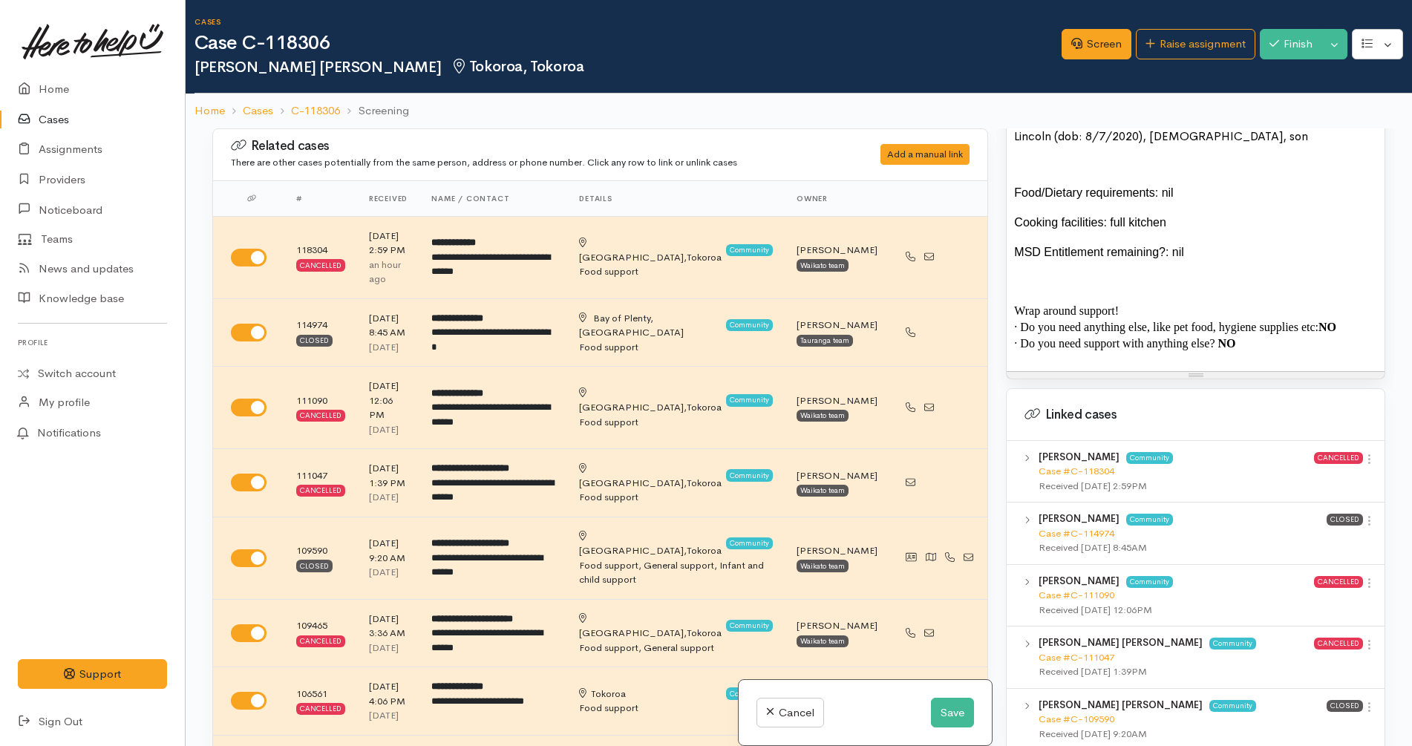
click at [1299, 336] on p "· Do you need support with anything else? NO" at bounding box center [1195, 343] width 363 height 16
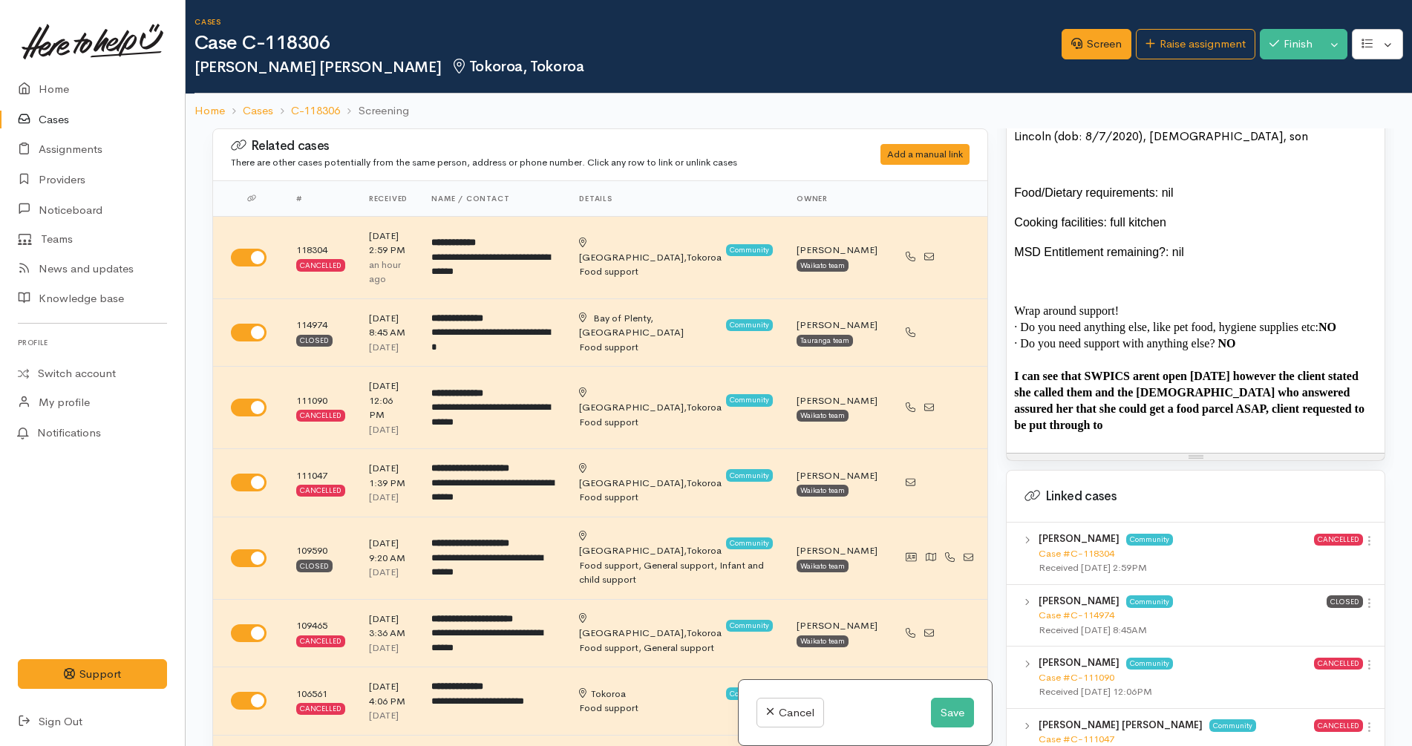
click at [1101, 370] on span "I can see that SWPICS arent open [DATE] however the client stated she called th…" at bounding box center [1189, 401] width 350 height 62
copy span "SWPICS"
click at [1324, 395] on p "I can see that SWPICS arent open [DATE] however the client stated she called th…" at bounding box center [1195, 400] width 363 height 65
click at [957, 714] on button "Save" at bounding box center [952, 713] width 43 height 30
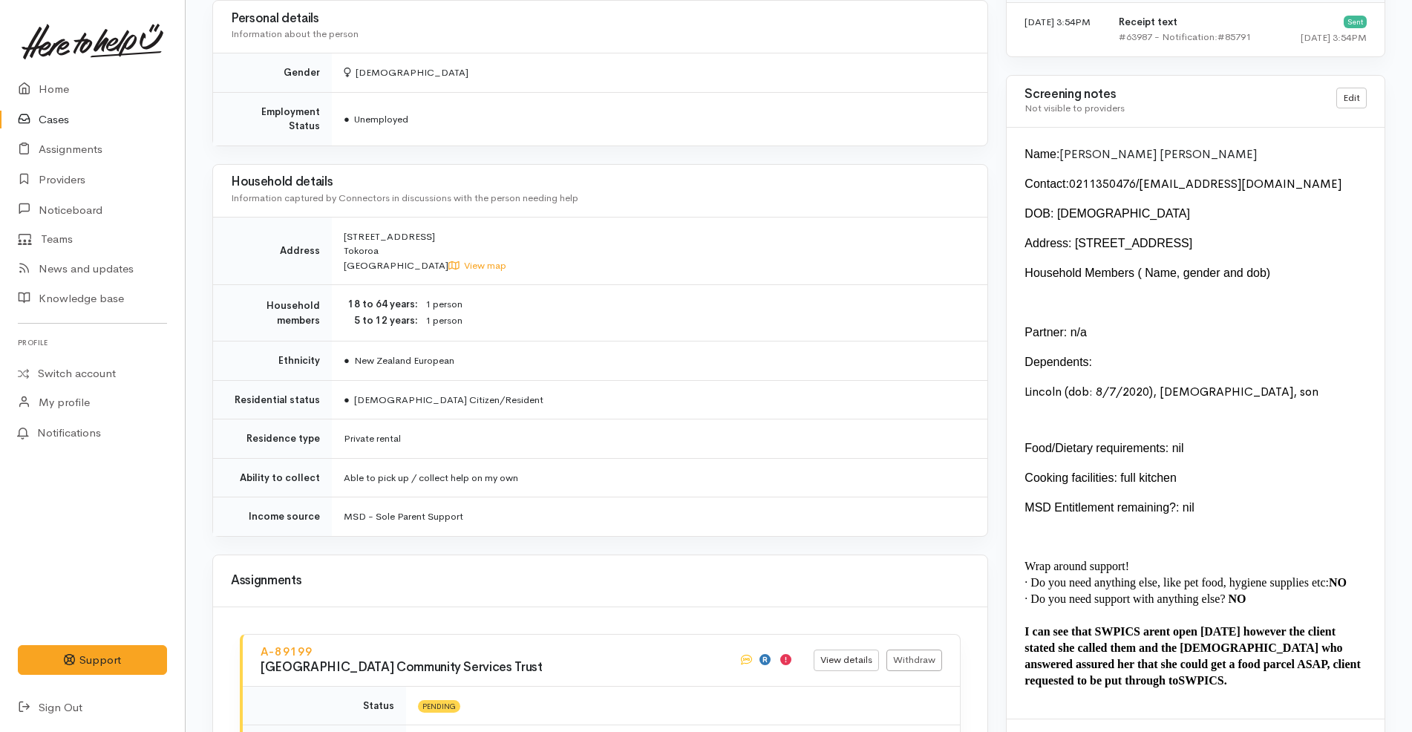
scroll to position [1942, 0]
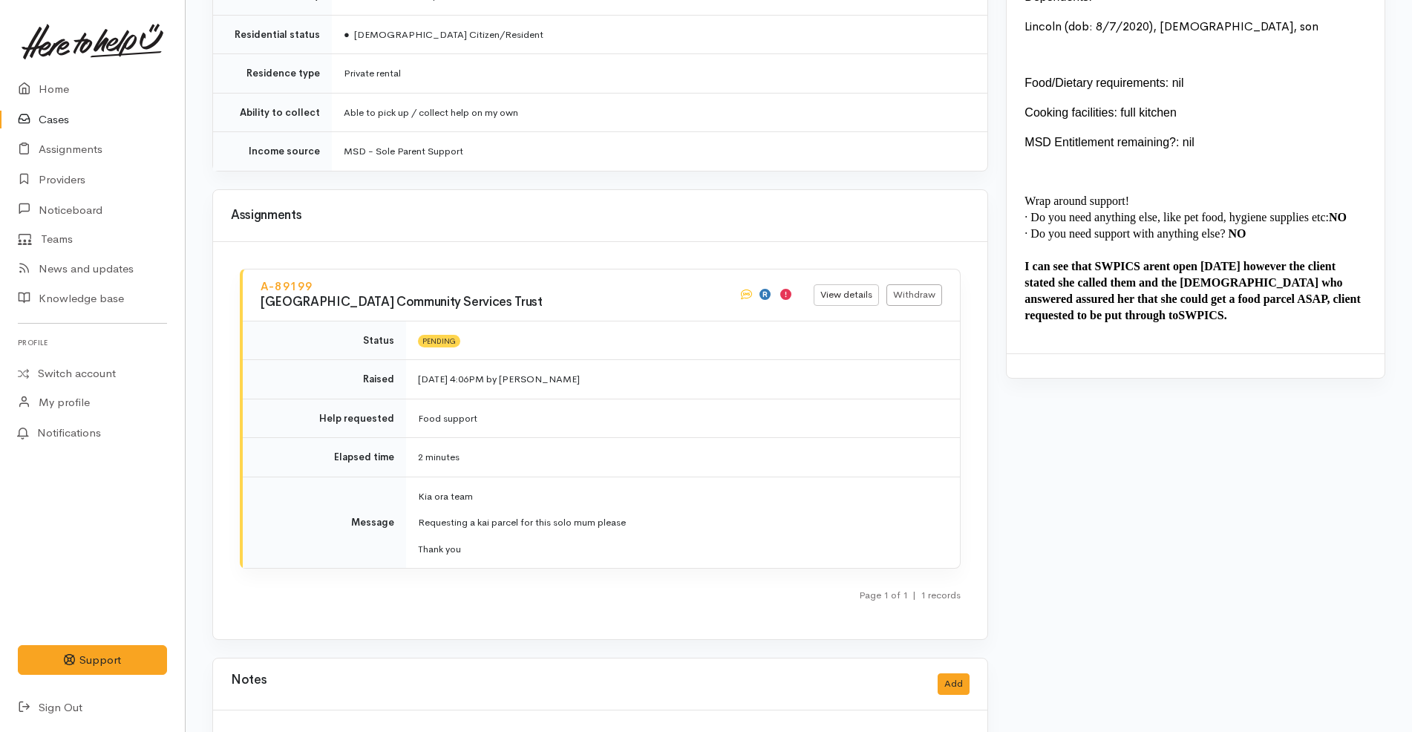
click at [76, 119] on link "Cases" at bounding box center [92, 120] width 185 height 30
